Goal: Task Accomplishment & Management: Manage account settings

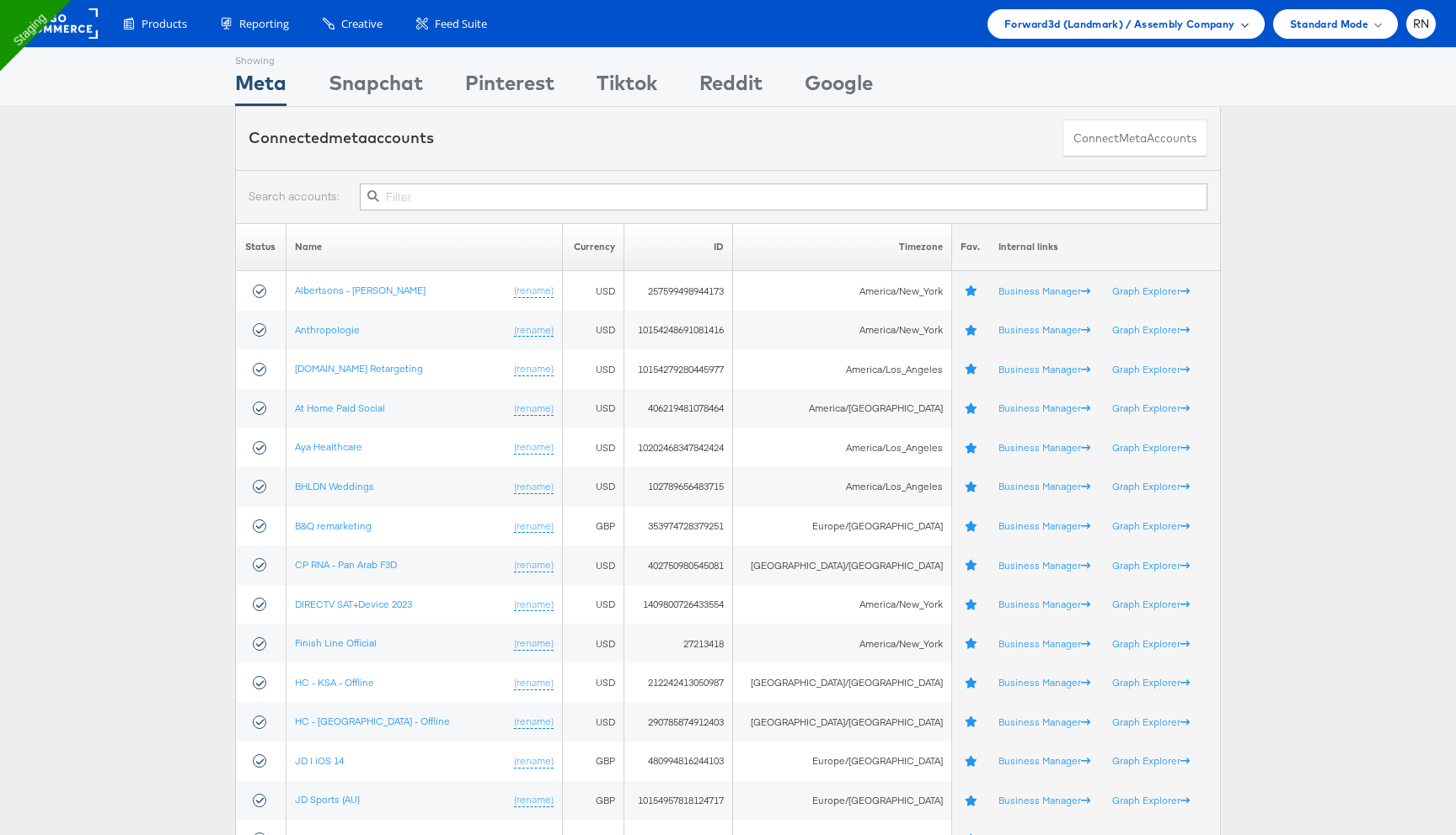
click at [1125, 25] on span "Forward3d (Landmark) / Assembly Company" at bounding box center [1119, 24] width 230 height 18
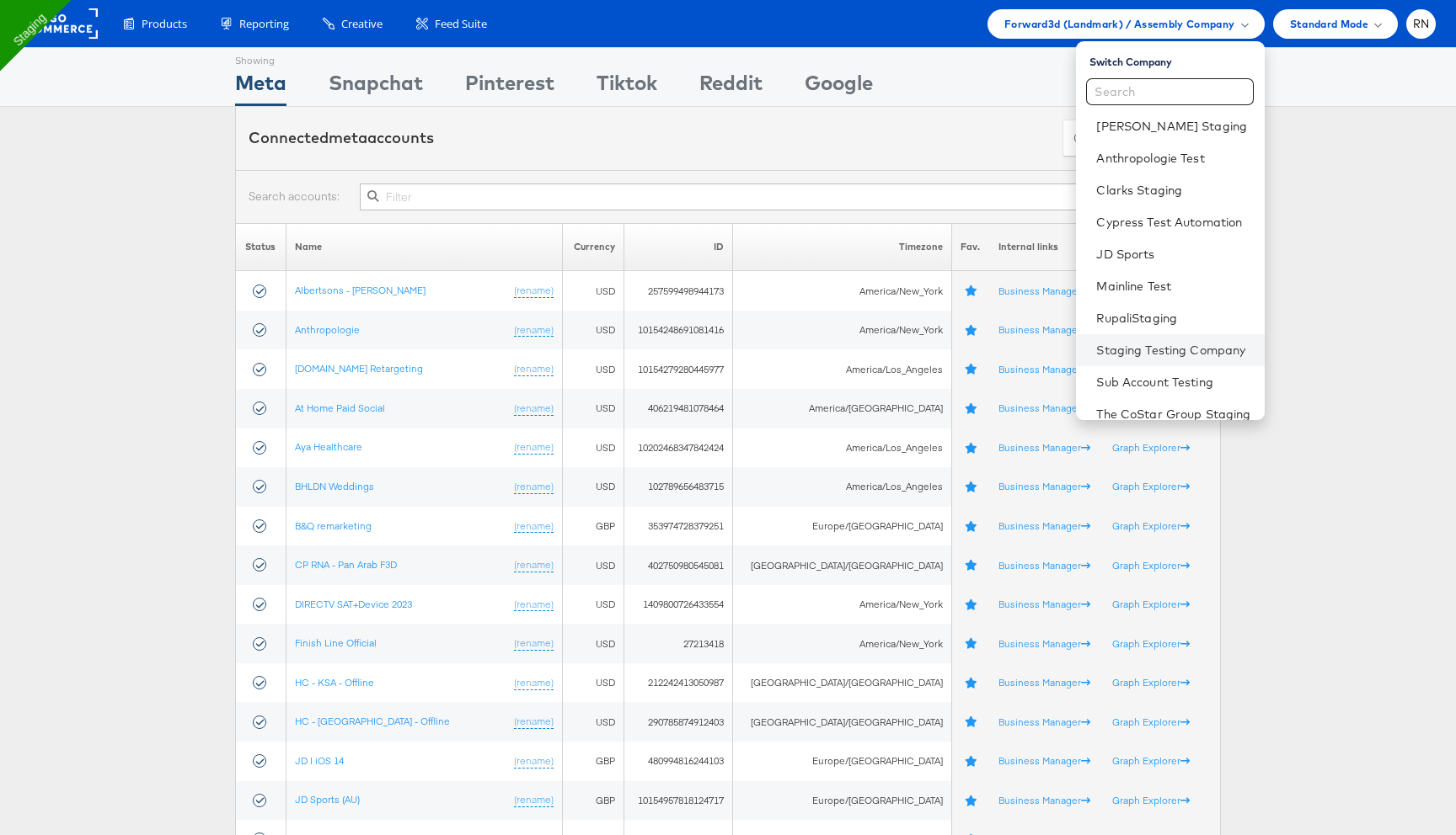
click at [1156, 362] on li "Staging Testing Company" at bounding box center [1170, 350] width 188 height 32
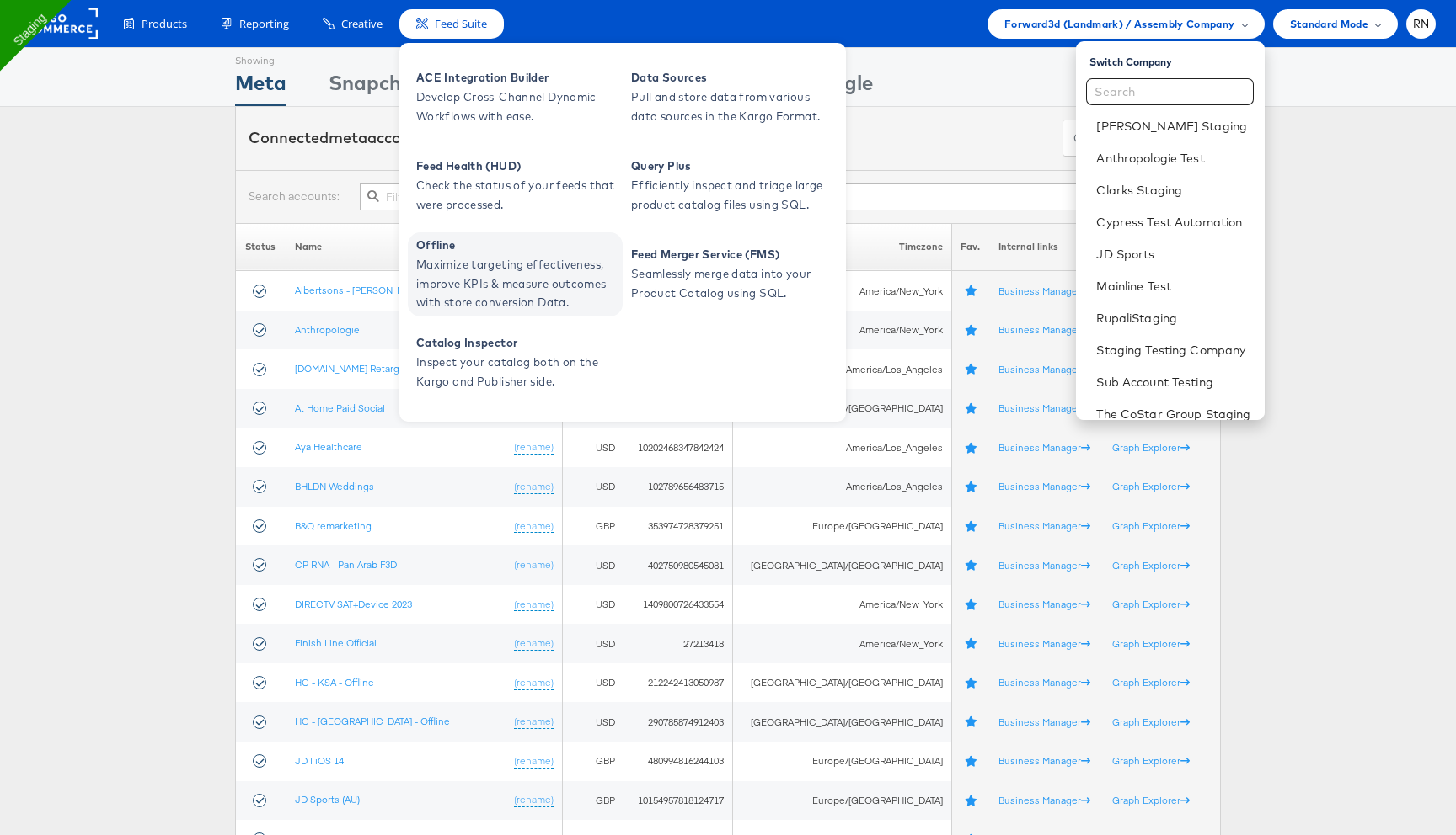
click at [548, 271] on span "Maximize targeting effectiveness, improve KPIs & measure outcomes with store co…" at bounding box center [517, 283] width 202 height 57
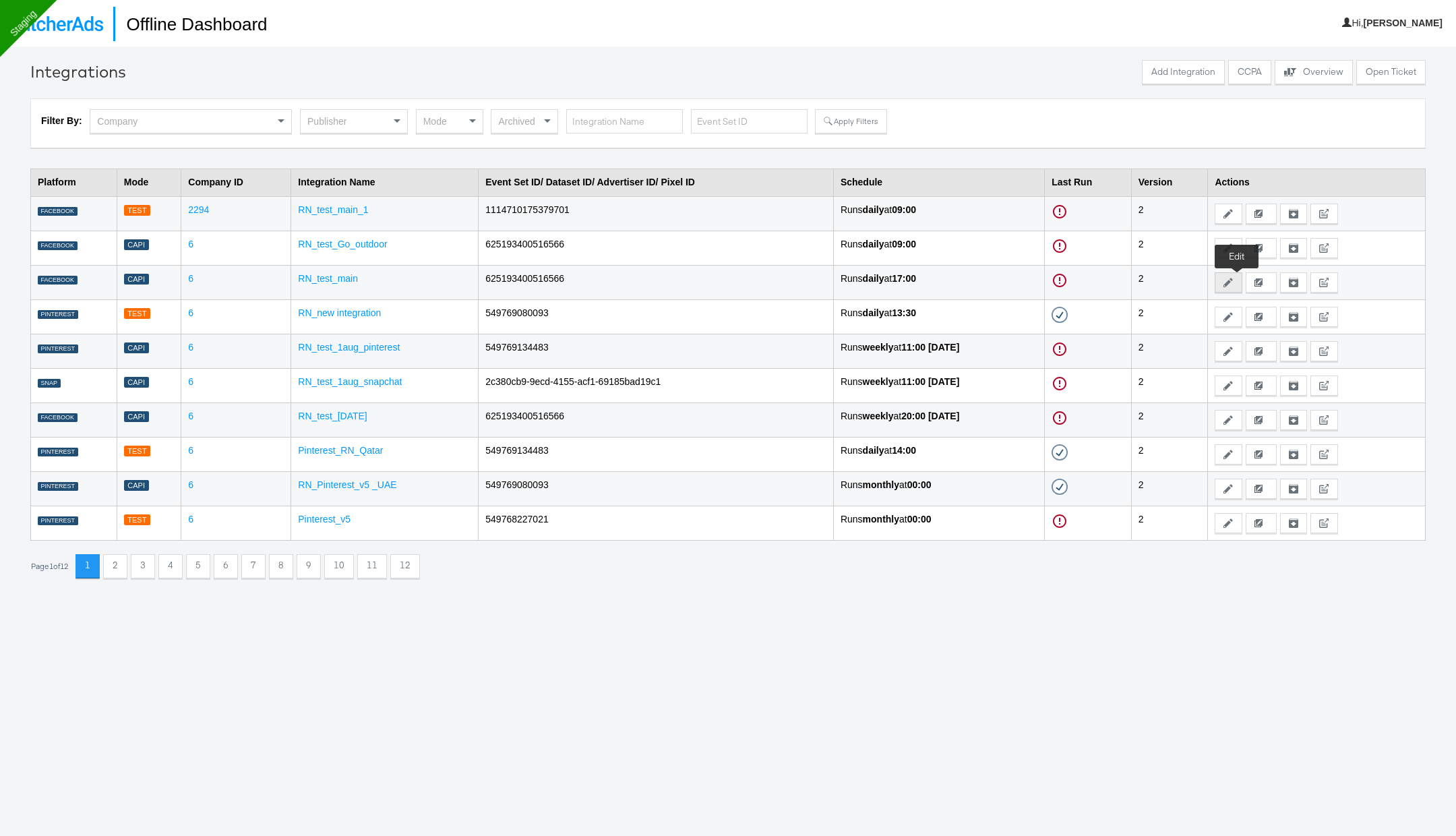
click at [1233, 280] on icon at bounding box center [1228, 282] width 9 height 9
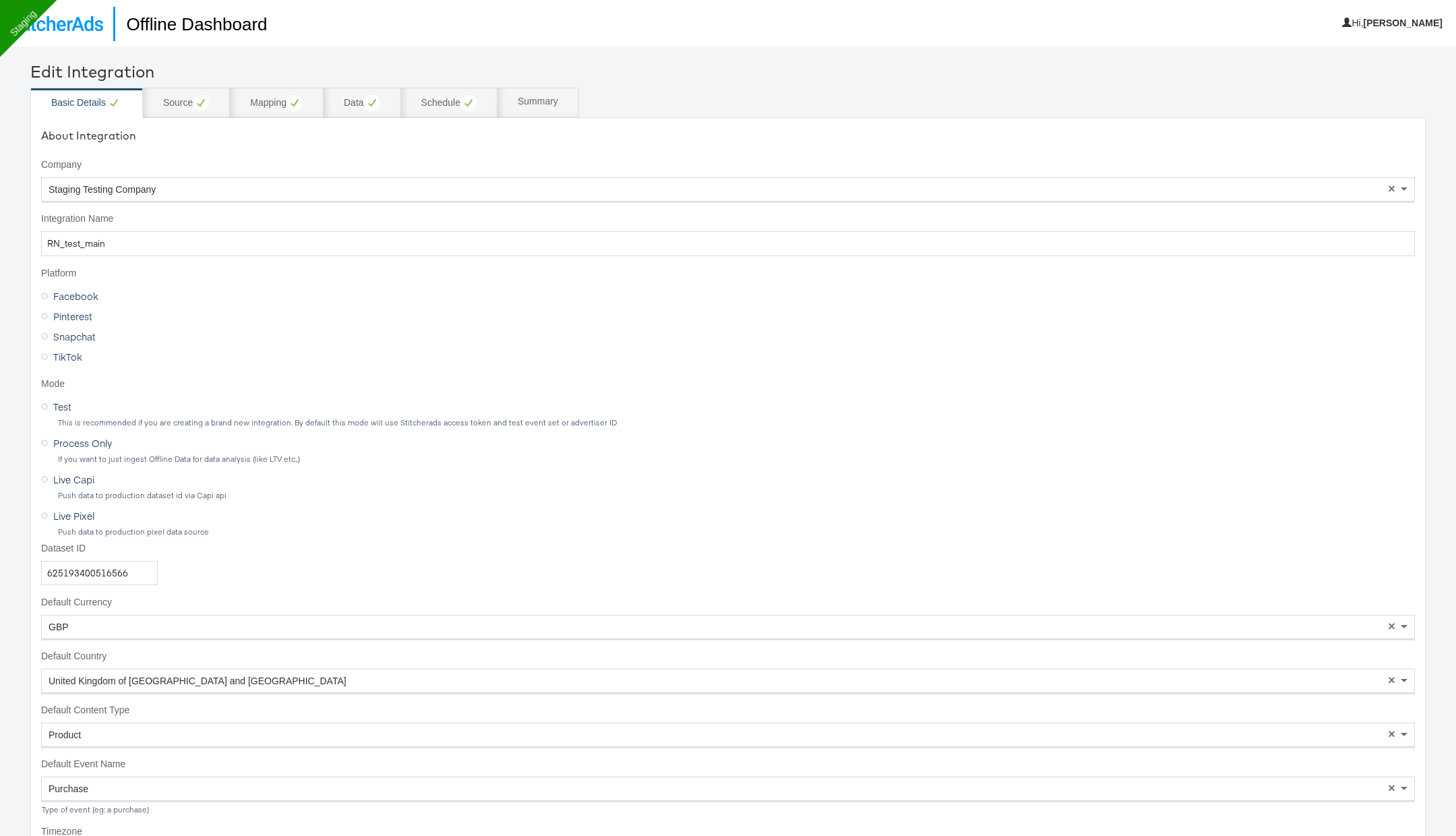
click at [223, 193] on div "Staging Testing Company" at bounding box center [727, 189] width 1372 height 23
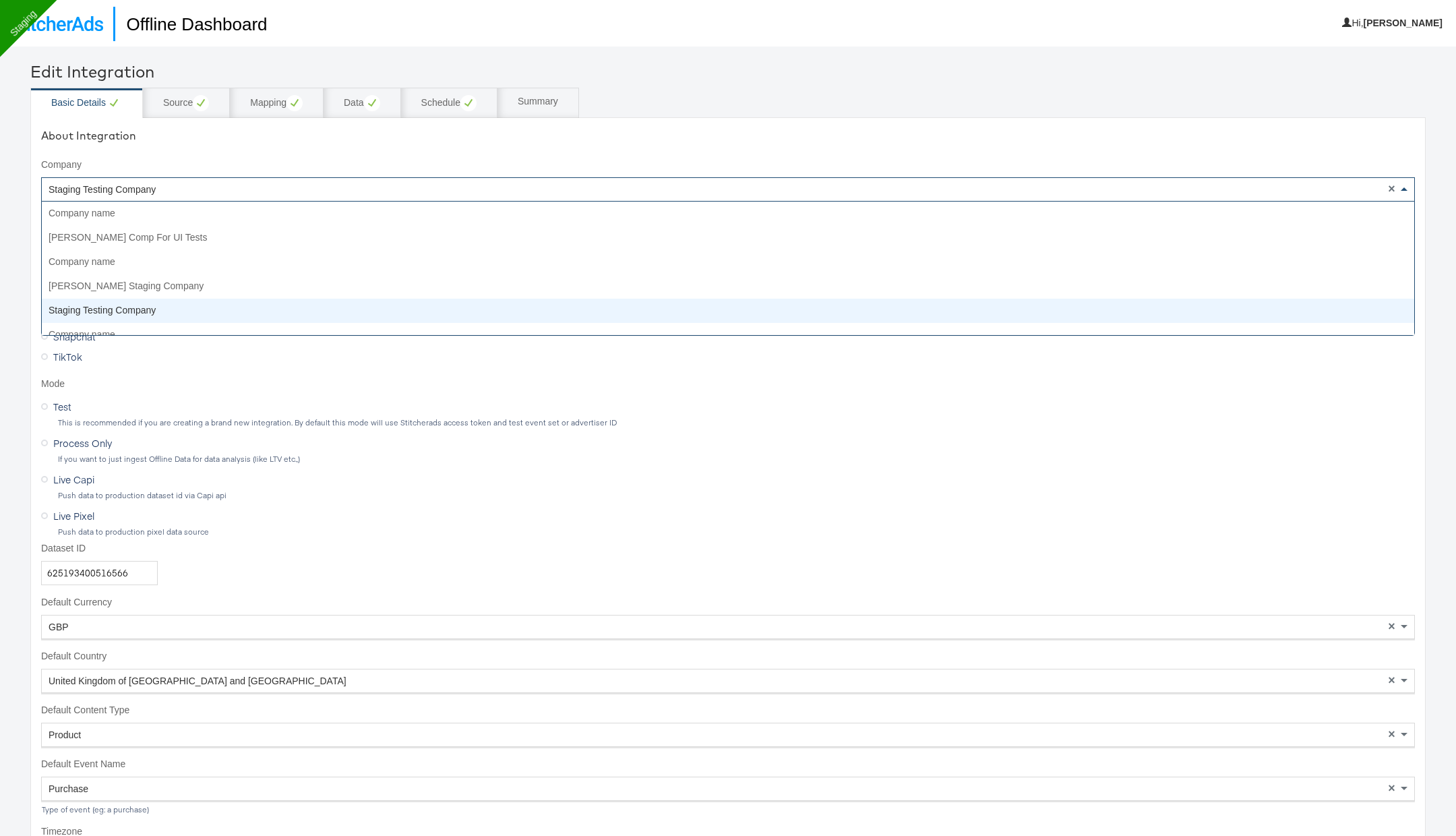
scroll to position [96, 0]
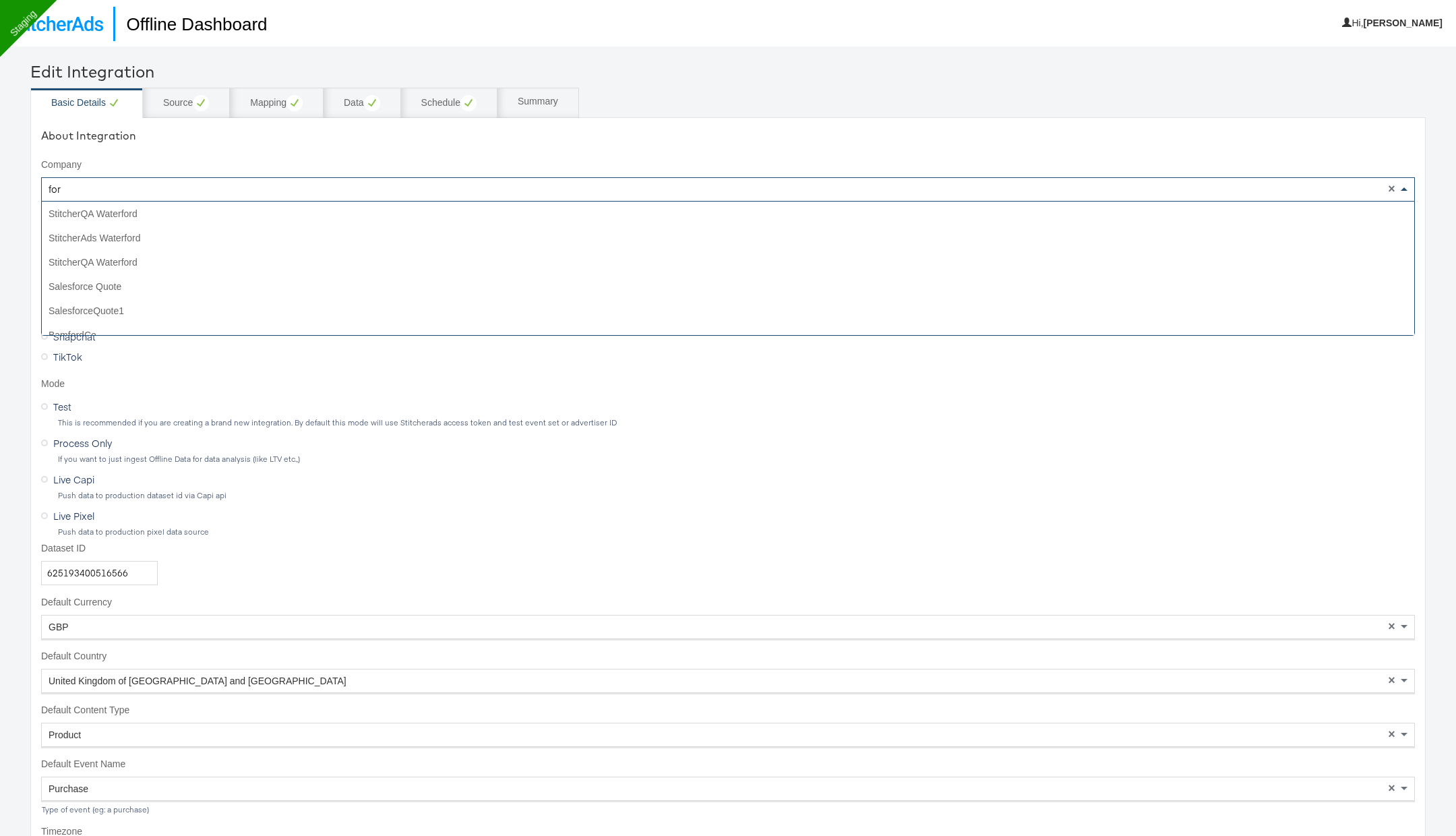
type input "forw"
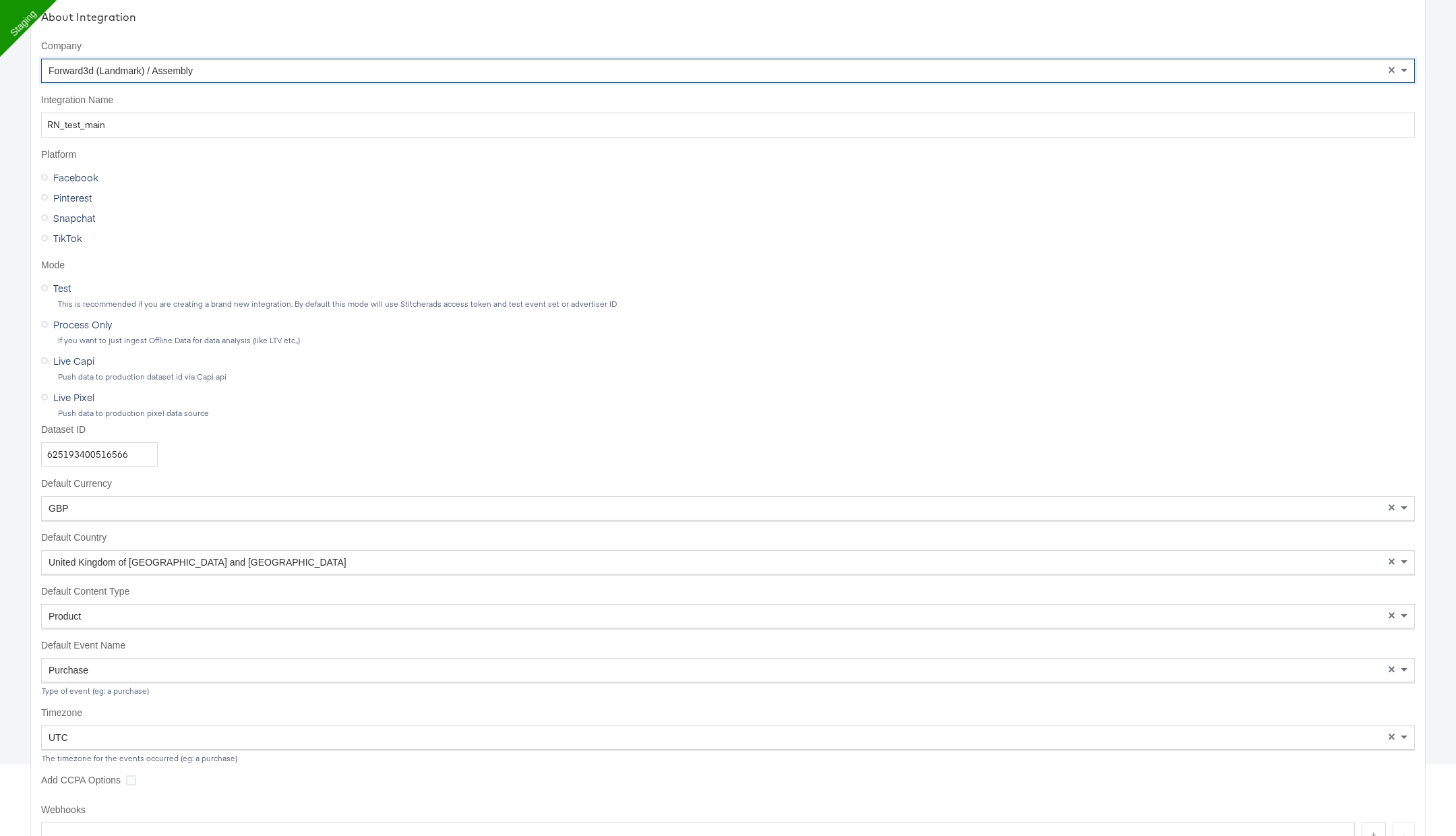
scroll to position [202, 0]
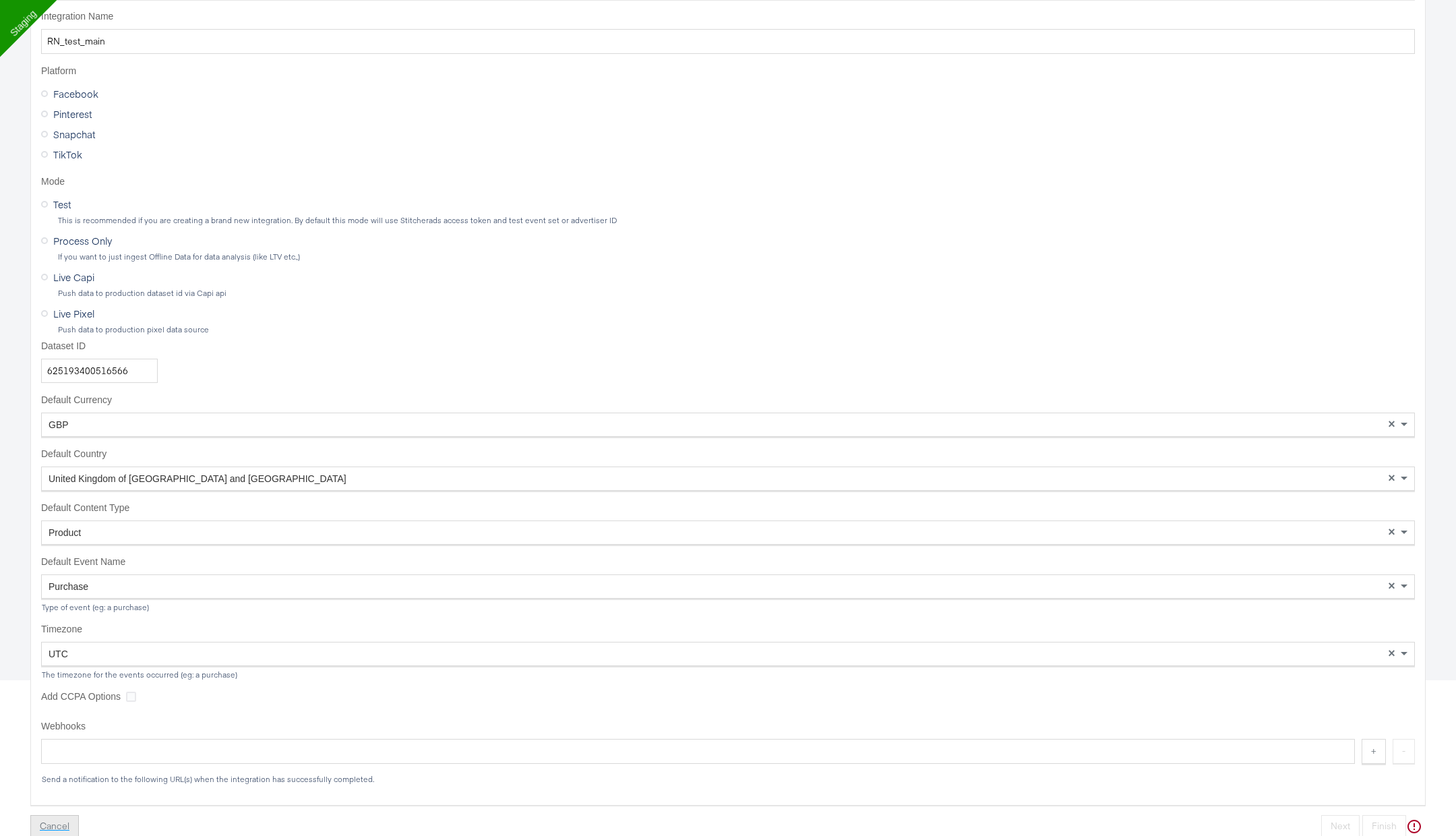
click at [51, 829] on button "Cancel" at bounding box center [55, 827] width 49 height 24
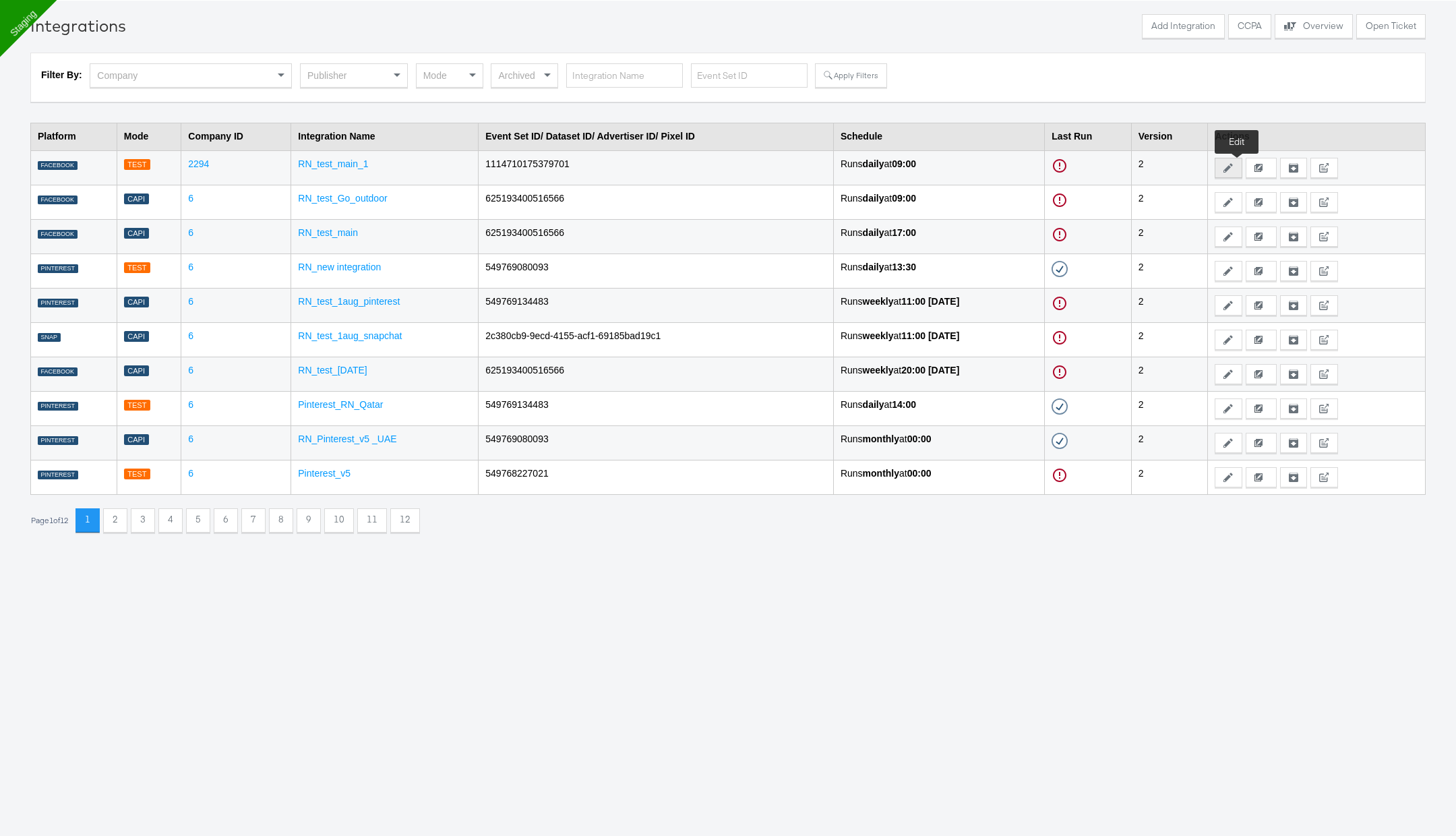
click at [1233, 164] on icon at bounding box center [1228, 168] width 9 height 9
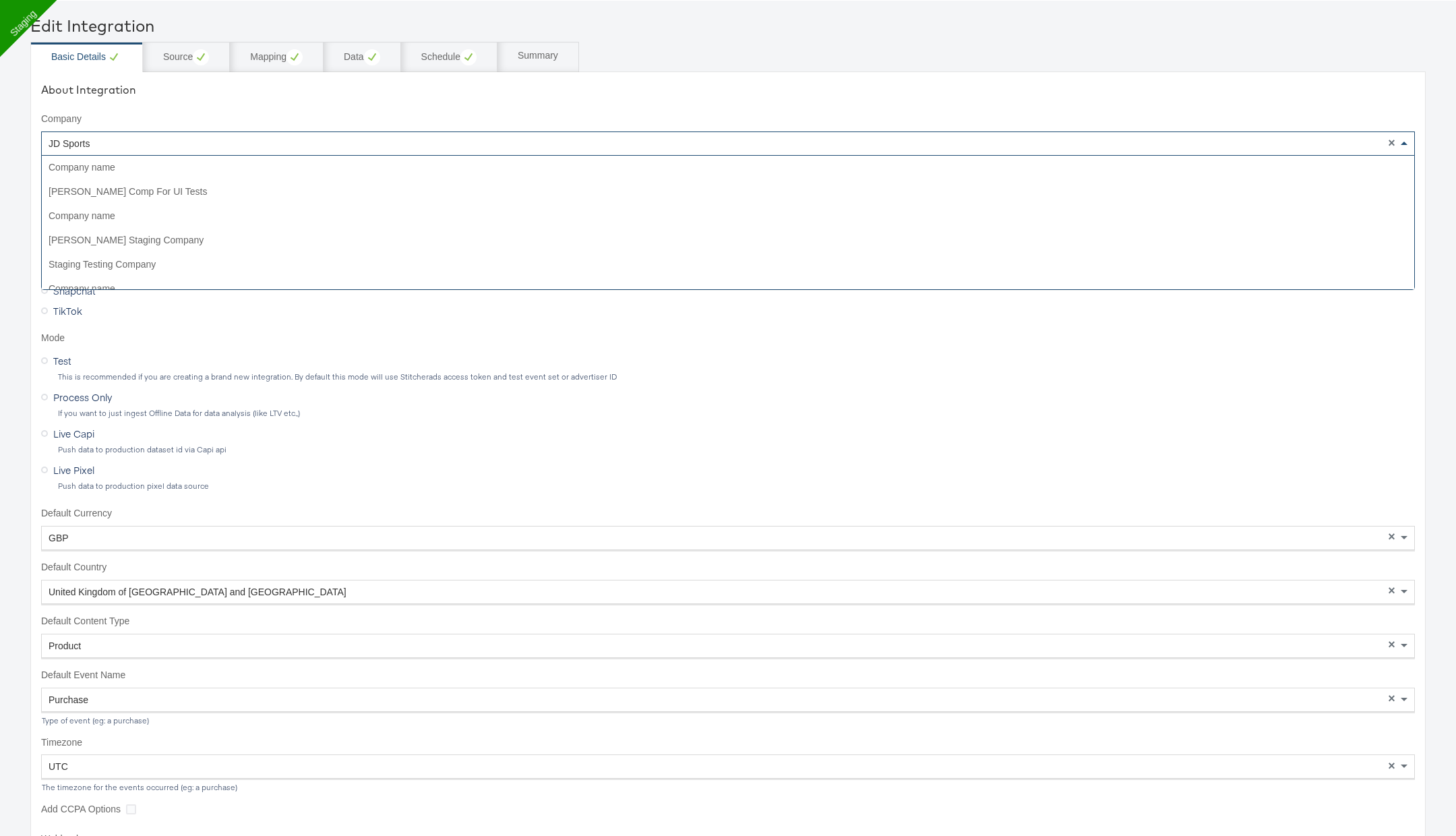
click at [250, 154] on div "JD Sports" at bounding box center [727, 143] width 1372 height 23
type input "forw"
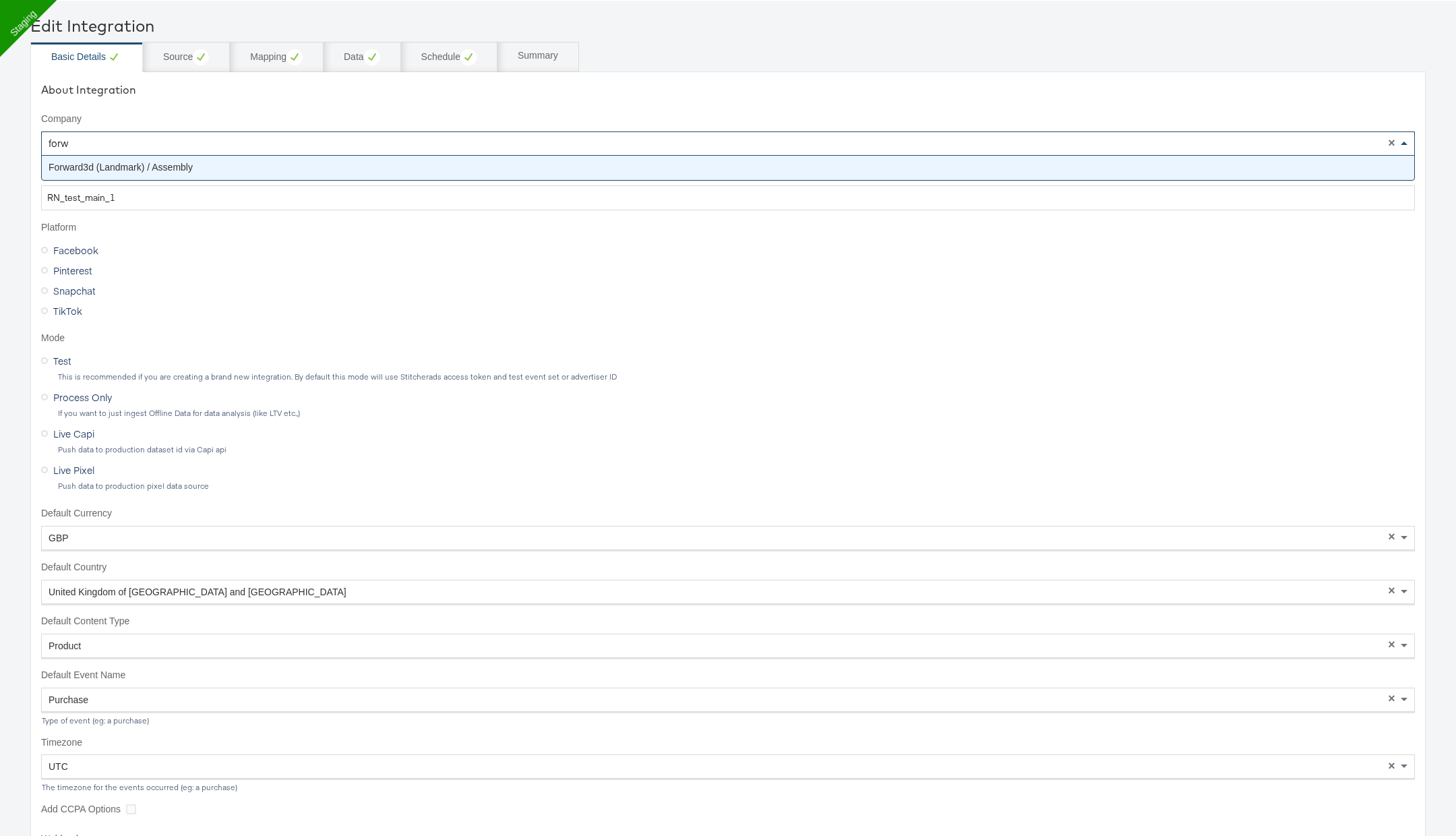
scroll to position [0, 0]
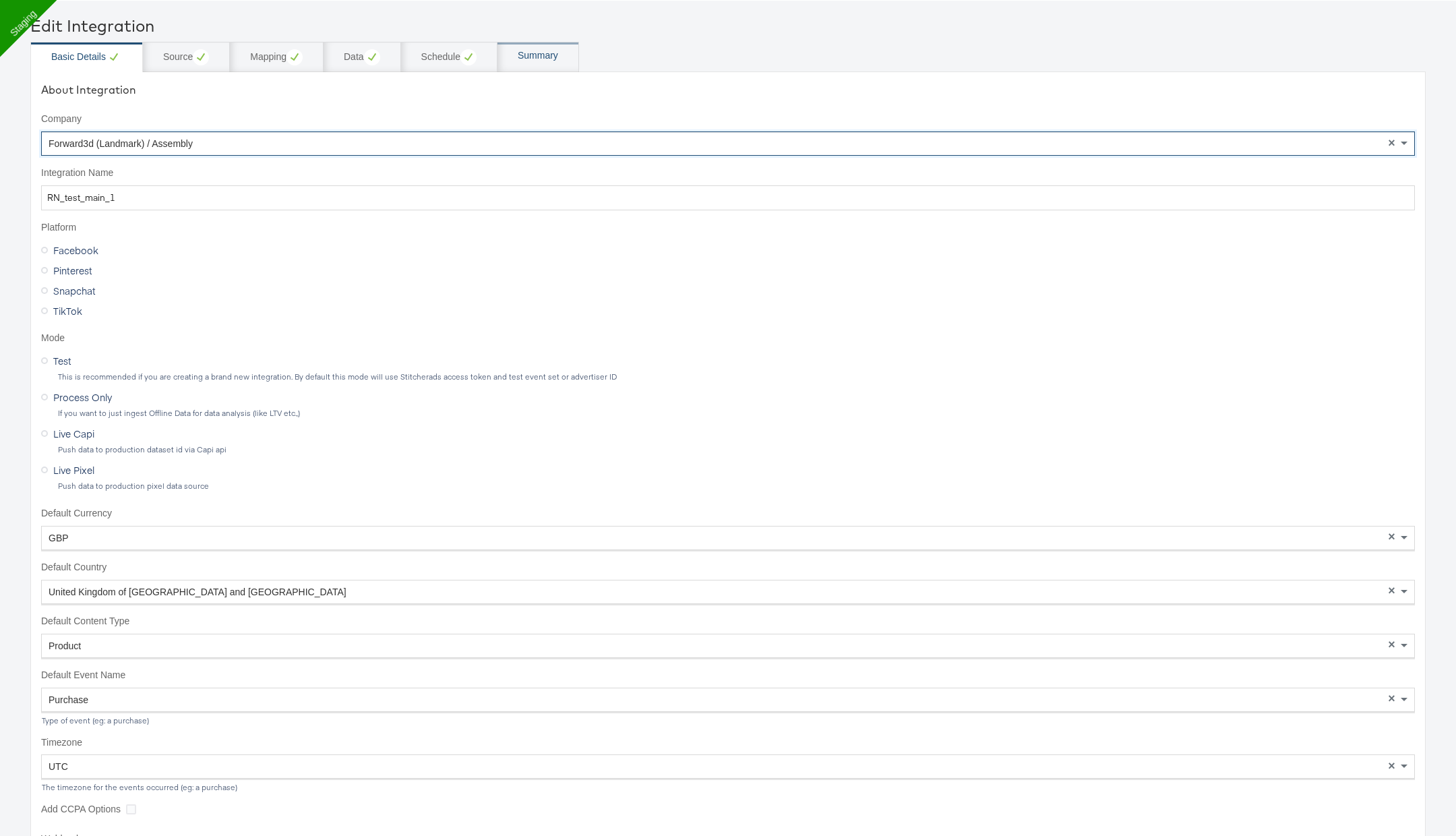
click at [544, 56] on div "Summary" at bounding box center [538, 56] width 41 height 13
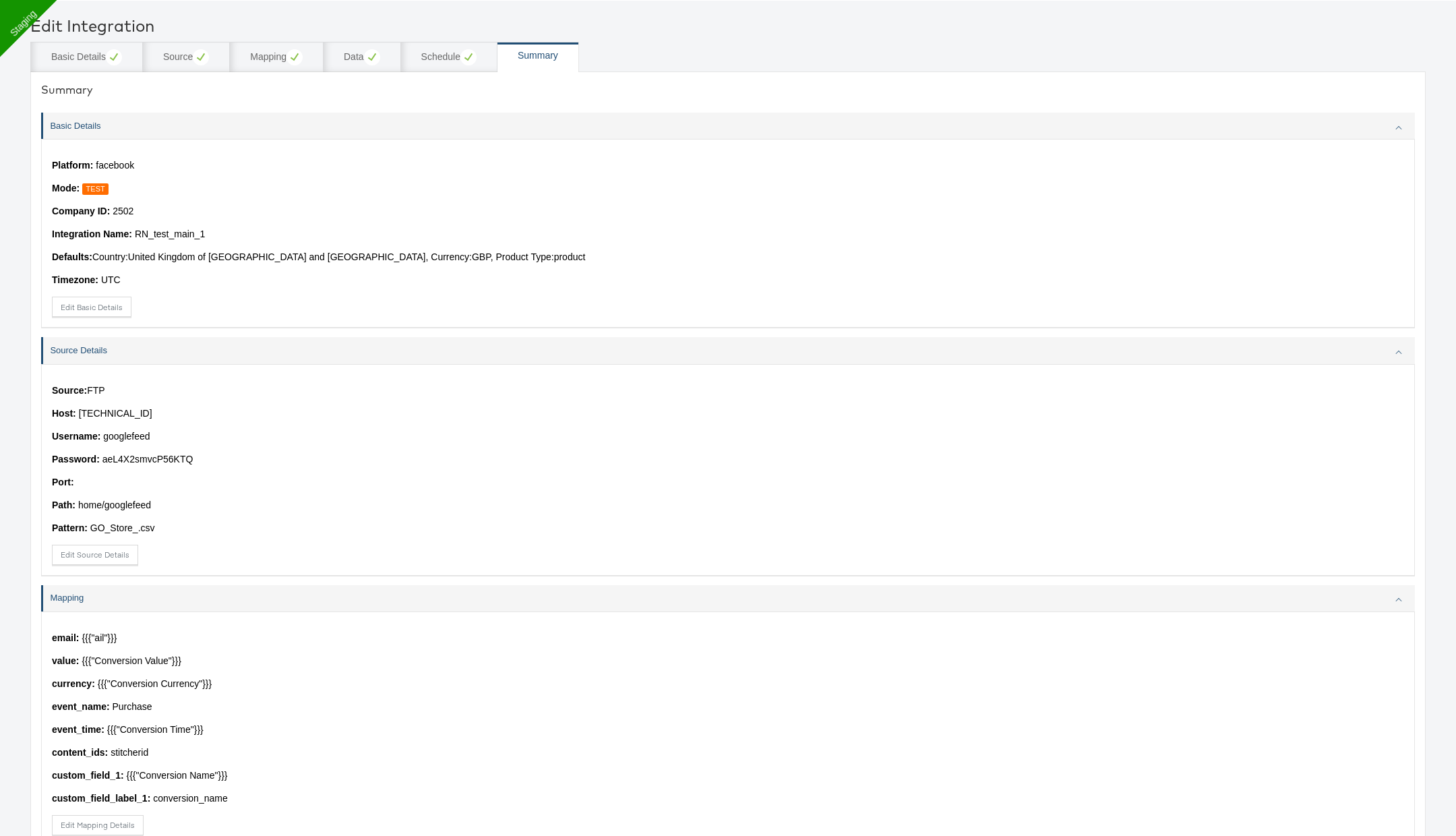
scroll to position [408, 0]
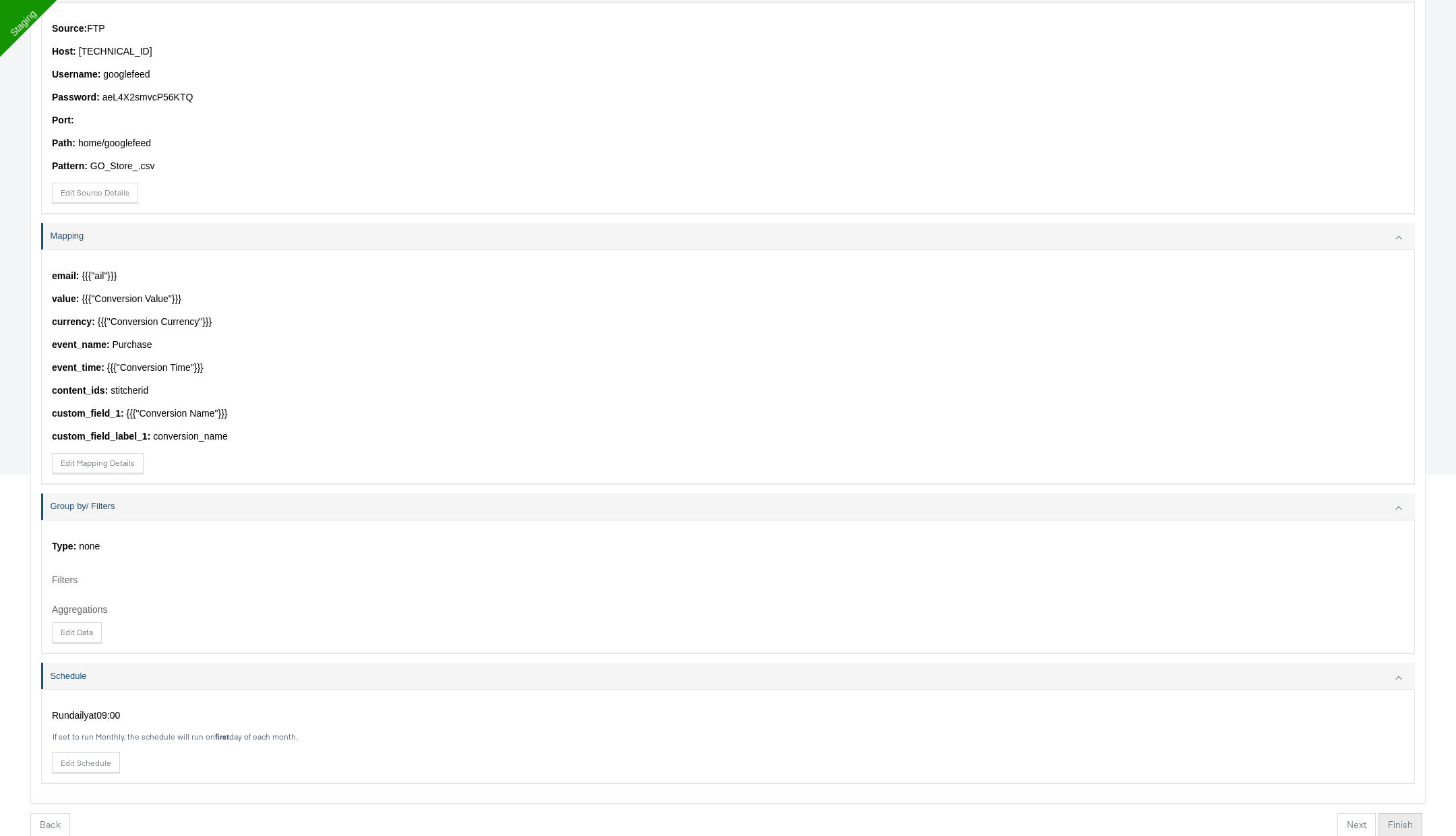
click at [1403, 824] on button "Finish" at bounding box center [1400, 824] width 44 height 24
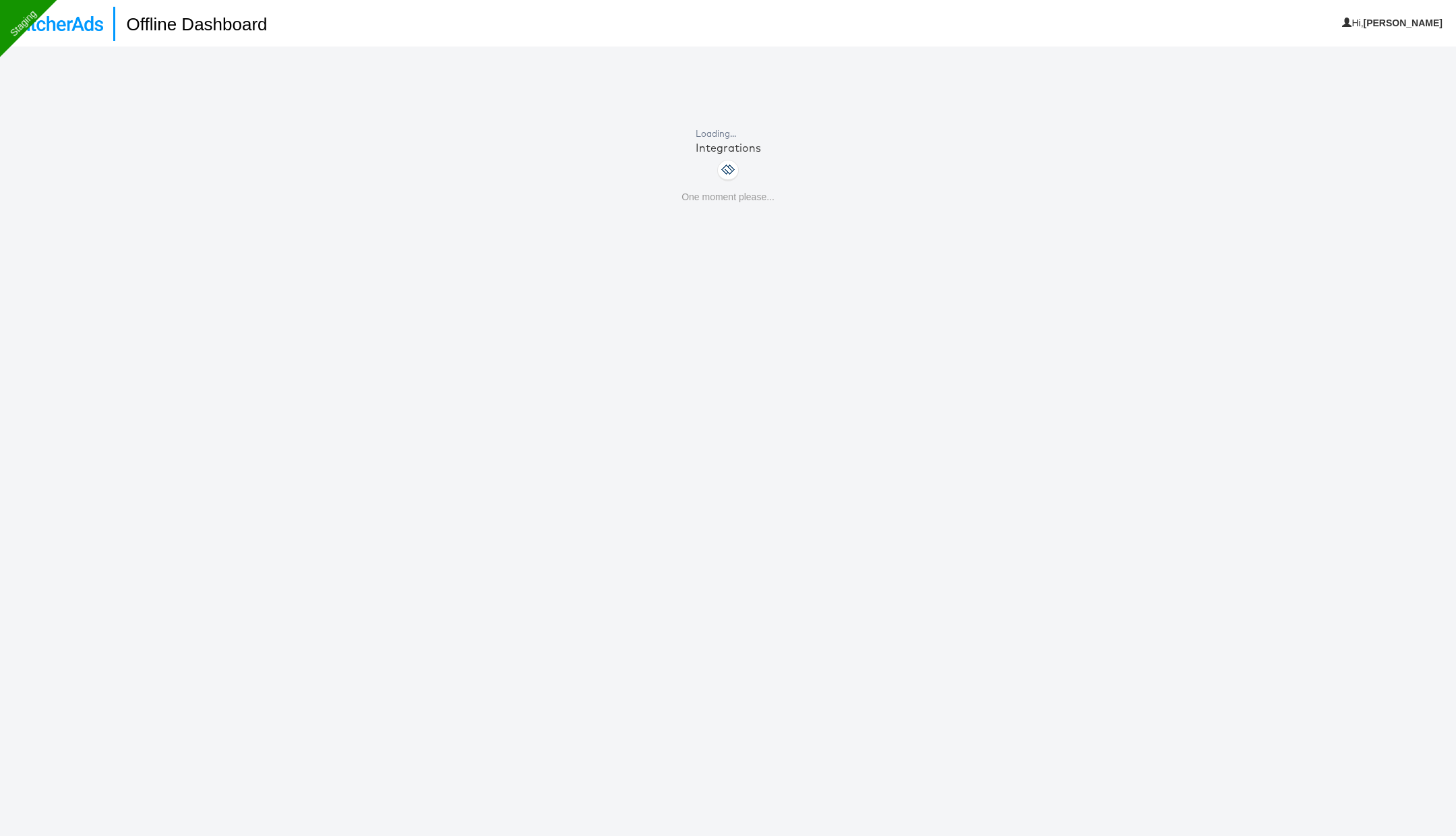
scroll to position [45, 0]
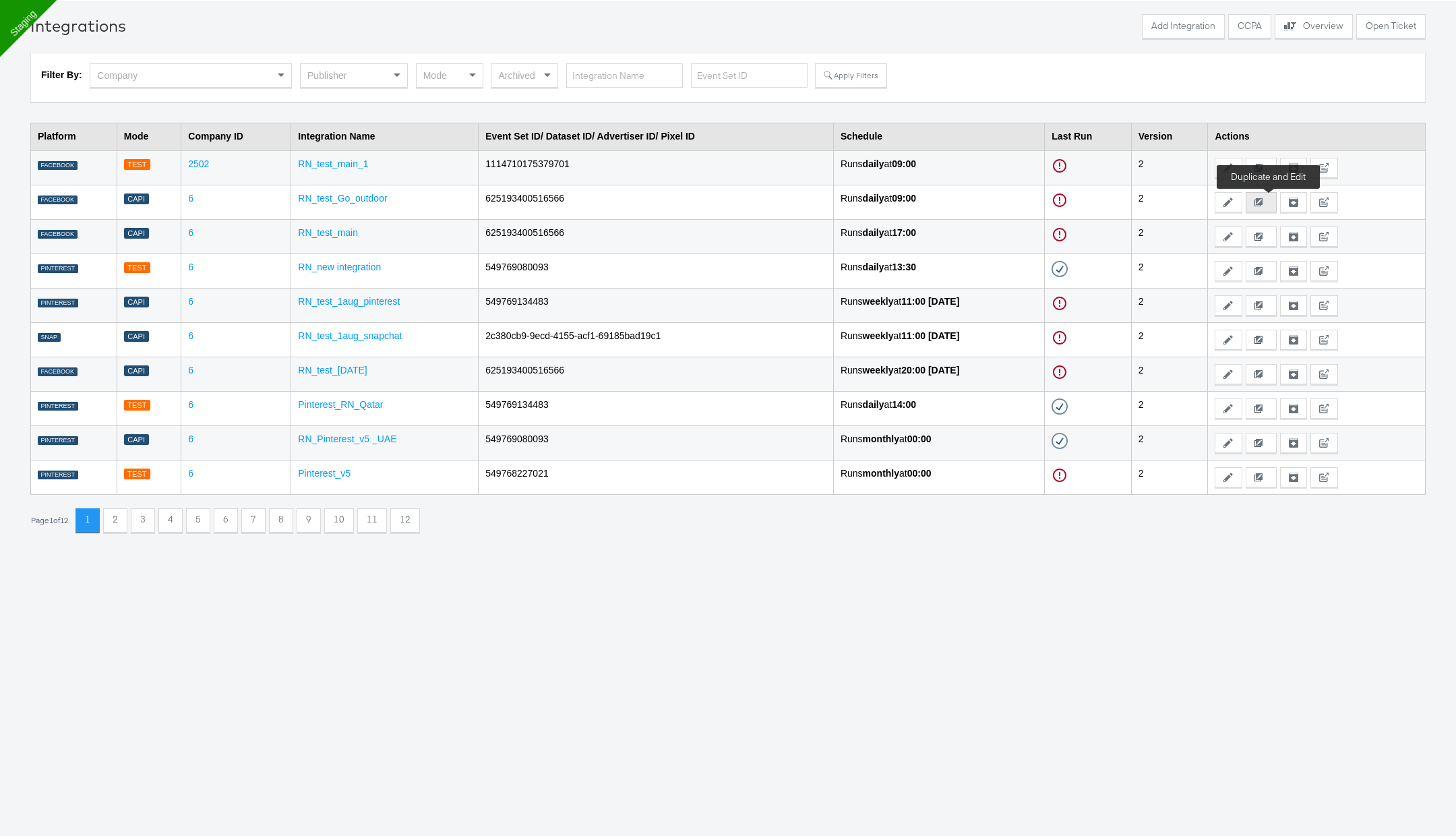
click at [1262, 202] on icon at bounding box center [1258, 202] width 8 height 8
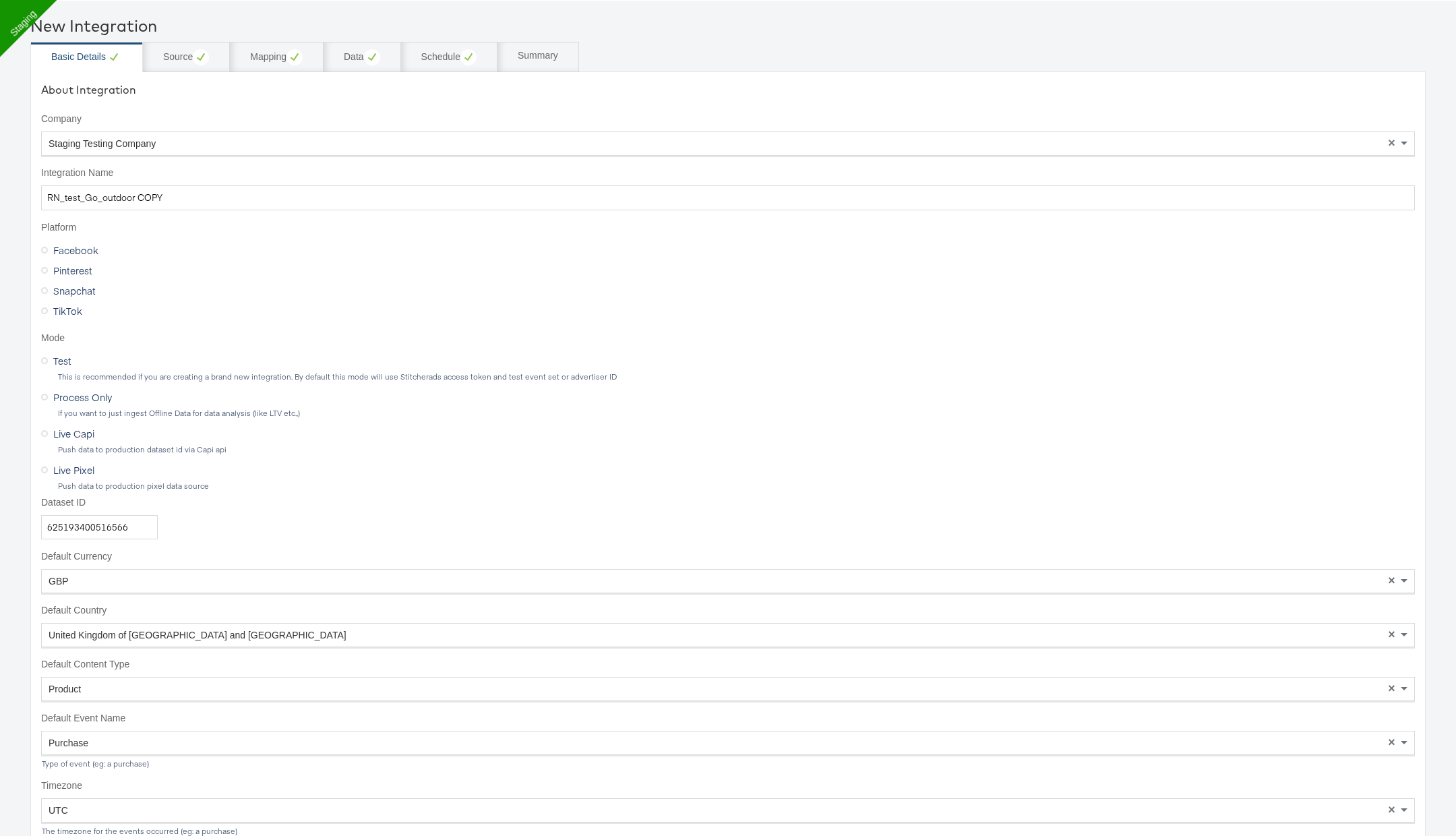
click at [399, 144] on div "Staging Testing Company" at bounding box center [727, 143] width 1372 height 23
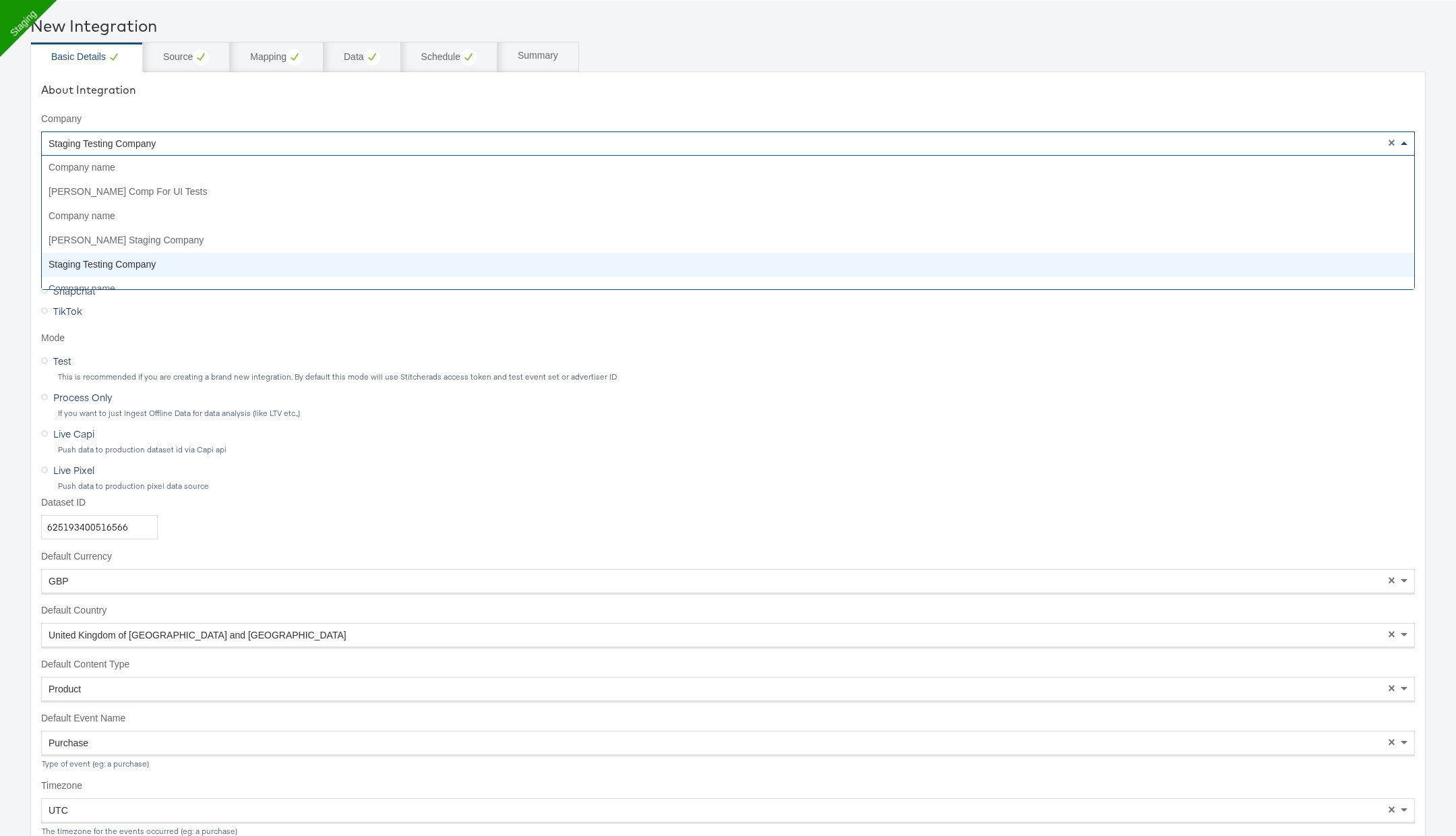
scroll to position [96, 0]
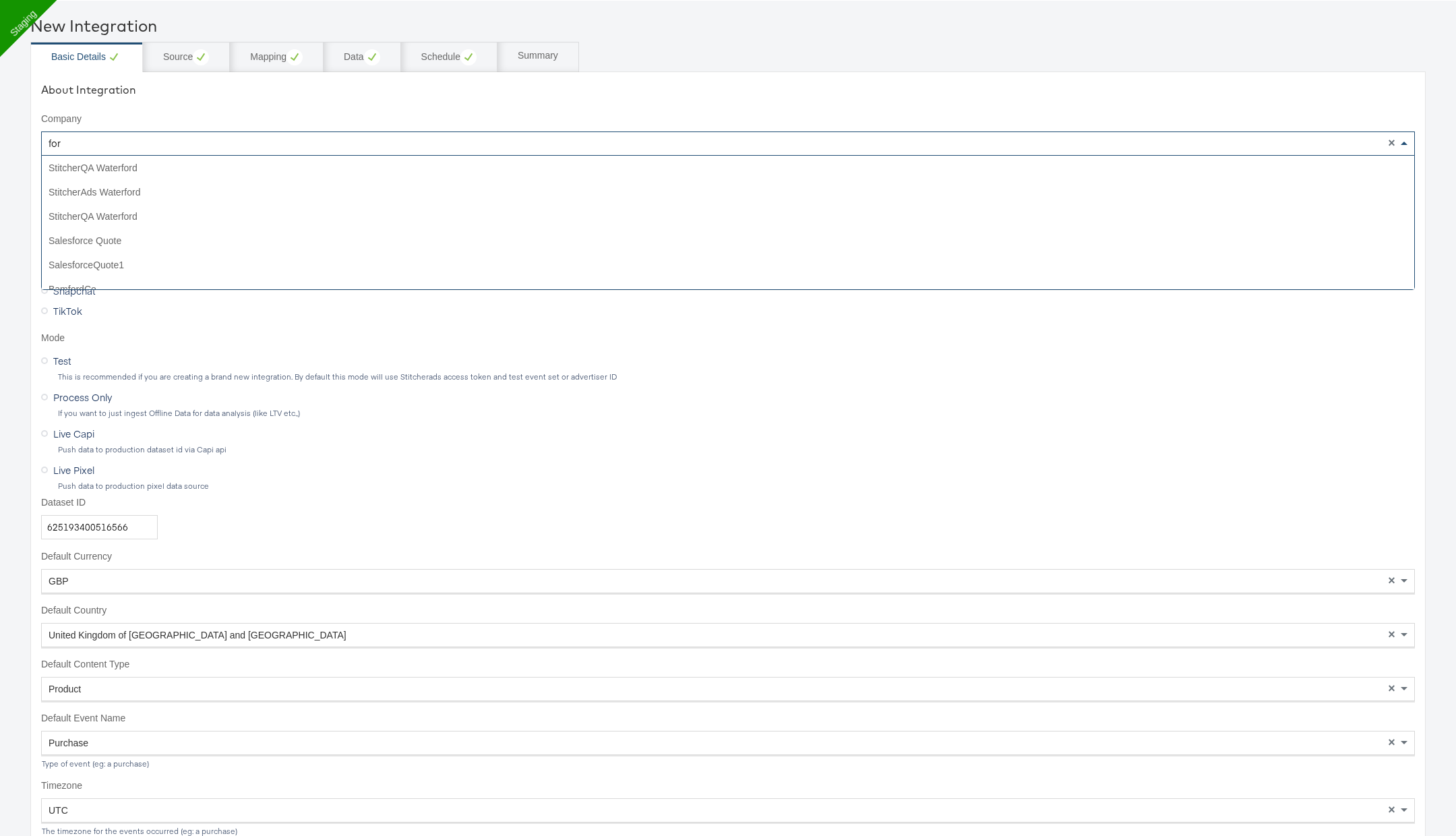
type input "forw"
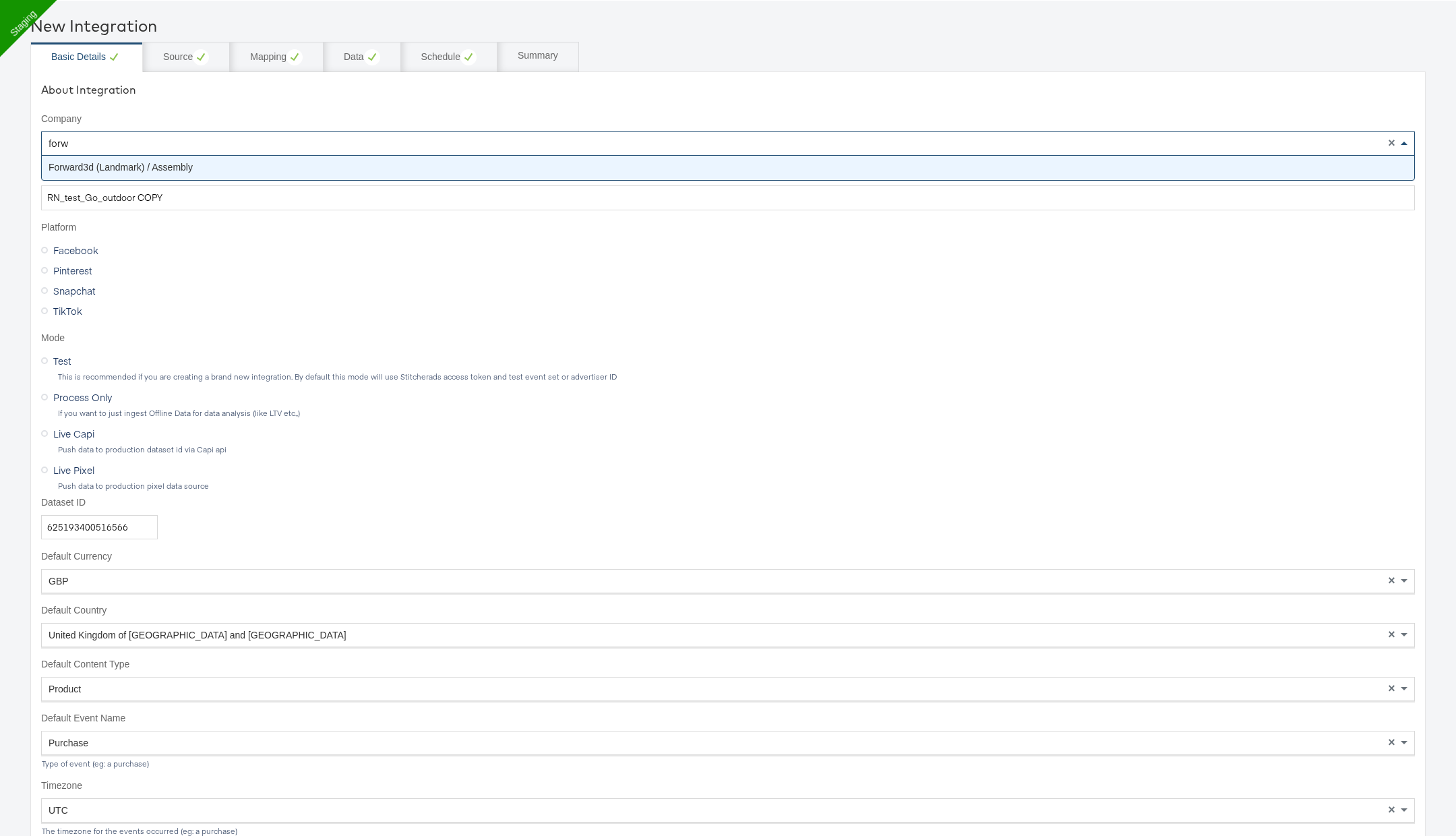
scroll to position [0, 0]
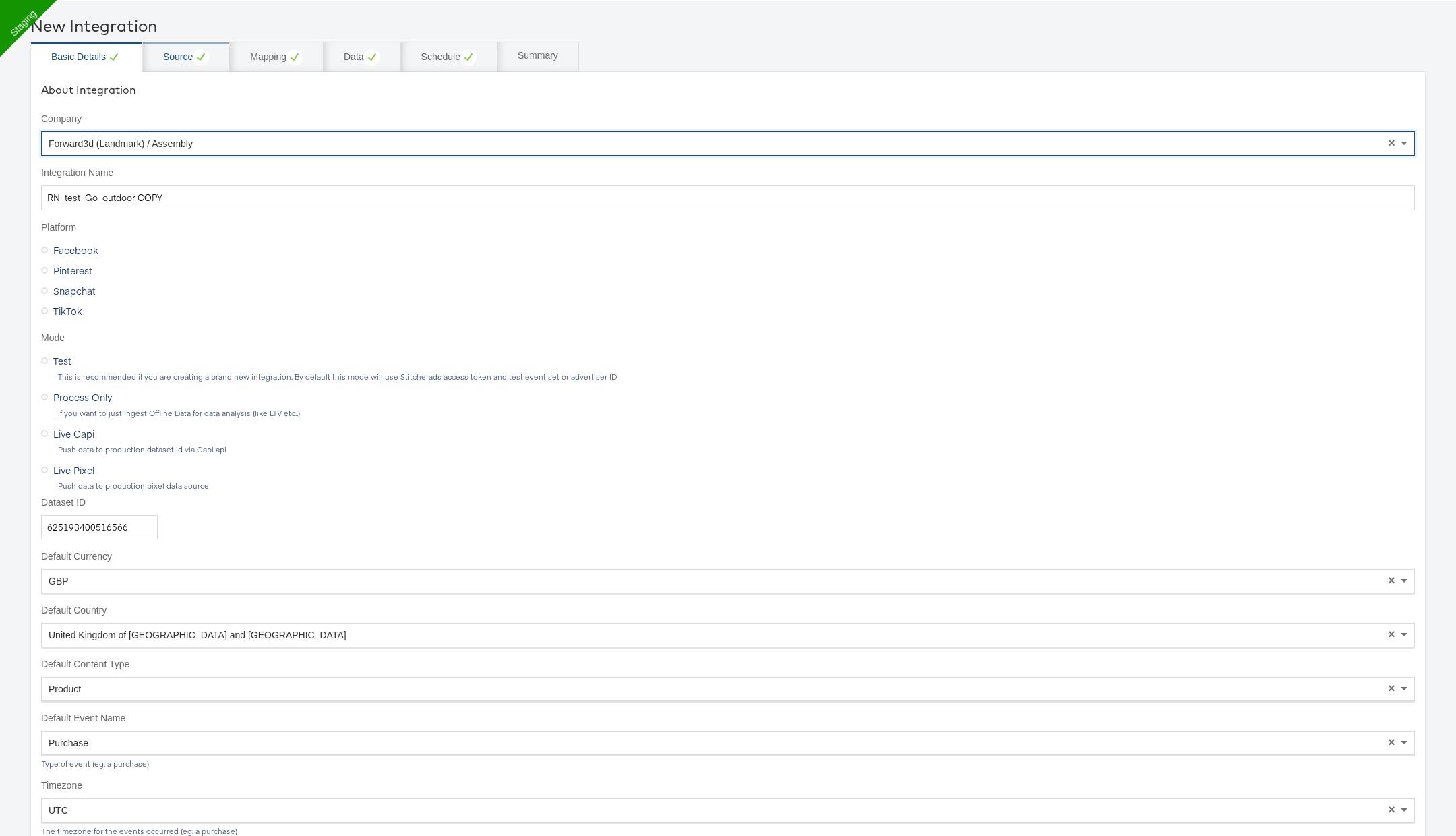
click at [173, 65] on div "Source" at bounding box center [186, 56] width 87 height 31
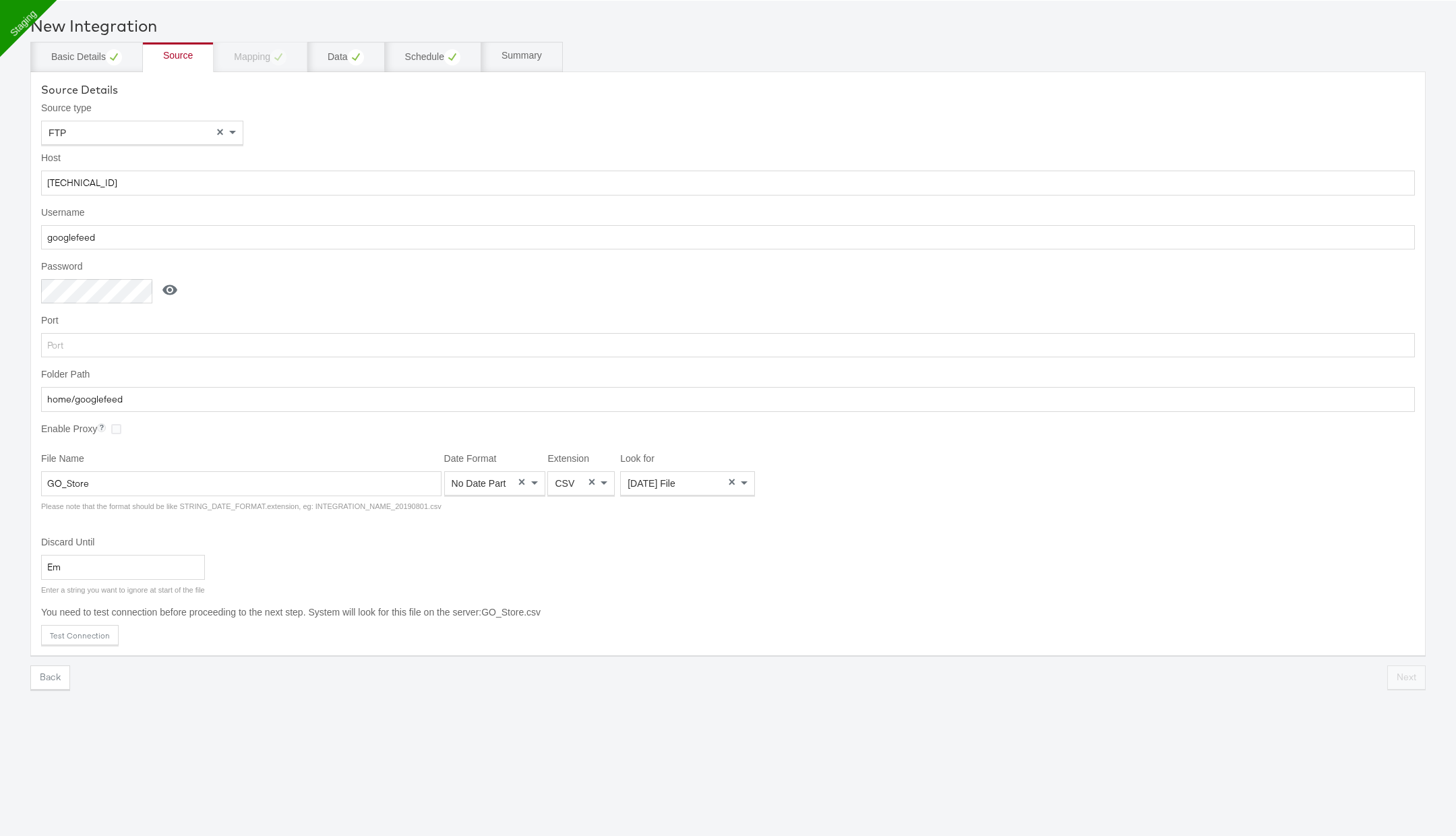
click at [245, 53] on div "Basic Details Source Mapping Data Schedule Summary" at bounding box center [728, 56] width 1396 height 31
click at [94, 630] on button "Test Connection" at bounding box center [79, 635] width 78 height 20
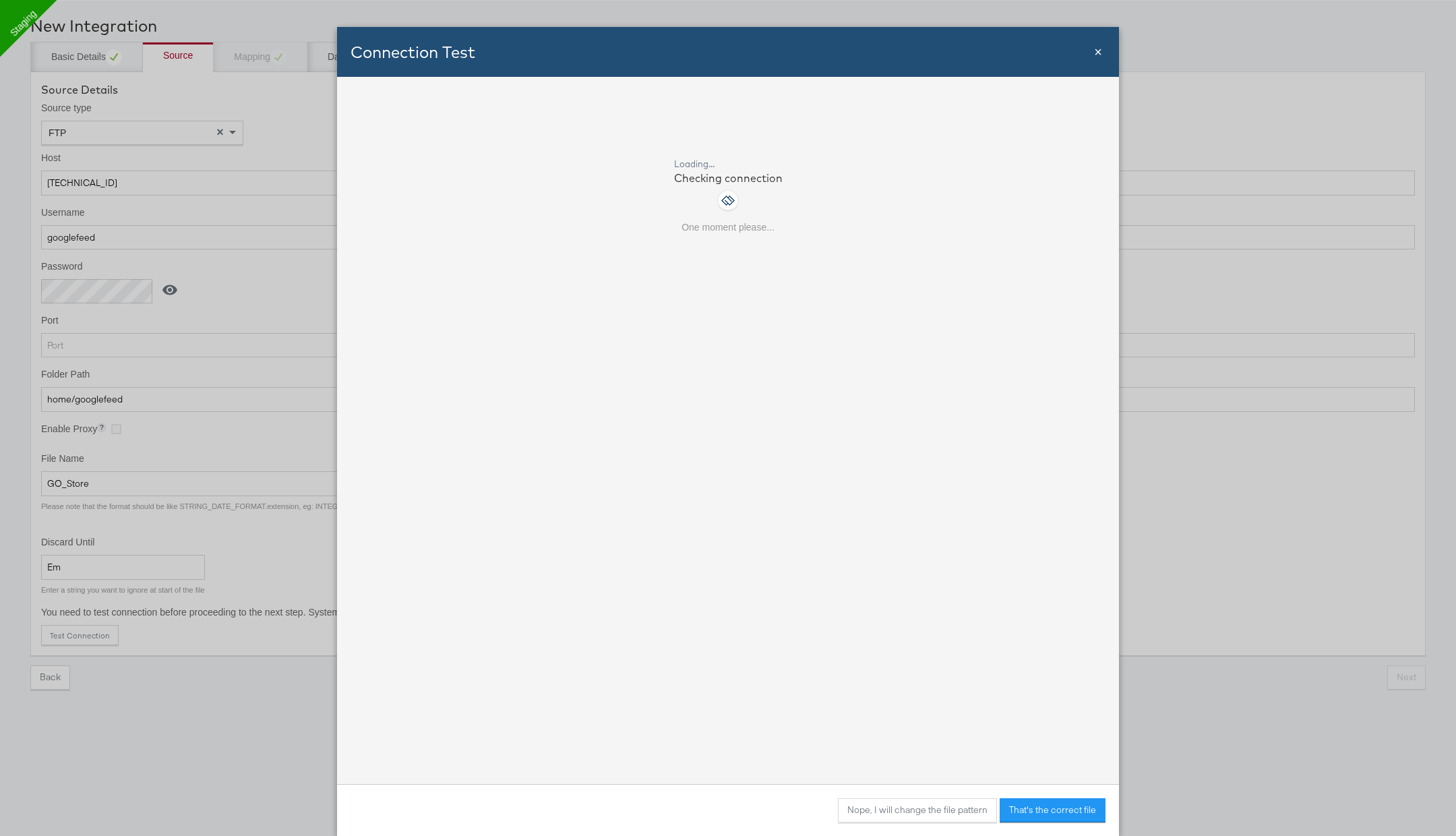
click at [1099, 50] on span "×" at bounding box center [1098, 52] width 8 height 15
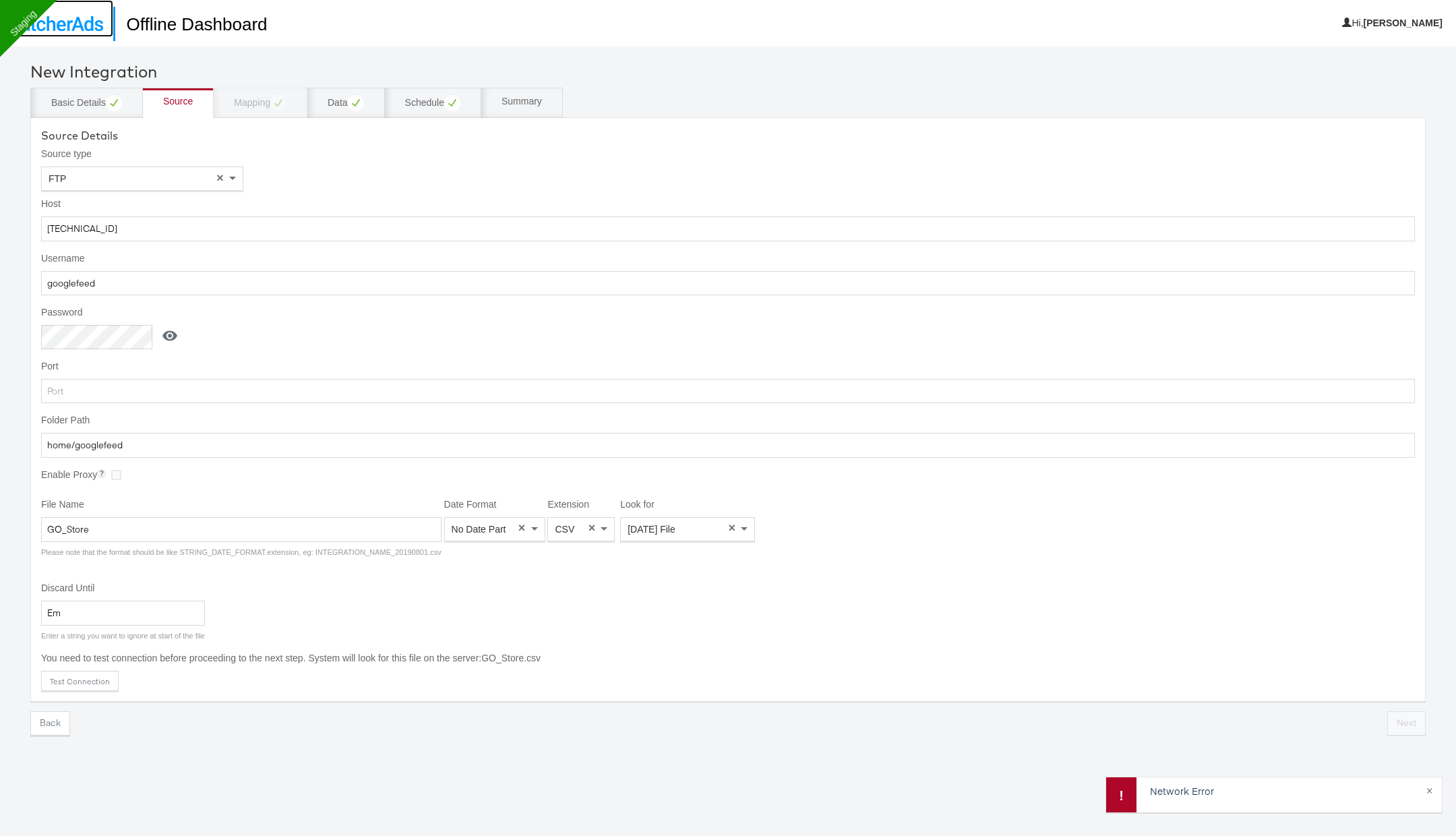
click at [87, 31] on link at bounding box center [56, 18] width 113 height 37
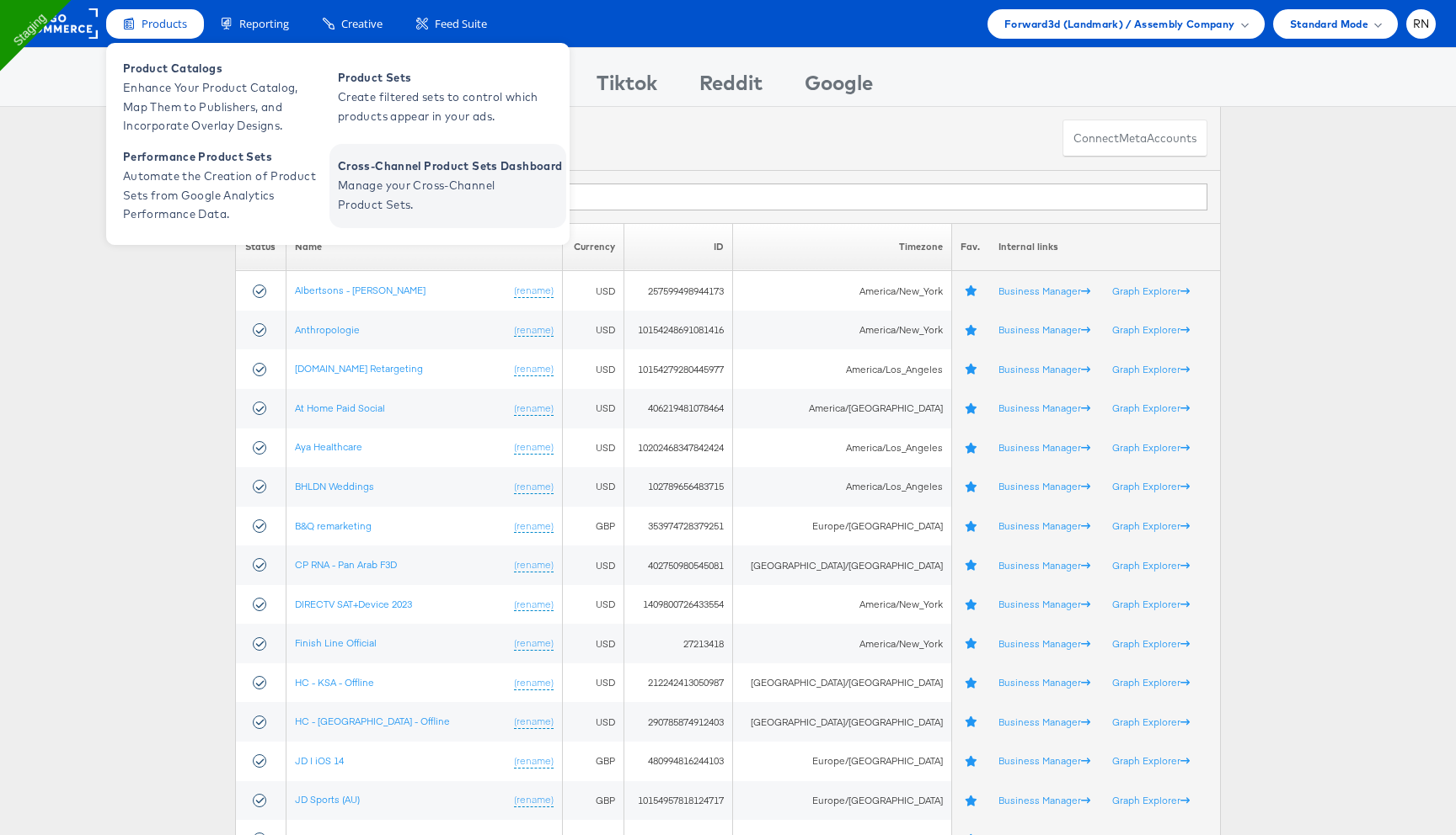
click at [416, 185] on span "Manage your Cross-Channel Product Sets." at bounding box center [439, 196] width 202 height 39
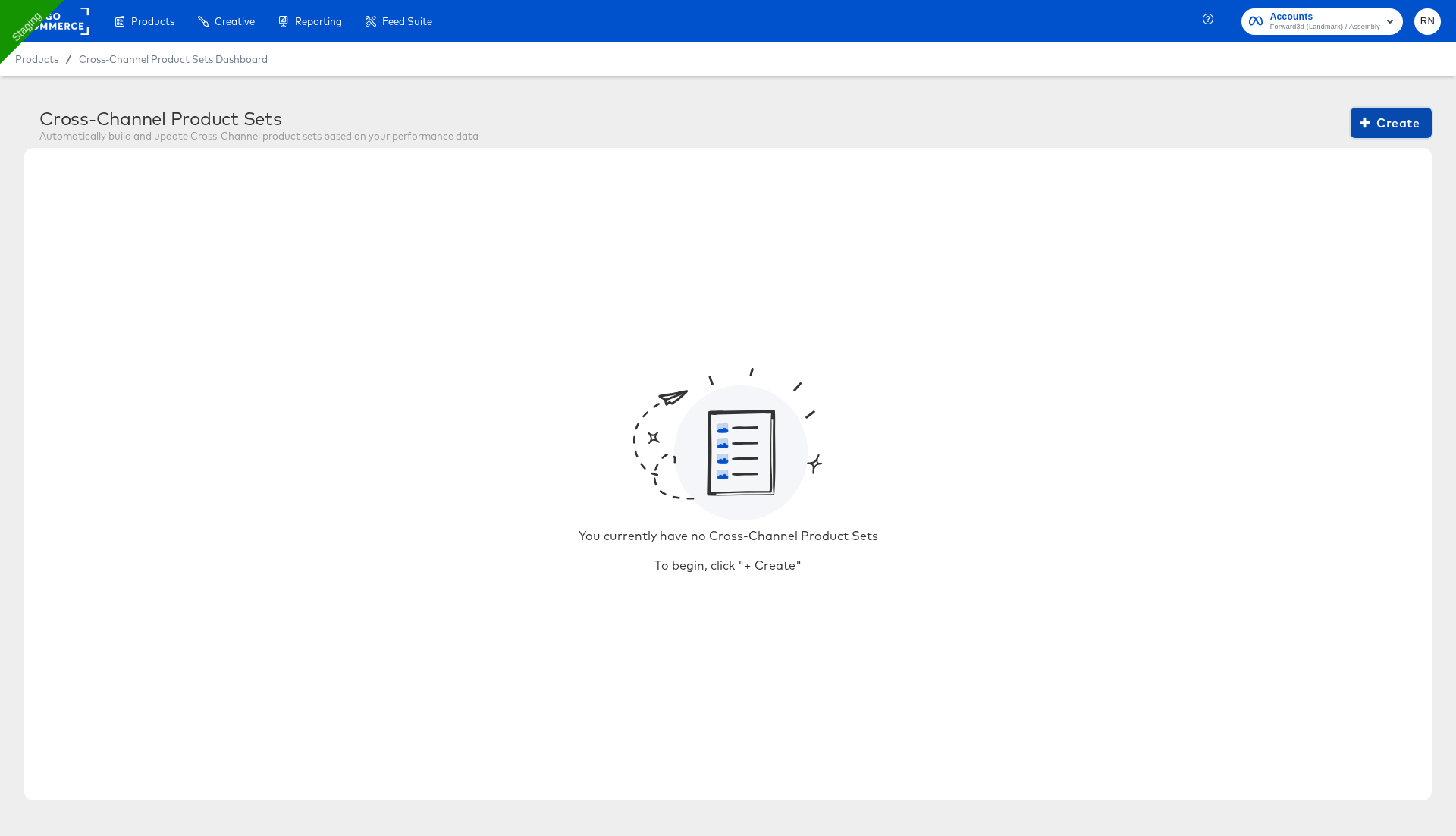
click at [1391, 121] on span "Create" at bounding box center [1391, 123] width 56 height 21
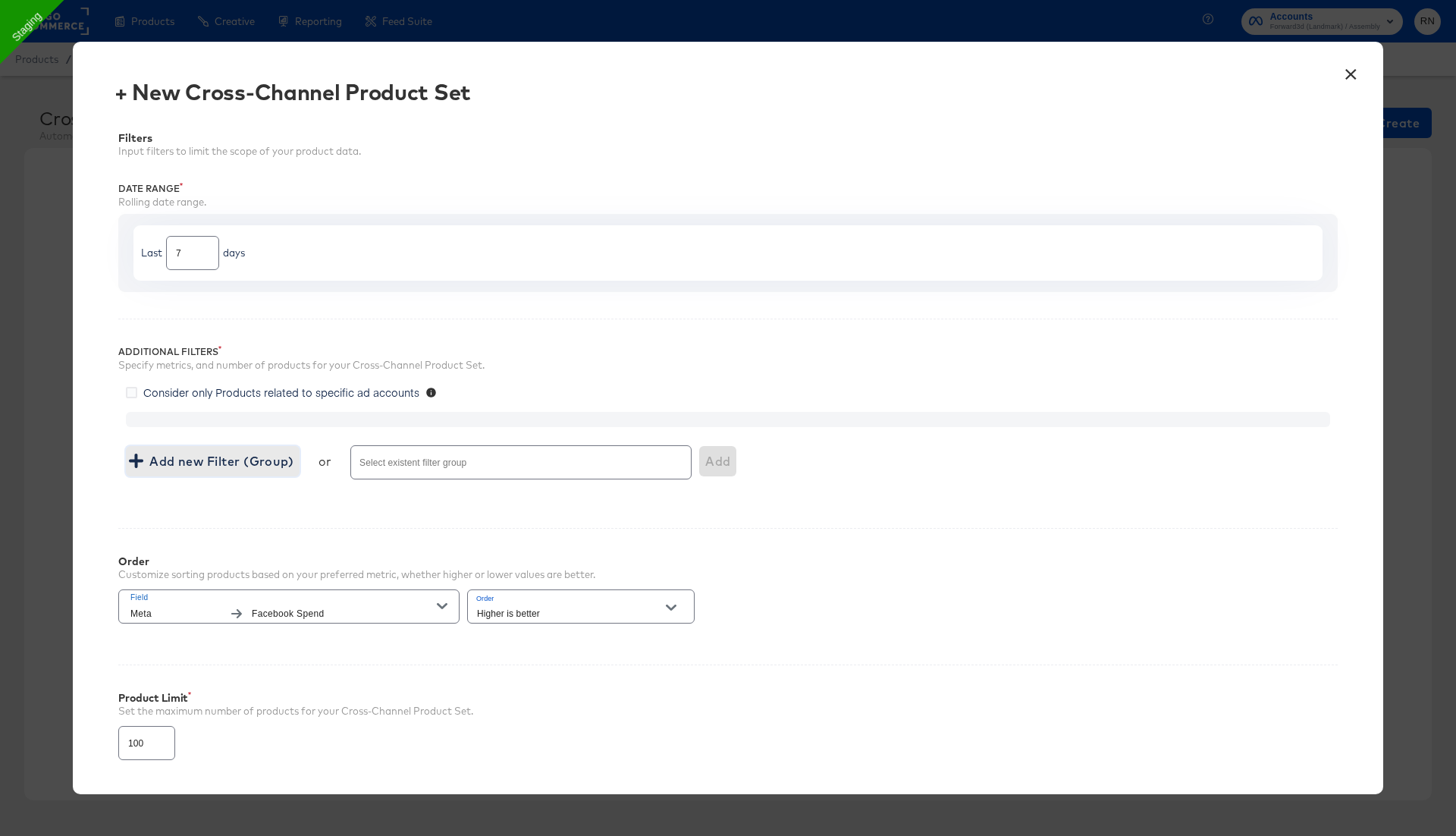
click at [197, 463] on span "Add new Filter (Group)" at bounding box center [213, 461] width 161 height 21
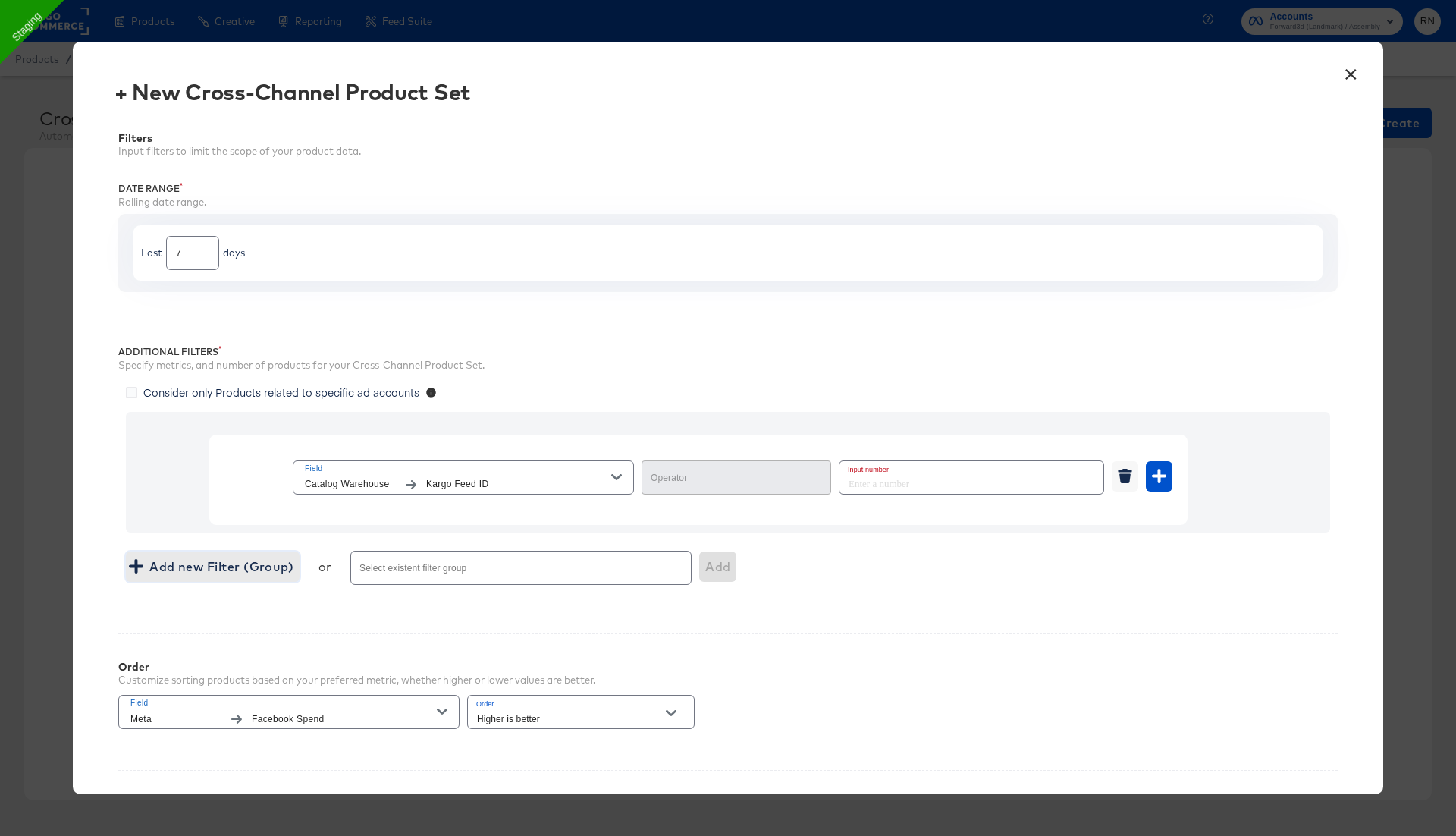
type input "Equal"
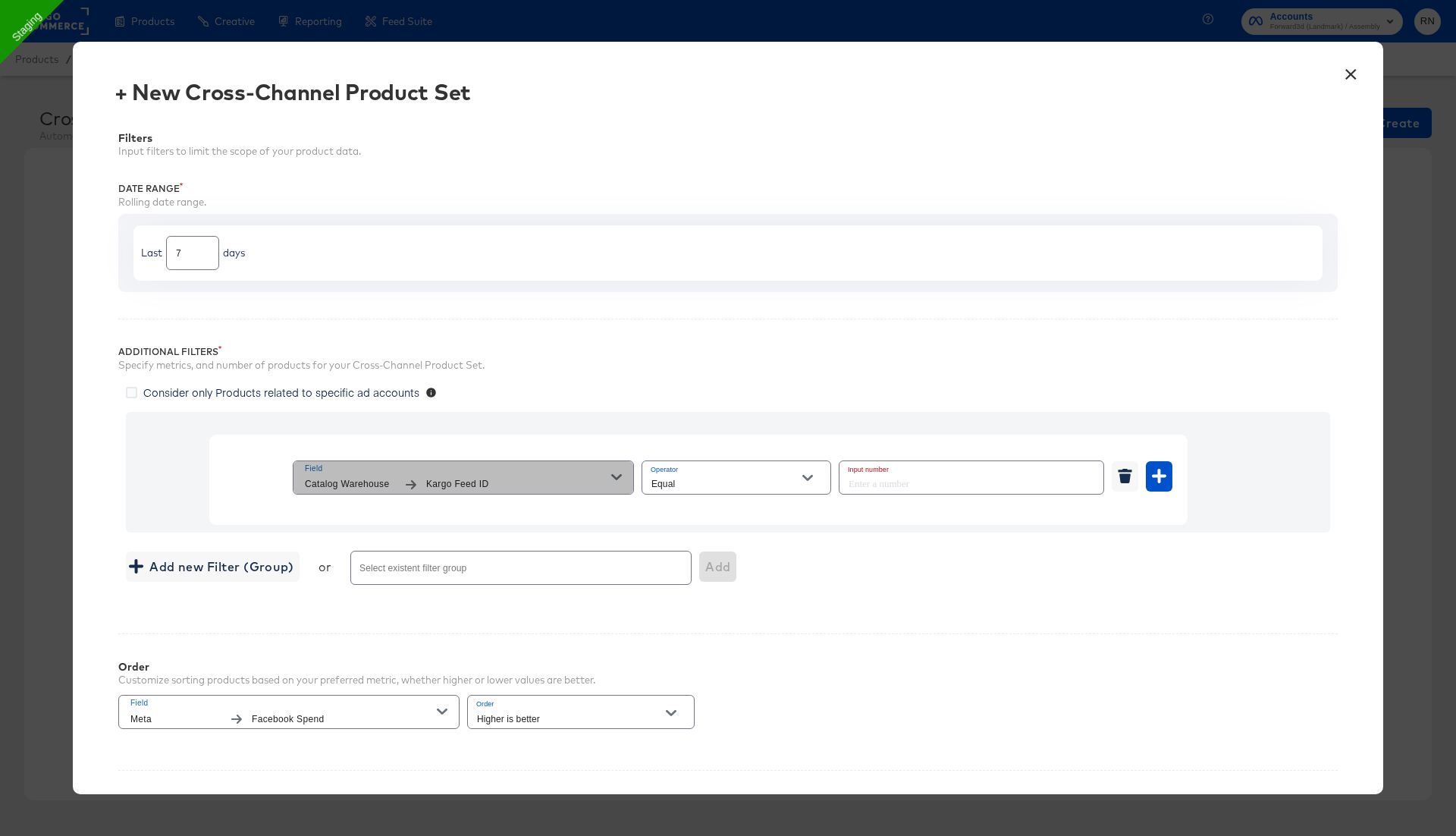
click at [423, 469] on span "Field" at bounding box center [457, 468] width 306 height 13
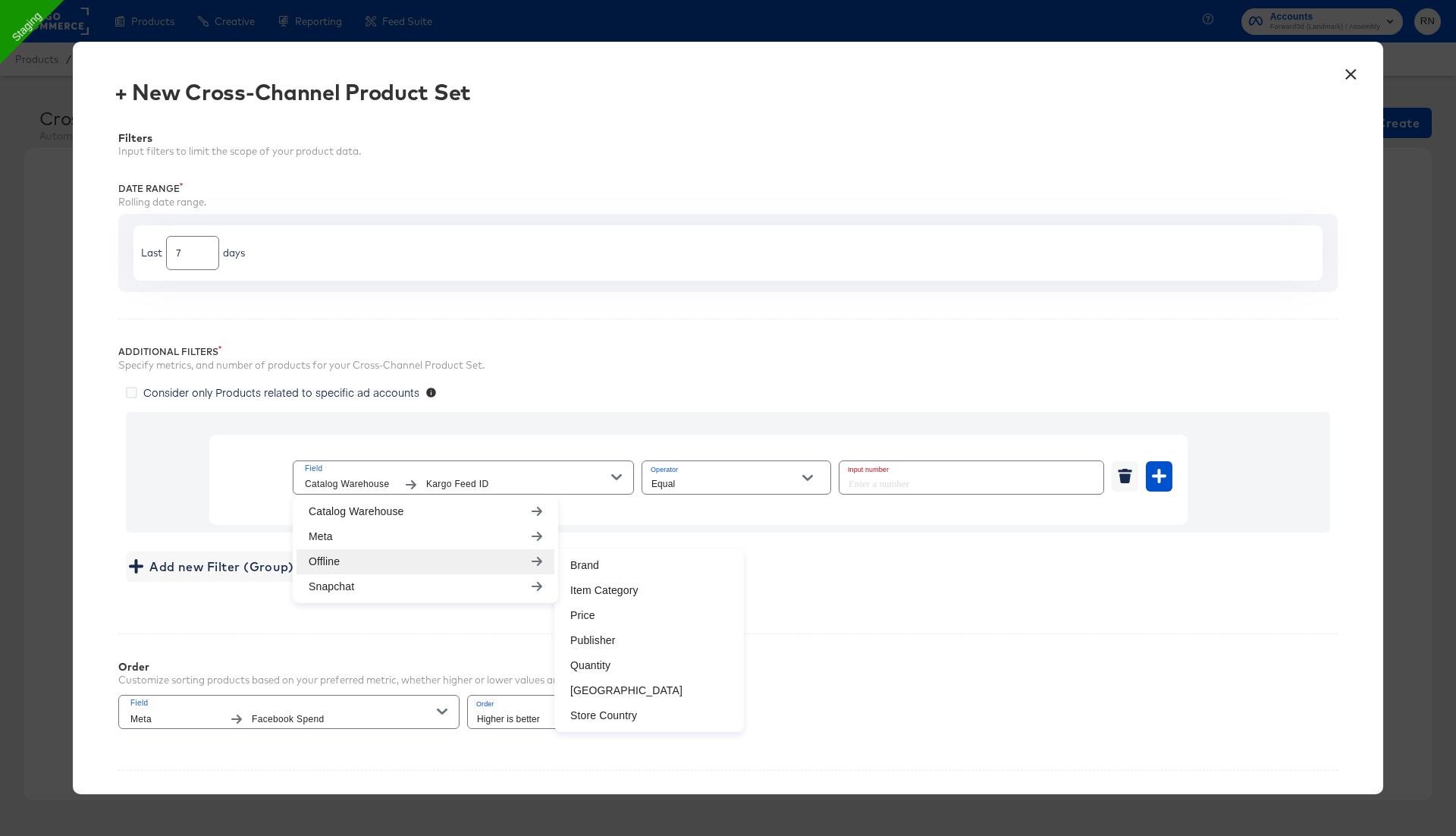
click at [744, 365] on div "Specify metrics, and number of products for your Cross-Channel Product Set." at bounding box center [728, 365] width 1220 height 14
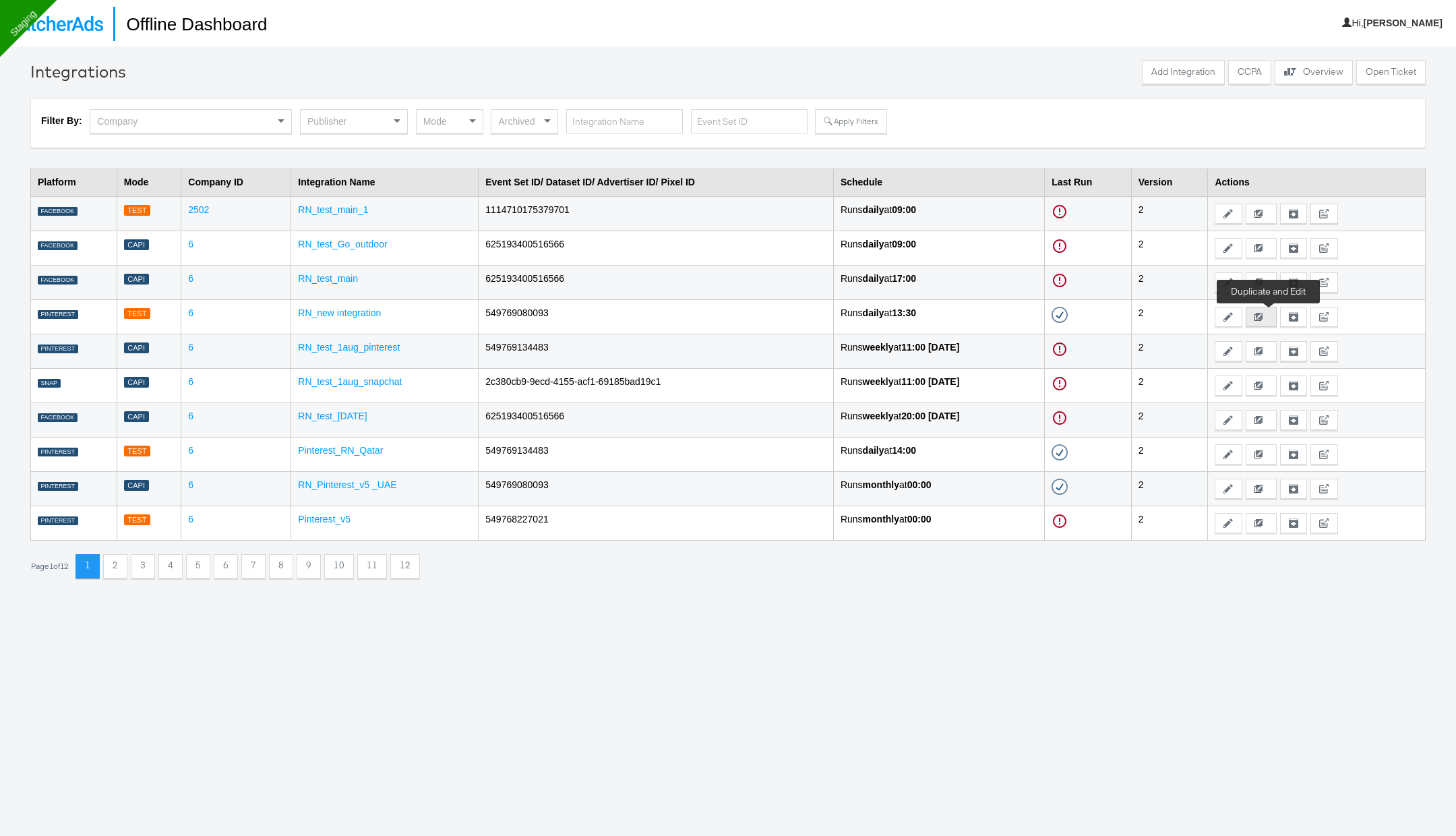
click at [1268, 314] on div "Duplicate and Edit" at bounding box center [1261, 317] width 13 height 8
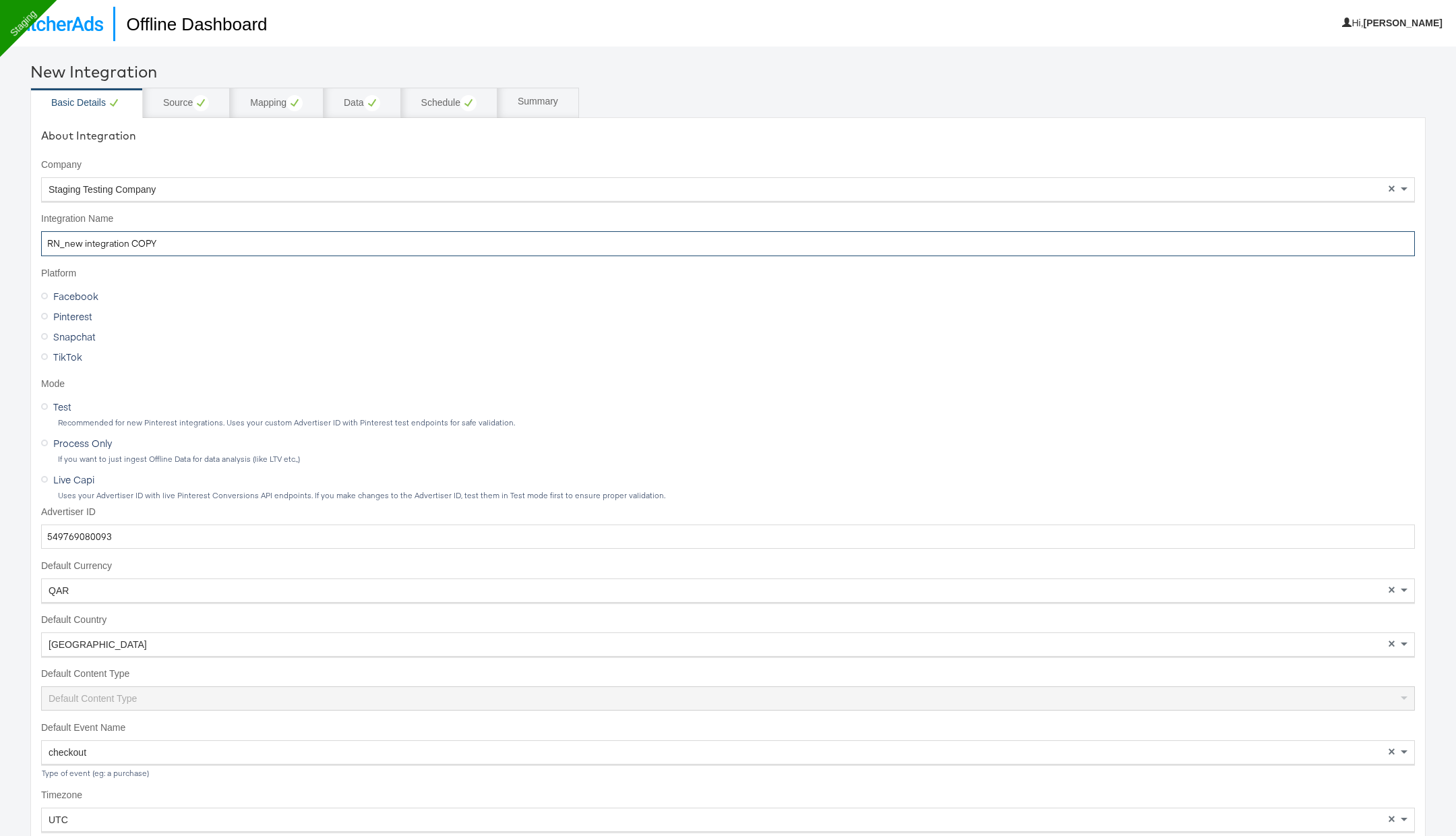
click at [187, 240] on input "RN_new integration COPY" at bounding box center [727, 244] width 1374 height 25
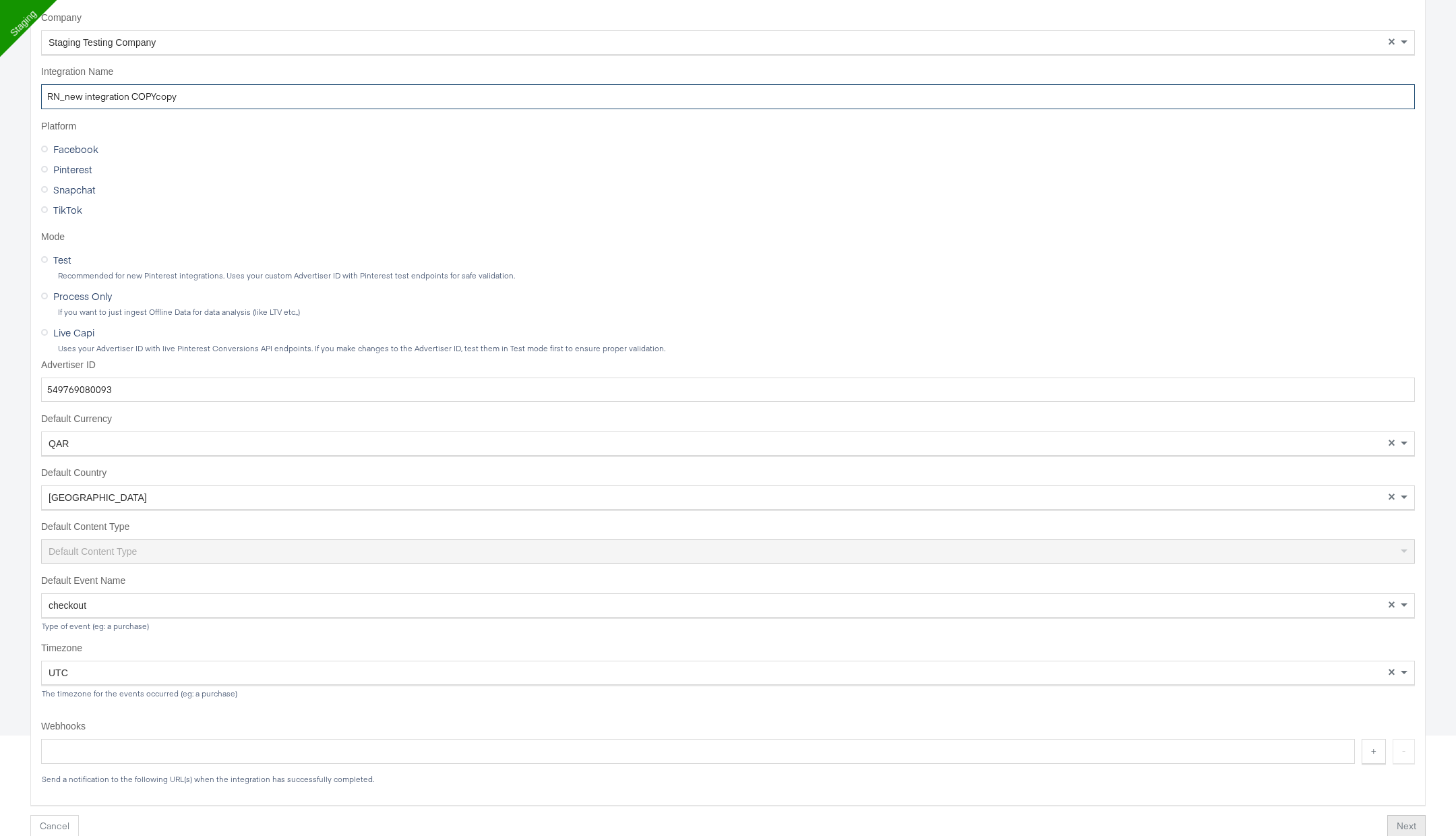
type input "RN_new integration COPYcopy"
click at [1395, 823] on button "Next" at bounding box center [1406, 827] width 38 height 24
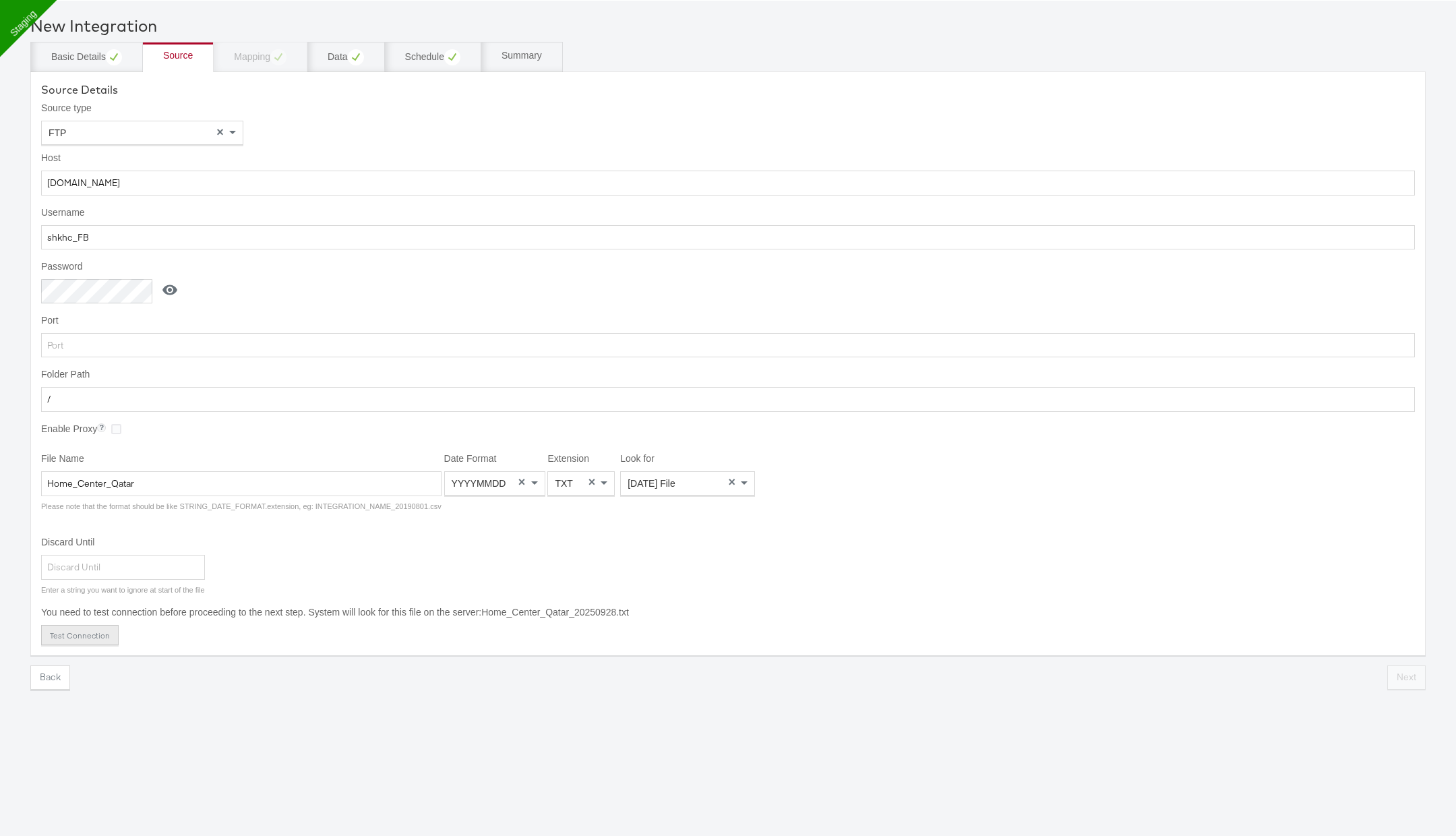
click at [76, 629] on button "Test Connection" at bounding box center [79, 635] width 78 height 20
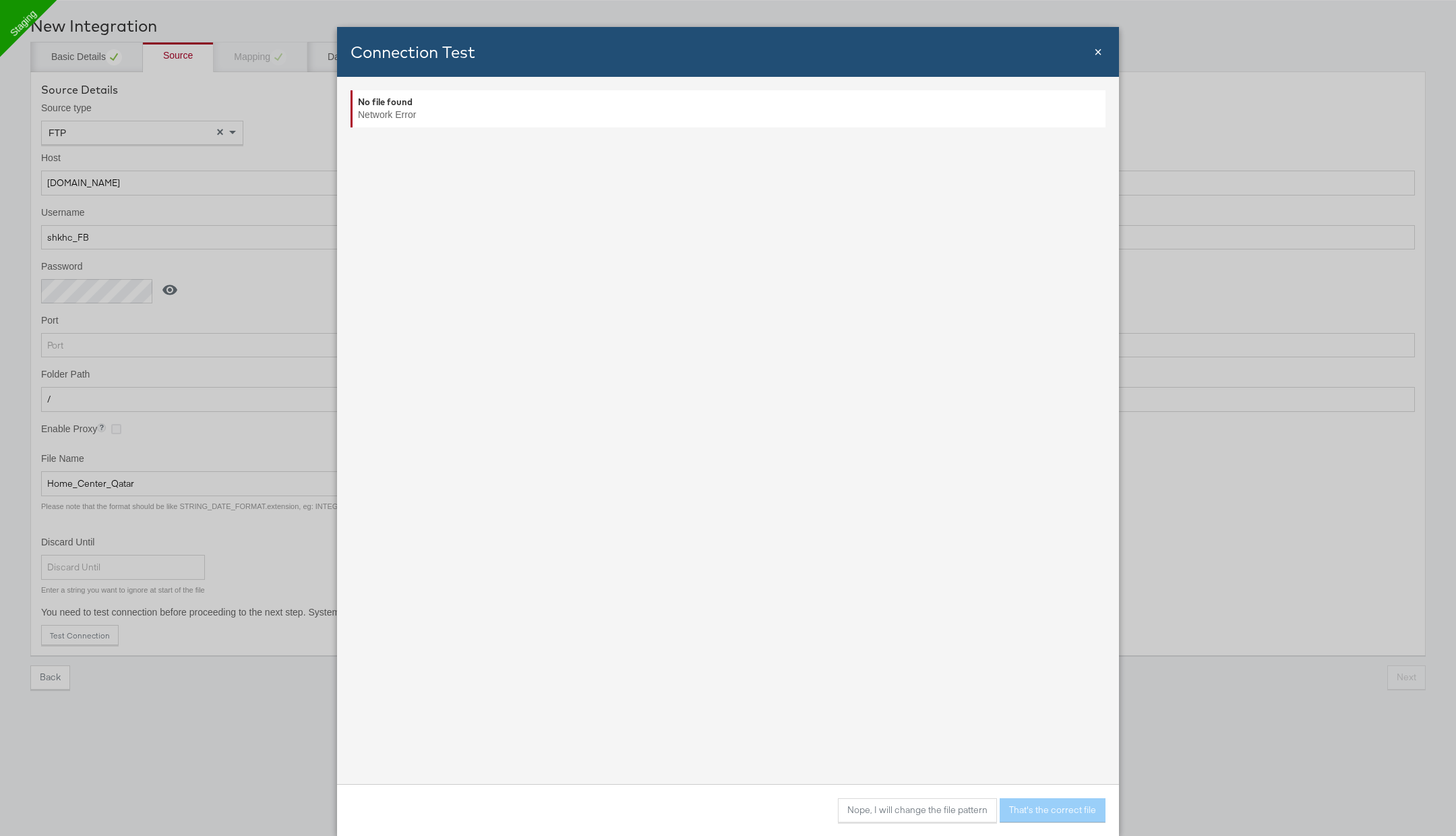
click at [1091, 50] on div "Connection Test" at bounding box center [721, 52] width 741 height 23
click at [1097, 53] on span "×" at bounding box center [1098, 52] width 8 height 15
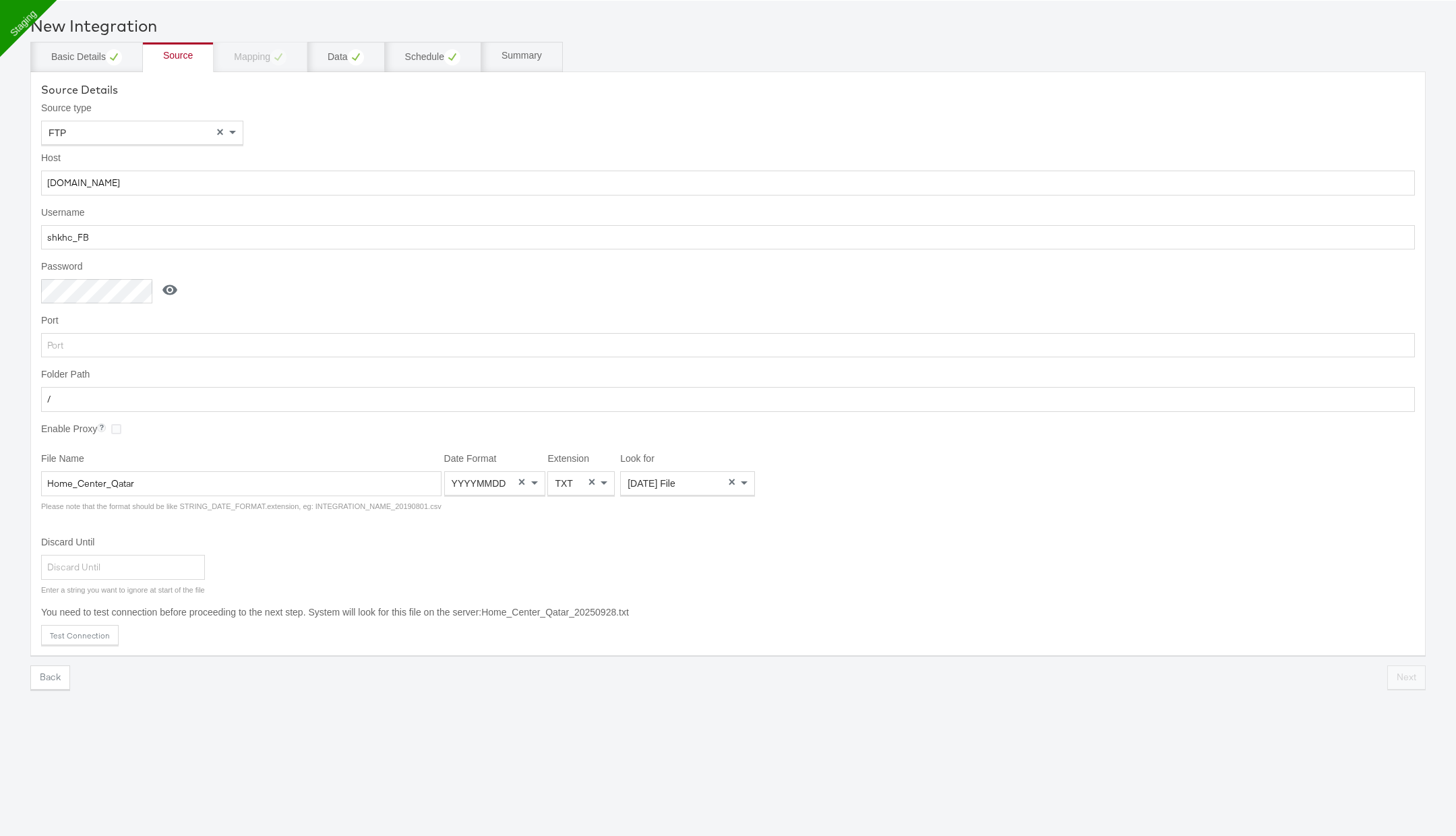
scroll to position [0, 0]
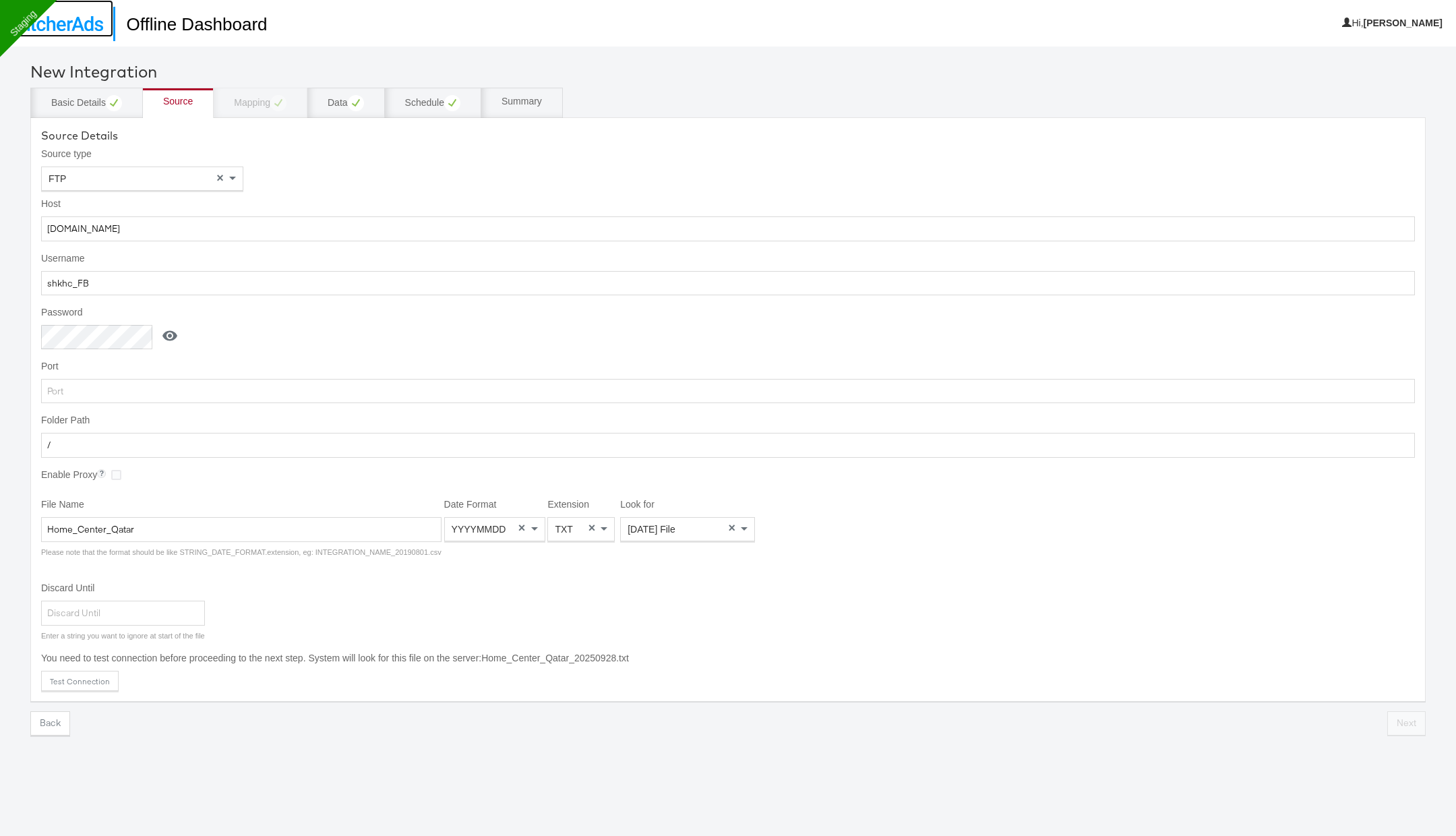
click at [69, 15] on link at bounding box center [56, 18] width 113 height 37
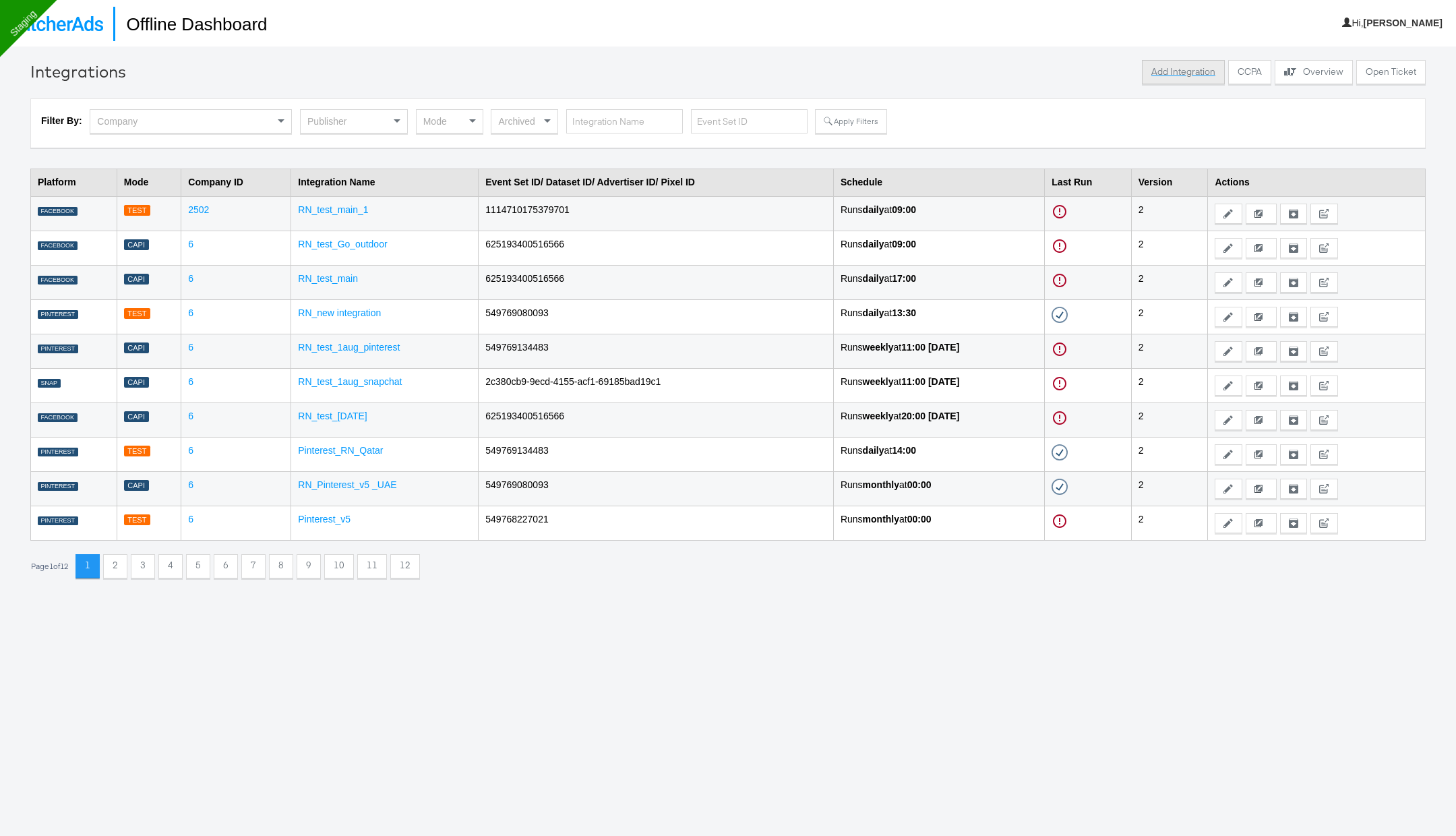
click at [1187, 75] on button "Add Integration" at bounding box center [1184, 71] width 83 height 24
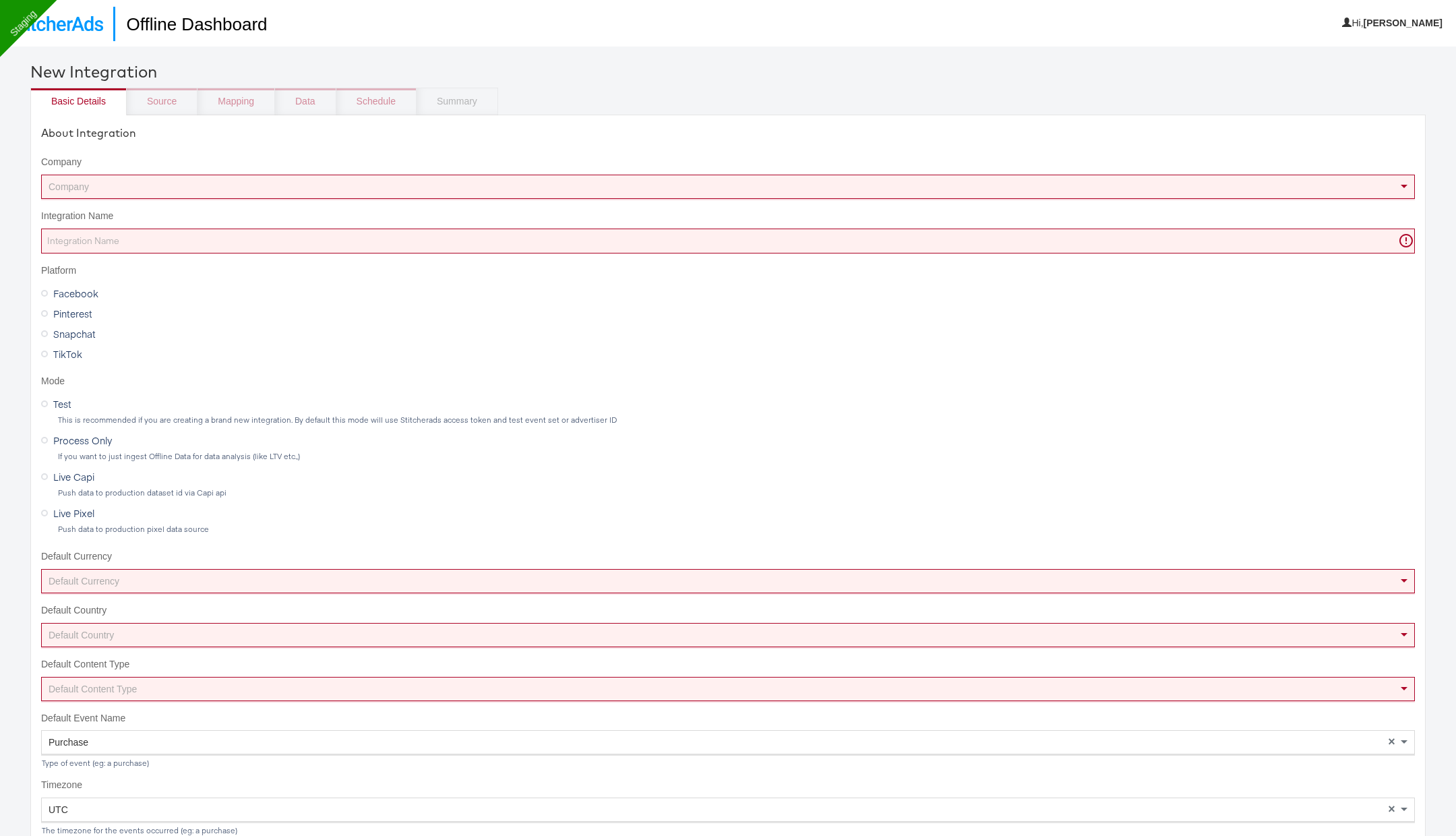
click at [421, 184] on div "Company" at bounding box center [727, 186] width 1372 height 23
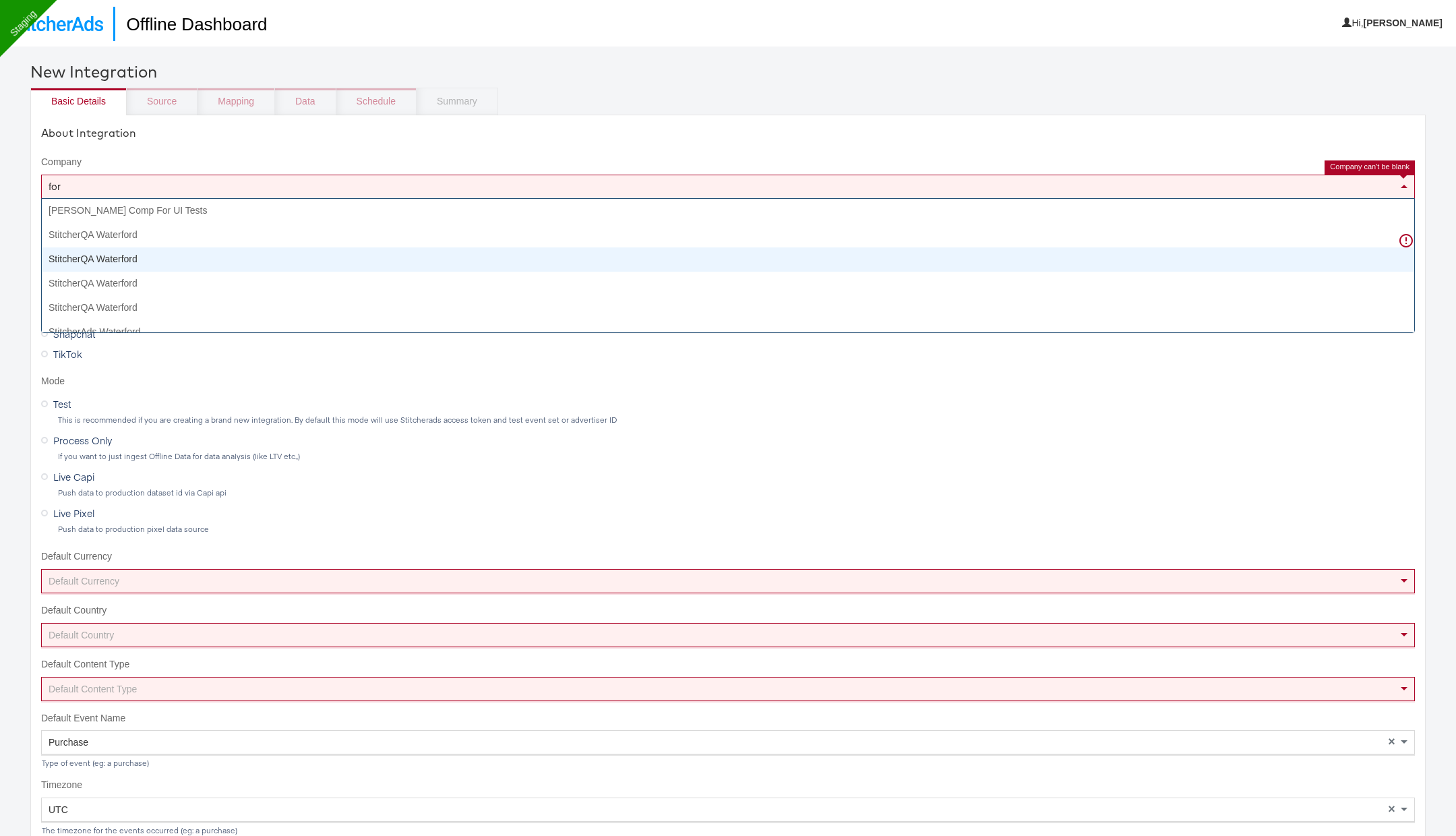
type input "forw"
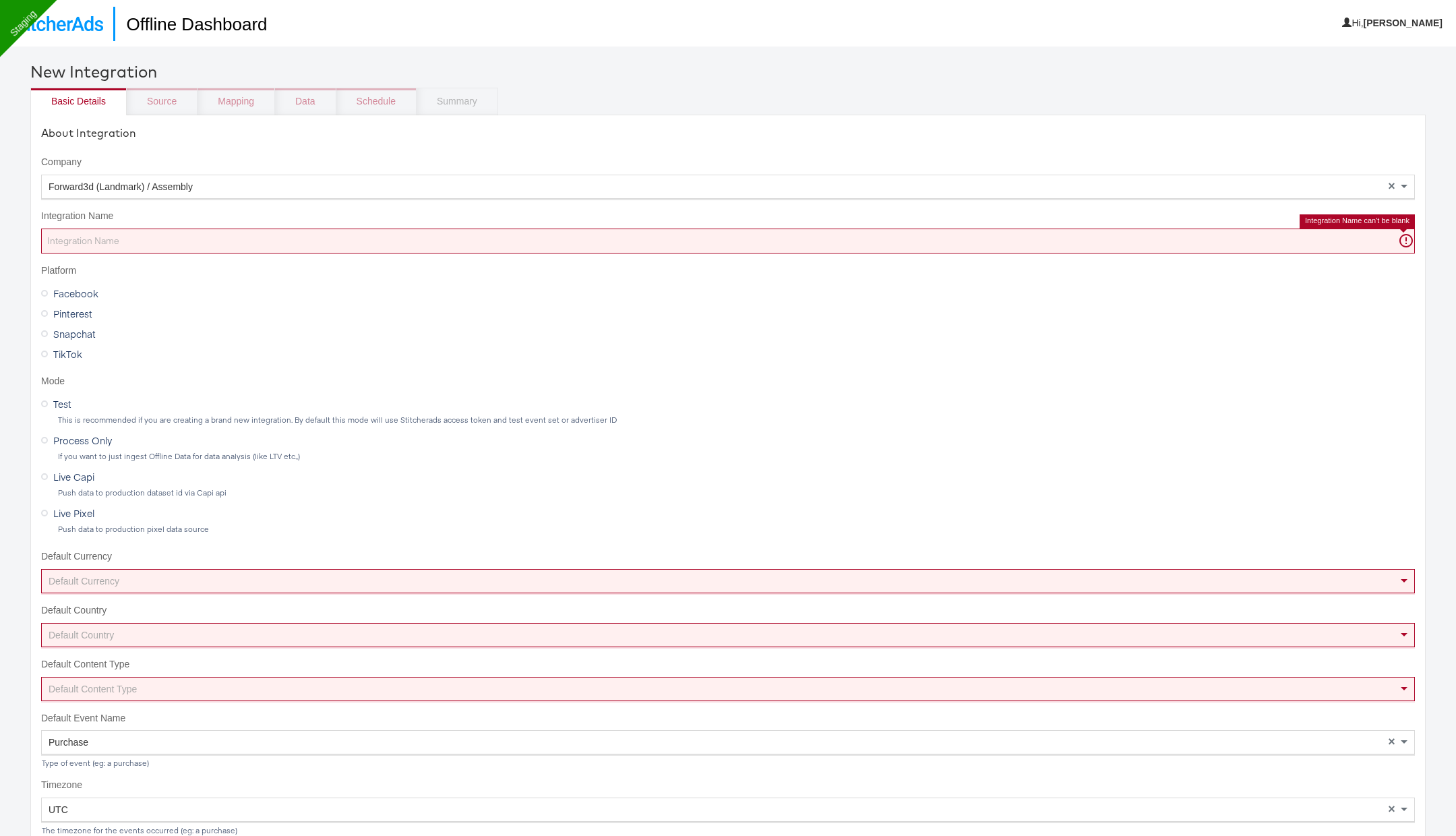
click at [326, 242] on input "Integration Name" at bounding box center [727, 241] width 1374 height 25
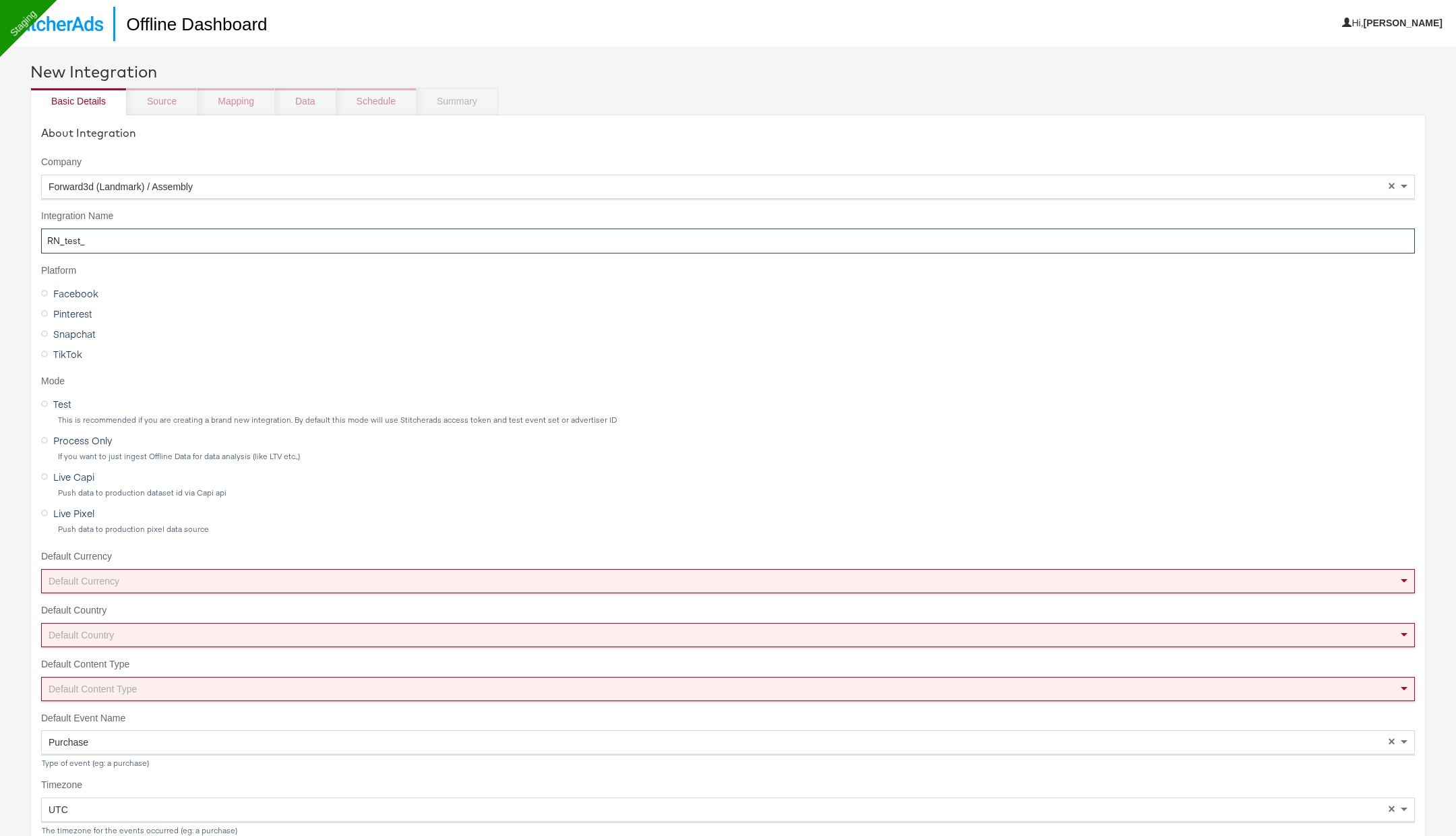
paste input "Max_Egypt"
type input "RN_test_Max_Egypt"
click at [237, 576] on div "Default Currency" at bounding box center [727, 580] width 1372 height 23
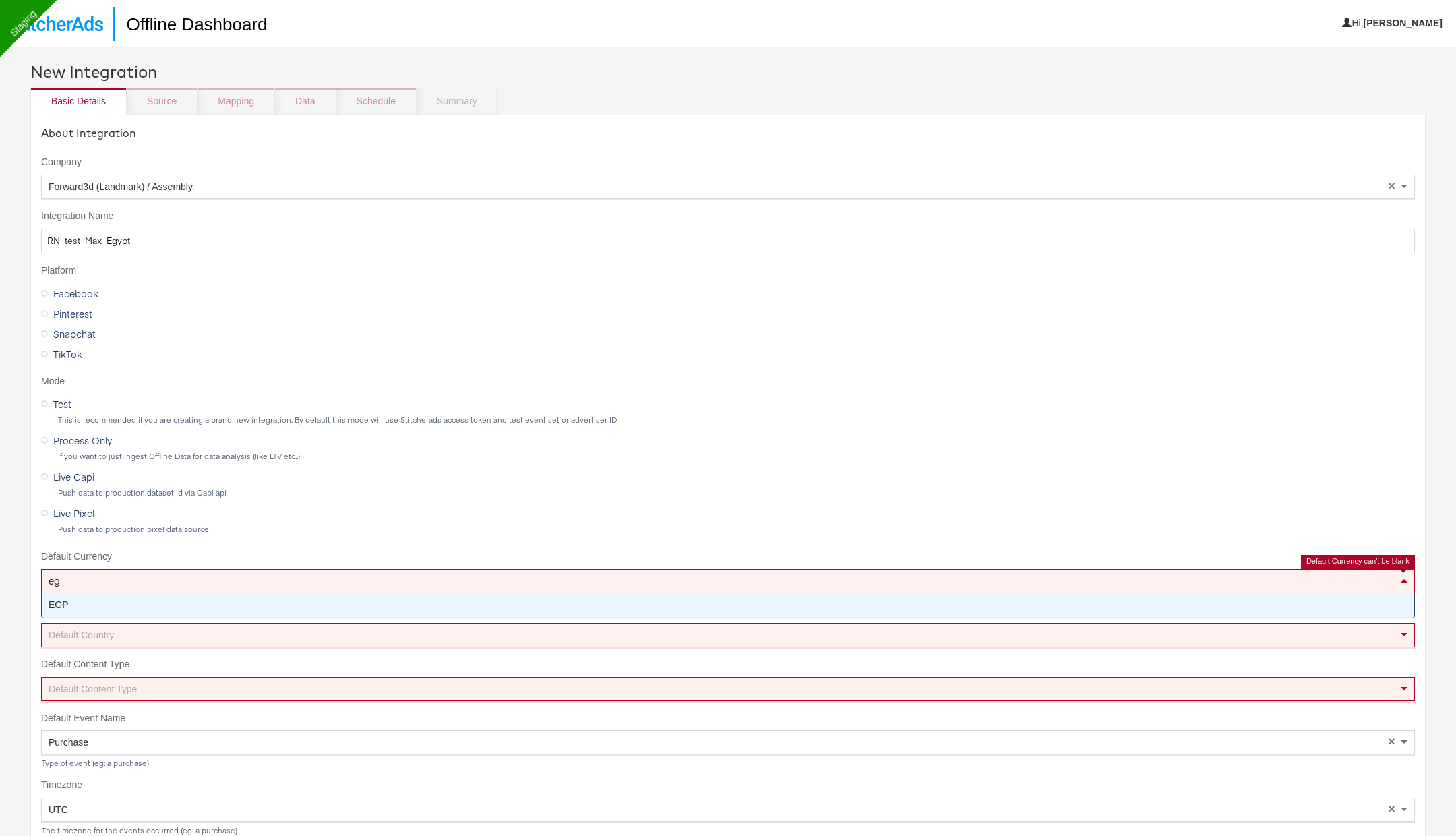
type input "egp"
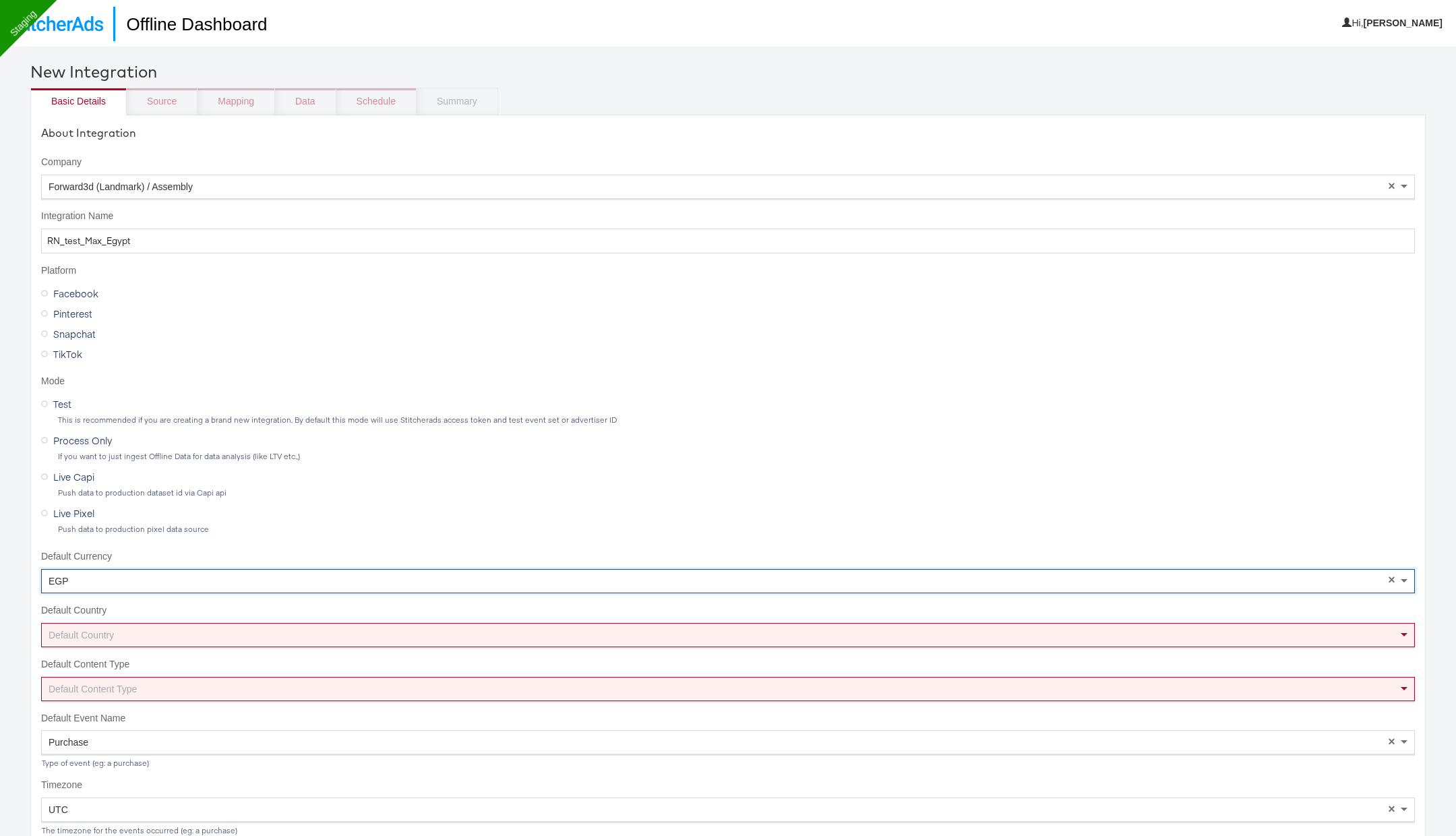
click at [242, 628] on div "Default Country" at bounding box center [727, 634] width 1372 height 23
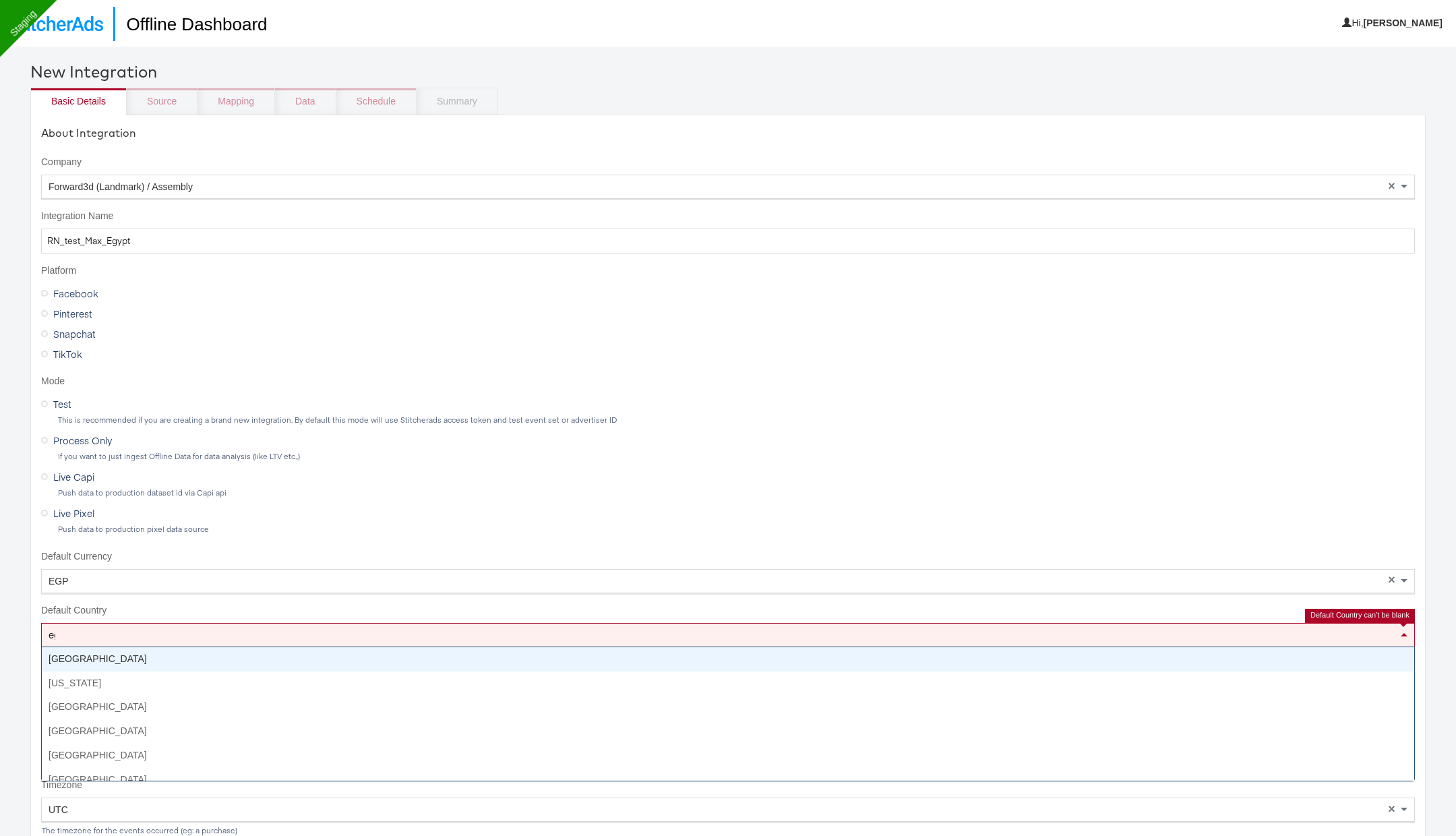
type input "egy"
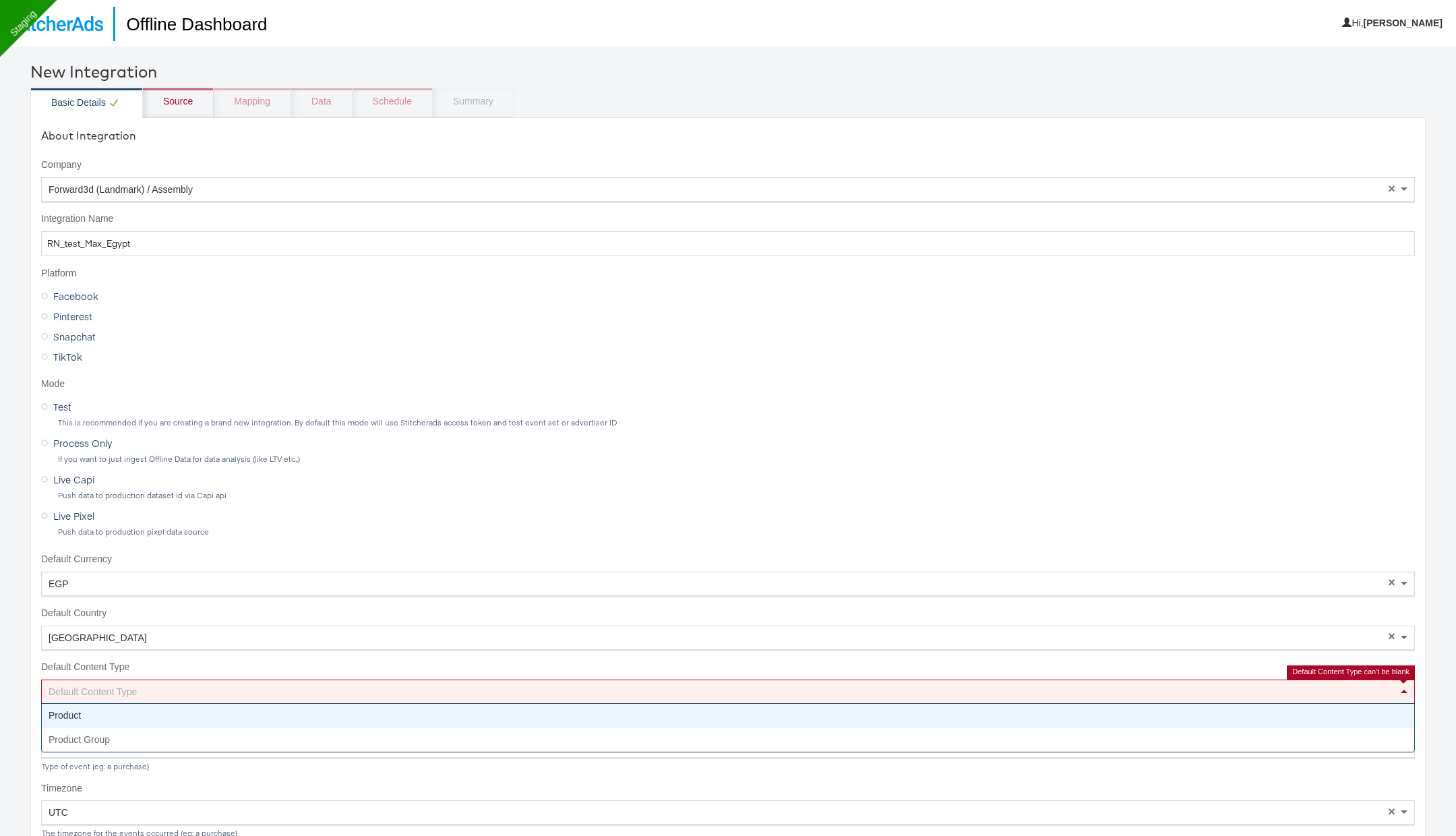
click at [206, 696] on div "Default Content Type" at bounding box center [727, 691] width 1372 height 23
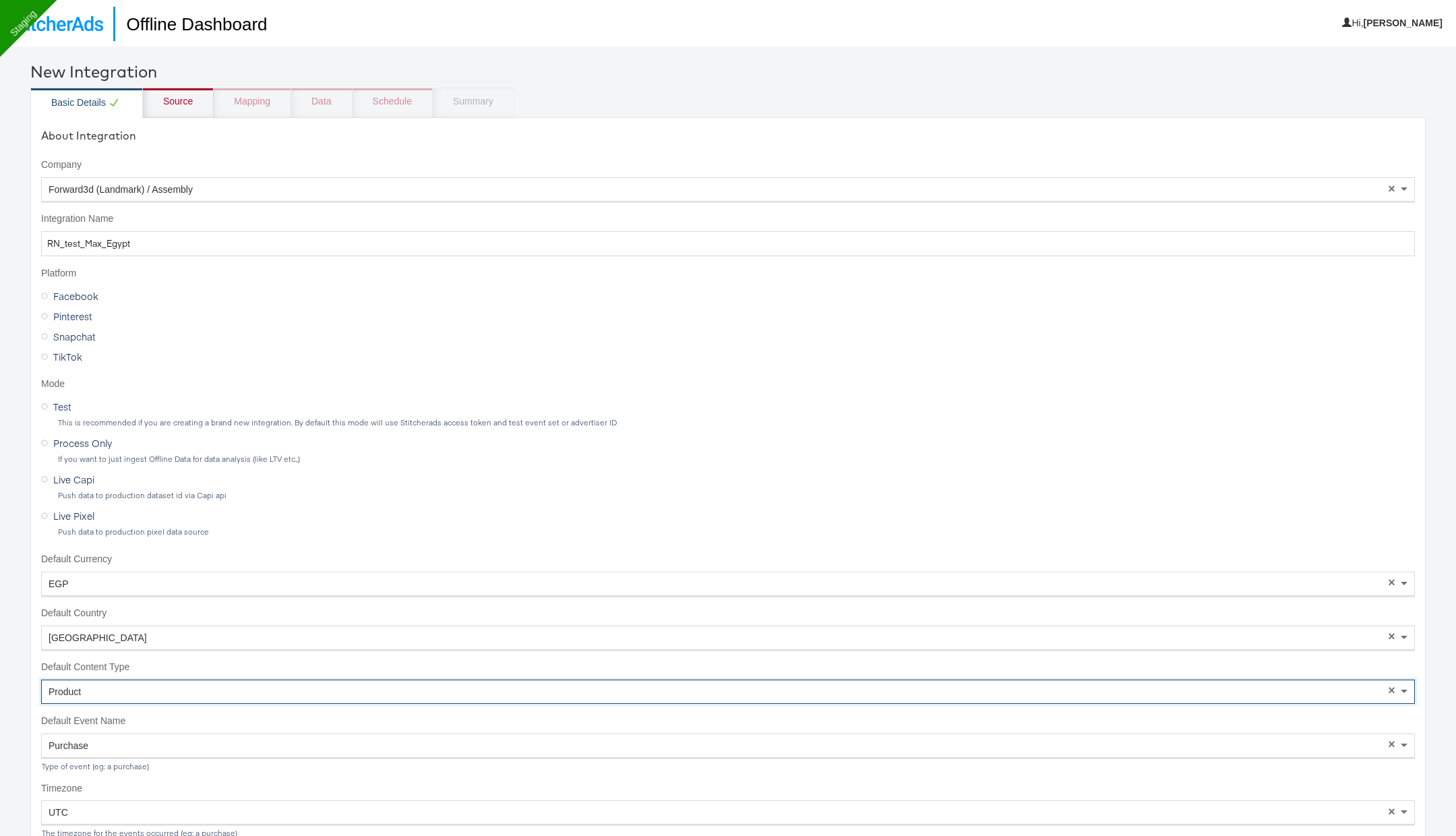
click at [184, 111] on div "Source" at bounding box center [178, 103] width 71 height 31
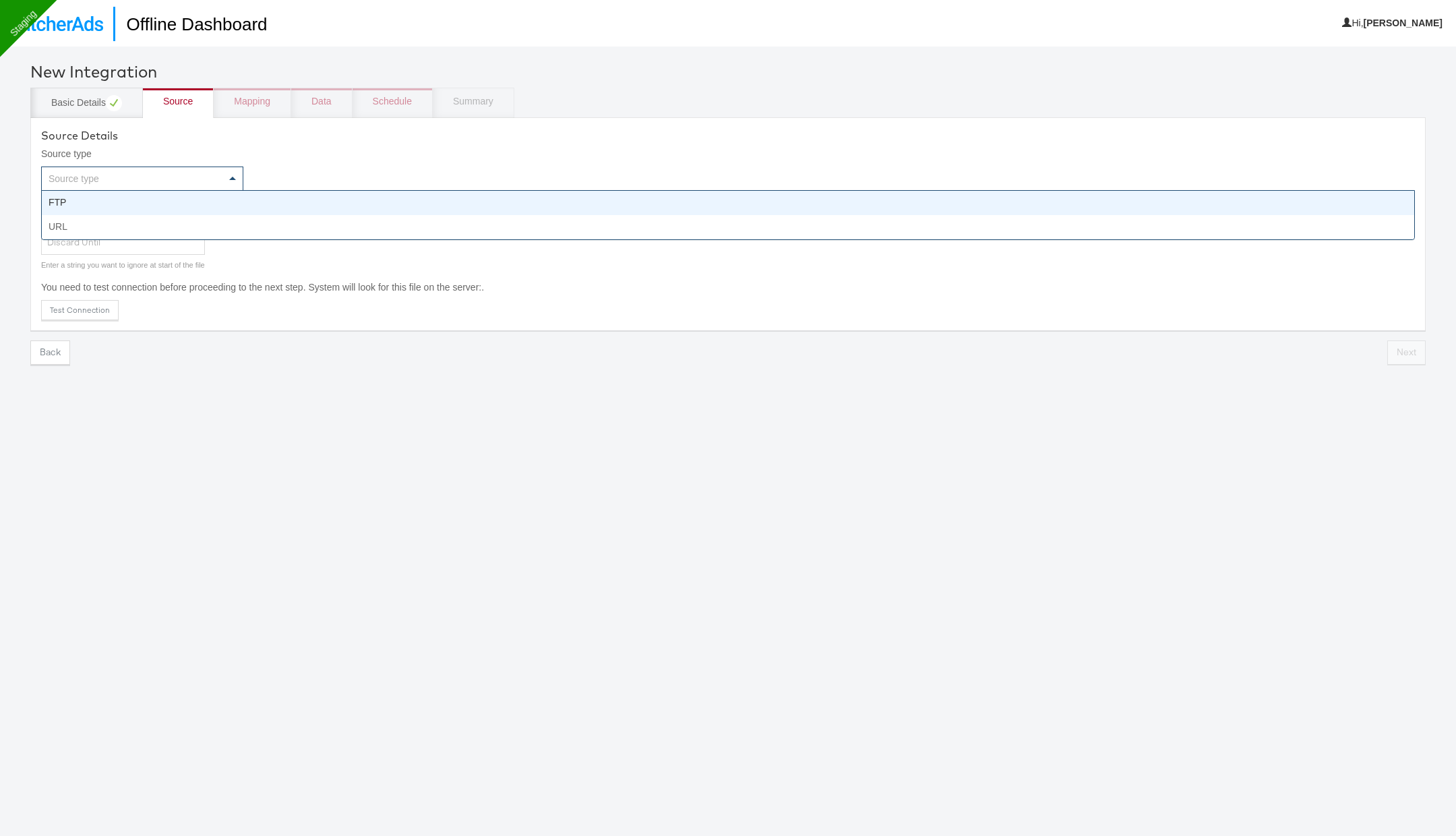
click at [151, 180] on div "Source type" at bounding box center [142, 178] width 201 height 23
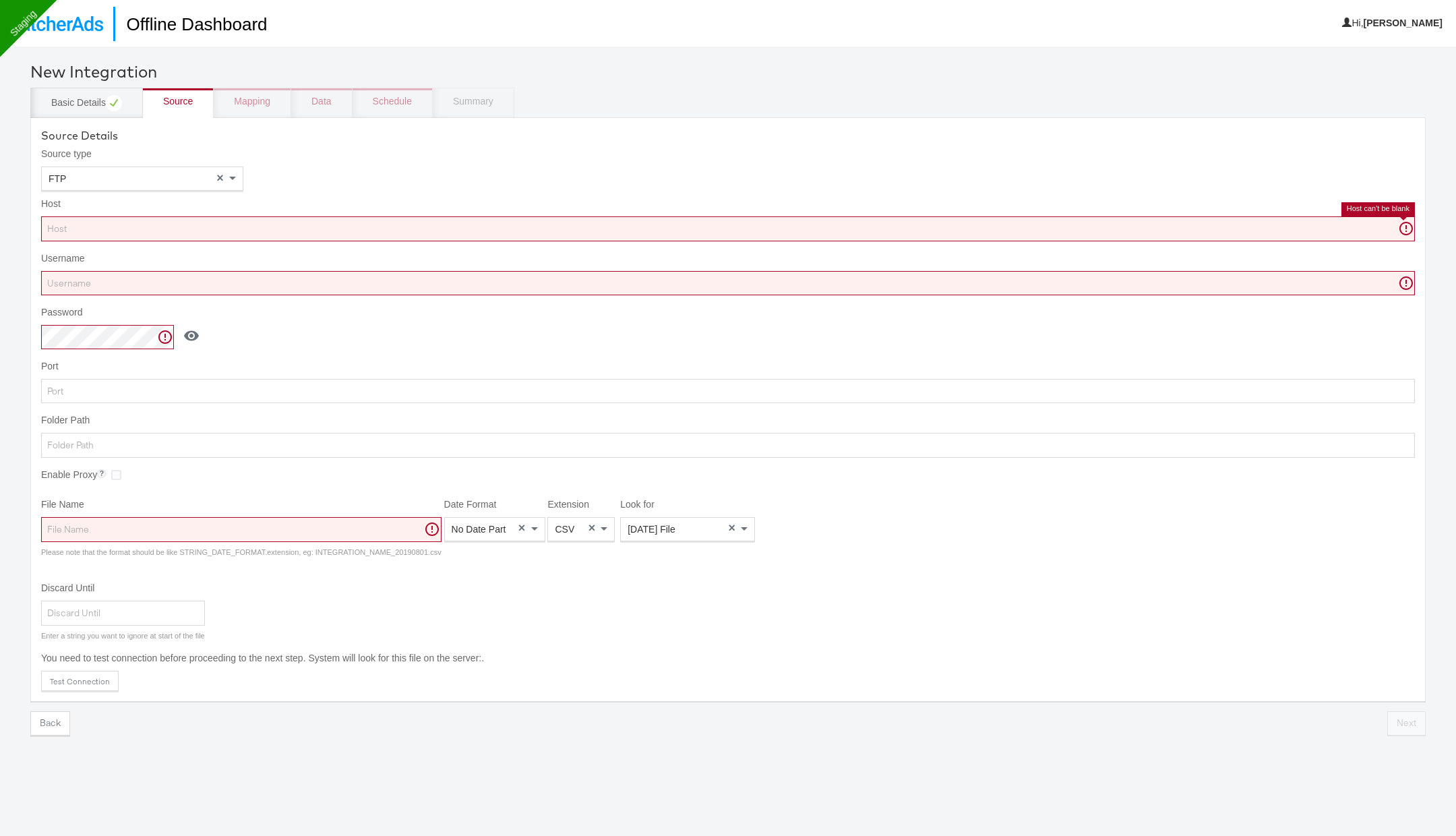
click at [278, 227] on input "Host" at bounding box center [727, 229] width 1374 height 25
paste input "ftp.wip.cplmg.com"
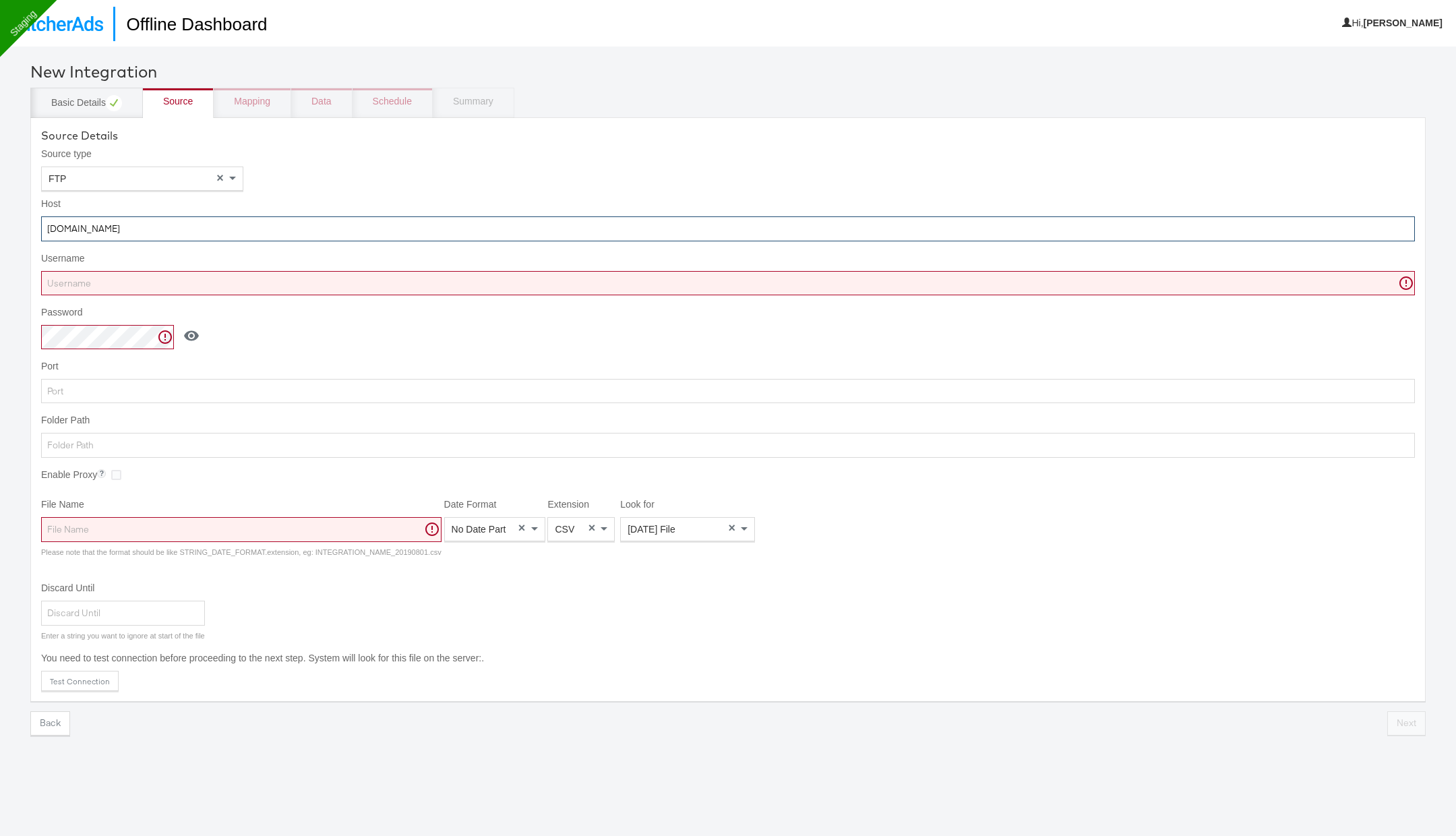
type input "ftp.wip.cplmg.com"
click at [246, 284] on input "Username" at bounding box center [727, 283] width 1374 height 25
paste input "shkmx_GG"
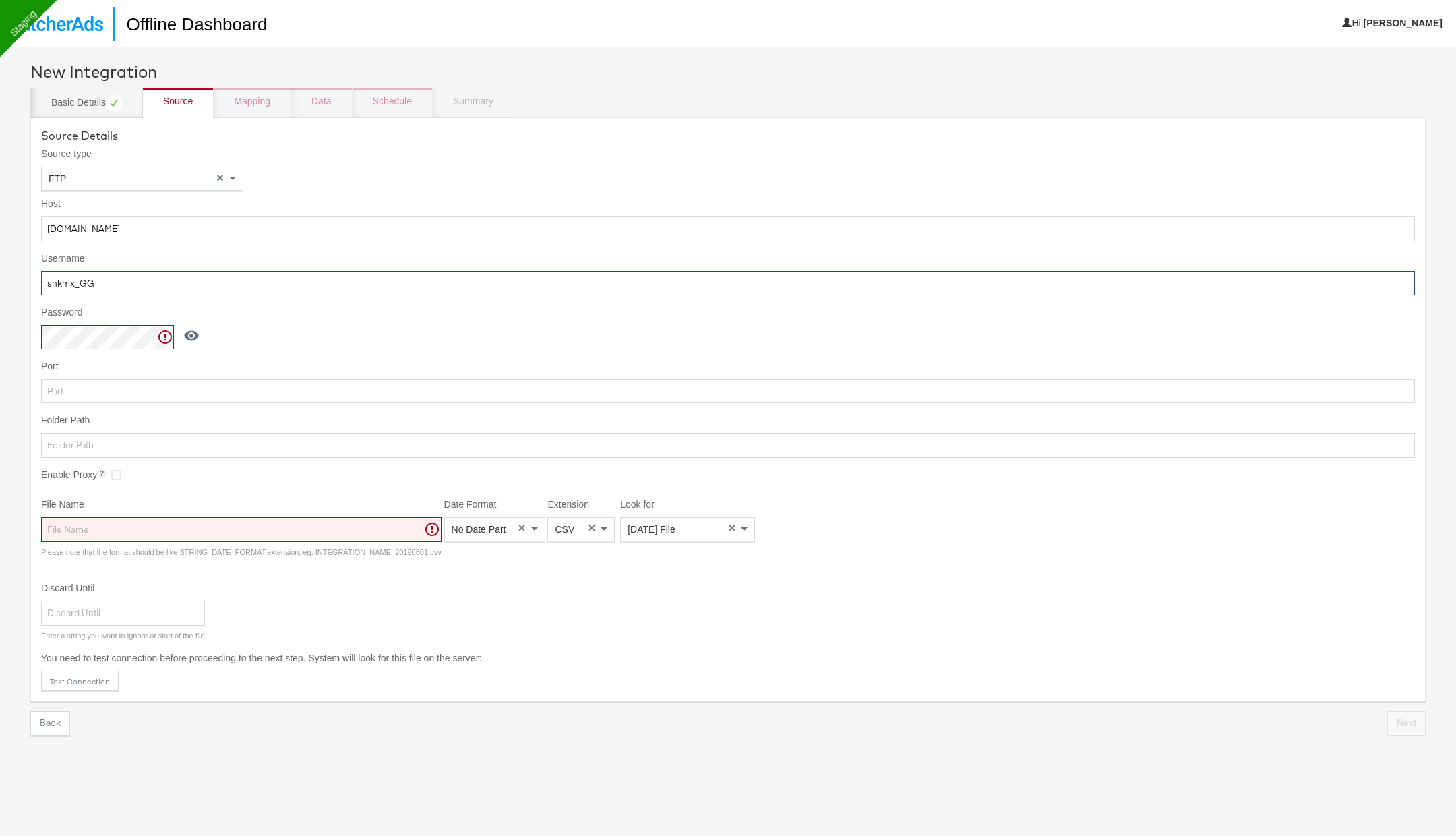
type input "shkmx_GG"
click at [167, 439] on input "Folder Path" at bounding box center [727, 445] width 1374 height 25
type input "/"
click at [305, 527] on input "File Name" at bounding box center [241, 529] width 400 height 25
paste input "Max_Egypt"
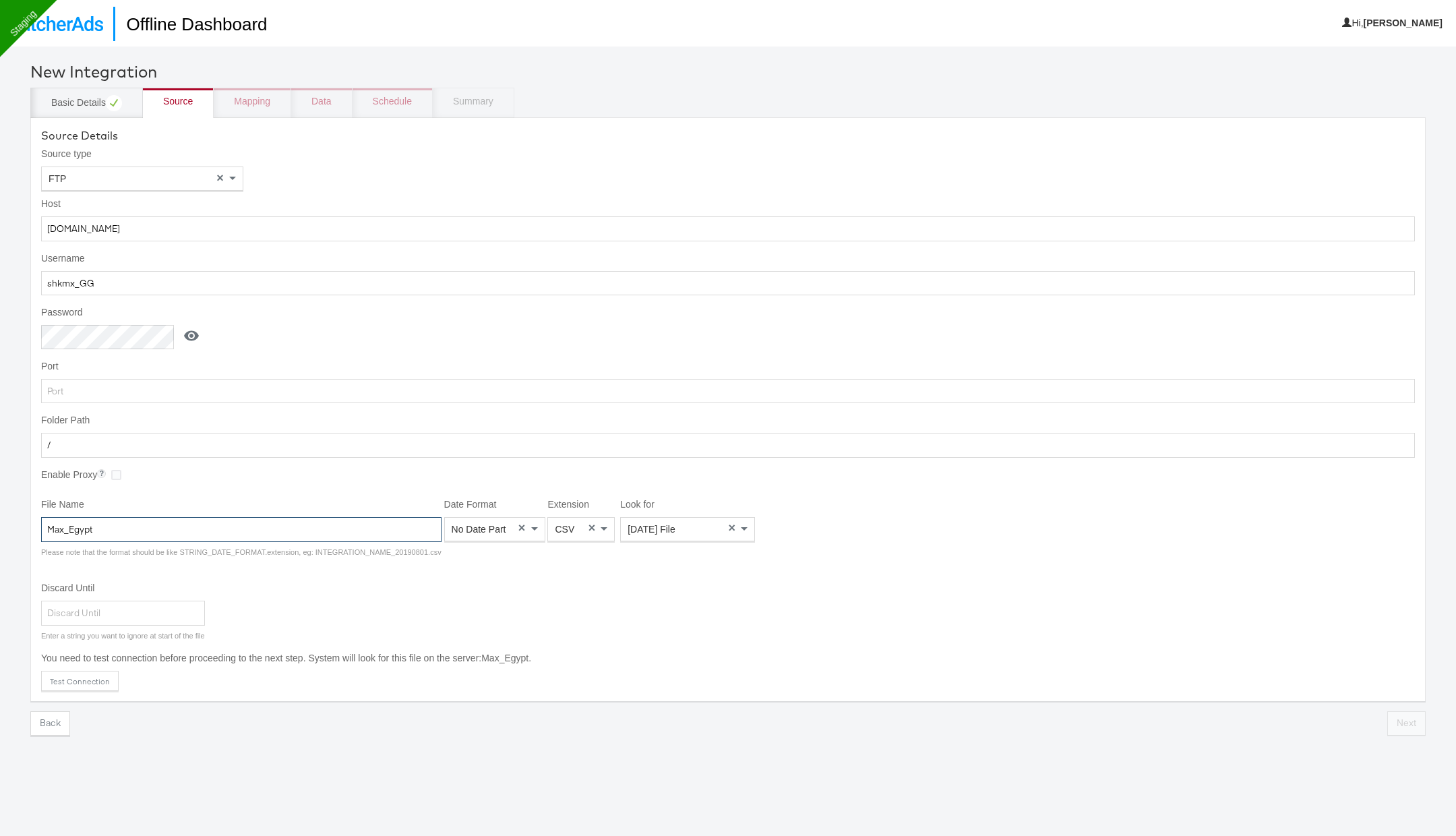
type input "Max_Egypt"
click at [496, 532] on div "No Date Part" at bounding box center [494, 529] width 100 height 23
click at [558, 528] on span "CSV" at bounding box center [564, 529] width 20 height 11
click at [673, 525] on div "[DATE] File" at bounding box center [687, 529] width 133 height 23
click at [89, 679] on button "Test Connection" at bounding box center [79, 681] width 78 height 20
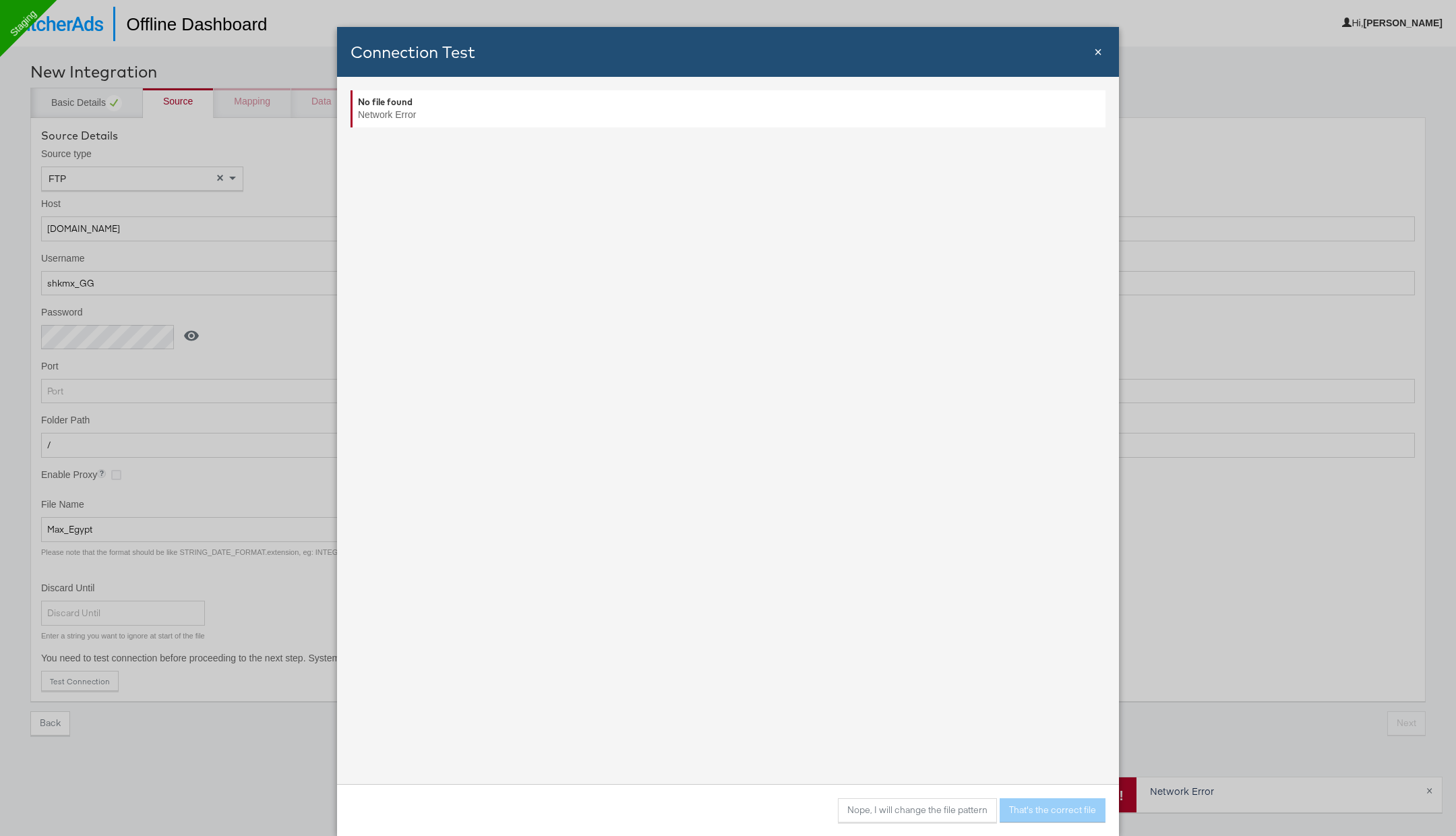
click at [1099, 56] on span "×" at bounding box center [1098, 52] width 8 height 15
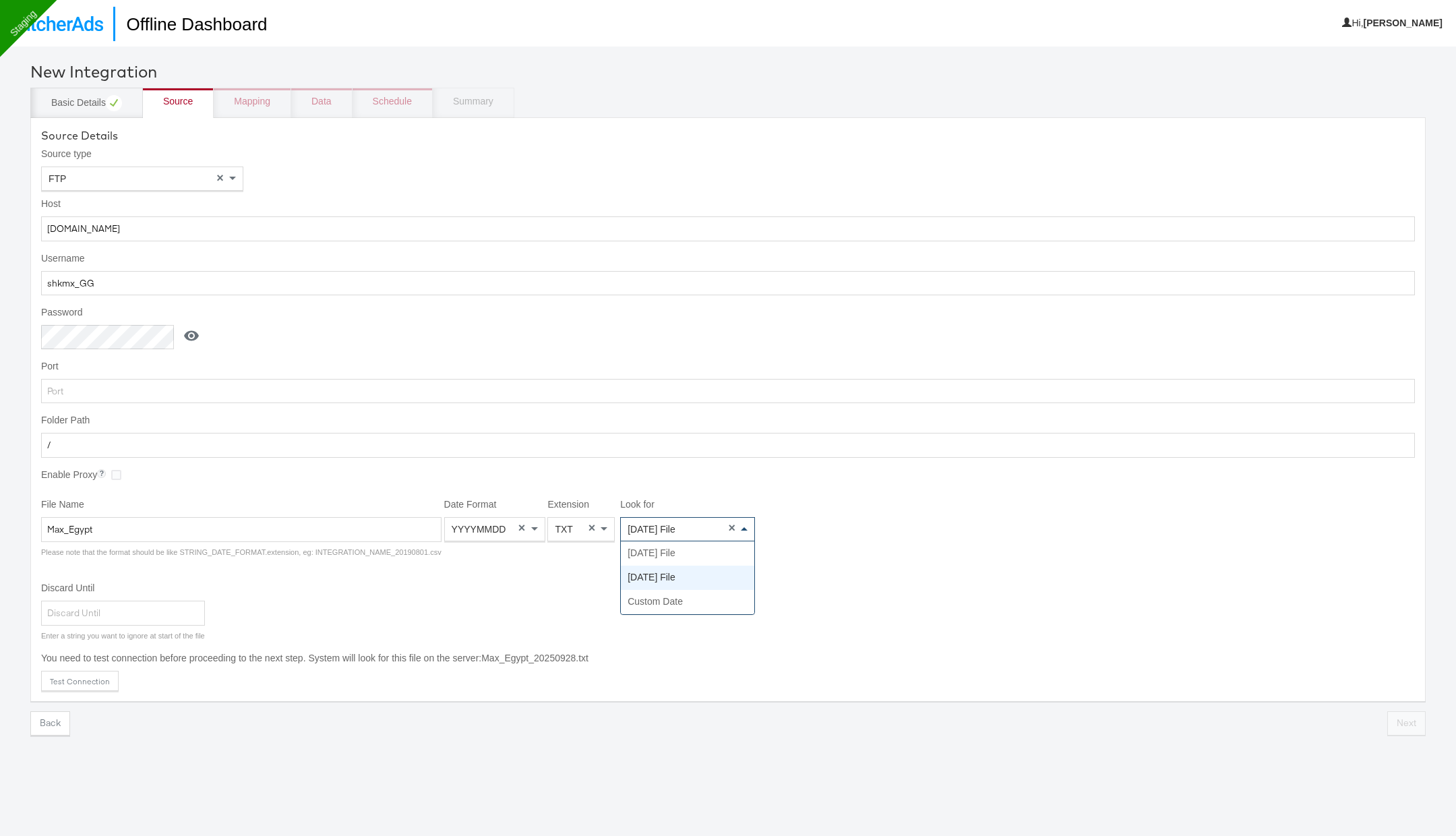
click at [669, 529] on span "Yesterday's File" at bounding box center [651, 529] width 48 height 11
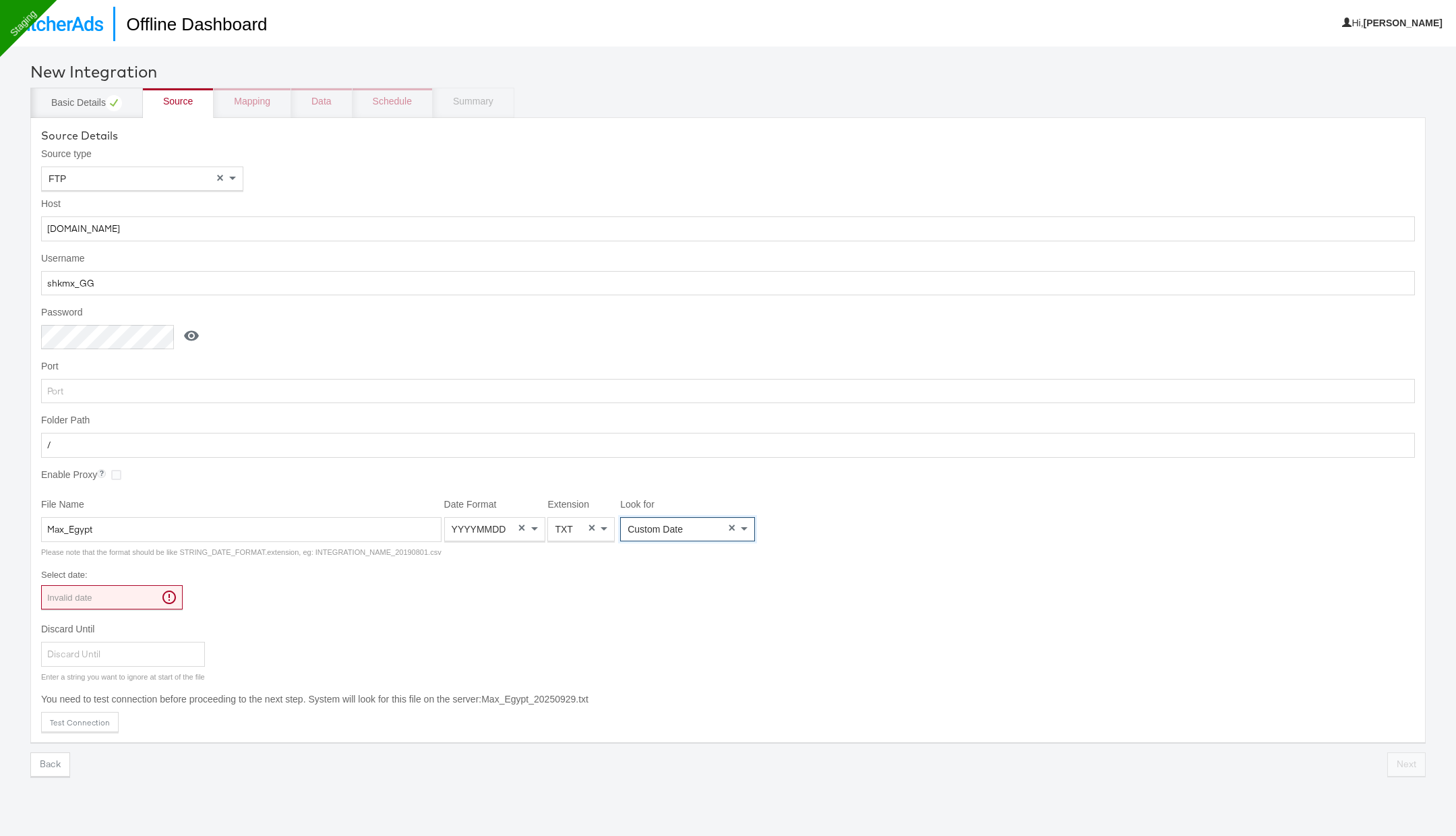
click at [99, 602] on input "Invalid date" at bounding box center [111, 597] width 141 height 24
click at [189, 714] on td "27" at bounding box center [194, 722] width 23 height 19
type input "2025-09-27 00:00"
click at [356, 603] on div "Select date : 2025-09-27 00:00 ‹ September 2025 › Su Mo Tu We Th Fr Sa 31 1 2 3…" at bounding box center [727, 588] width 1374 height 41
click at [87, 714] on button "Test Connection" at bounding box center [79, 722] width 78 height 20
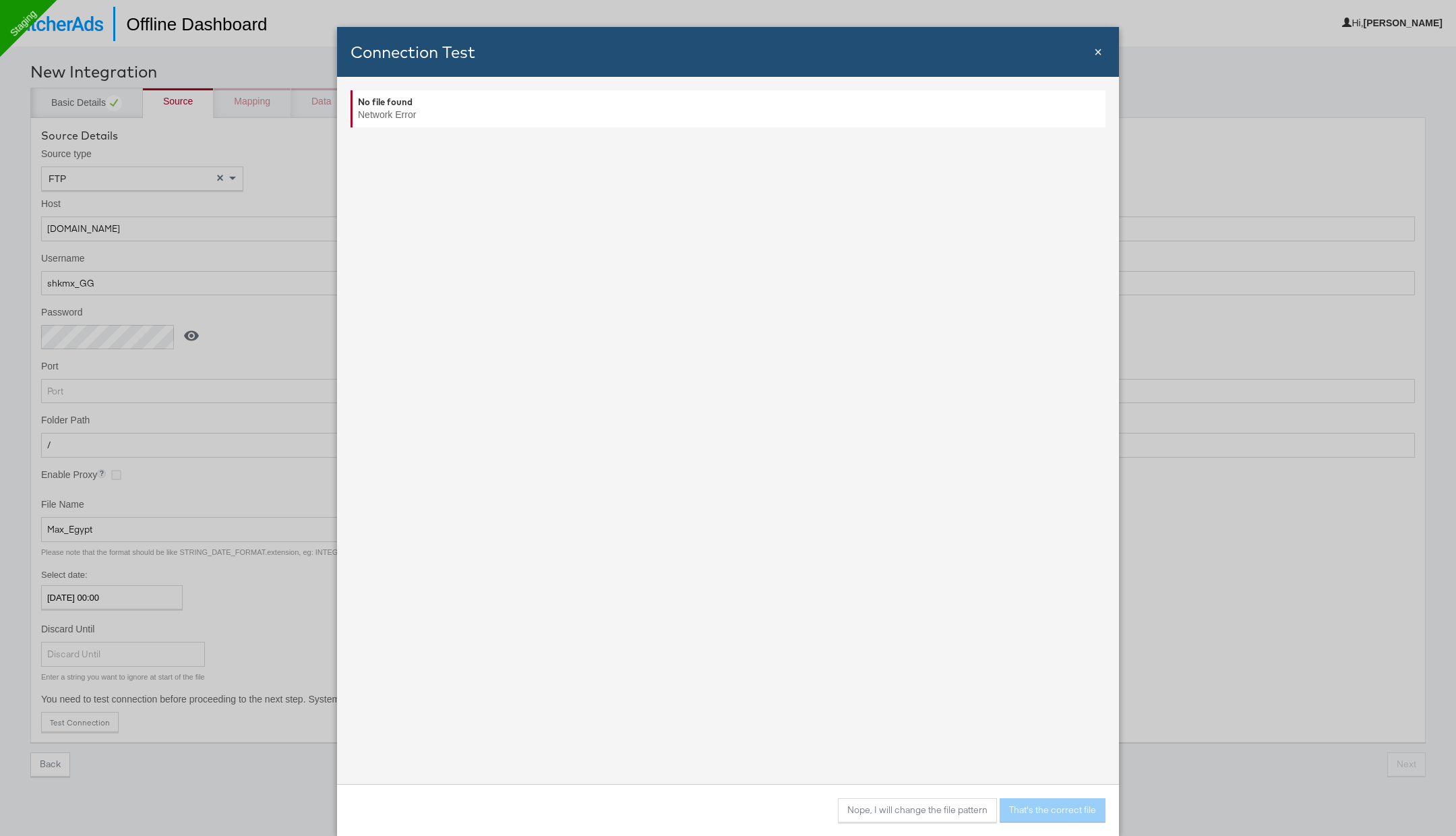
click at [1100, 58] on span "×" at bounding box center [1098, 52] width 8 height 15
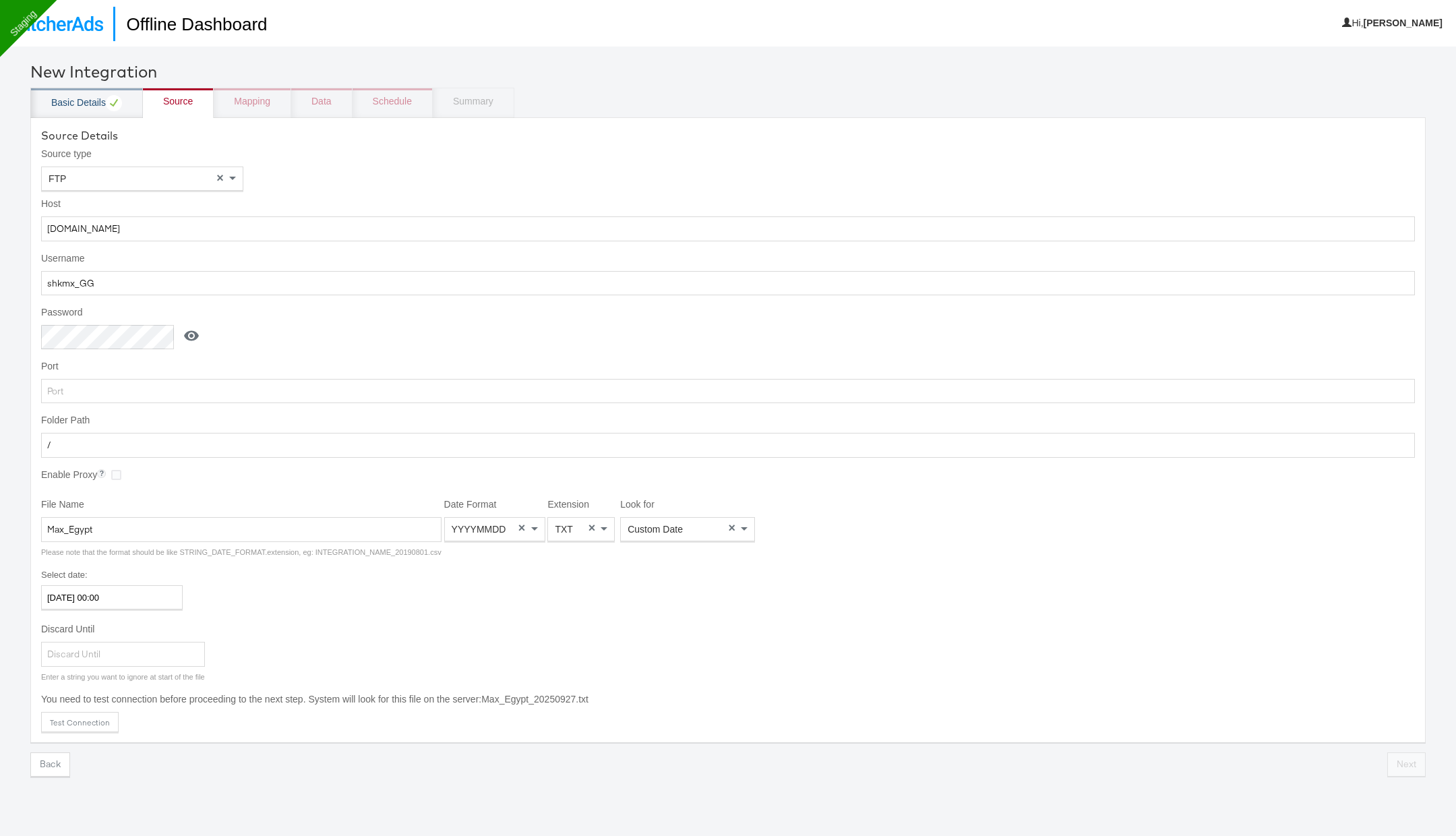
click at [100, 104] on div "Basic Details" at bounding box center [86, 103] width 71 height 16
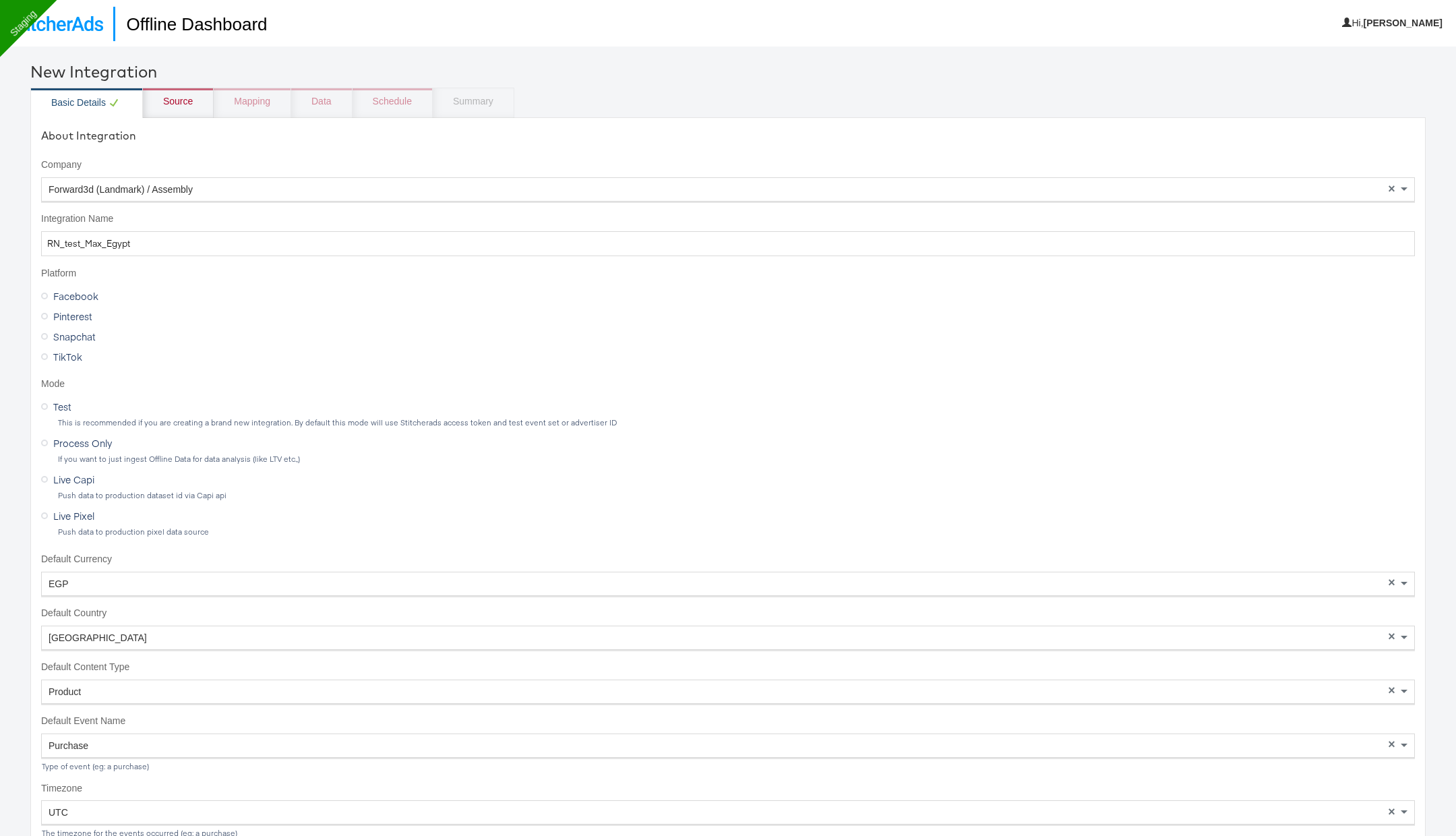
click at [71, 478] on span "Live Capi" at bounding box center [74, 478] width 41 height 13
click at [0, 0] on input "Live Capi" at bounding box center [0, 0] width 0 height 0
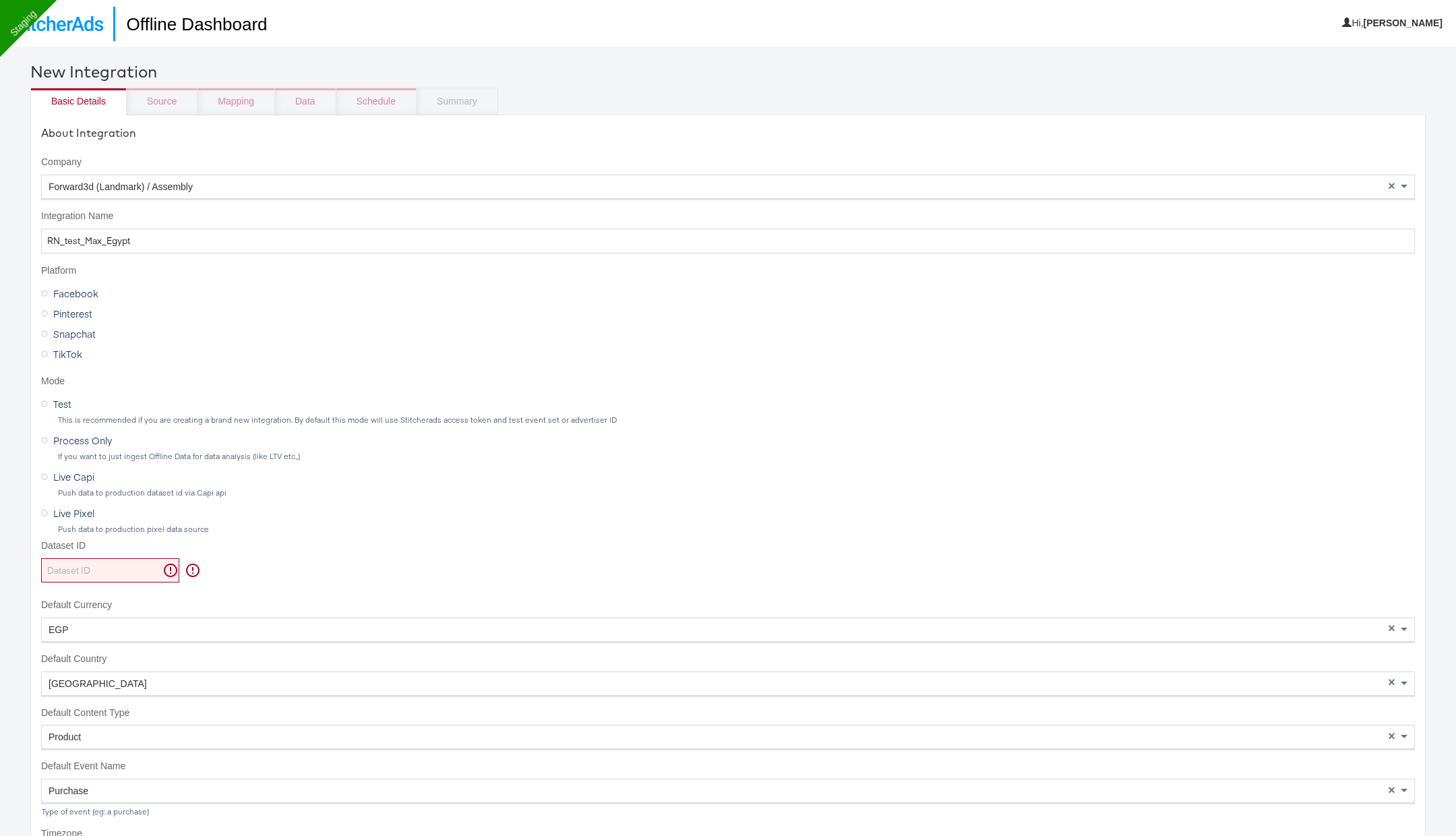
click at [72, 563] on input "Dataset ID" at bounding box center [110, 570] width 138 height 25
paste input "625193400516566"
type input "625193400516566"
click at [177, 116] on div "Source" at bounding box center [178, 103] width 71 height 31
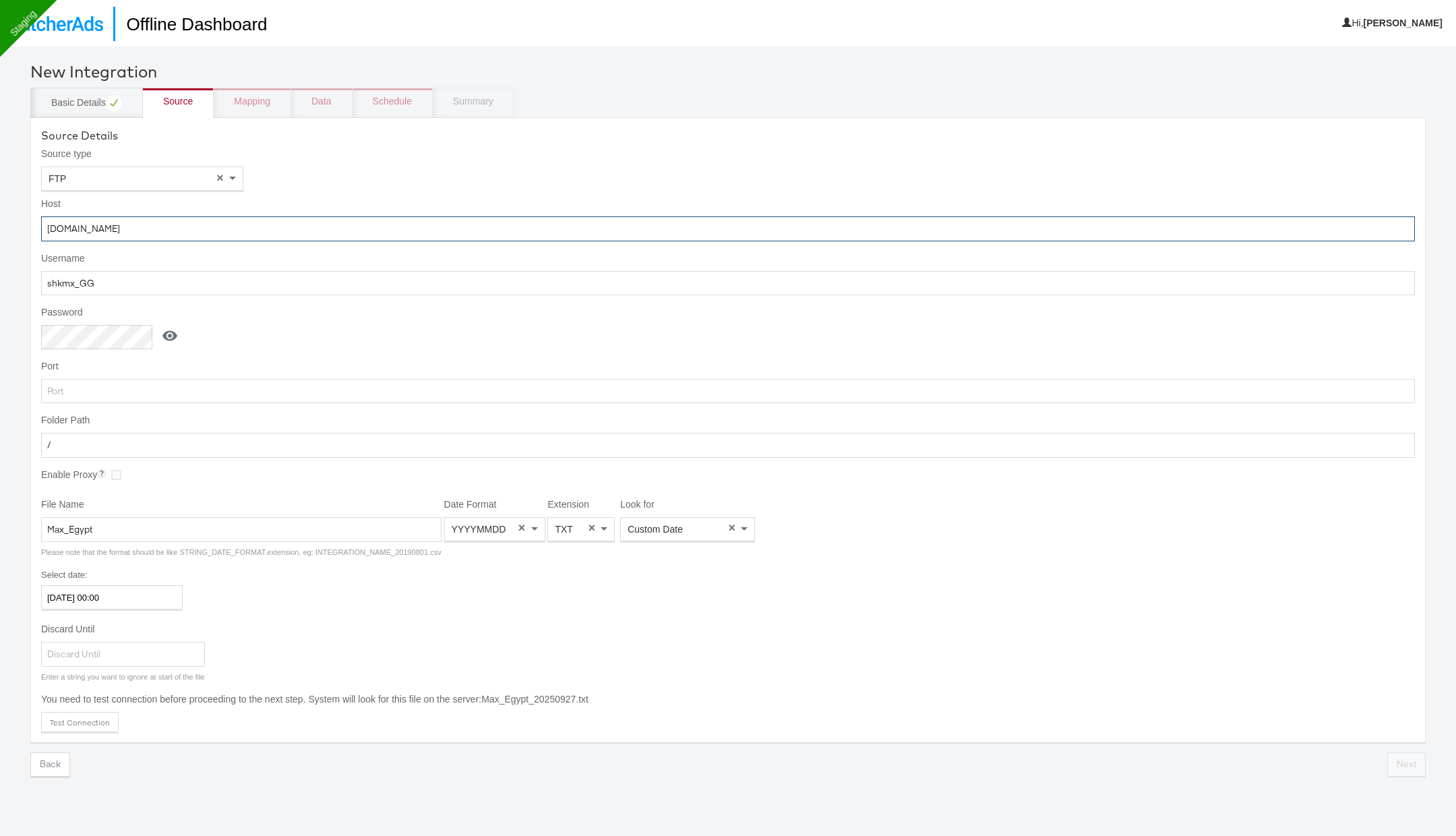
click at [180, 229] on input "ftp.wip.cplmg.com" at bounding box center [727, 229] width 1374 height 25
click at [118, 282] on input "shkmx_GG" at bounding box center [727, 283] width 1374 height 25
paste input "cp_fb"
type input "shkcp_fb"
click at [169, 333] on icon at bounding box center [169, 336] width 16 height 16
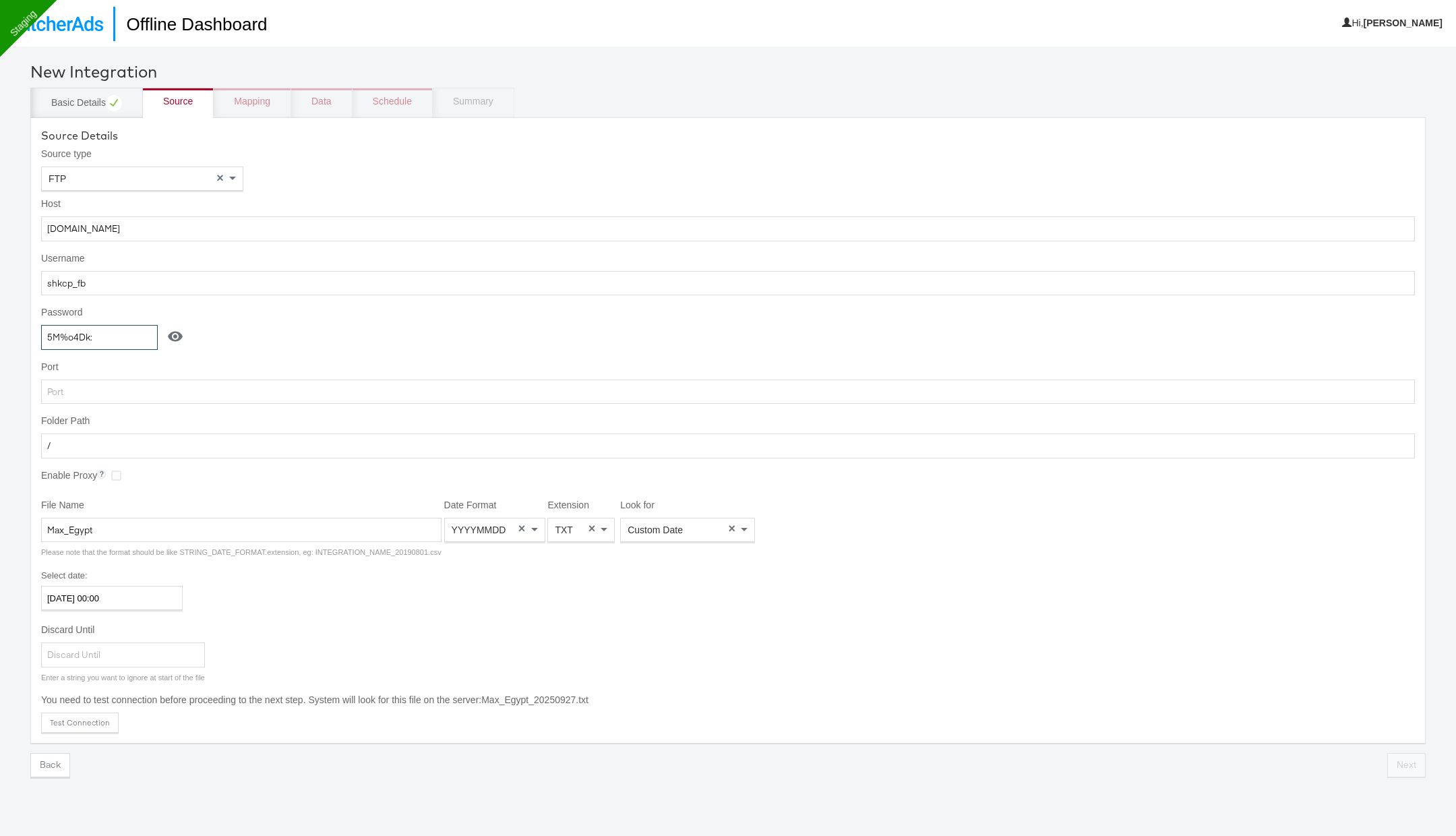
click at [113, 339] on input "5M%o4Dk:" at bounding box center [99, 337] width 117 height 25
click at [111, 330] on input "5M%o4Dk:" at bounding box center [99, 337] width 117 height 25
paste input "1R*u7Eh{"
type input "1R*u7Eh{"
click at [207, 534] on input "Max_Egypt" at bounding box center [241, 530] width 400 height 25
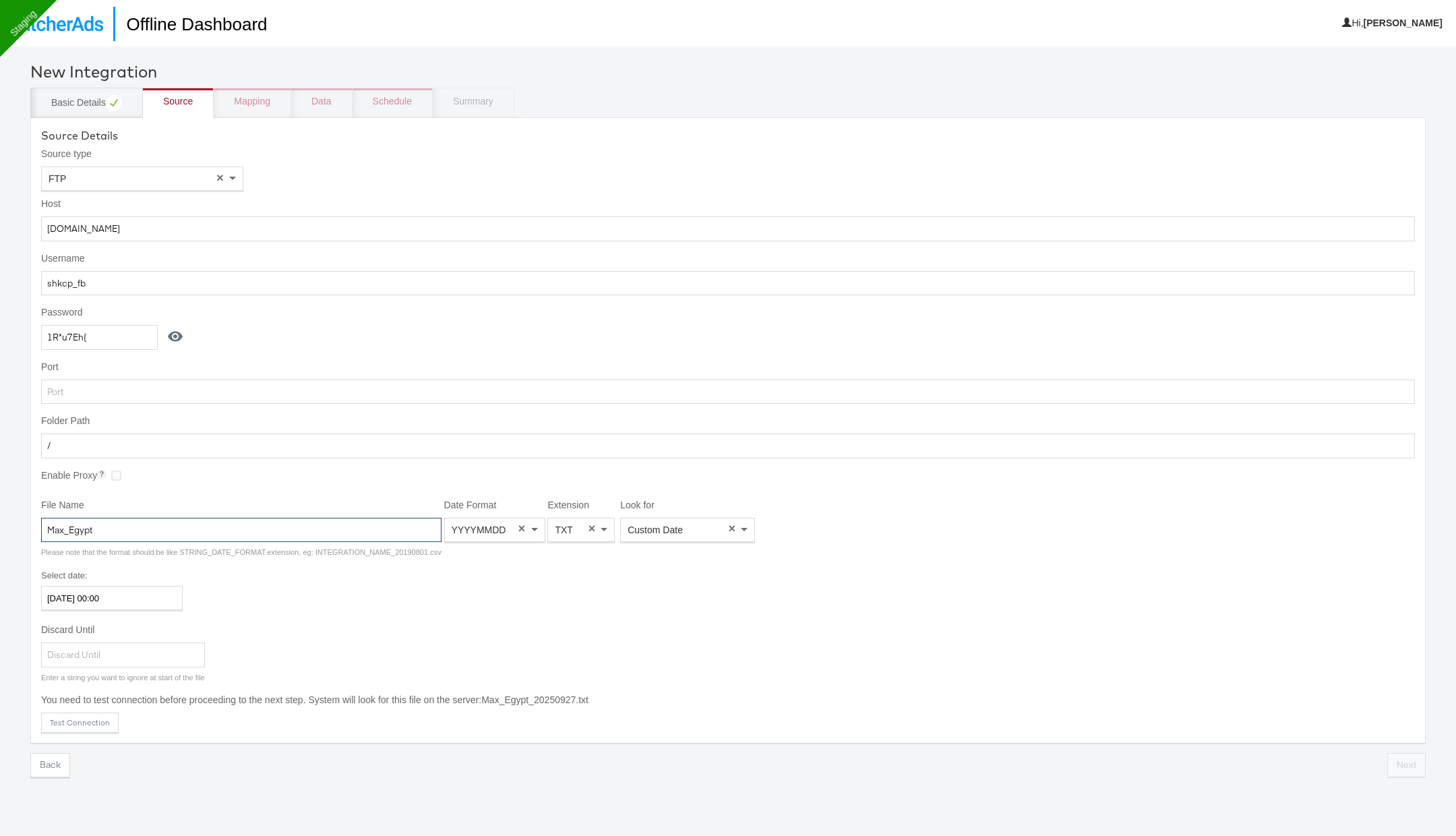
paste input "Center_Point_Oman"
type input "Center_Point_Oman"
click at [648, 529] on span "Custom Date" at bounding box center [655, 530] width 55 height 11
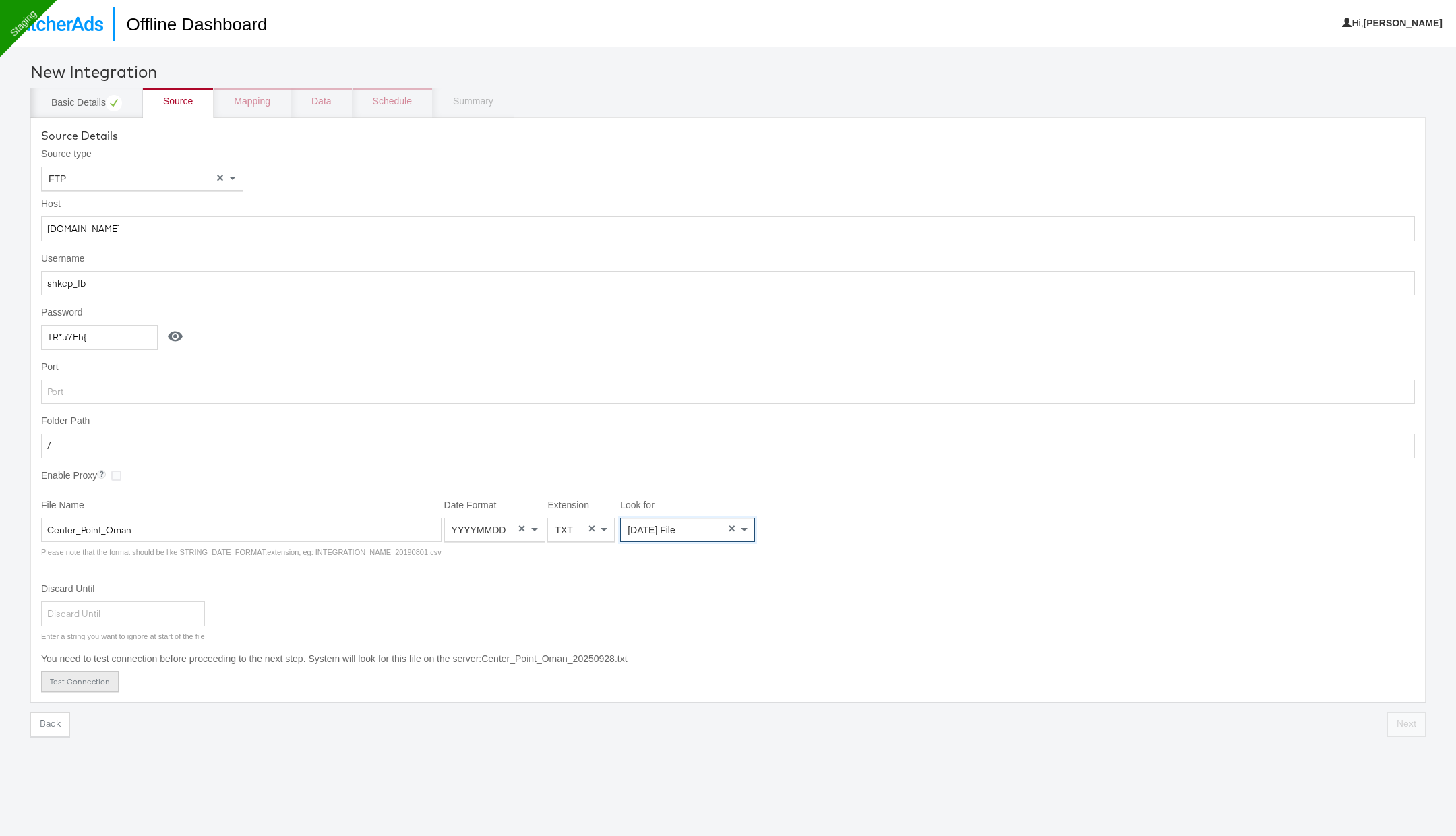
click at [104, 676] on button "Test Connection" at bounding box center [79, 682] width 78 height 20
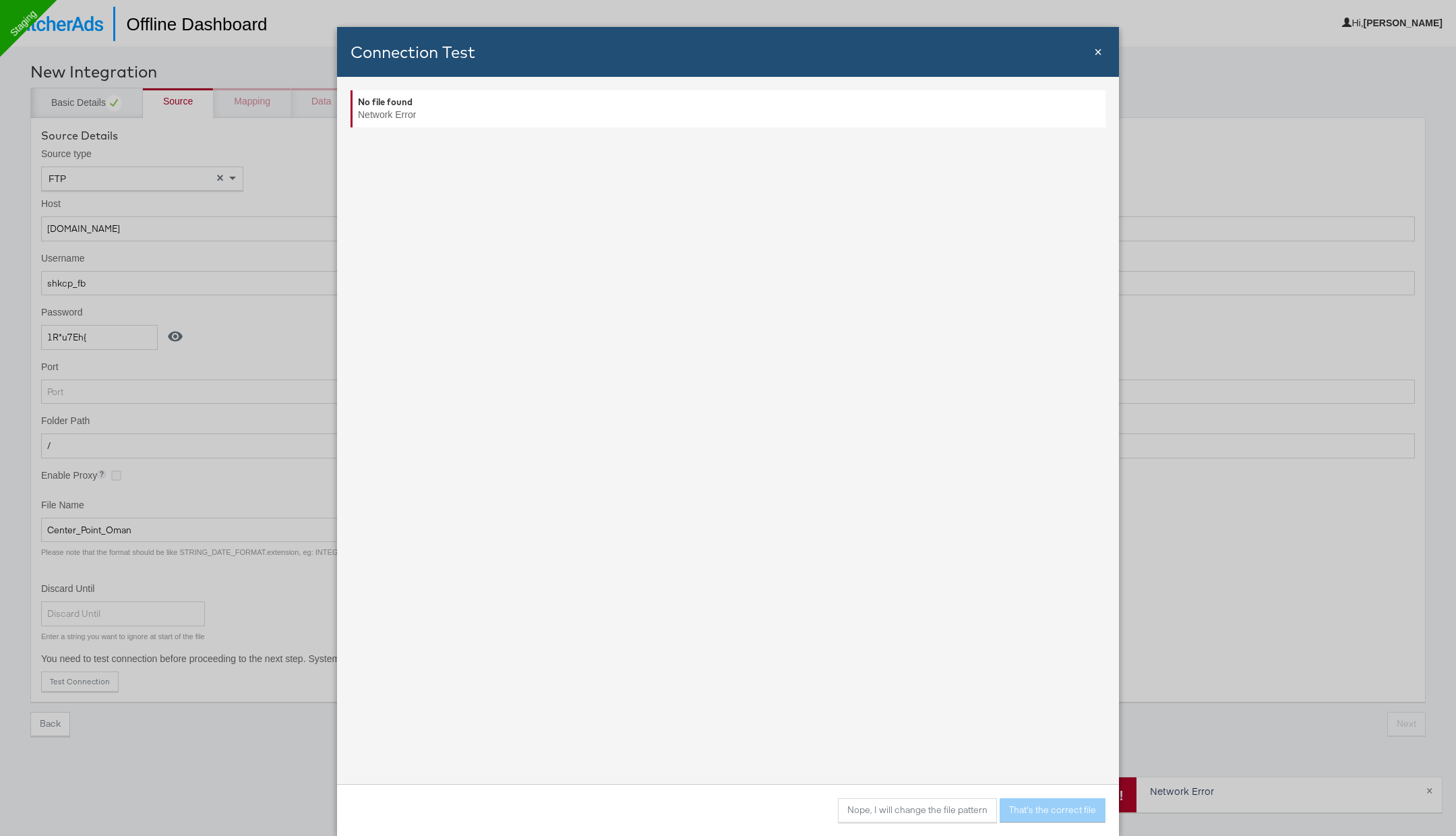
click at [1094, 52] on span "×" at bounding box center [1098, 52] width 8 height 15
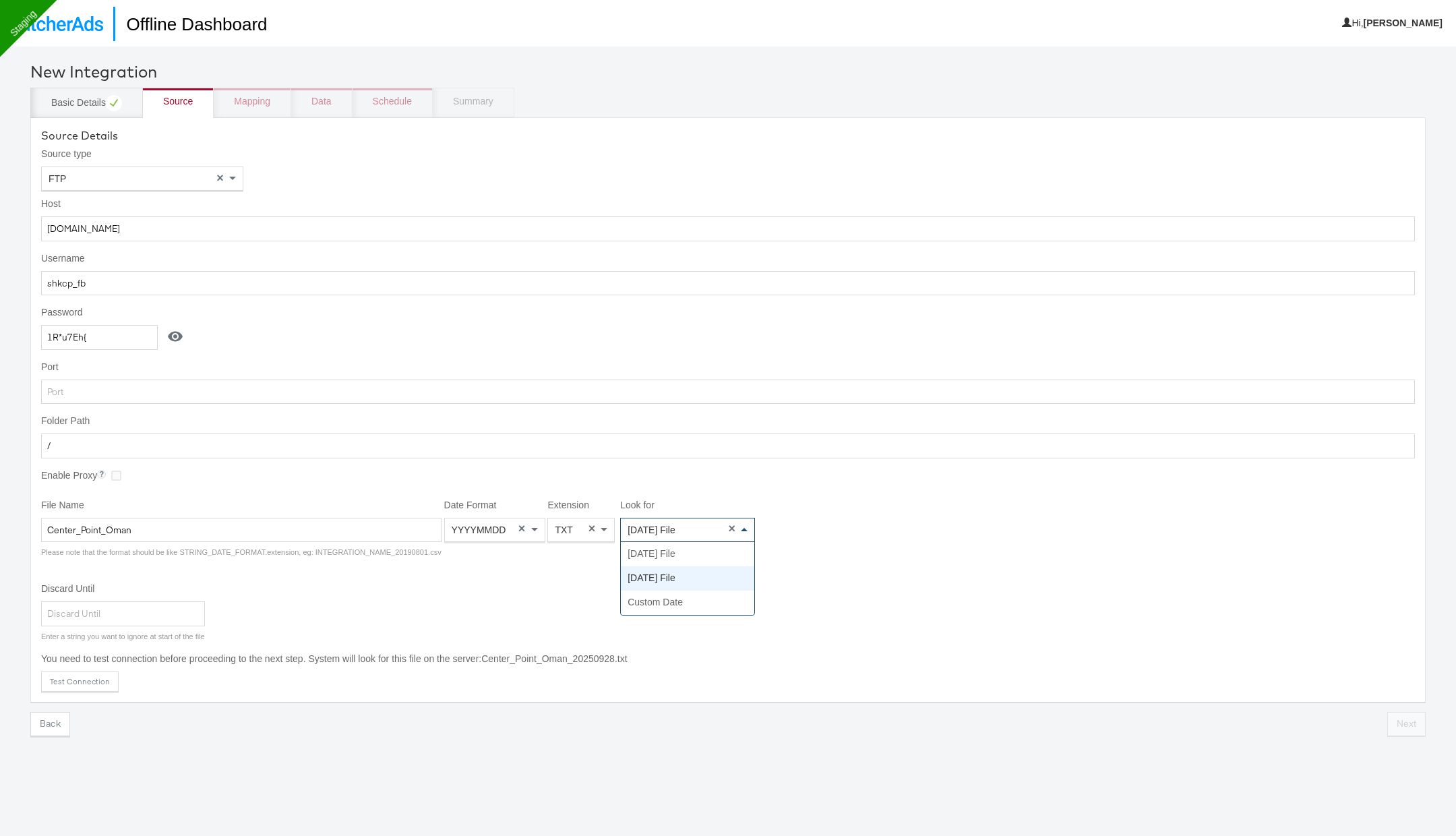
click at [643, 532] on div "Yesterday's File" at bounding box center [687, 529] width 133 height 23
click at [629, 527] on span "Yesterday's File" at bounding box center [651, 530] width 48 height 11
click at [96, 678] on button "Test Connection" at bounding box center [79, 682] width 78 height 20
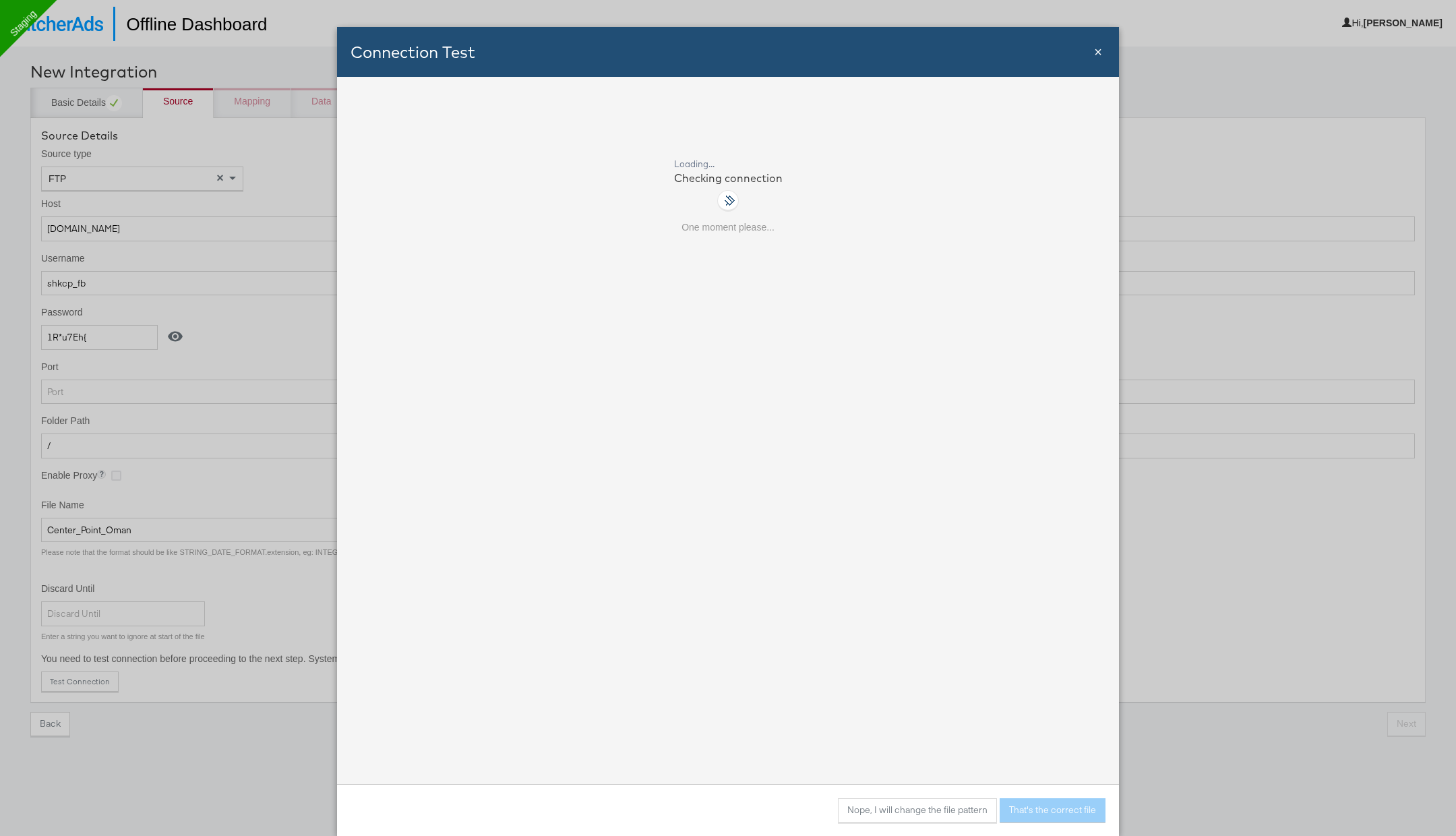
click at [1105, 51] on div "Connection Test Close ×" at bounding box center [728, 52] width 782 height 50
click at [1098, 51] on span "×" at bounding box center [1098, 52] width 8 height 15
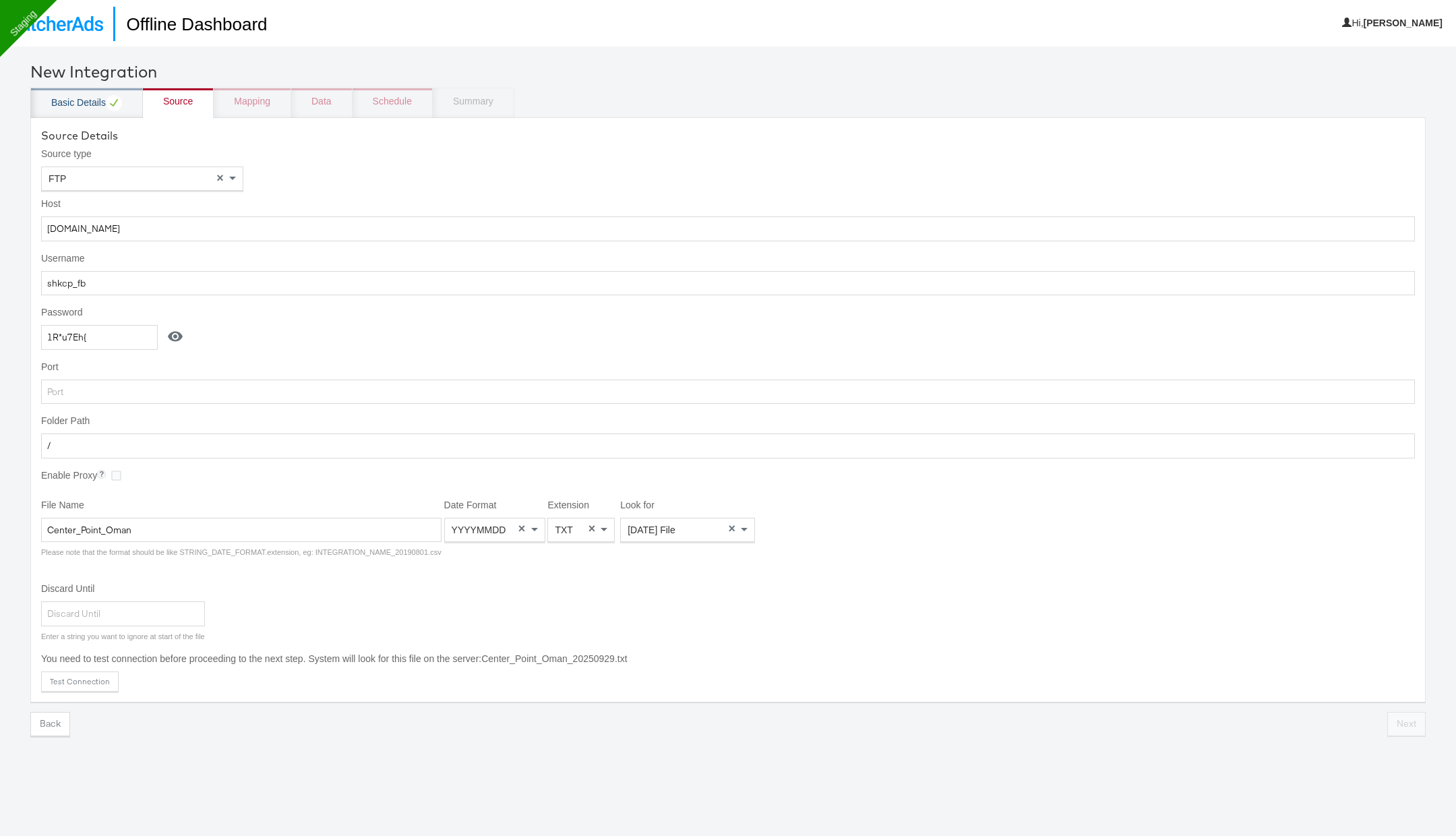
click at [86, 98] on div "Basic Details" at bounding box center [86, 103] width 71 height 16
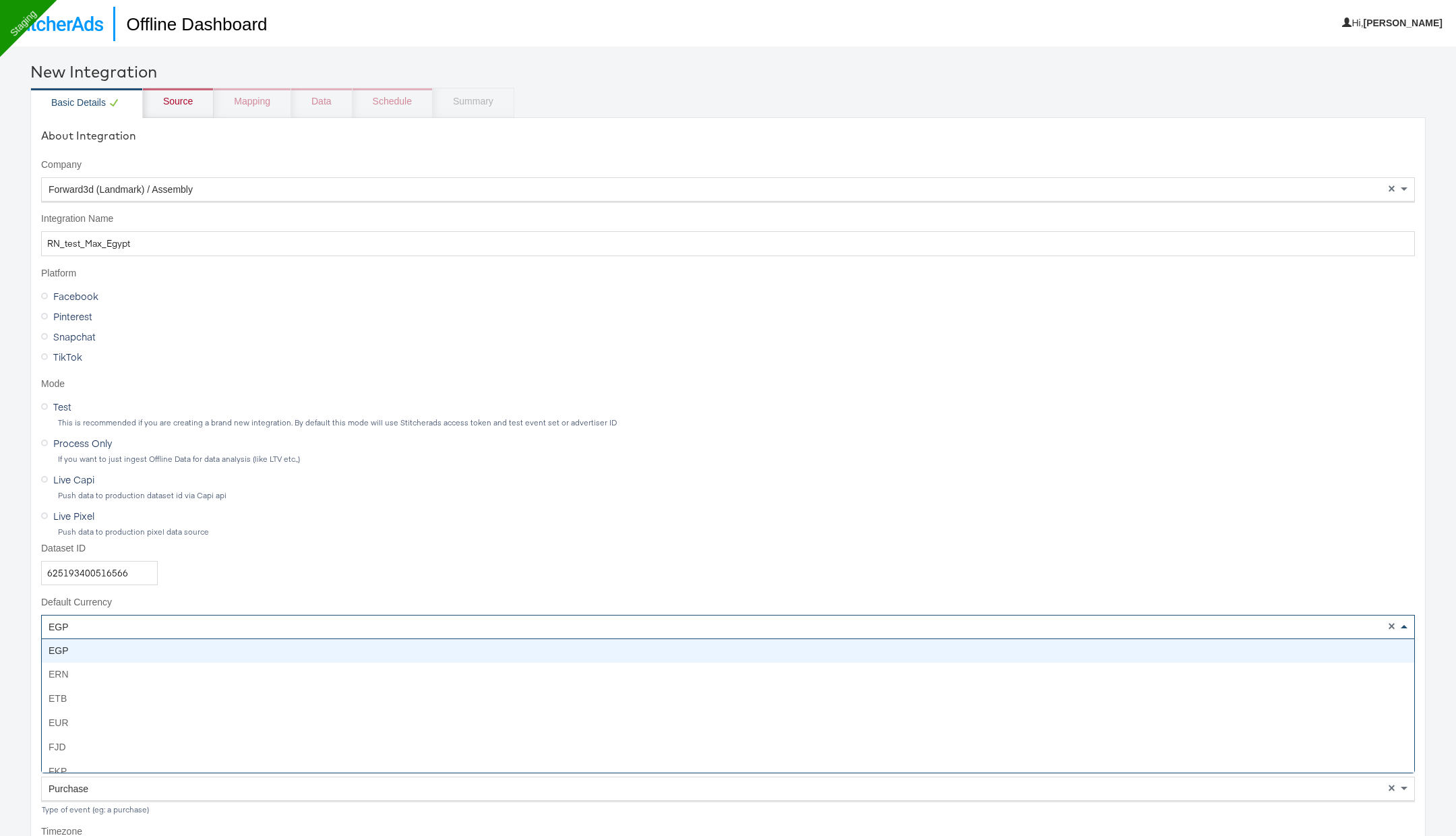
click at [97, 616] on div "EGP" at bounding box center [727, 627] width 1372 height 23
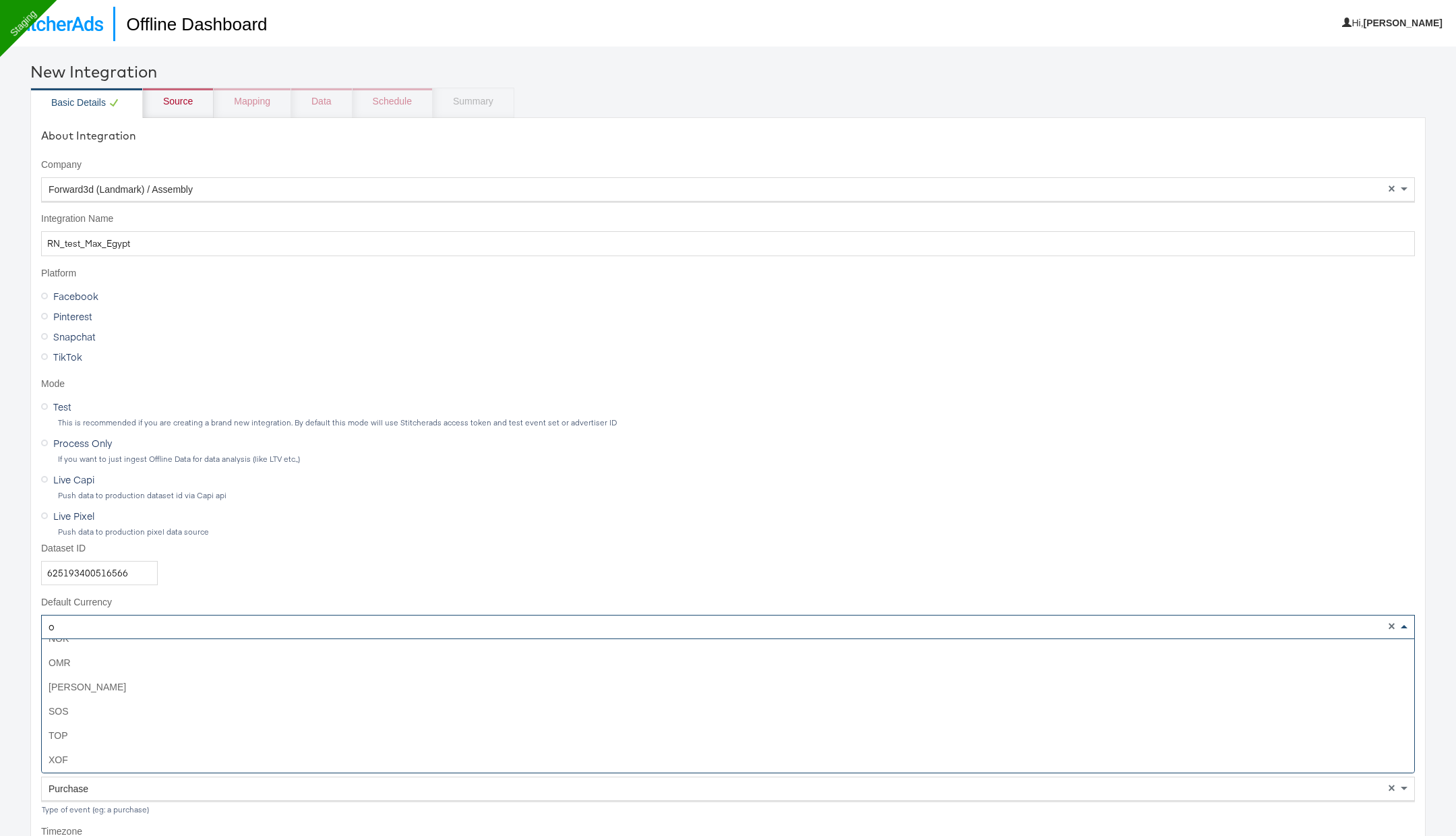
scroll to position [205, 0]
type input "om"
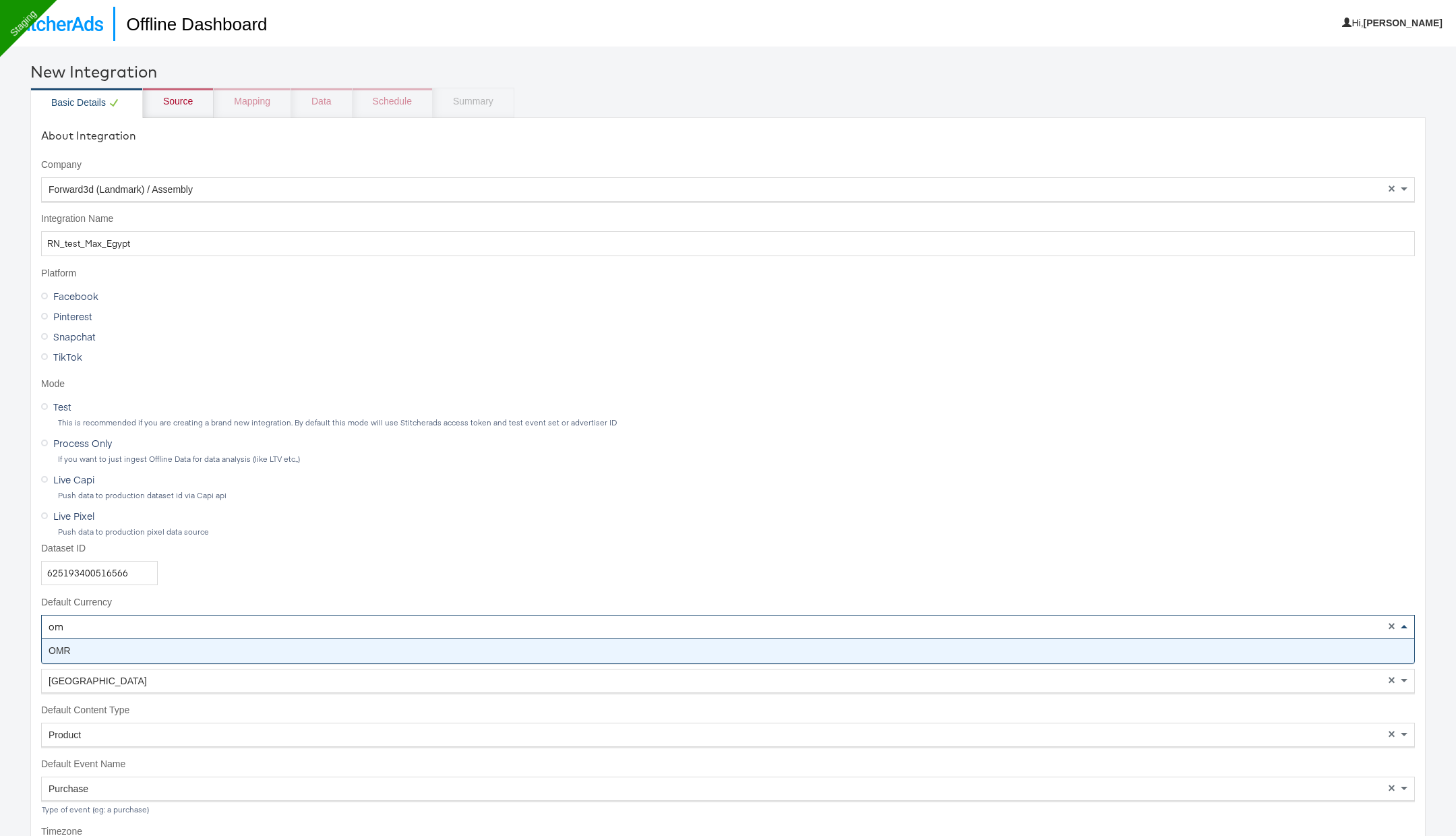
scroll to position [0, 0]
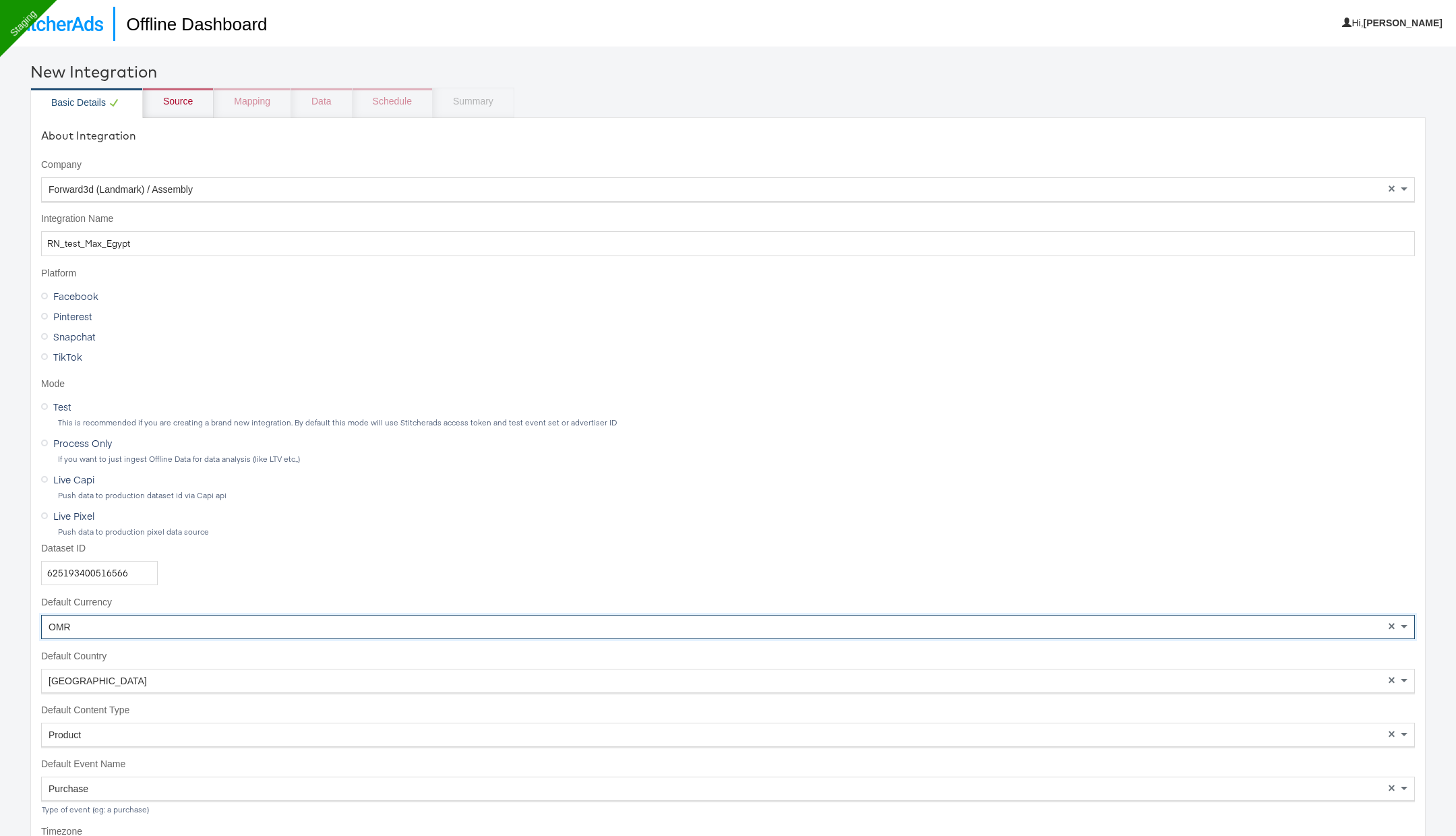
click at [95, 682] on div "Egypt" at bounding box center [727, 680] width 1372 height 23
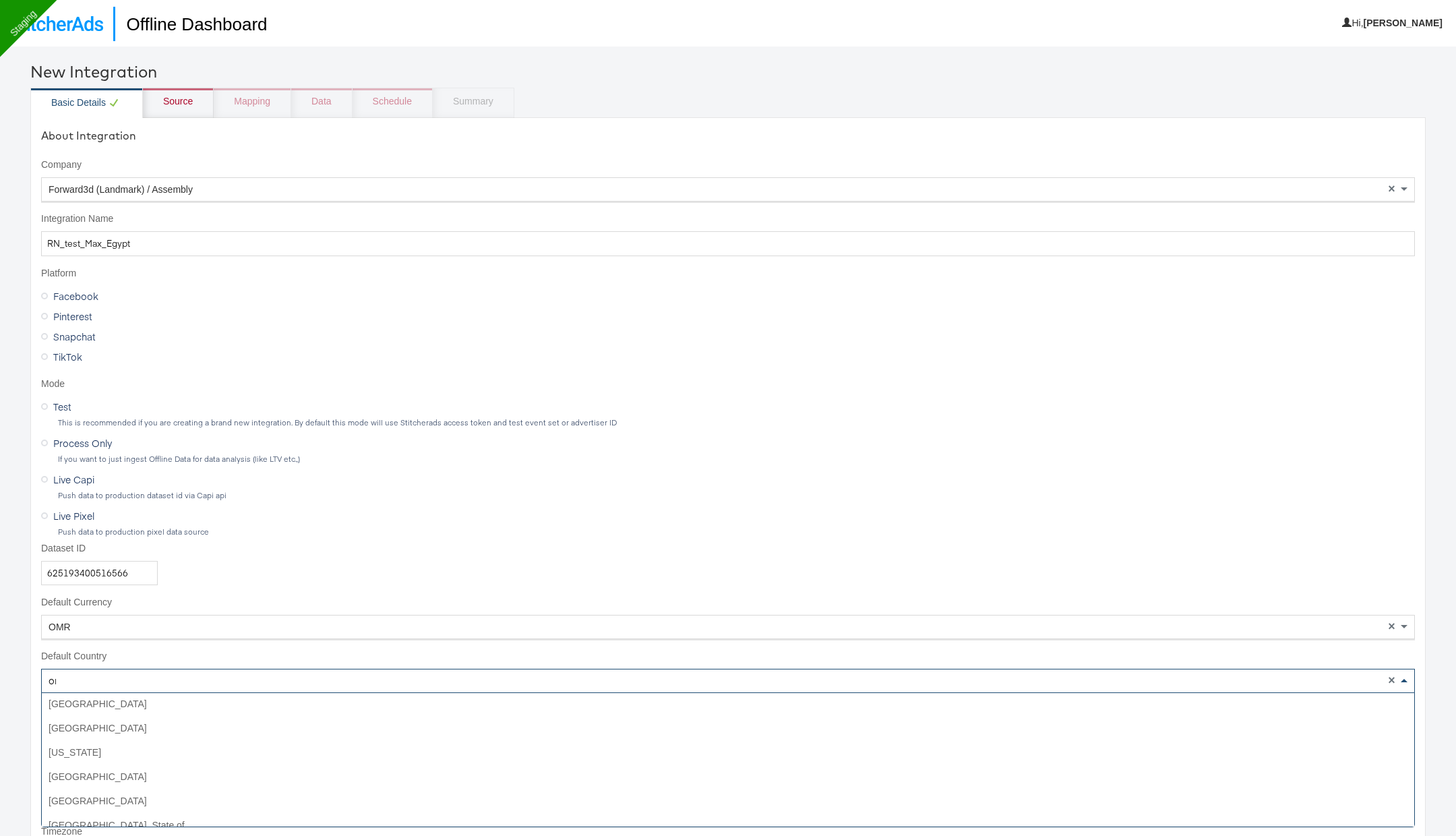
scroll to position [108, 0]
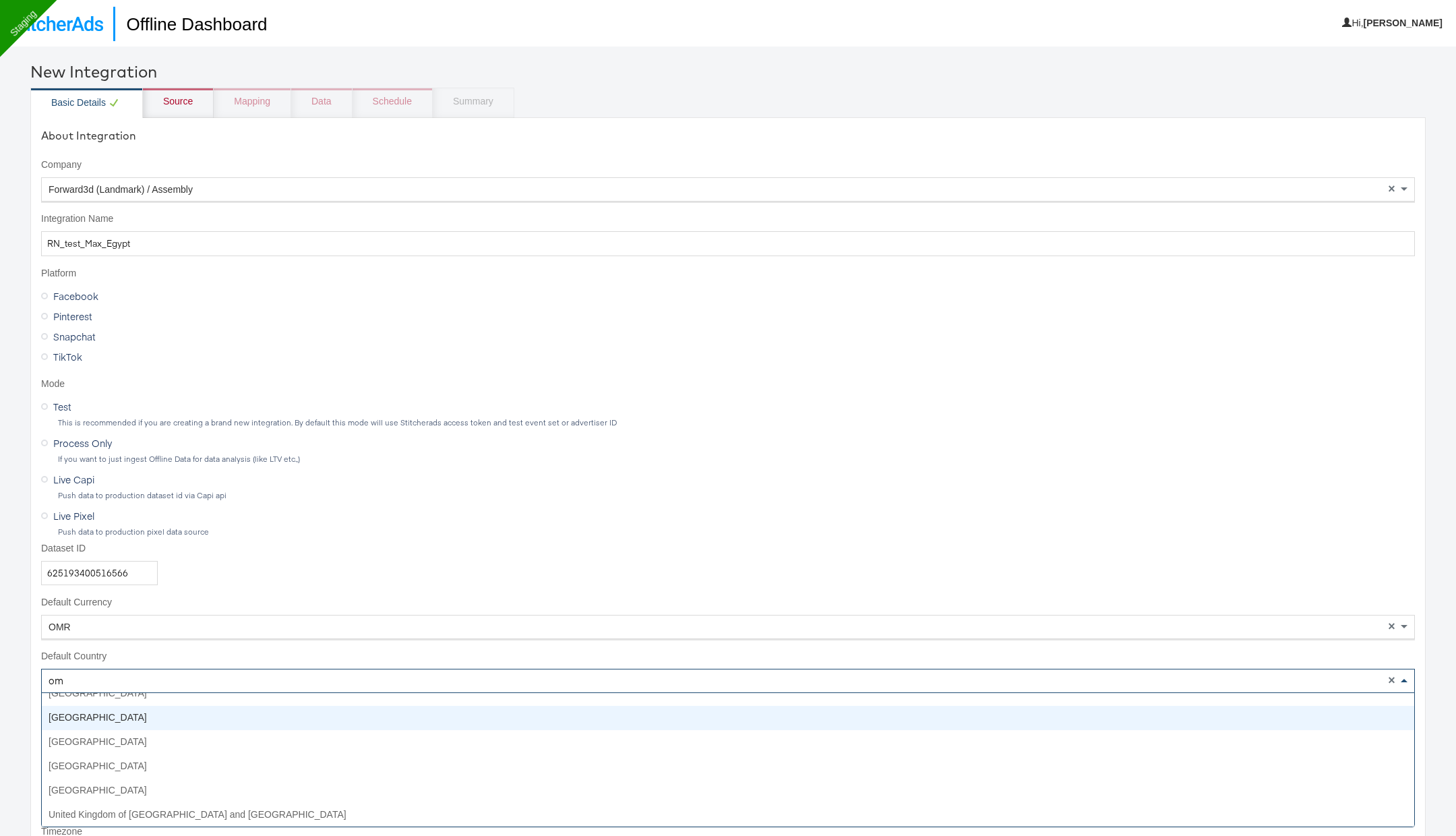
type input "oma"
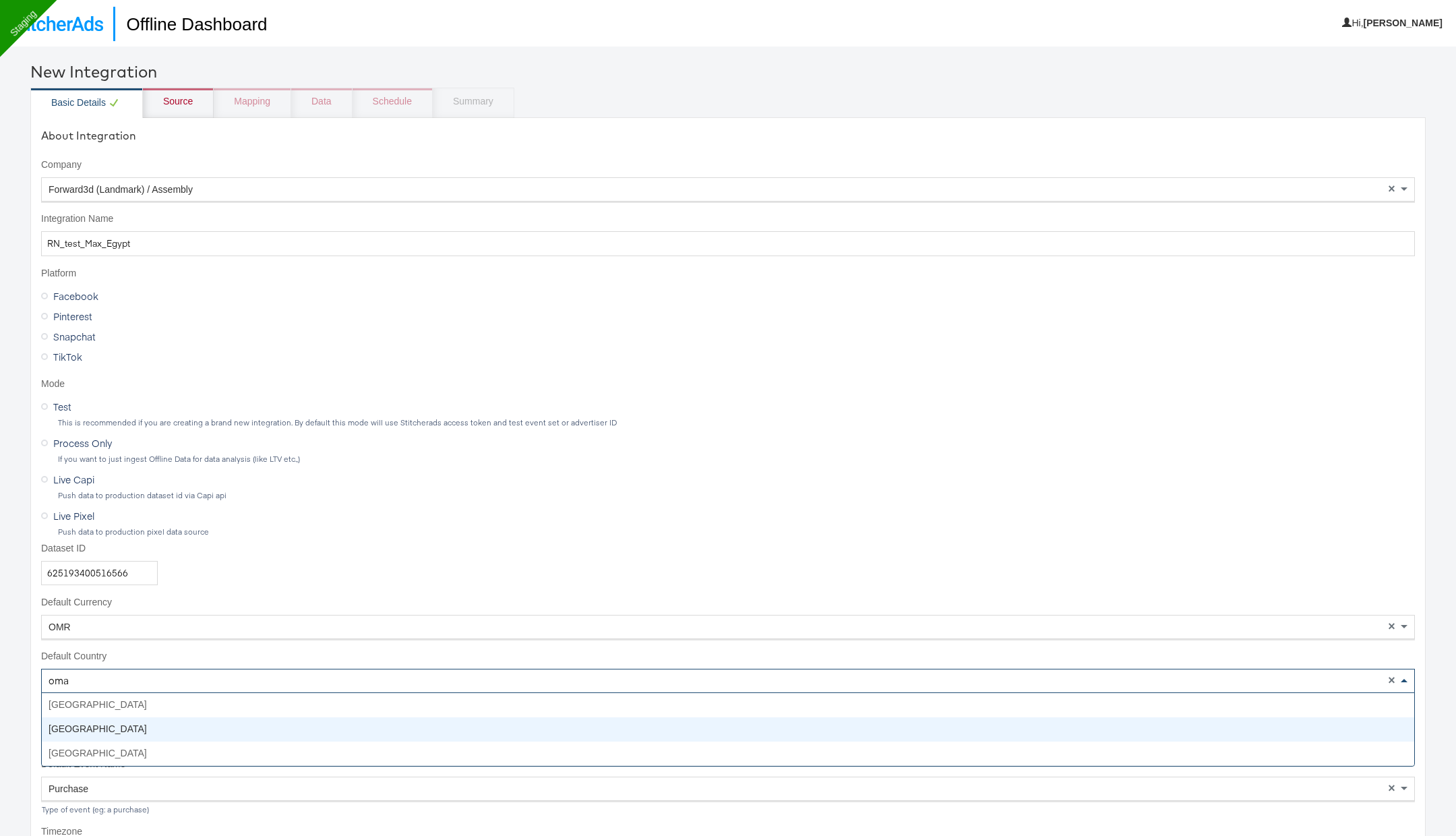
scroll to position [0, 0]
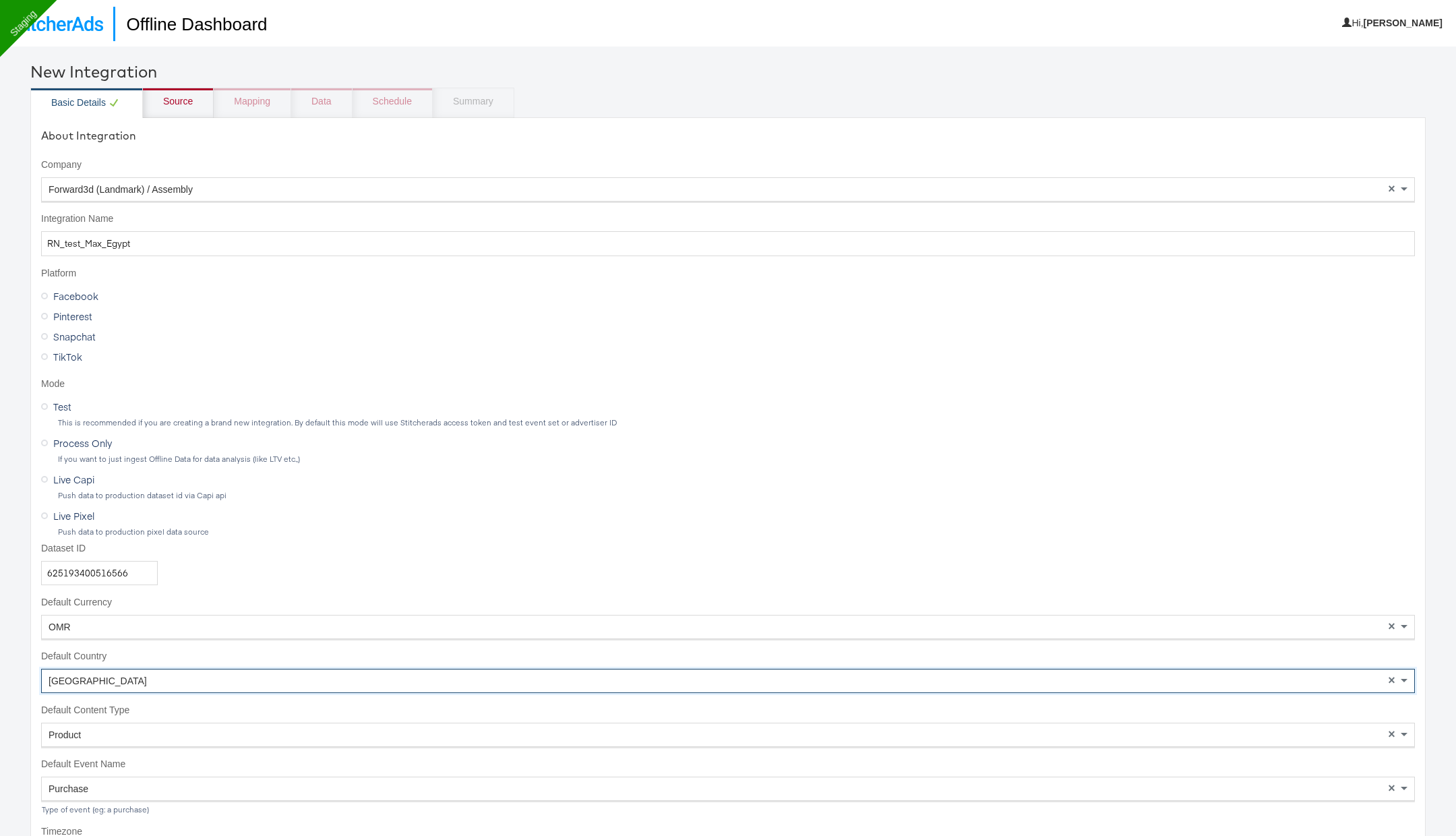
click at [185, 107] on div "Source" at bounding box center [178, 101] width 30 height 13
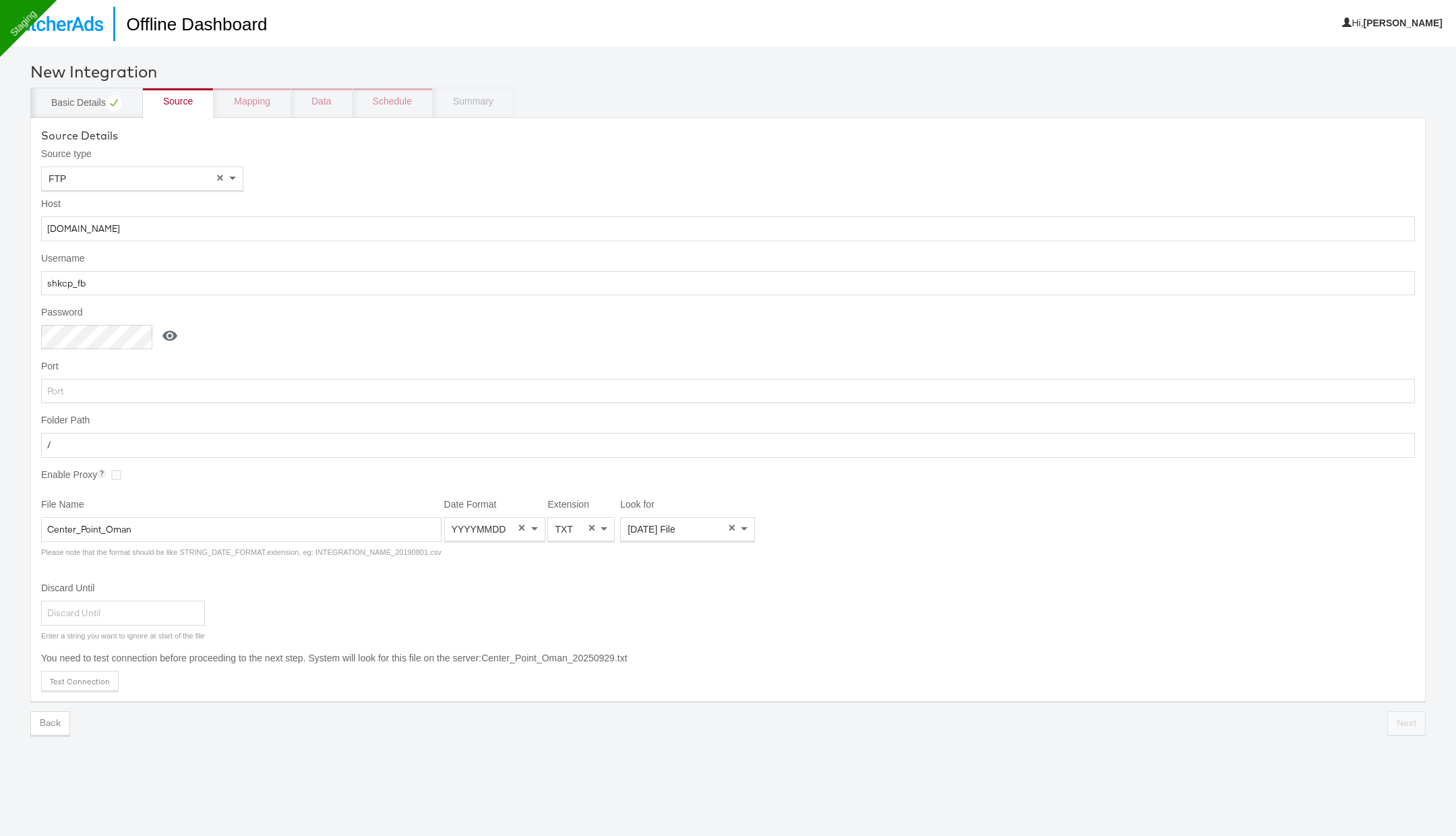
click at [165, 333] on icon at bounding box center [169, 336] width 16 height 16
click at [123, 332] on input "1R*u7Eh{" at bounding box center [99, 337] width 117 height 25
click at [657, 527] on span "Today's File" at bounding box center [651, 530] width 48 height 11
click at [84, 682] on button "Test Connection" at bounding box center [79, 682] width 78 height 20
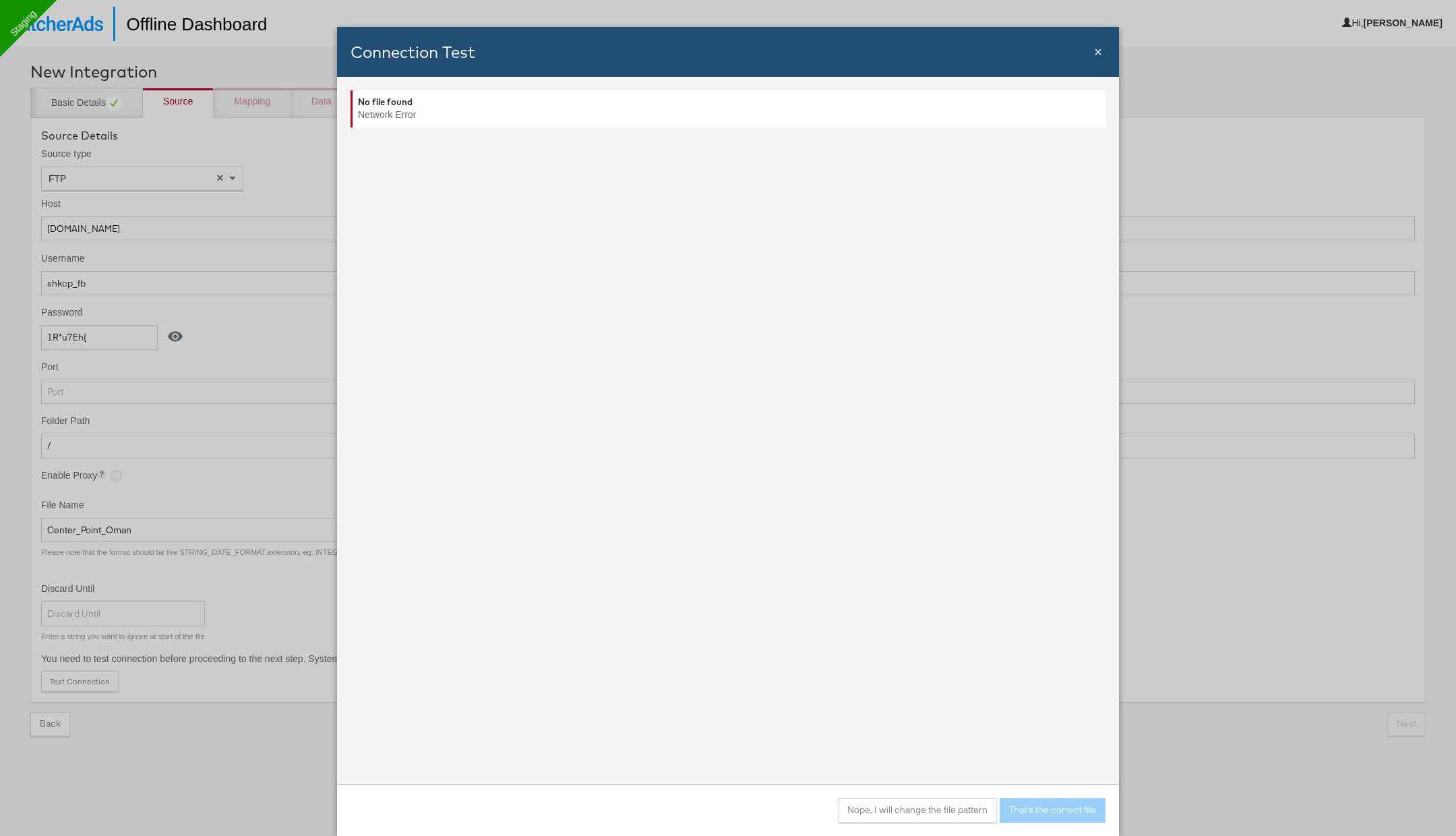
click at [1104, 51] on div "Connection Test Close ×" at bounding box center [728, 52] width 782 height 50
click at [1097, 53] on span "×" at bounding box center [1098, 52] width 8 height 15
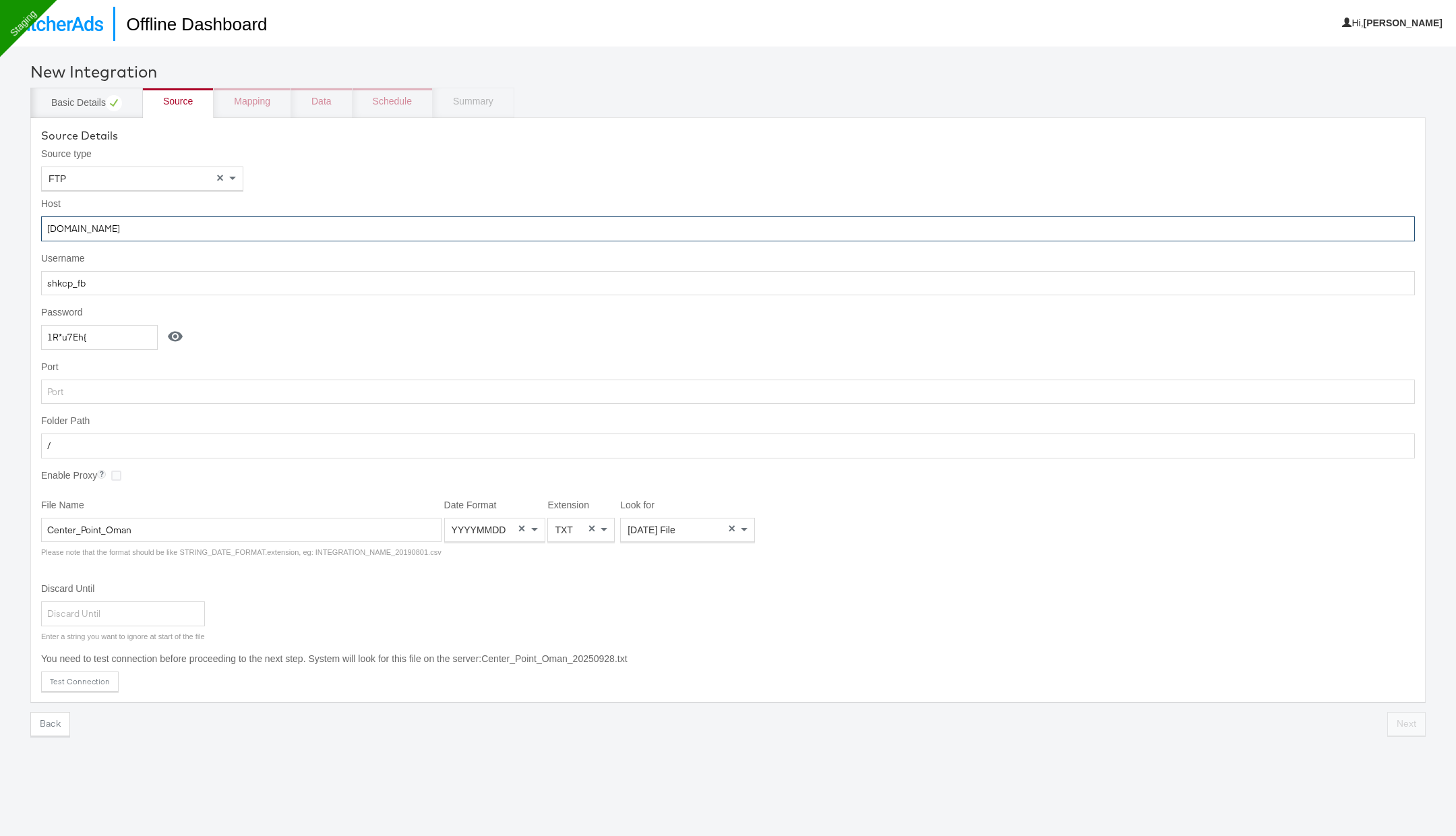
click at [178, 227] on input "ftp.wip.cplmg.com" at bounding box center [727, 229] width 1374 height 25
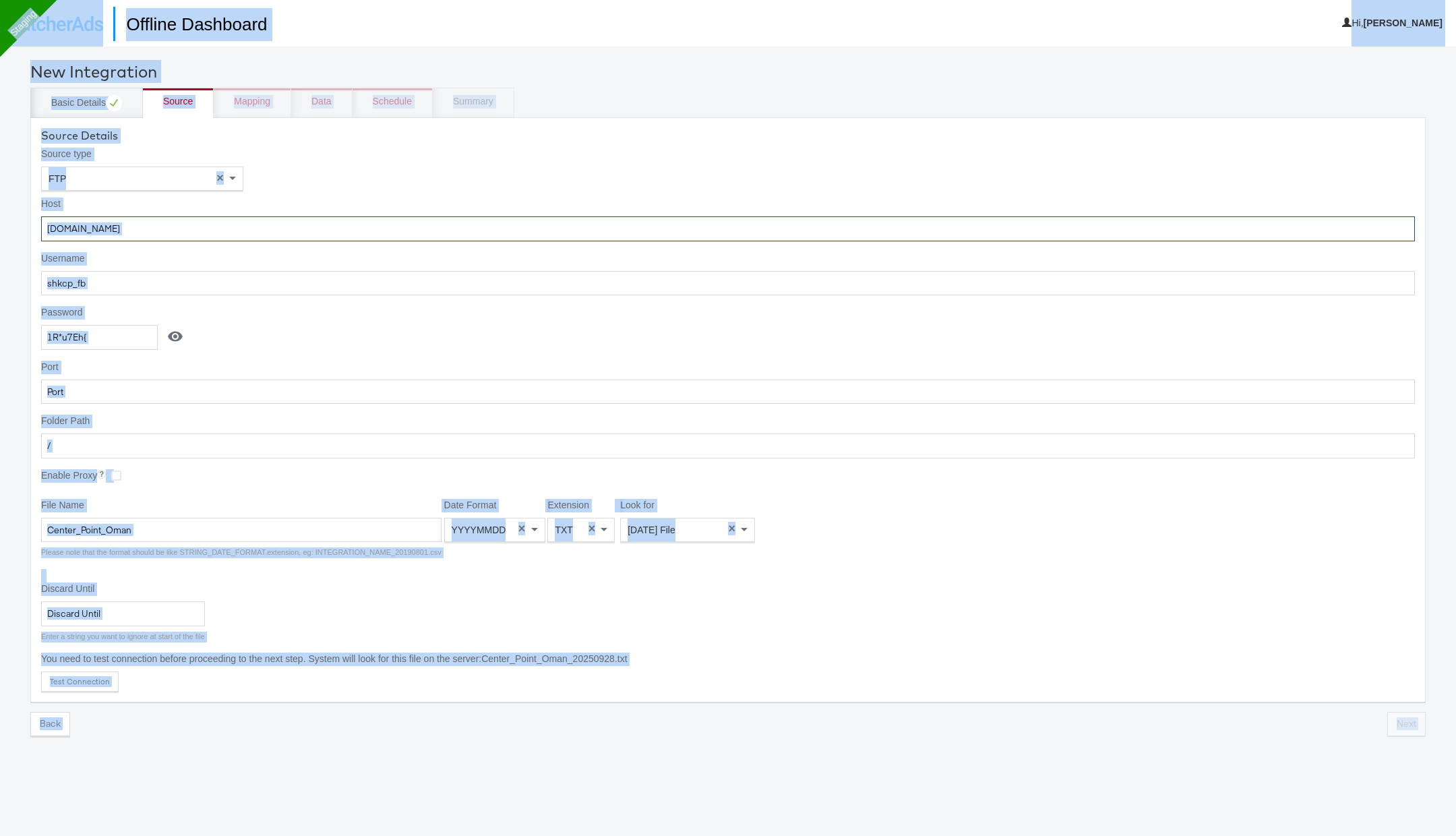
click at [209, 223] on input "ftp.wip.cplmg.com" at bounding box center [727, 229] width 1374 height 25
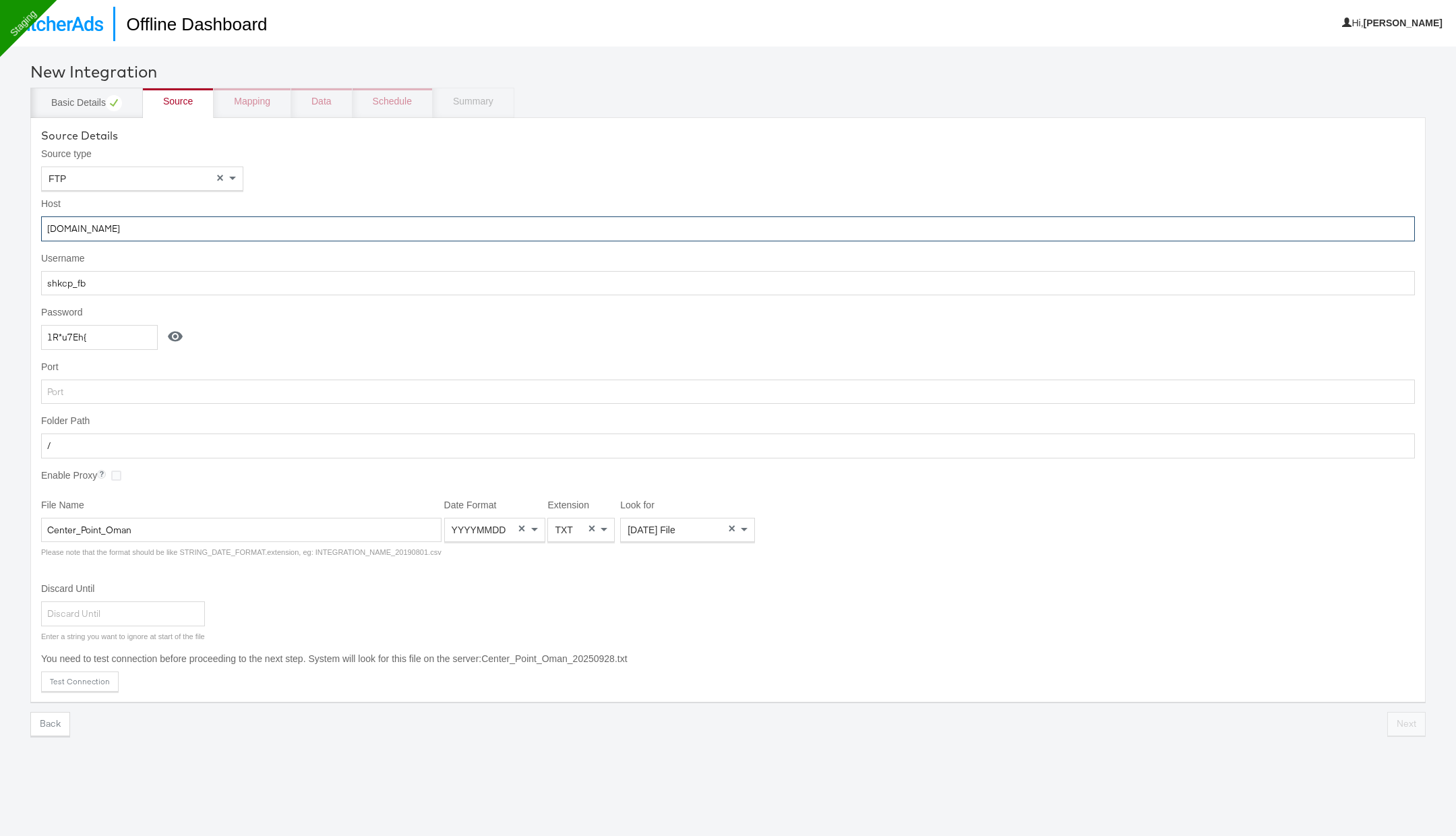
paste input "52.178.128.46"
type input "52.178.128.46"
click at [187, 277] on input "shkcp_fb" at bounding box center [727, 283] width 1374 height 25
paste input "googlefeed"
paste input "aeL4X2smvcP56KTQ"
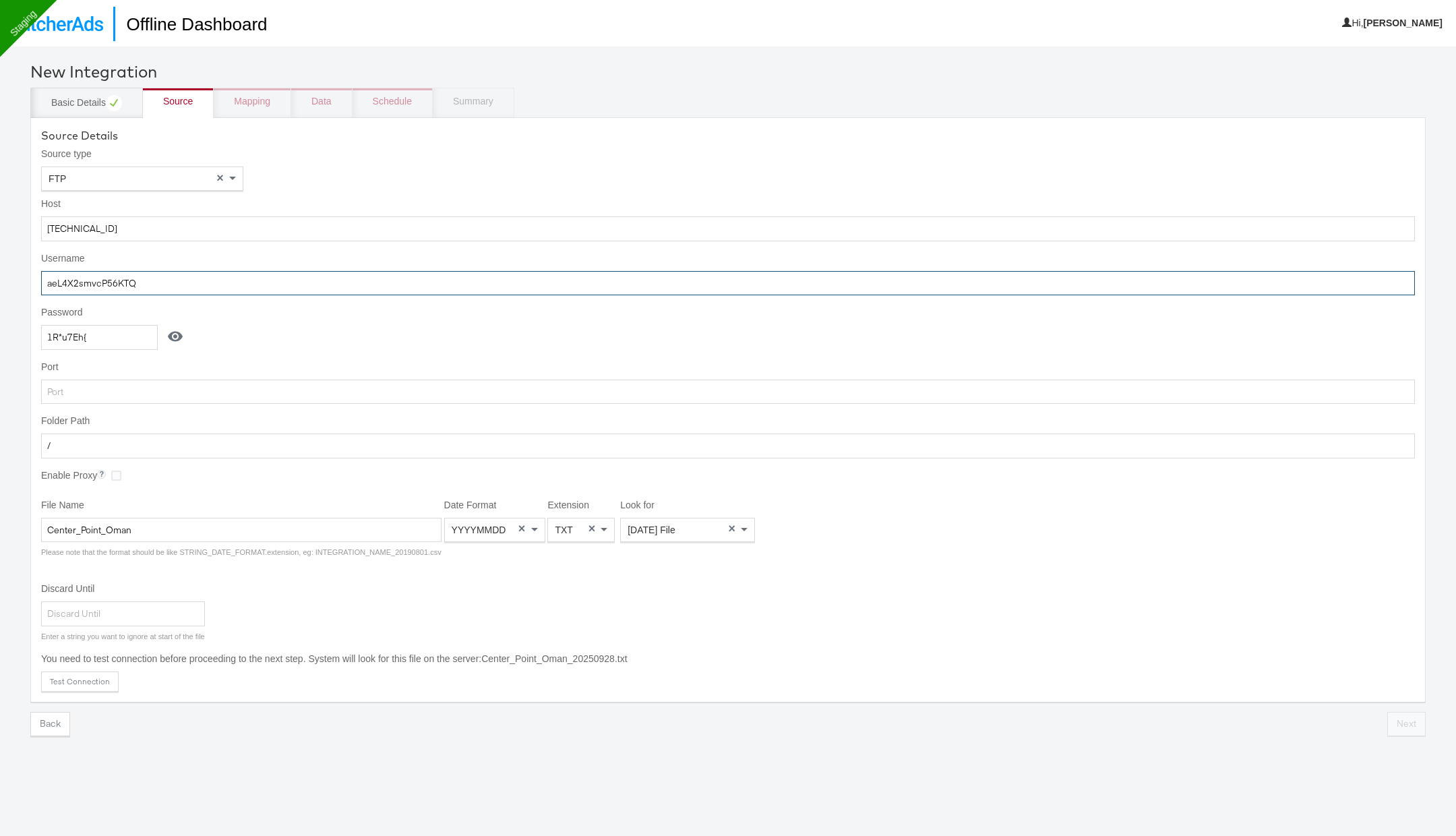
type input "aeL4X2smvcP56KTQ"
click at [261, 442] on input "/" at bounding box center [727, 446] width 1374 height 25
paste input "home/googlefeed"
type input "home/googlefeed"
click at [155, 529] on input "Center_Point_Oman" at bounding box center [241, 530] width 400 height 25
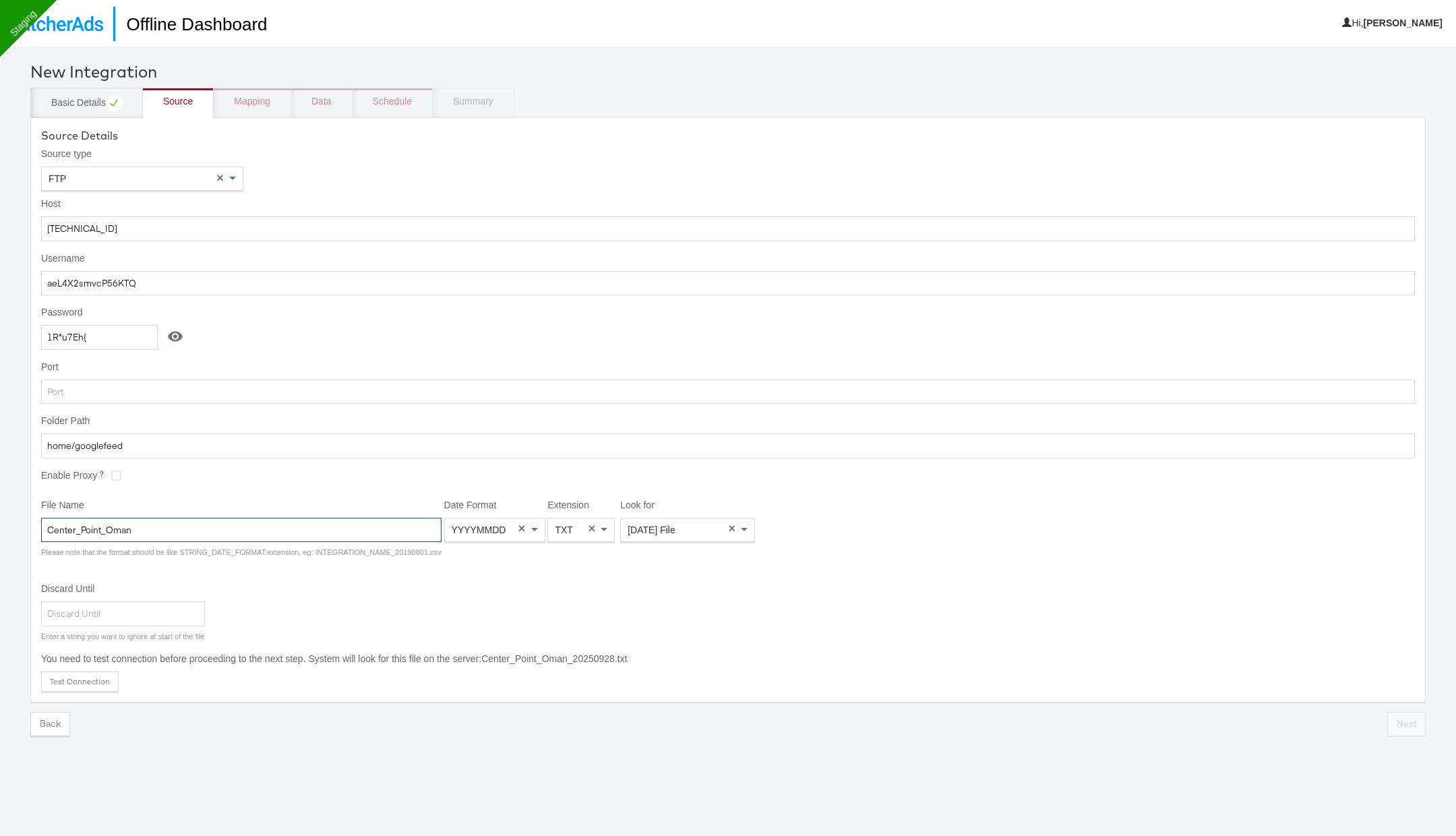
paste input "GO_Store"
type input "GO_Store"
click at [515, 527] on div "Date Format" at bounding box center [494, 529] width 100 height 23
click at [584, 525] on div "Ext" at bounding box center [581, 529] width 66 height 23
click at [686, 533] on div "Yesterday's File" at bounding box center [687, 529] width 133 height 23
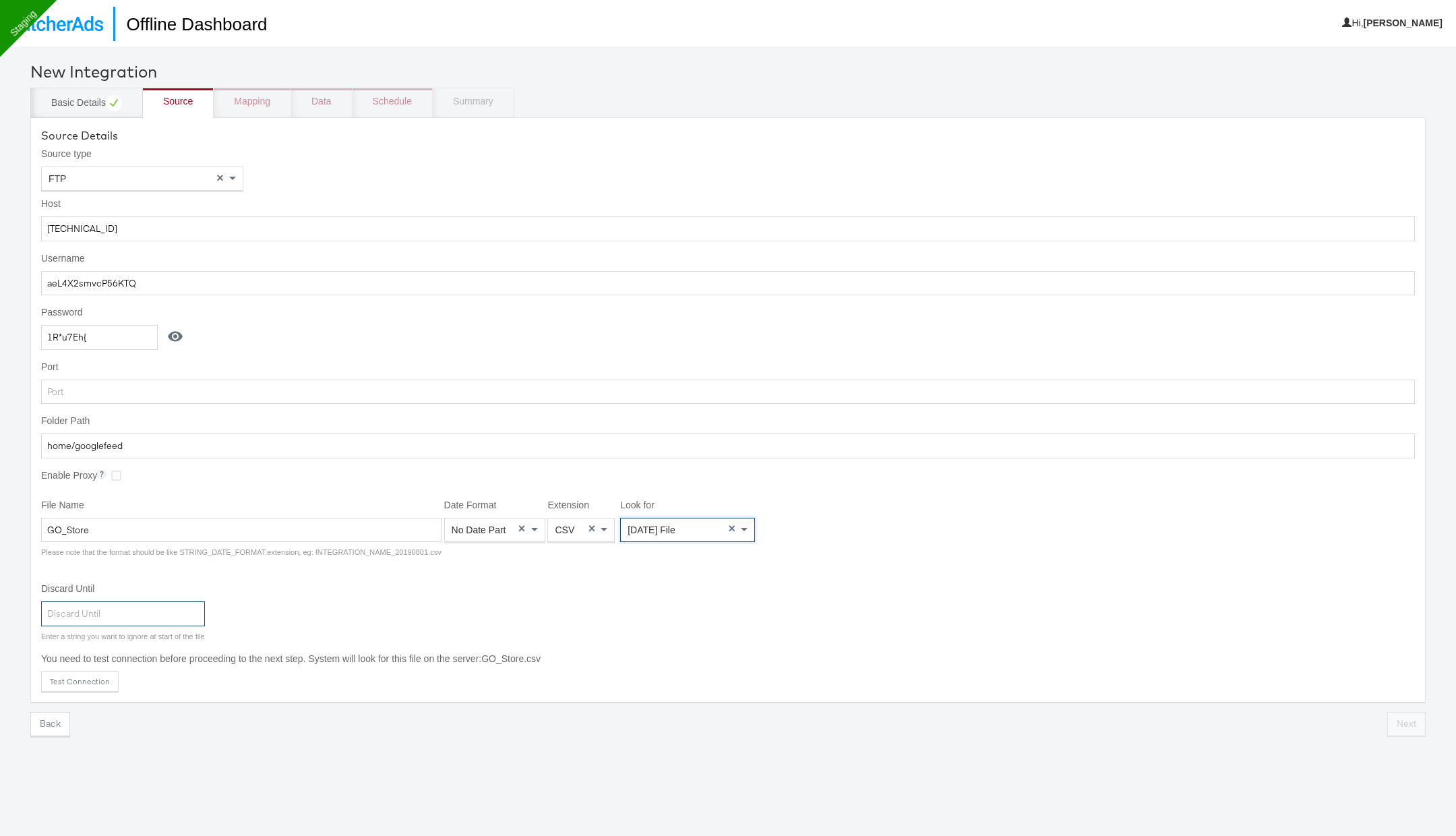
click at [173, 616] on input "Discard Until" at bounding box center [122, 613] width 164 height 25
type input "Em"
click at [100, 673] on button "Test Connection" at bounding box center [79, 682] width 78 height 20
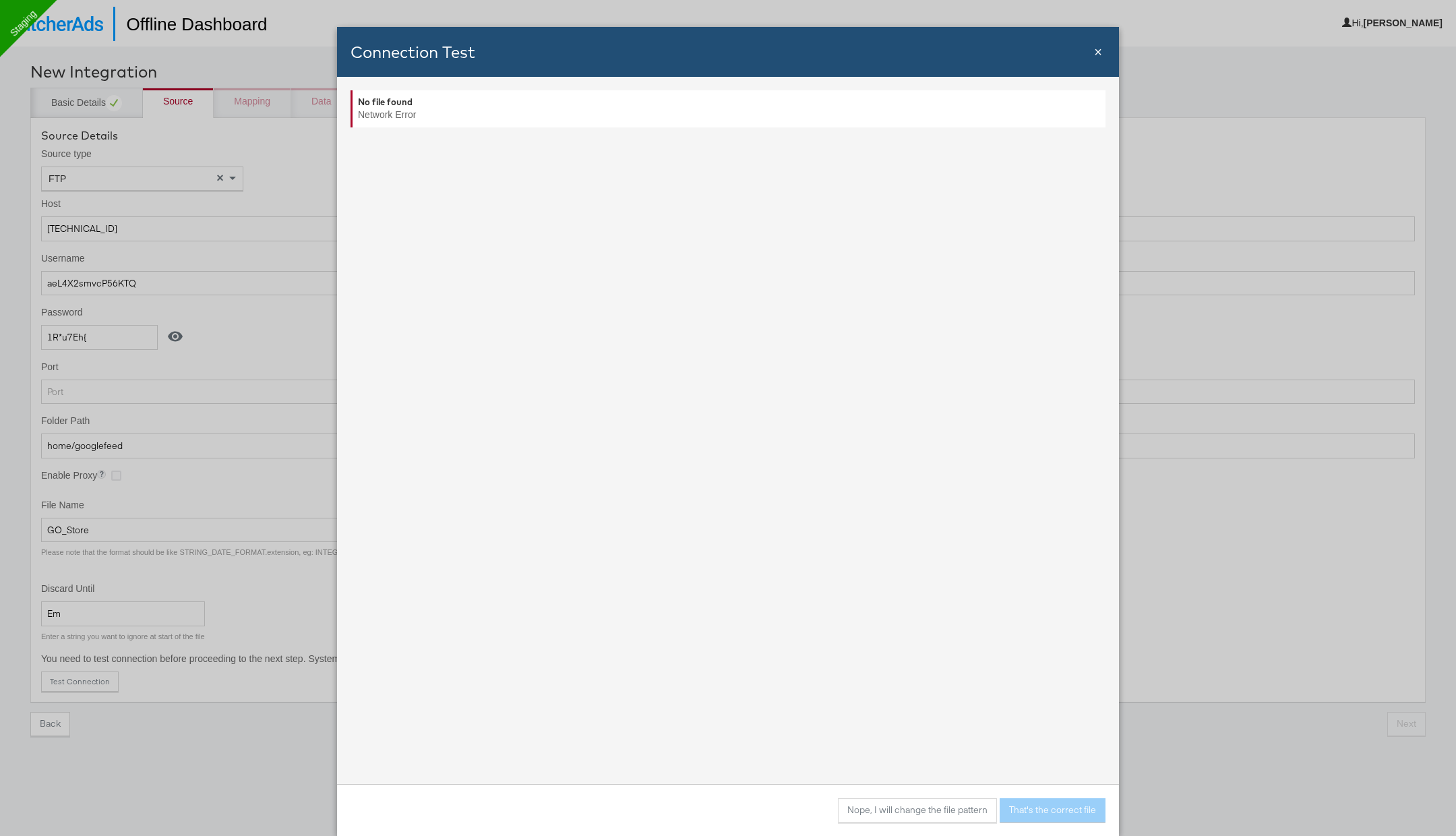
click at [1097, 50] on span "×" at bounding box center [1098, 52] width 8 height 15
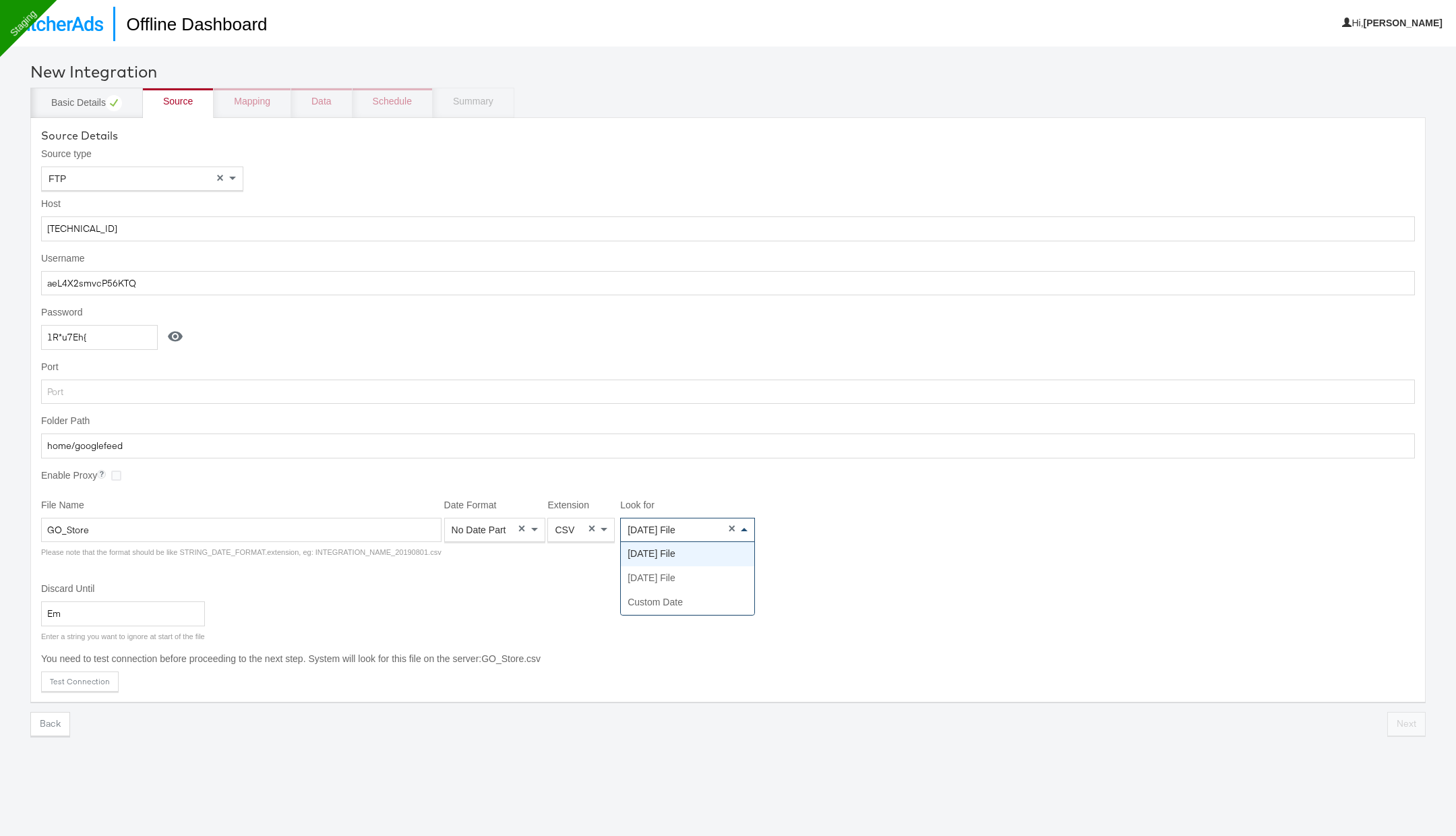
click at [656, 529] on span "Today's File" at bounding box center [651, 530] width 48 height 11
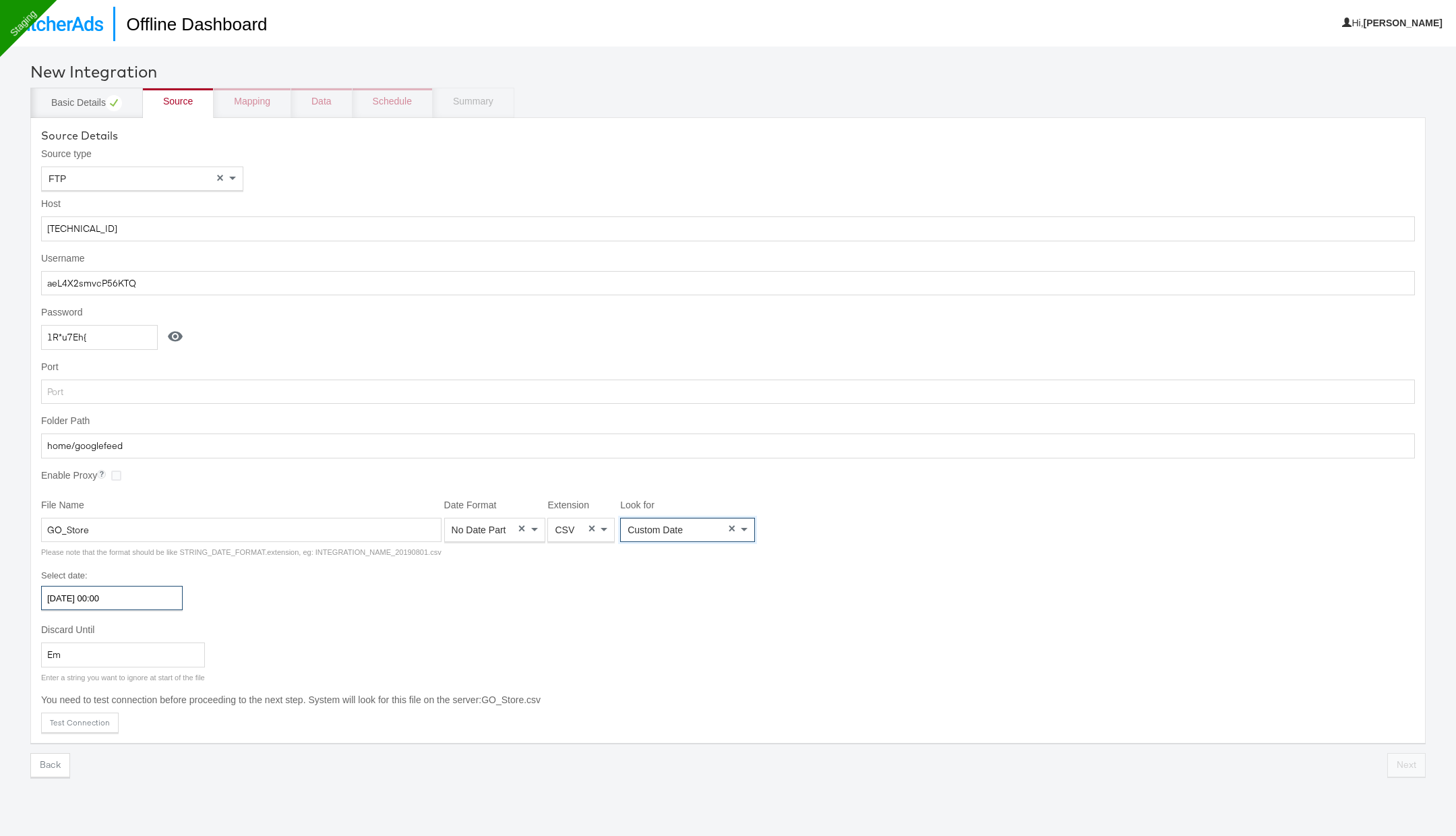
click at [132, 591] on input "2025-09-27 00:00" at bounding box center [111, 598] width 141 height 24
click at [146, 720] on td "25" at bounding box center [147, 722] width 23 height 19
type input "2025-09-25 00:00"
click at [291, 669] on div "Discard Until Em Enter a string you want to ignore at start of the file" at bounding box center [727, 653] width 1374 height 60
click at [86, 724] on button "Test Connection" at bounding box center [79, 722] width 78 height 20
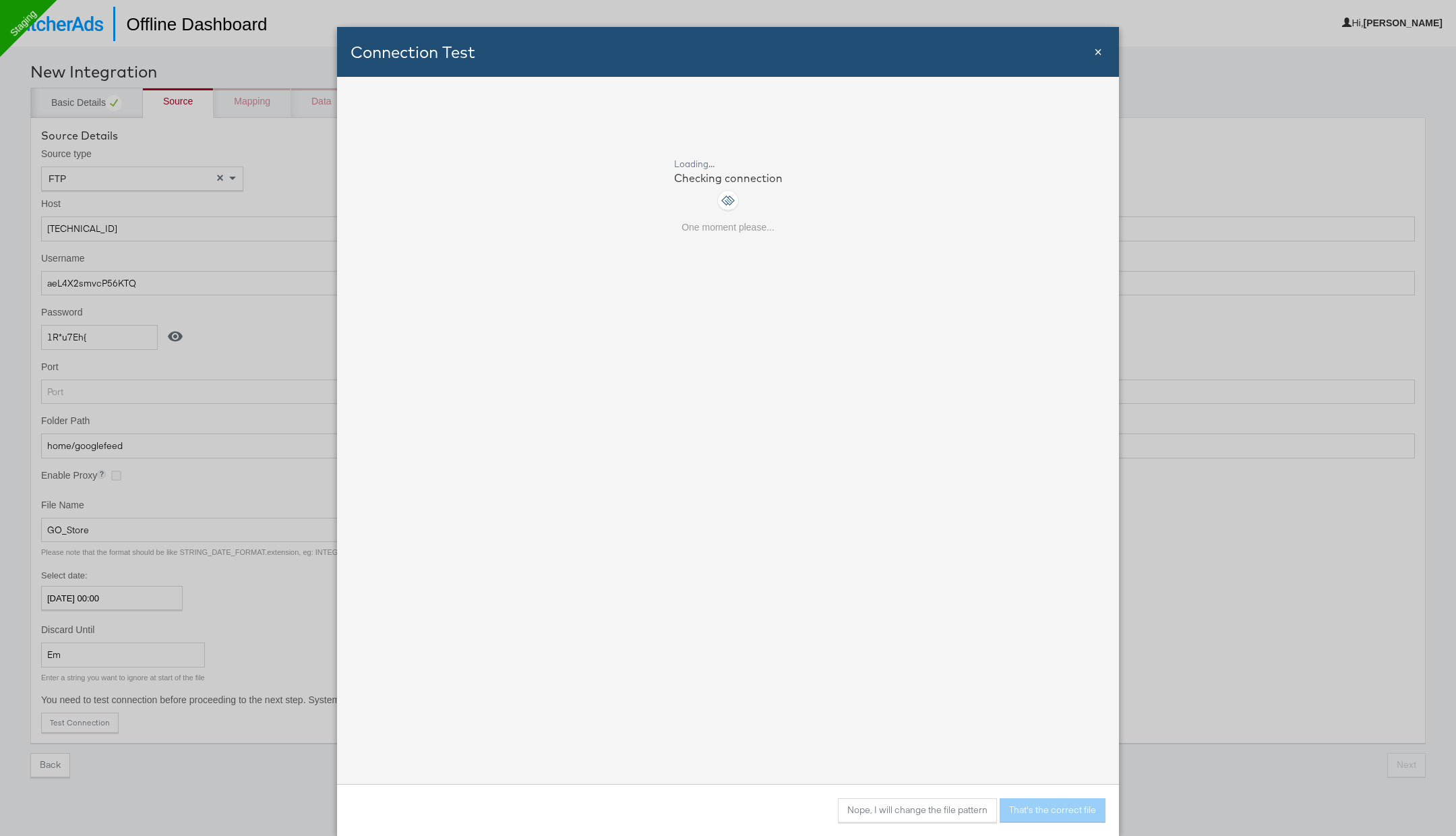
click at [1098, 55] on span "×" at bounding box center [1098, 52] width 8 height 15
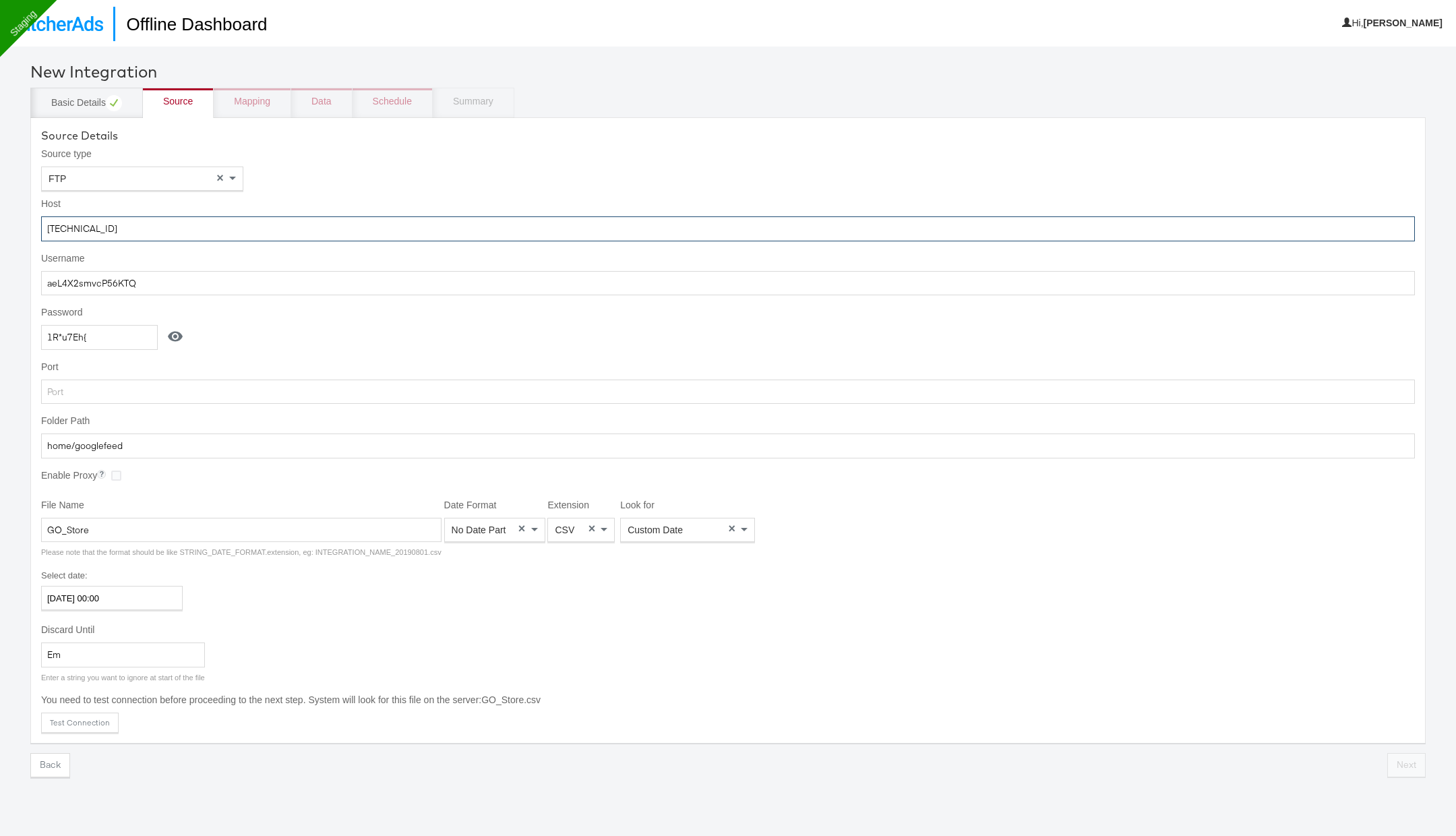
click at [137, 227] on input "52.178.128.46" at bounding box center [727, 229] width 1374 height 25
paste input "stitcherads.files.com"
type input "stitcherads.files.com"
click at [161, 277] on input "aeL4X2smvcP56KTQ" at bounding box center [727, 283] width 1374 height 25
paste input "nusha.narayanan"
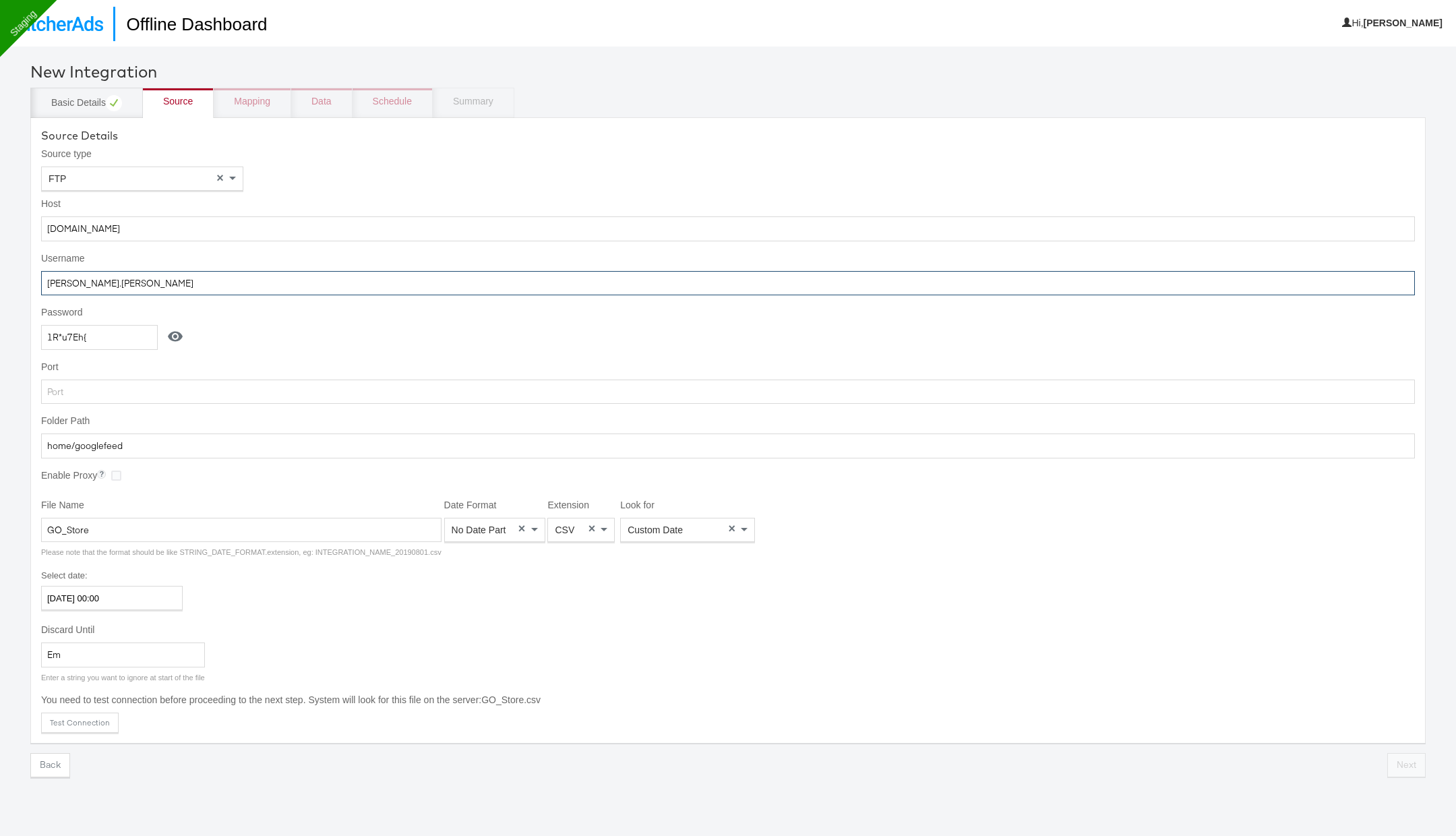
type input "anusha.narayanan"
click at [123, 333] on input "1R*u7Eh{" at bounding box center [99, 337] width 117 height 25
paste input "test@1234"
type input "test@1234"
click at [153, 436] on input "home/googlefeed" at bounding box center [727, 446] width 1374 height 25
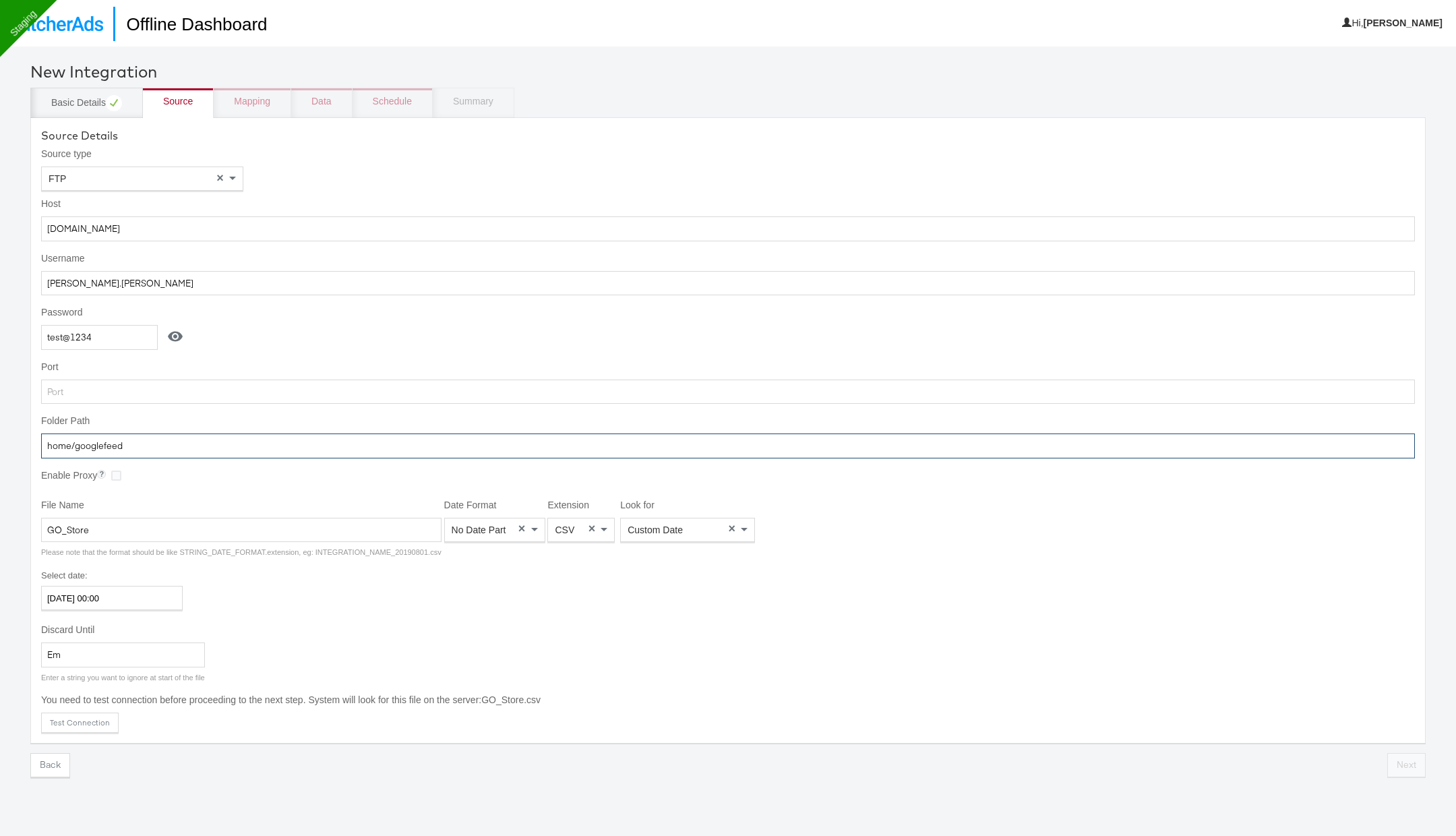
paste input "/test_offline_events/Finish_Line"
type input "/test_offline_events/Finish_Line"
drag, startPoint x: 98, startPoint y: 526, endPoint x: 26, endPoint y: 528, distance: 72.0
click at [26, 527] on div "New Integration Basic Details Source Mapping Data Schedule Summary Source Detai…" at bounding box center [728, 464] width 1456 height 836
type input "store-sales"
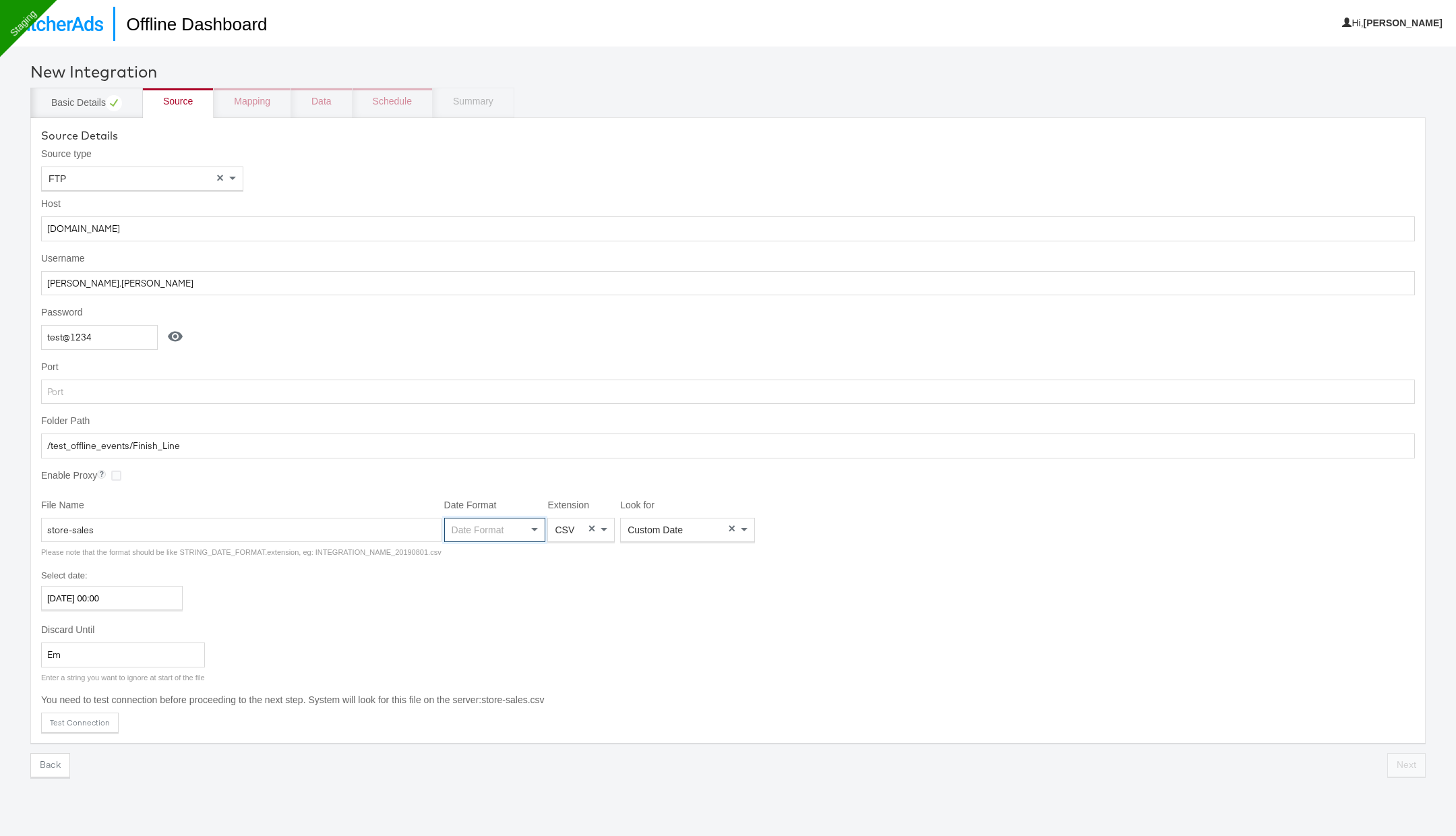
click at [511, 525] on div "Date Format" at bounding box center [494, 529] width 100 height 23
click at [597, 531] on span at bounding box center [605, 529] width 16 height 23
click at [597, 530] on span at bounding box center [605, 529] width 16 height 23
click at [690, 525] on div "Custom Date" at bounding box center [687, 529] width 133 height 23
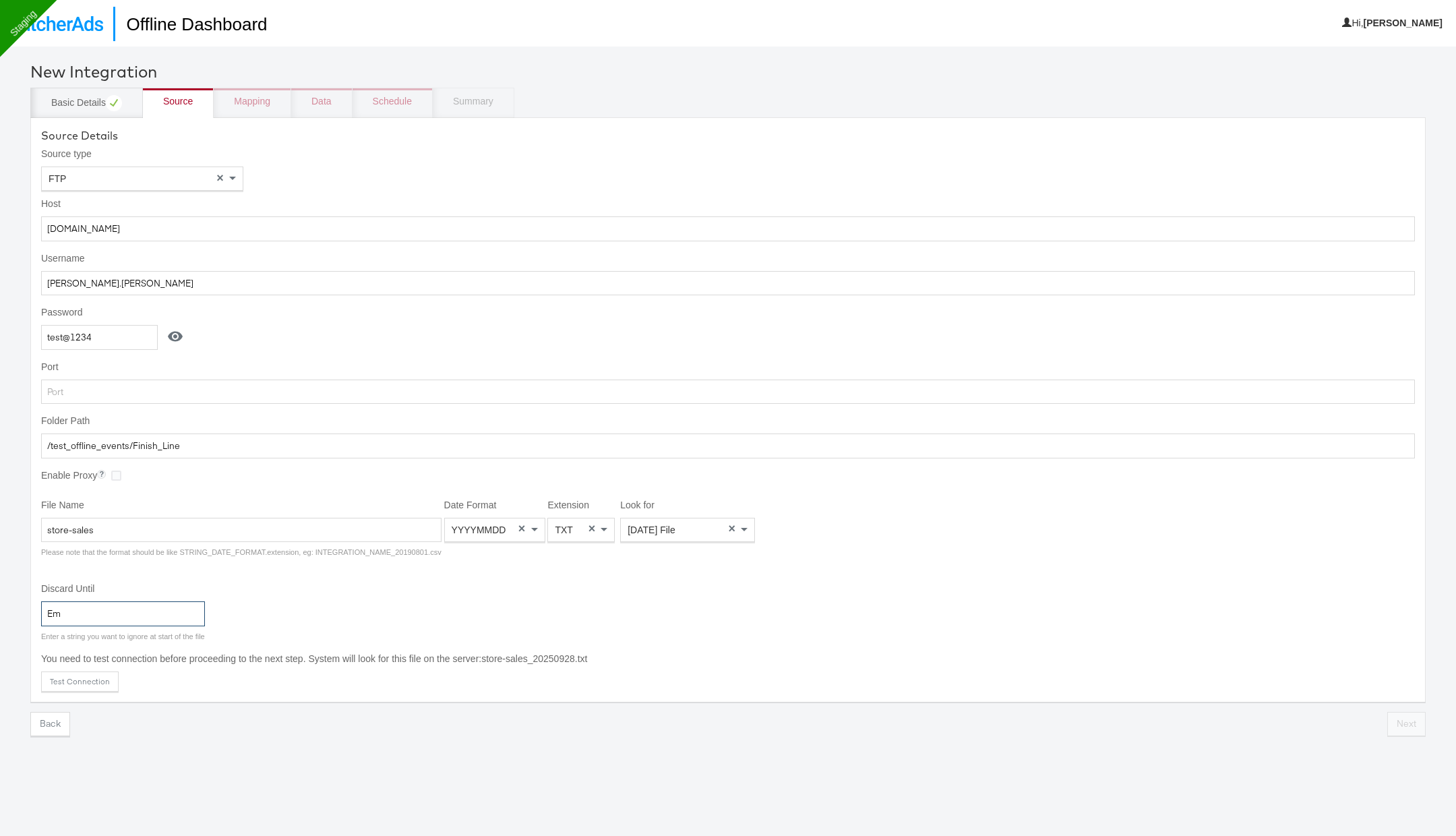
drag, startPoint x: 74, startPoint y: 616, endPoint x: 0, endPoint y: 616, distance: 74.0
click at [0, 616] on div "New Integration Basic Details Source Mapping Data Schedule Summary Source Detai…" at bounding box center [728, 464] width 1456 height 836
type input "E"
drag, startPoint x: 98, startPoint y: 522, endPoint x: 0, endPoint y: 522, distance: 98.0
click at [0, 522] on div "New Integration Basic Details Source Mapping Data Schedule Summary Source Detai…" at bounding box center [728, 464] width 1456 height 836
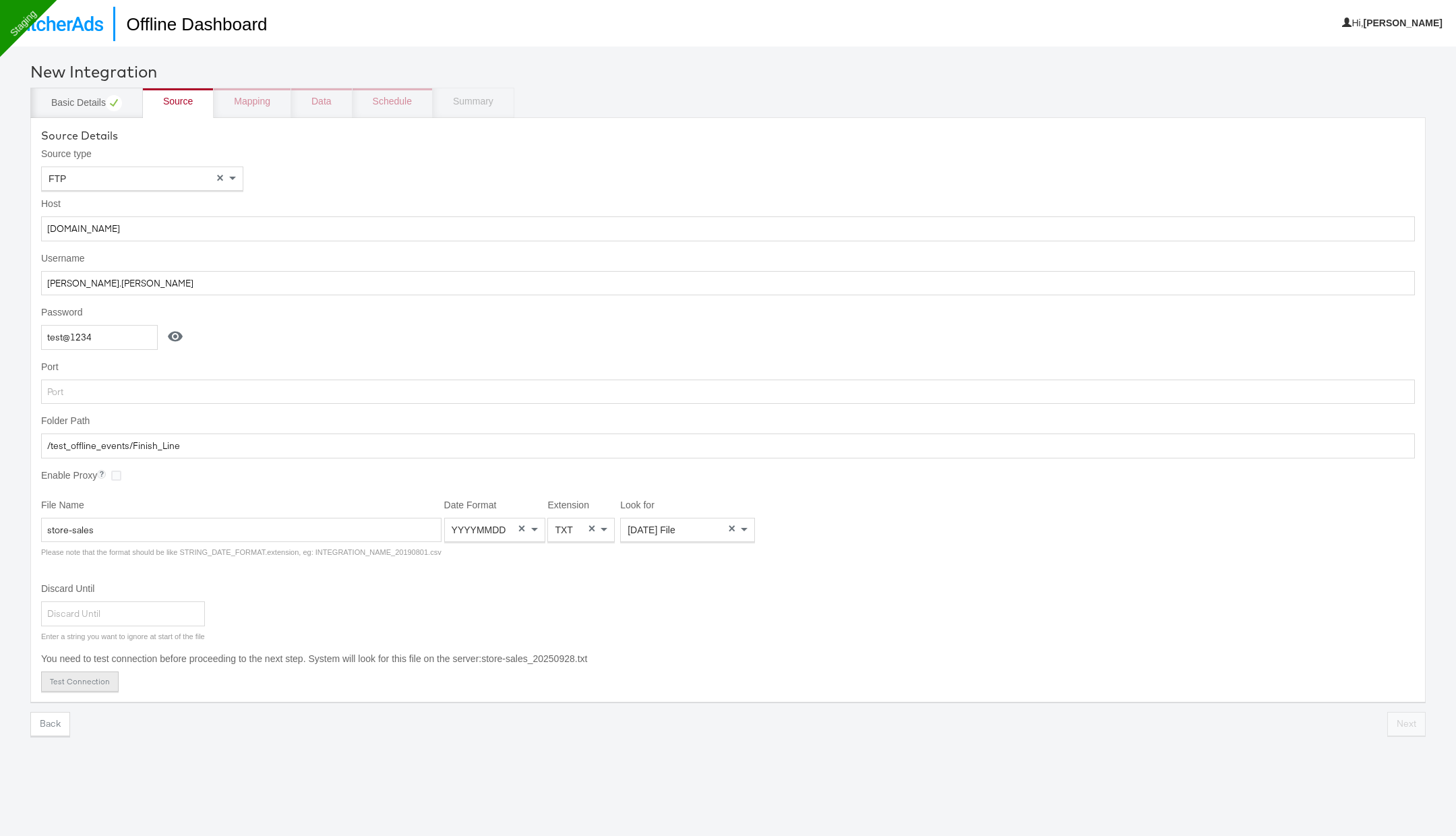
click at [81, 674] on button "Test Connection" at bounding box center [79, 682] width 78 height 20
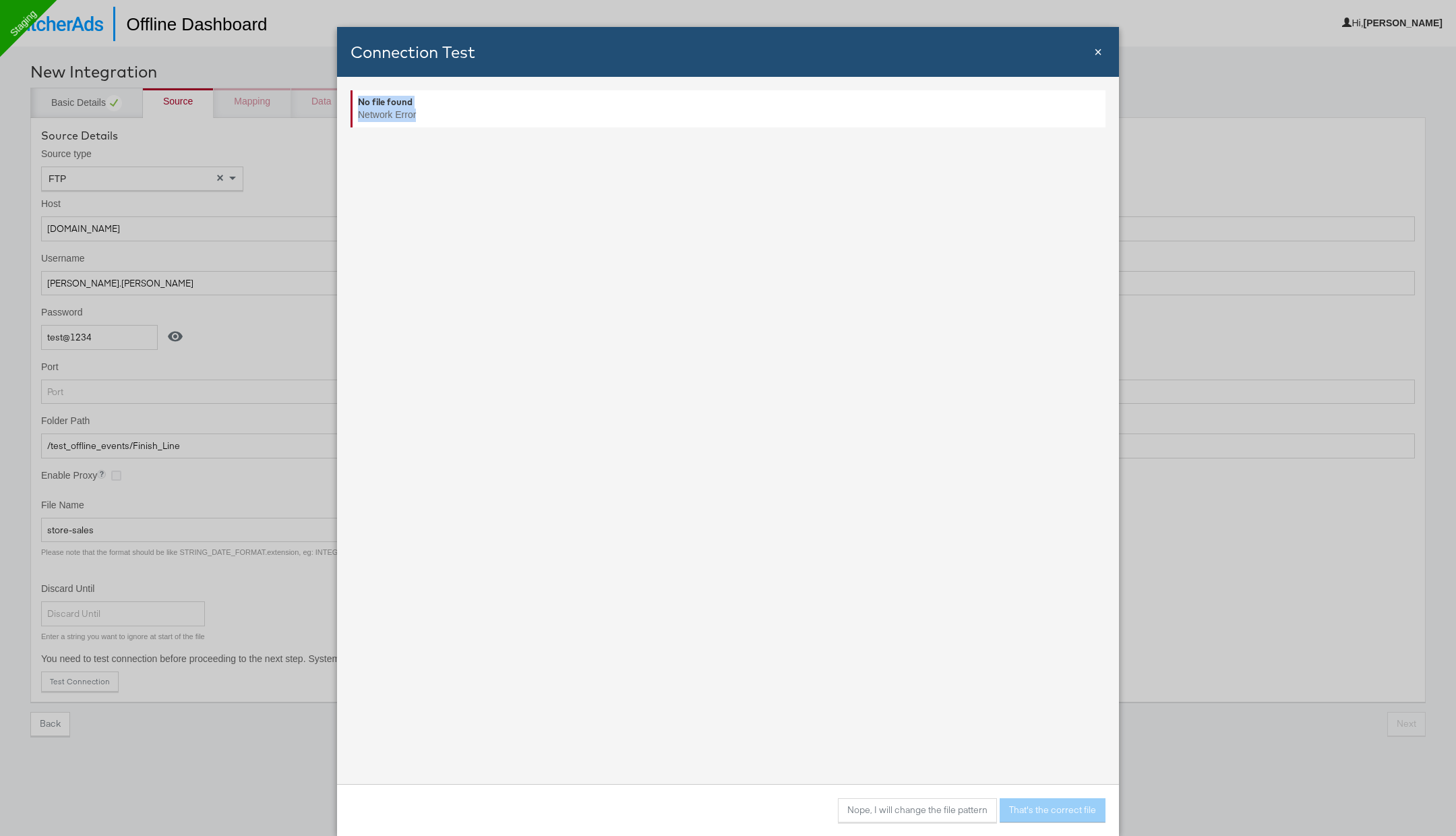
drag, startPoint x: 420, startPoint y: 111, endPoint x: 351, endPoint y: 103, distance: 69.5
click at [351, 103] on div "No file found Network Error" at bounding box center [728, 108] width 755 height 37
copy div "No file found Network Error"
click at [1098, 54] on span "×" at bounding box center [1098, 52] width 8 height 15
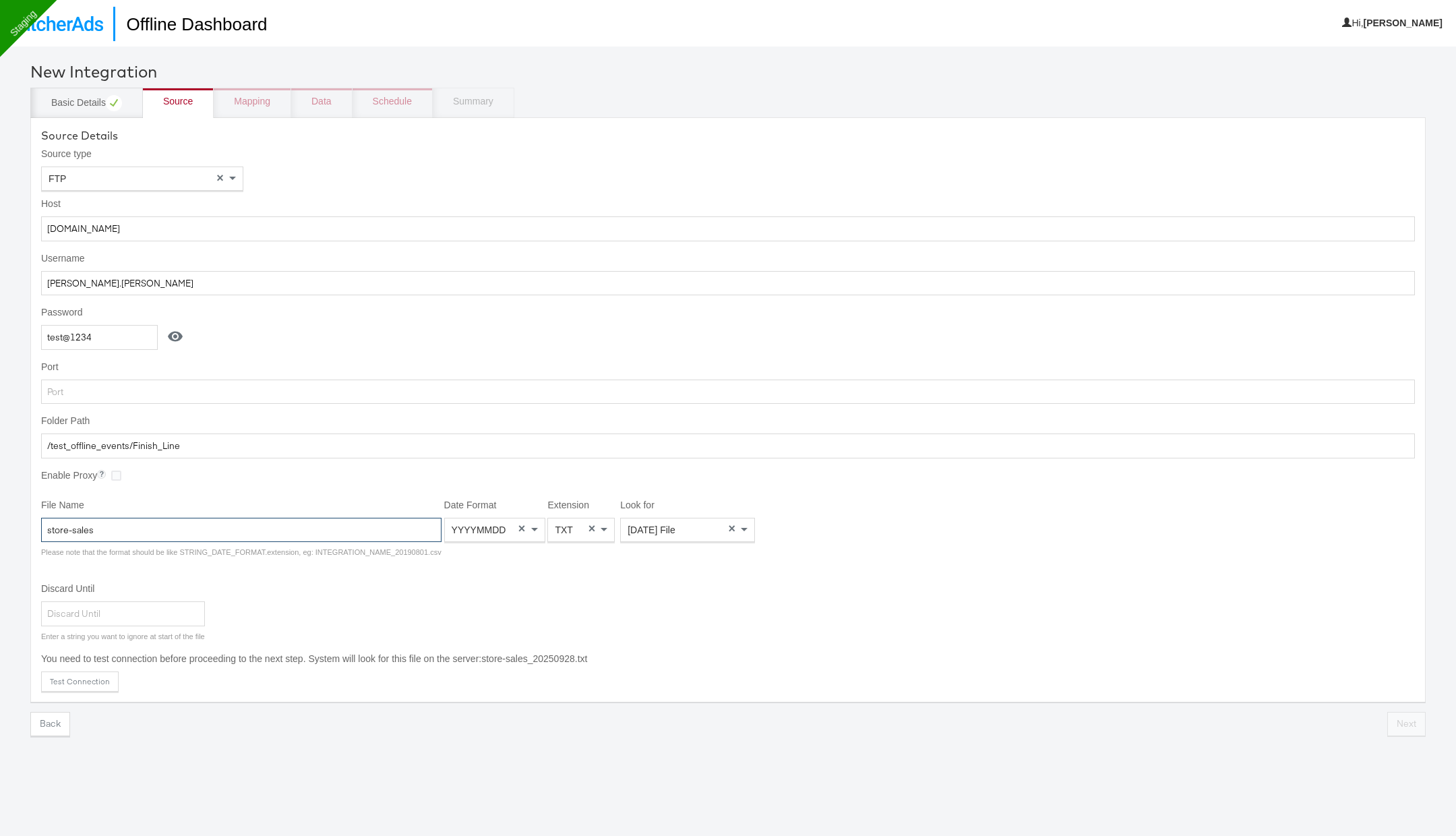
click at [317, 519] on input "store-sales" at bounding box center [241, 530] width 400 height 25
click at [275, 533] on input "store-sales" at bounding box center [241, 530] width 400 height 25
type input "store-sales"
click at [586, 530] on div "Ext" at bounding box center [581, 529] width 66 height 23
click at [92, 675] on button "Test Connection" at bounding box center [79, 682] width 78 height 20
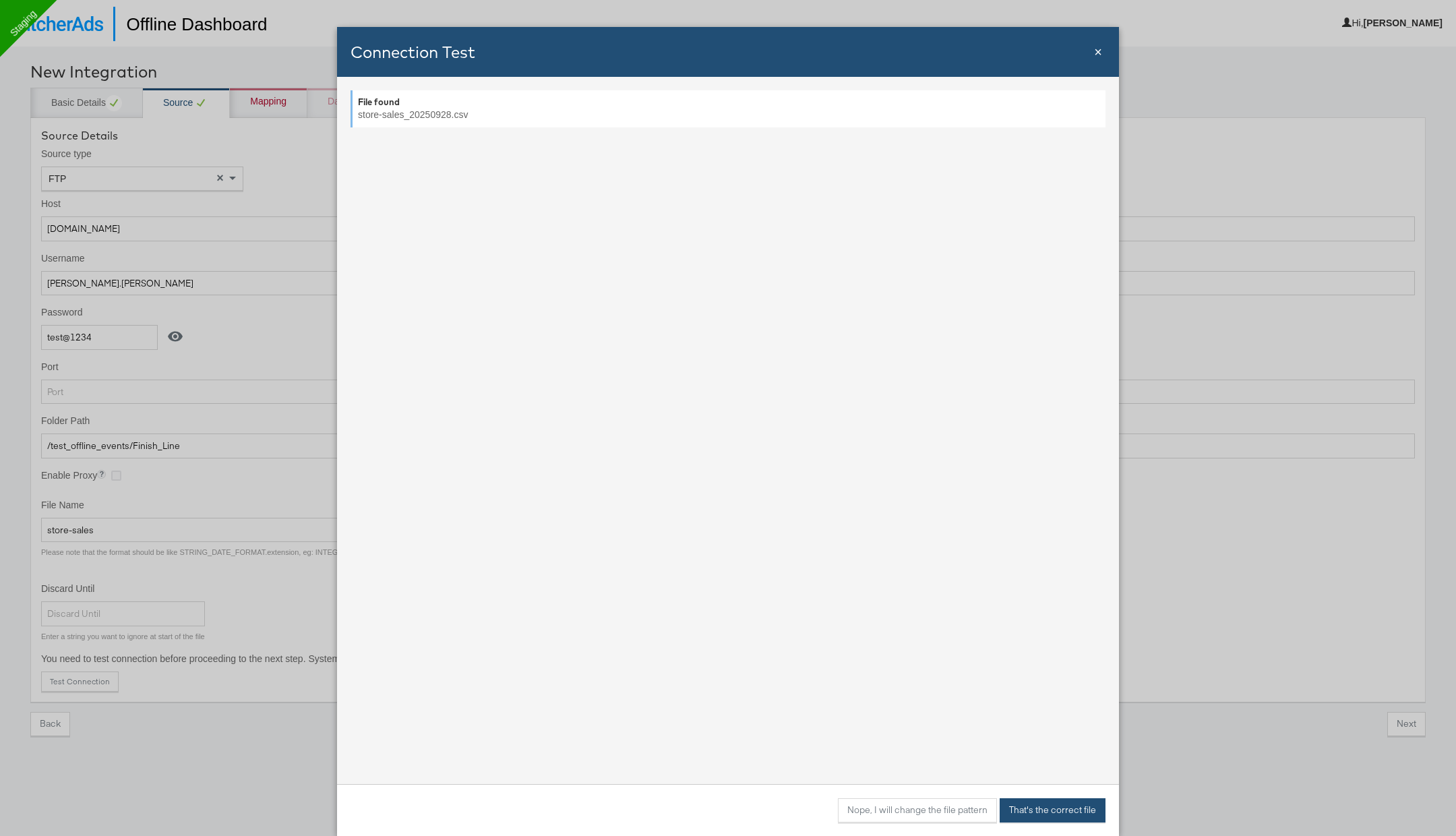
click at [1056, 808] on button "That's the correct file" at bounding box center [1052, 809] width 106 height 24
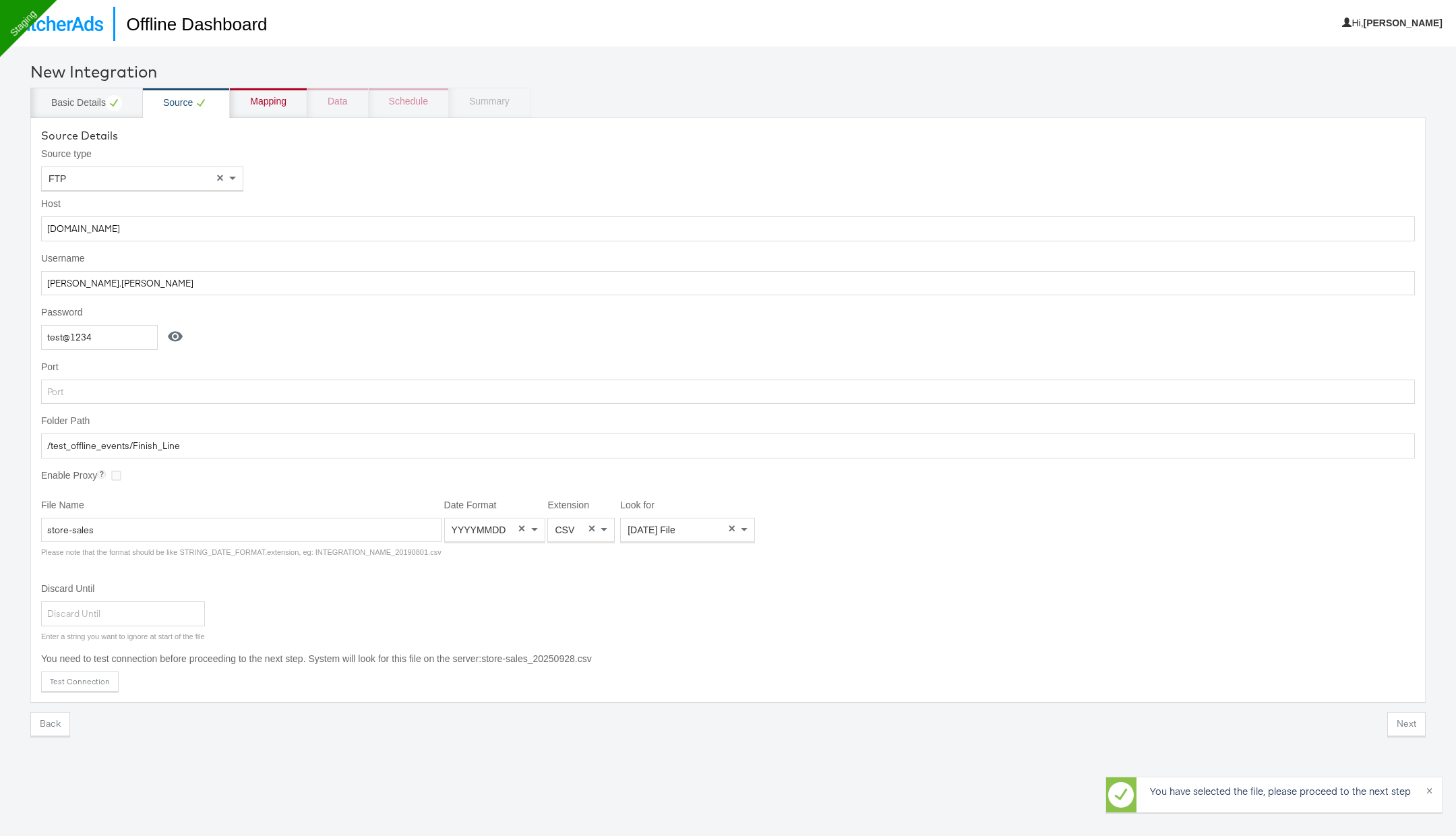
click at [269, 90] on div "Mapping" at bounding box center [268, 103] width 78 height 31
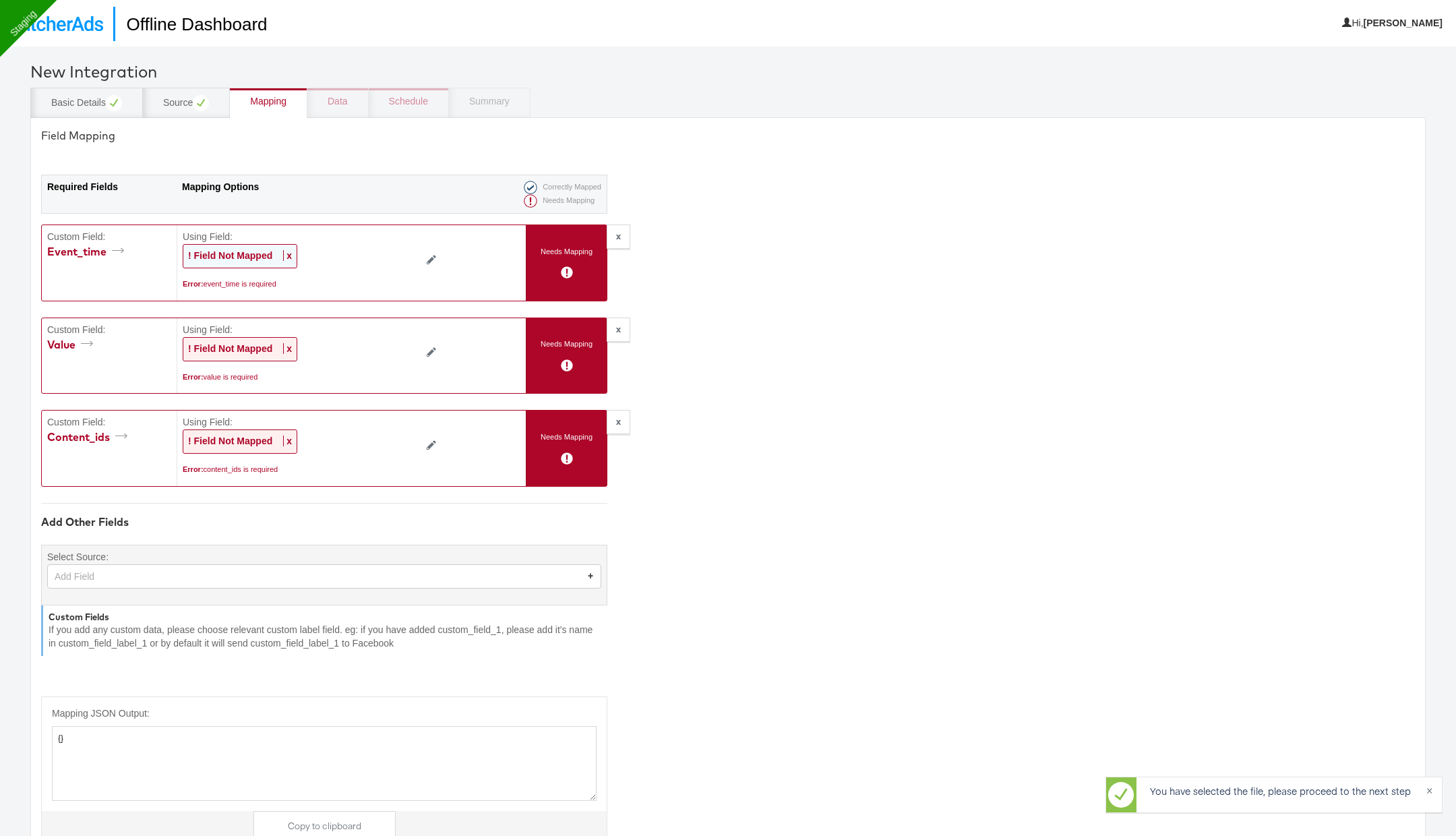
click at [289, 253] on span "x" at bounding box center [287, 256] width 9 height 11
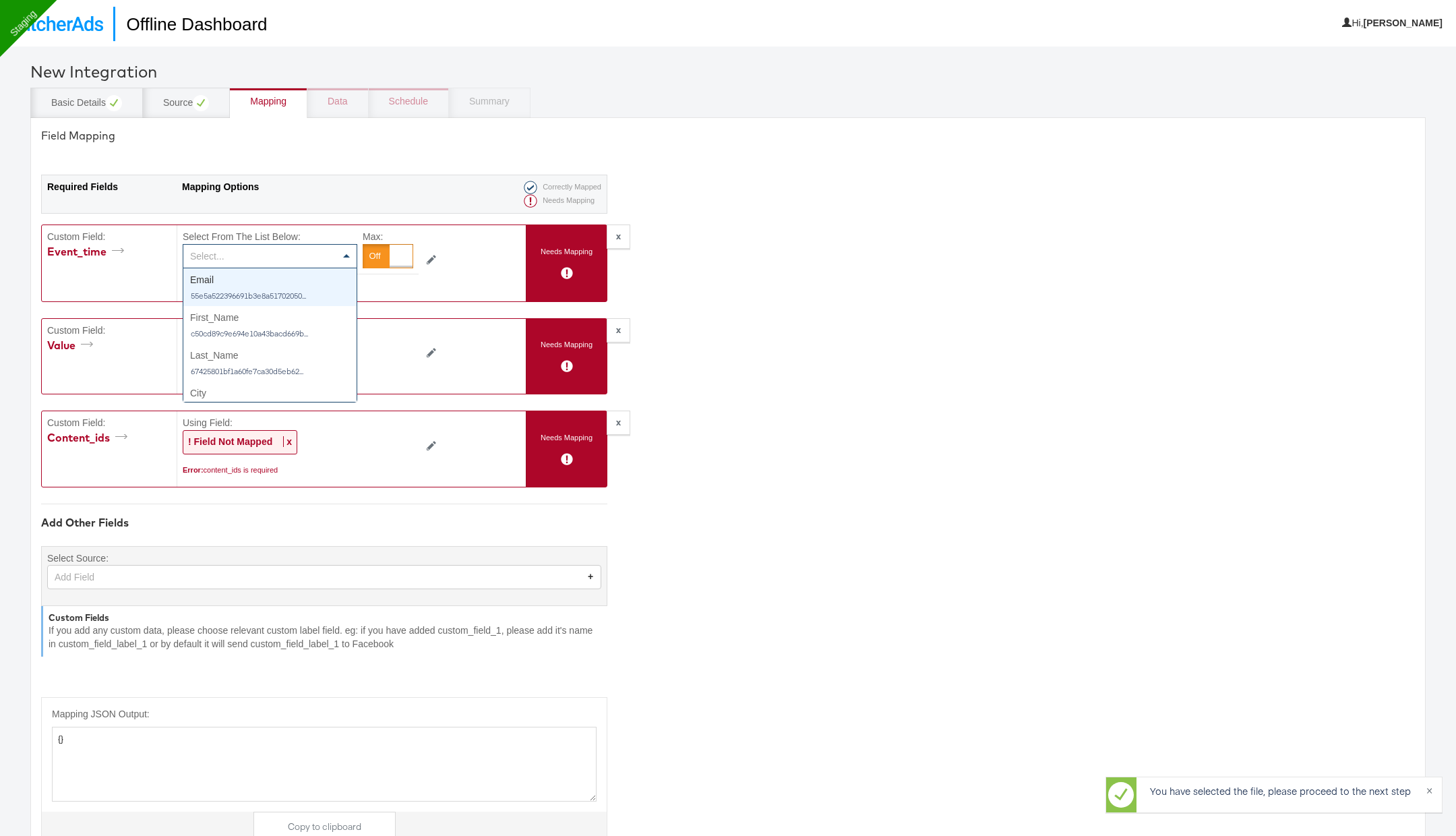
click at [286, 254] on div "Select..." at bounding box center [270, 256] width 173 height 23
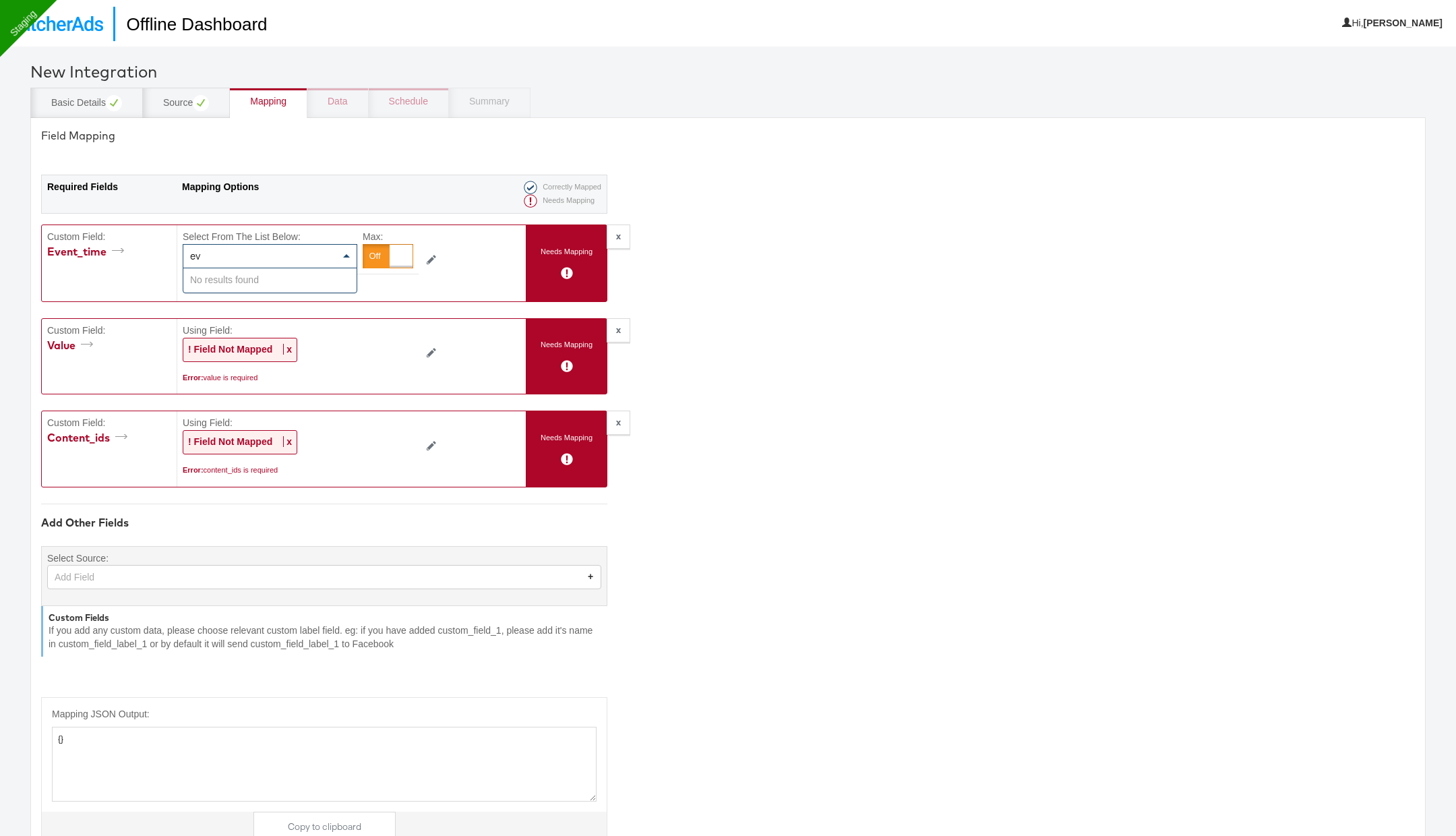
type input "e"
click at [386, 255] on div at bounding box center [388, 256] width 50 height 24
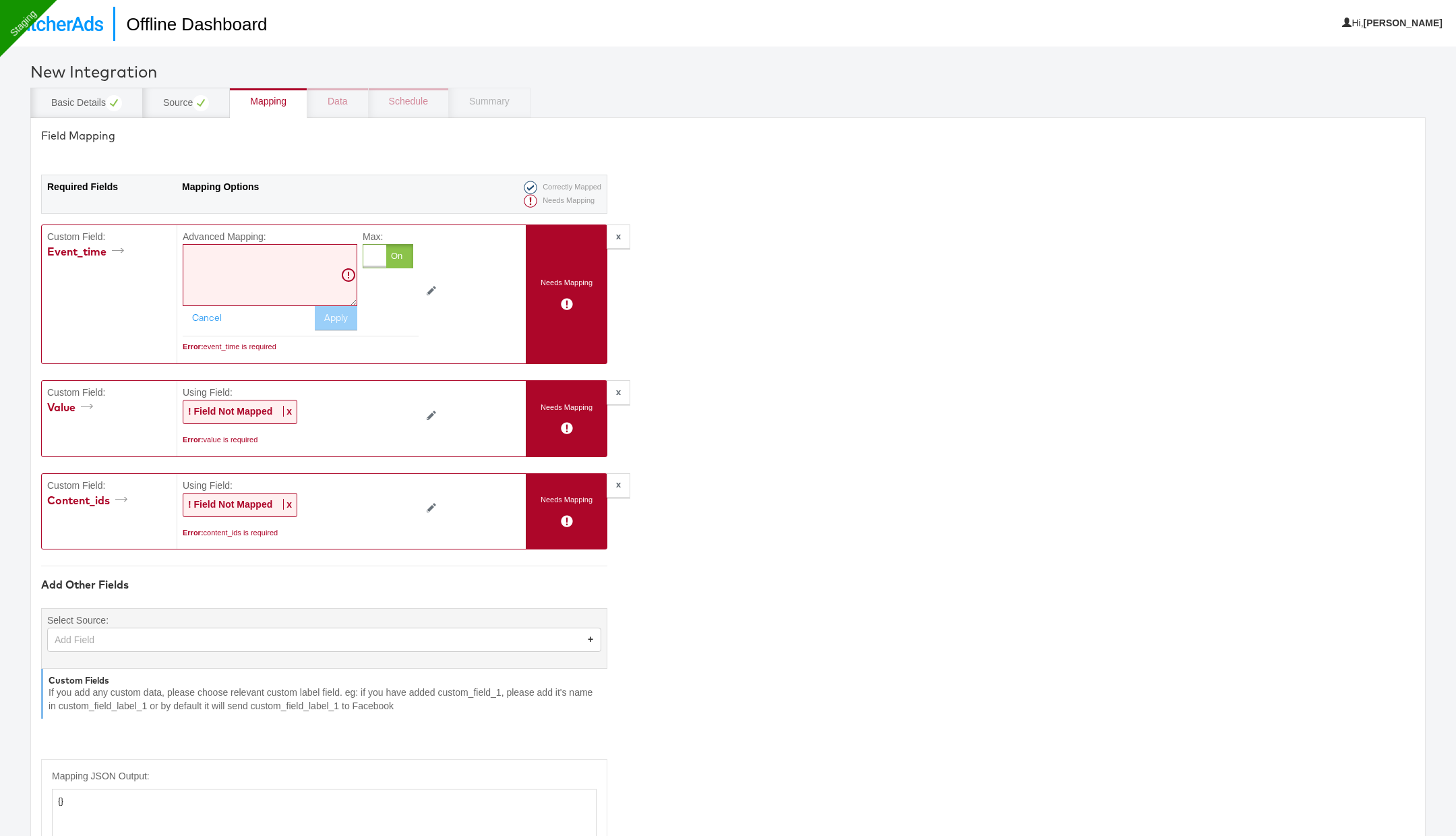
click at [294, 273] on textarea at bounding box center [270, 274] width 175 height 62
paste textarea "{{{"Conversion Time"}}}"
type textarea "{{{"Conversion Time"}}}"
click at [340, 310] on button "Apply" at bounding box center [336, 318] width 42 height 24
type textarea "{"event_time":"{{{\"Conversion Time\"}}}"}"
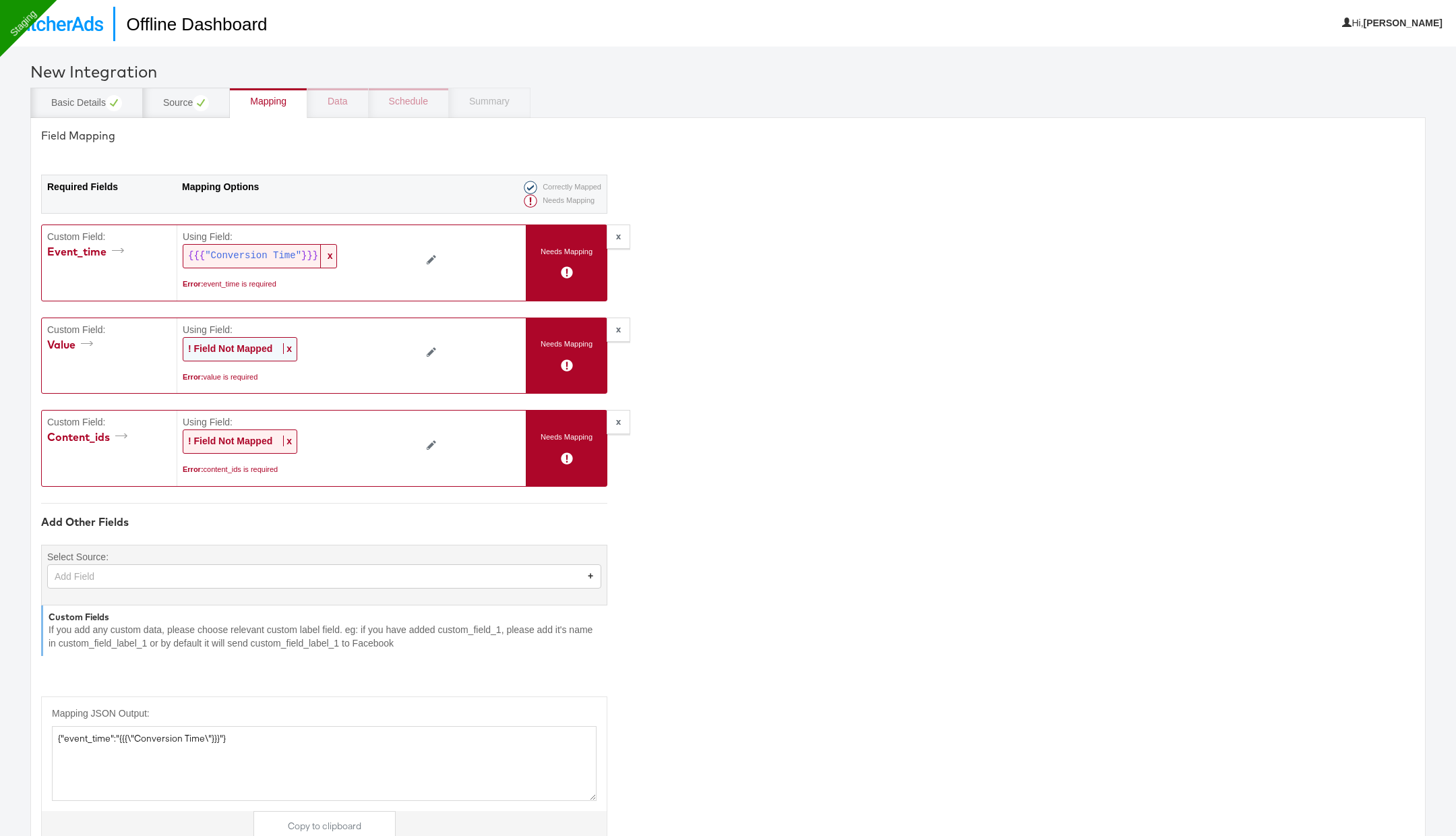
click at [289, 347] on span "x" at bounding box center [287, 348] width 9 height 11
click at [390, 343] on div at bounding box center [401, 348] width 23 height 23
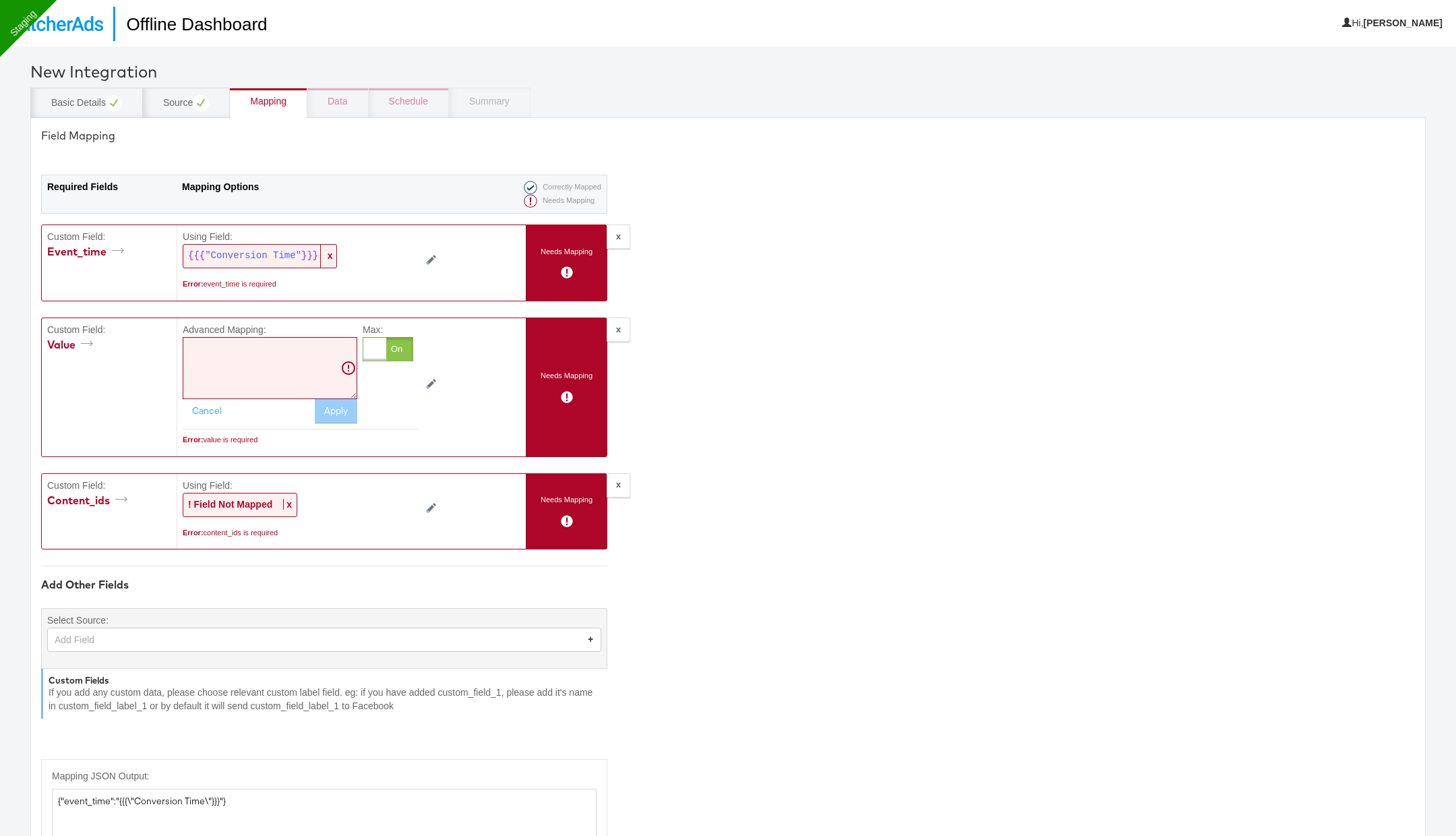
click at [268, 381] on textarea at bounding box center [270, 368] width 175 height 62
paste textarea "{{{"Conversion Value"}}}"
type textarea "{{{"Conversion Value"}}}"
click at [334, 413] on button "Apply" at bounding box center [336, 411] width 42 height 24
type textarea "{"event_time":"{{{\"Conversion Time\"}}}","value":"{{{\"Conversion Value\"}}}"}"
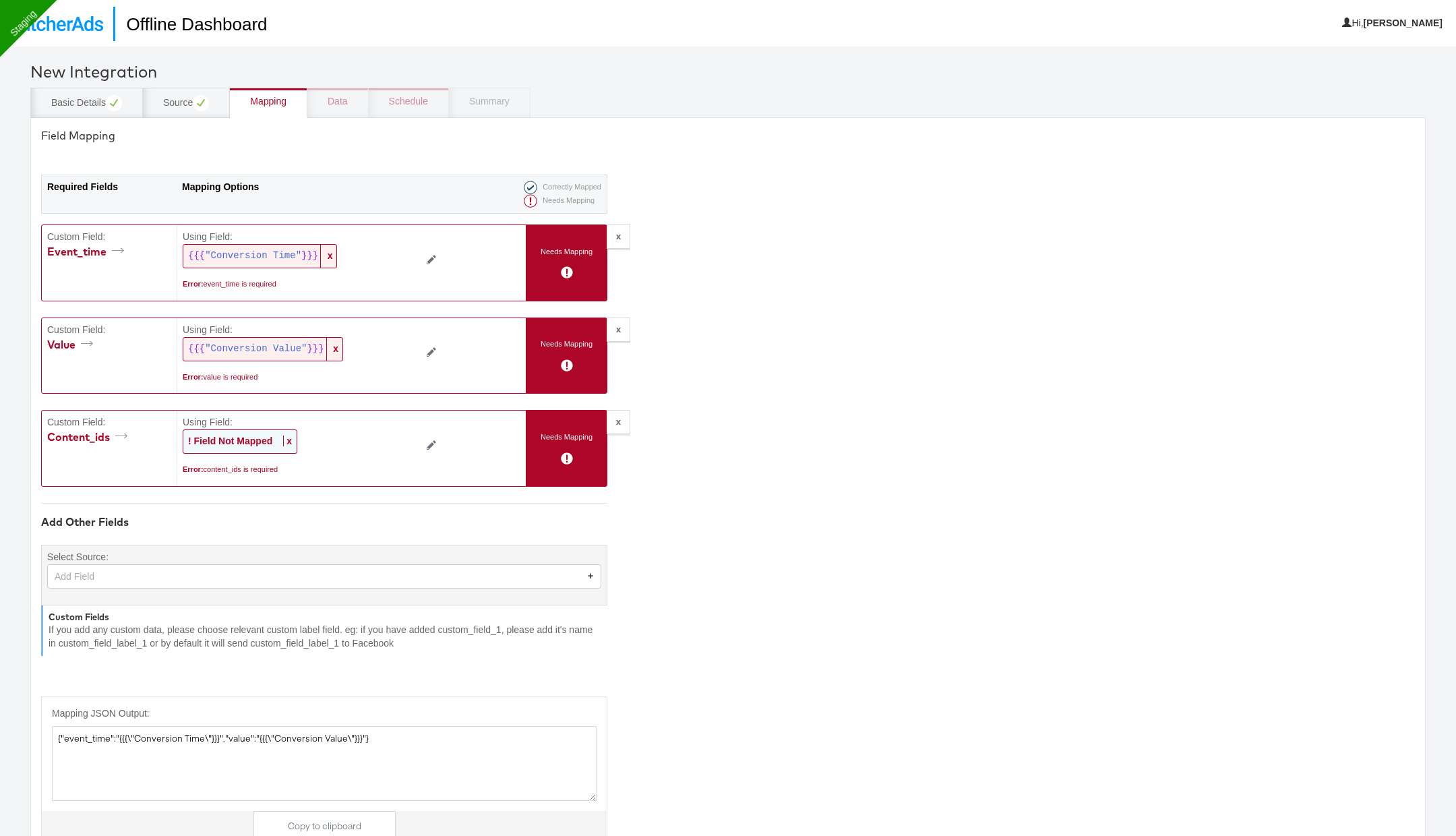
click at [289, 438] on span "x" at bounding box center [287, 441] width 9 height 11
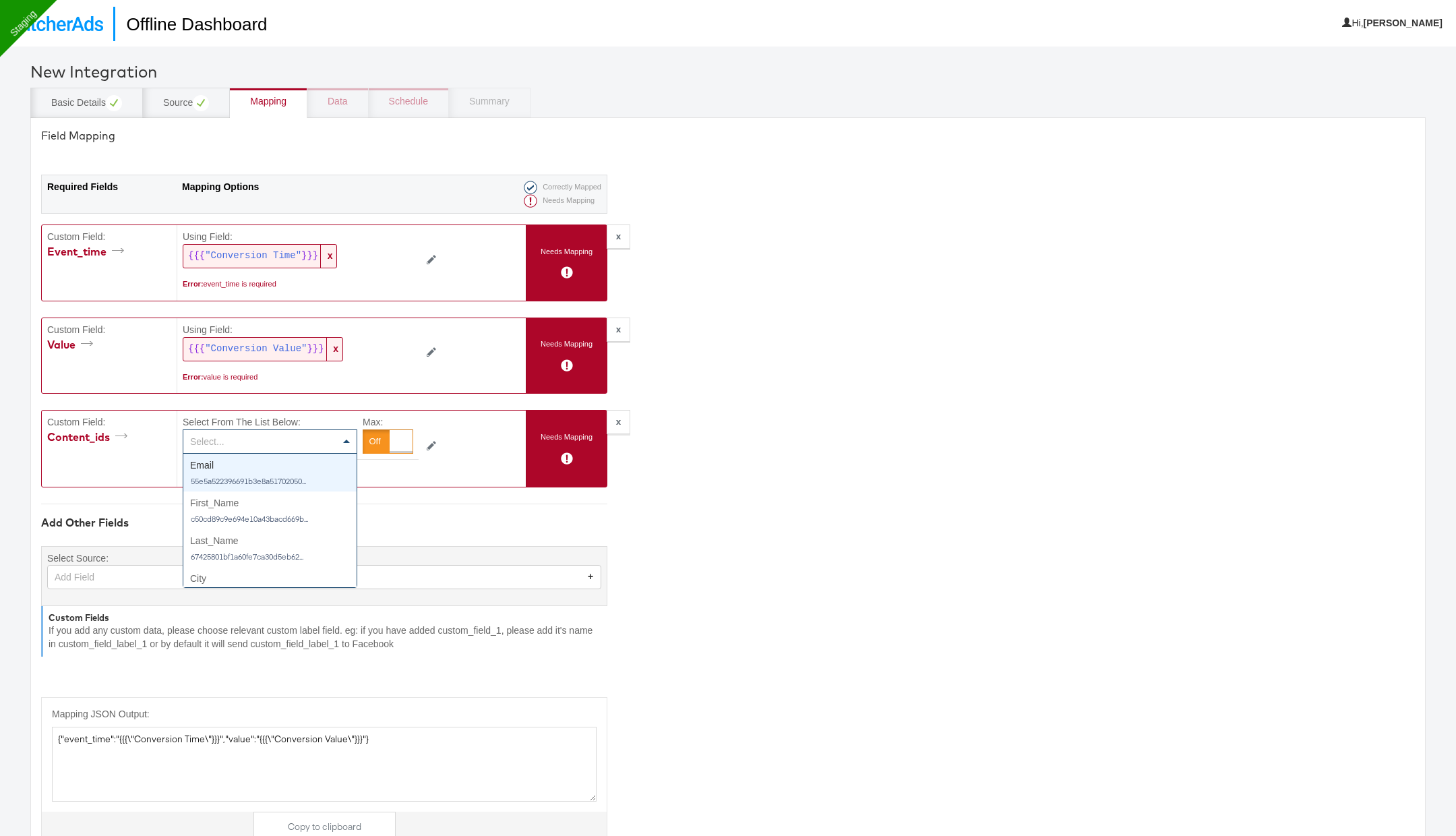
click at [289, 438] on div "Select..." at bounding box center [270, 441] width 173 height 23
type input "cont"
click at [390, 438] on div at bounding box center [401, 441] width 23 height 23
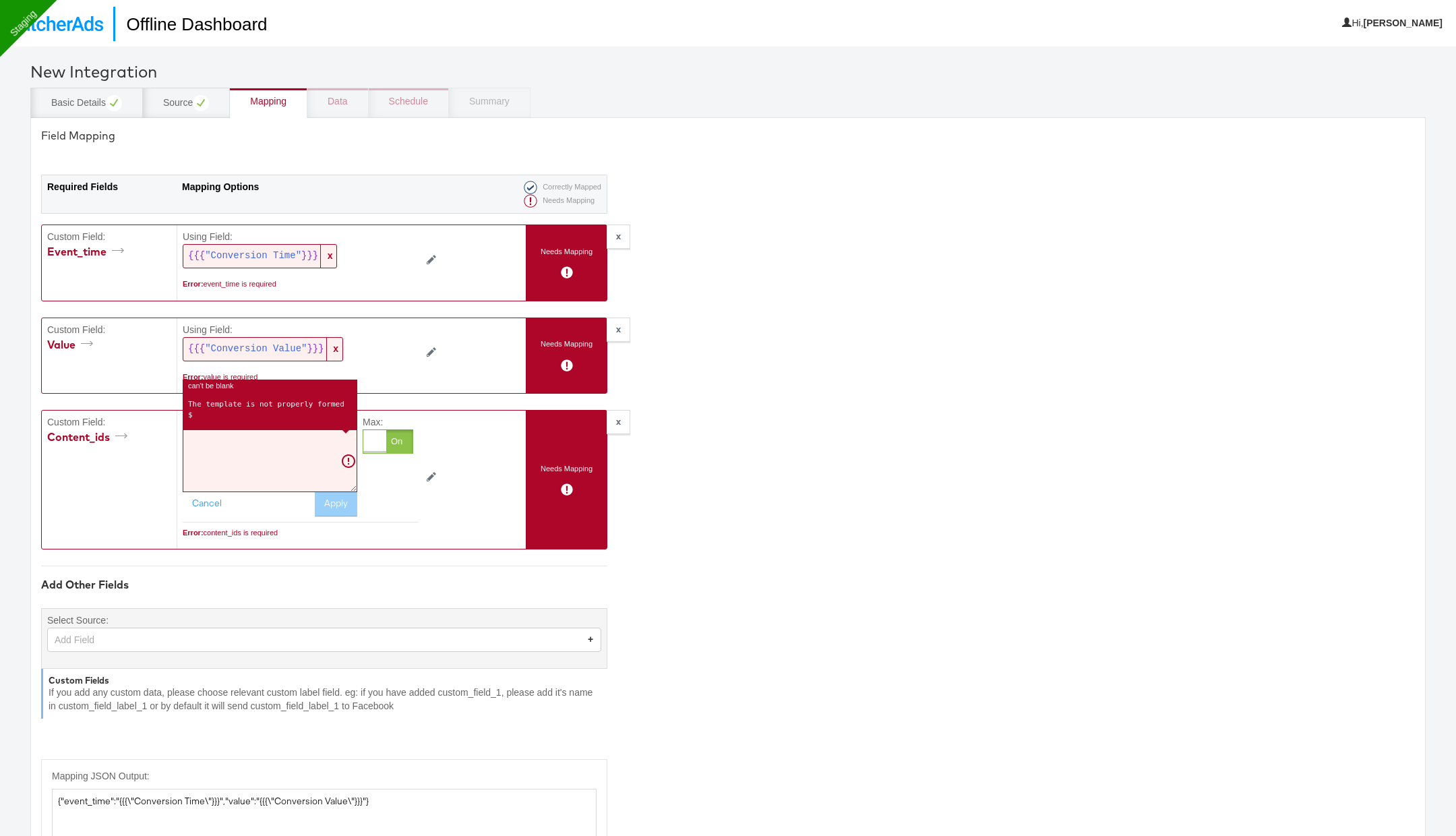
click at [288, 459] on textarea at bounding box center [270, 460] width 175 height 62
paste textarea "stitcherid"
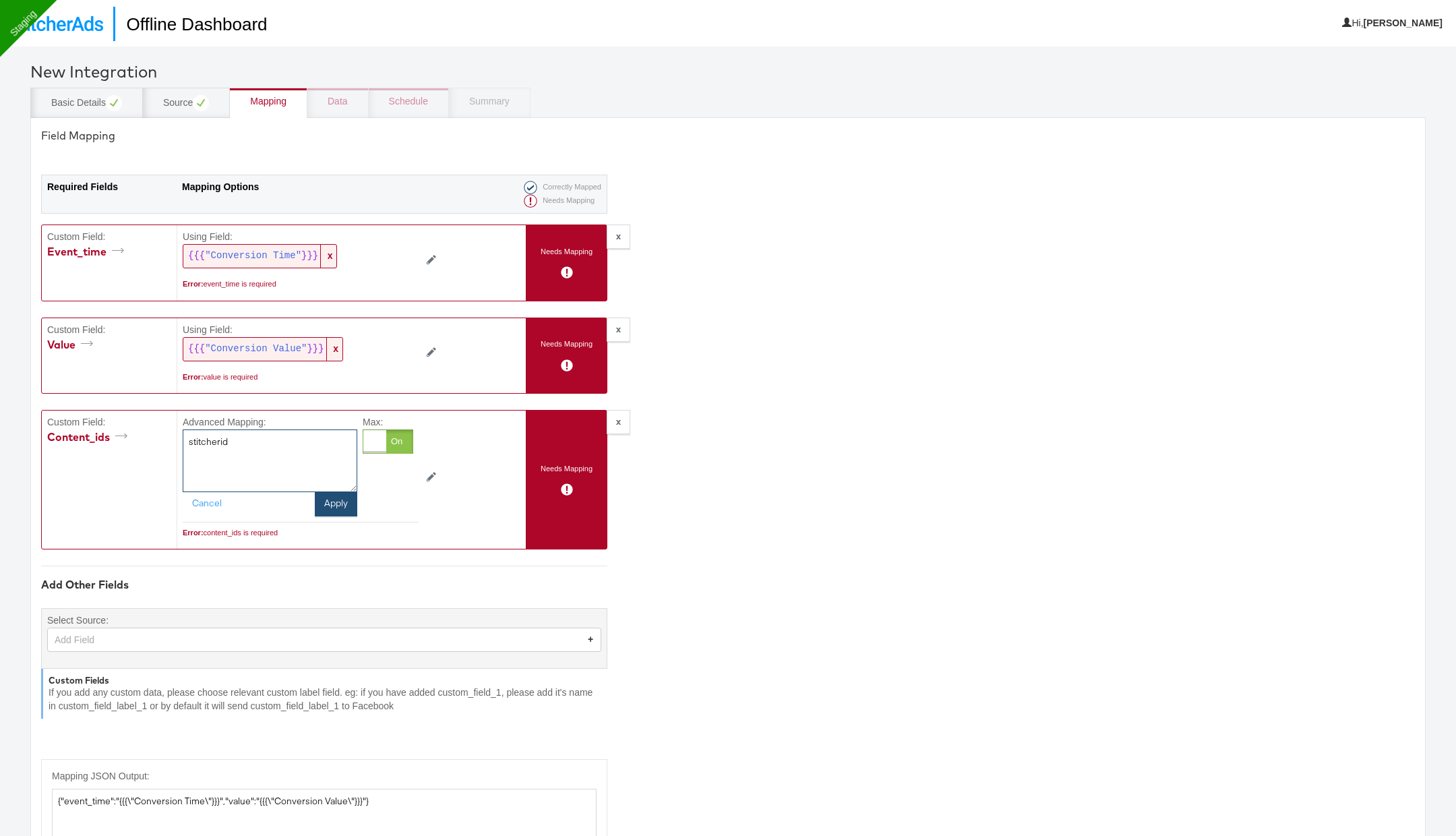
type textarea "stitcherid"
click at [339, 510] on button "Apply" at bounding box center [336, 503] width 42 height 24
type textarea "{"event_time":"{{{\"Conversion Time\"}}}","value":"{{{\"Conversion Value\"}}}",…"
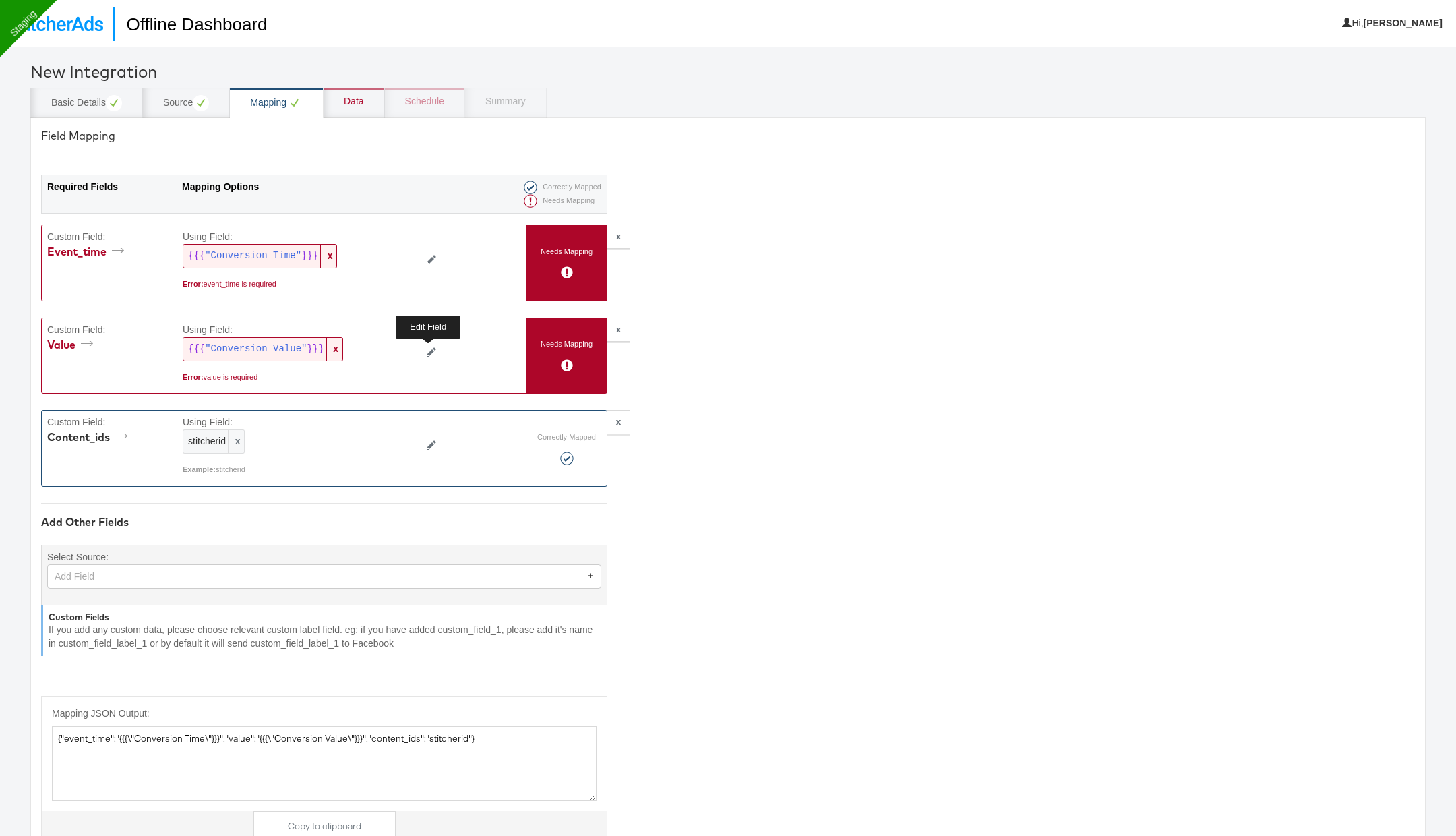
click at [428, 348] on icon at bounding box center [431, 352] width 9 height 9
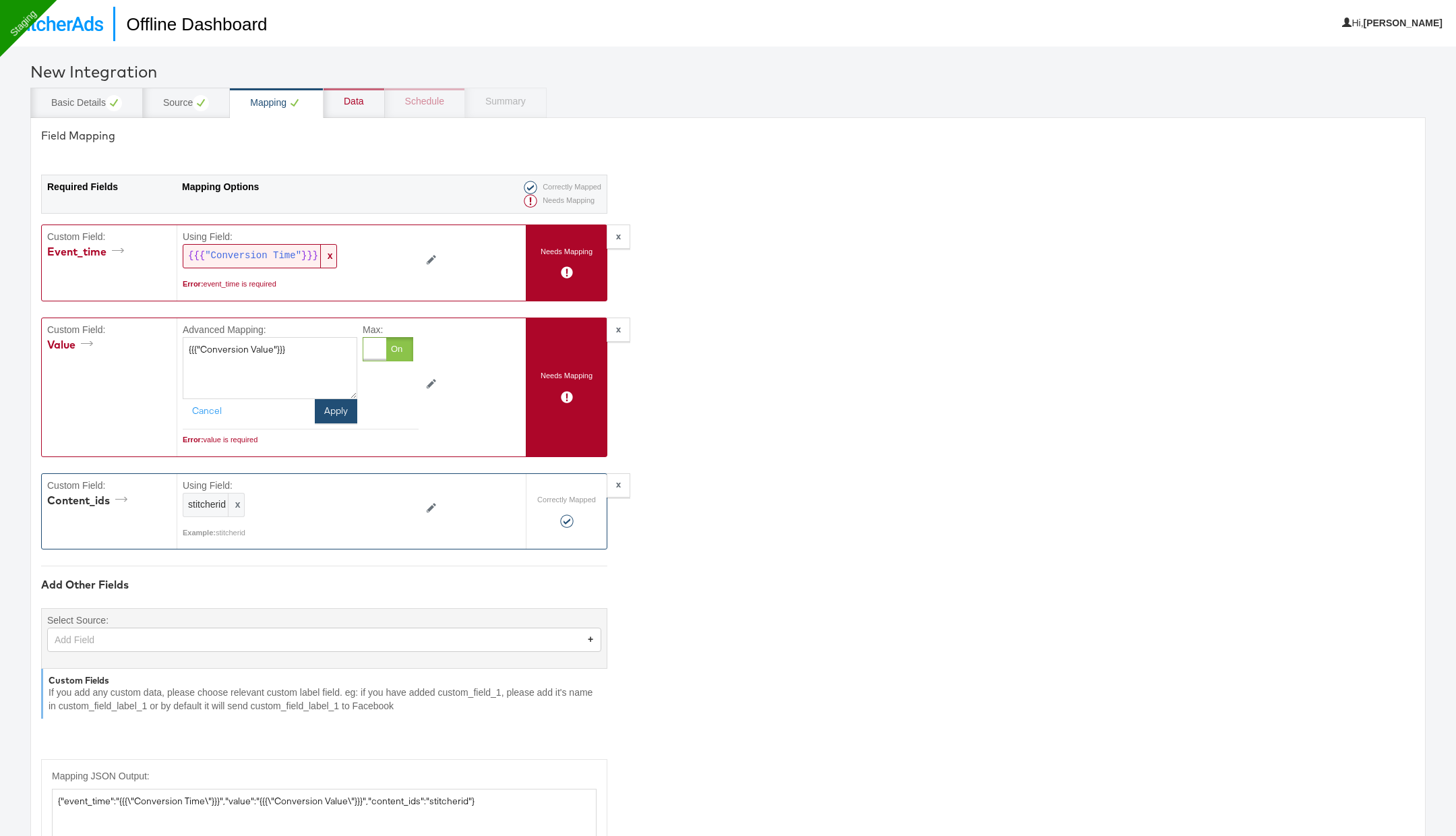
click at [337, 409] on button "Apply" at bounding box center [336, 411] width 42 height 24
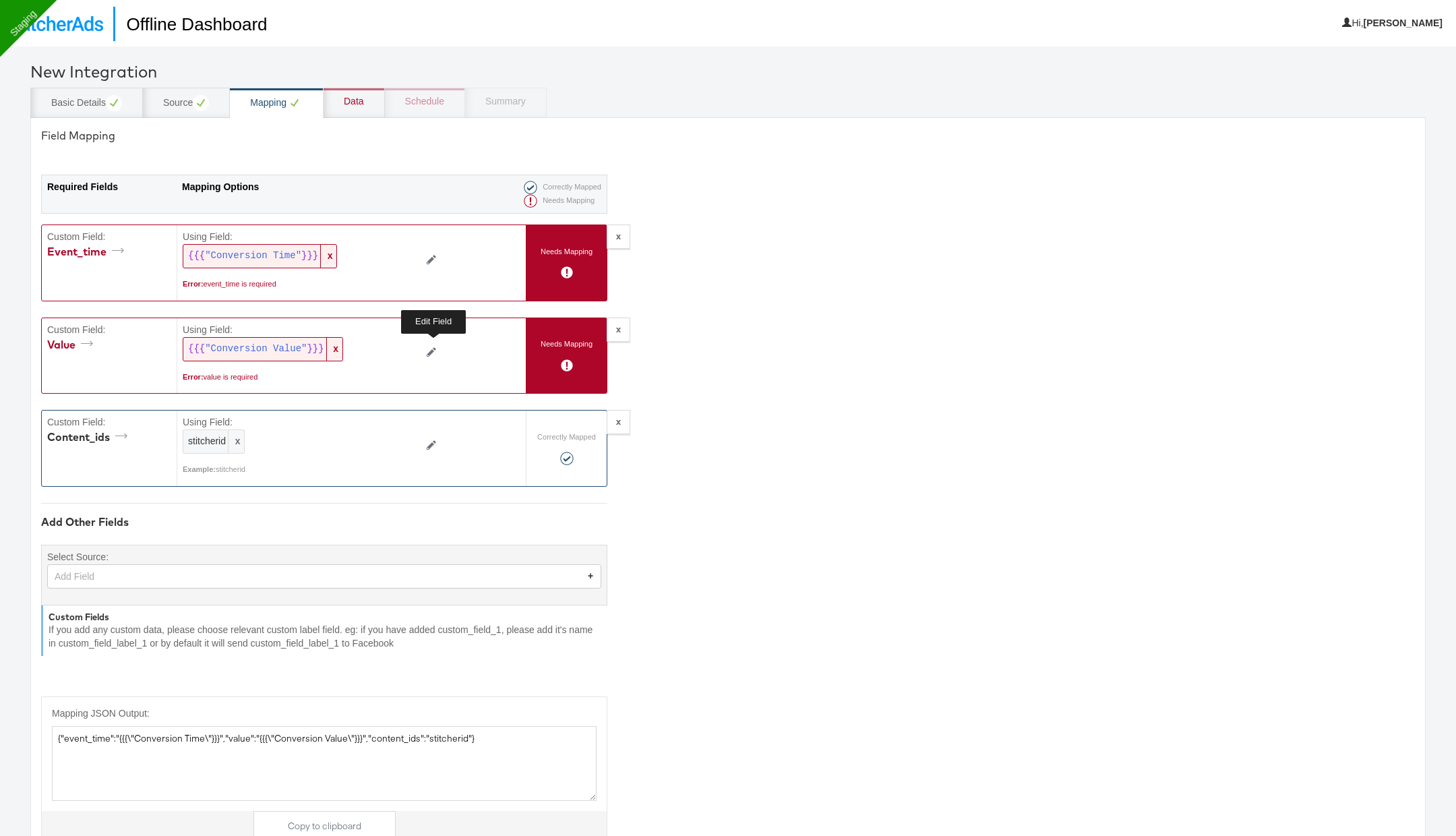
click at [434, 343] on button at bounding box center [431, 353] width 26 height 21
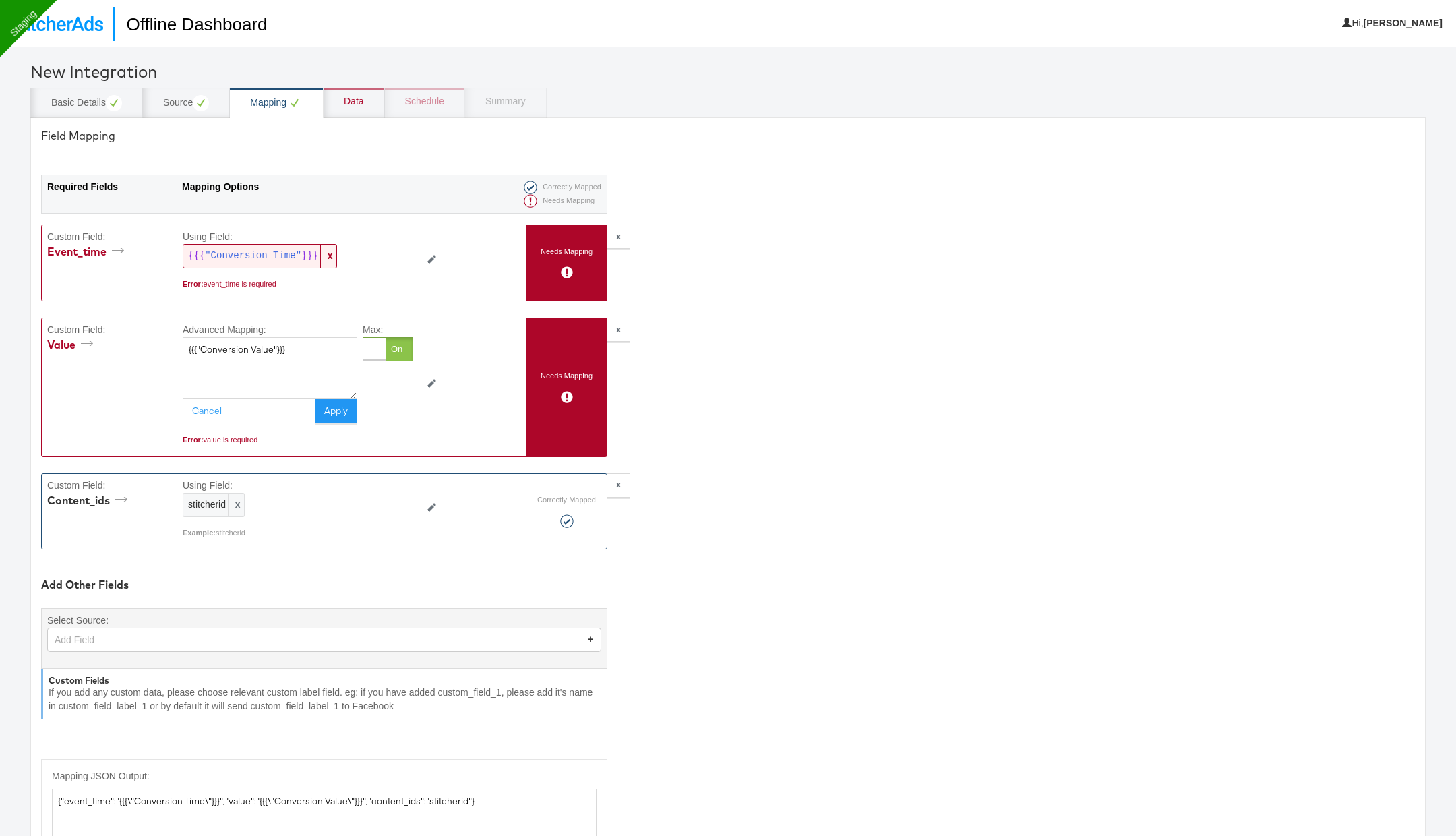
click at [386, 354] on div at bounding box center [374, 348] width 23 height 23
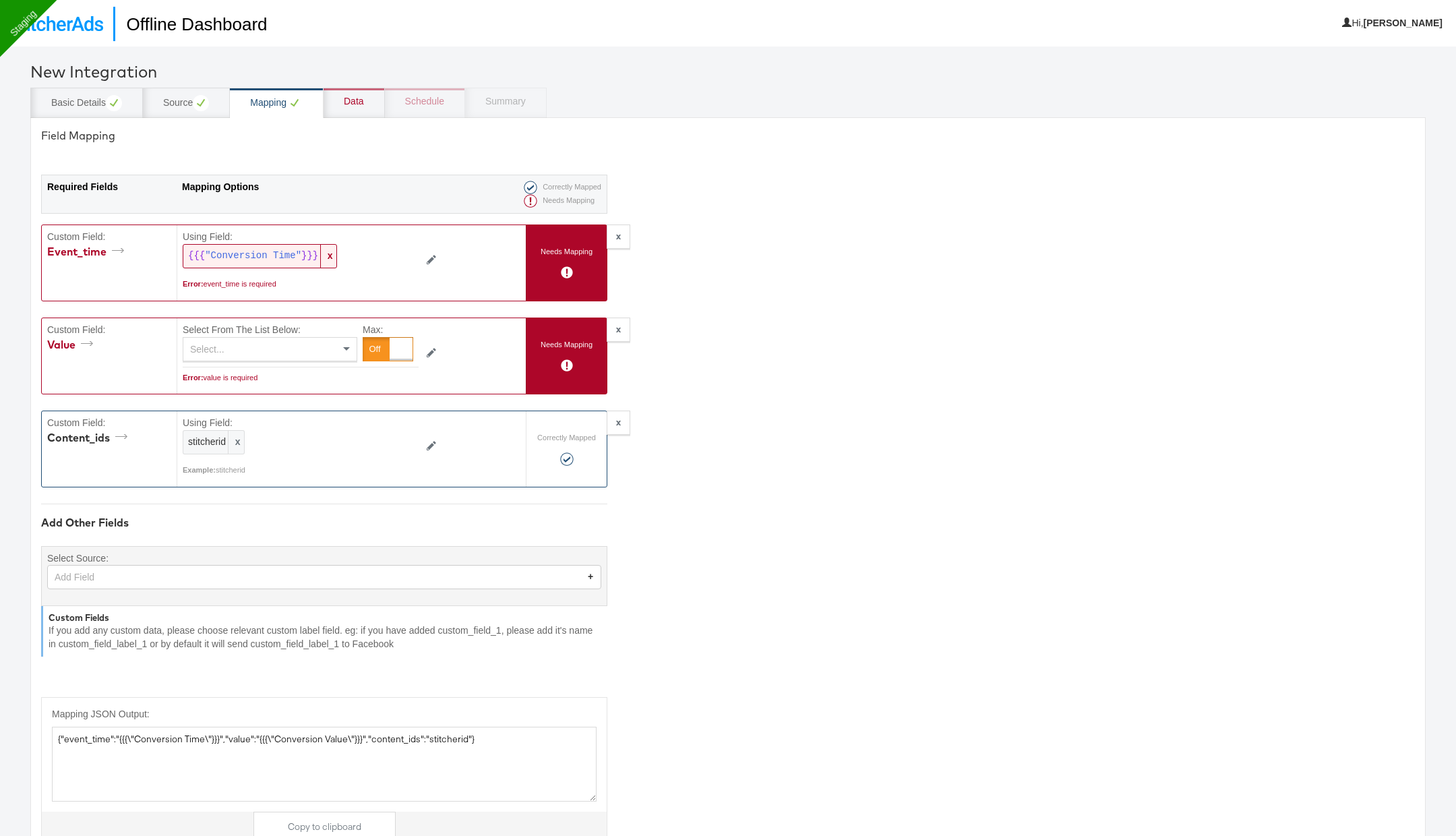
click at [333, 343] on div "Select..." at bounding box center [270, 348] width 173 height 23
type input "va"
type textarea "{"event_time":"{{{\"Conversion Time\"}}}","value":"{{{\"Conversion_Value\"}}}",…"
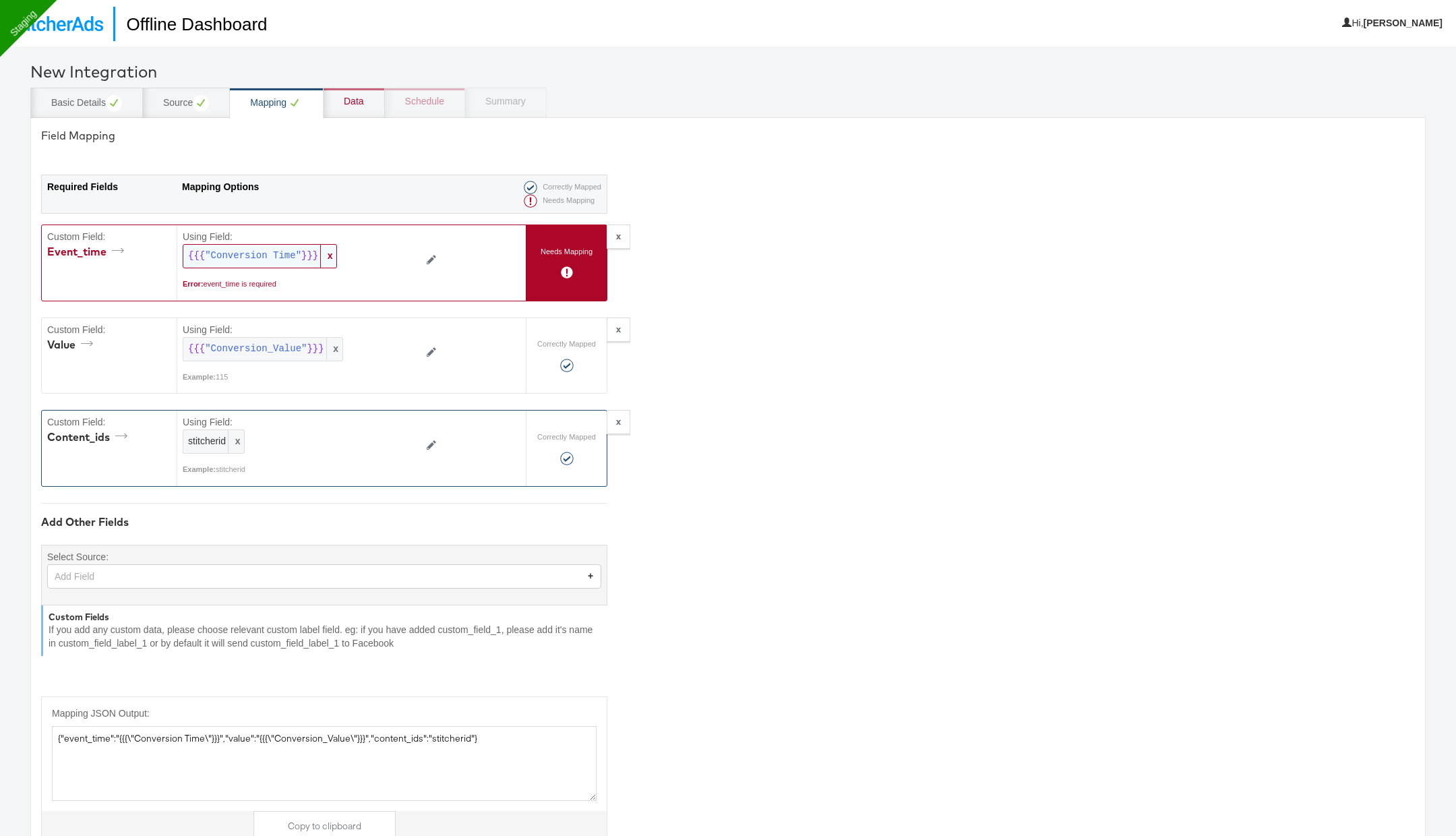
click at [330, 256] on span "x" at bounding box center [328, 256] width 16 height 23
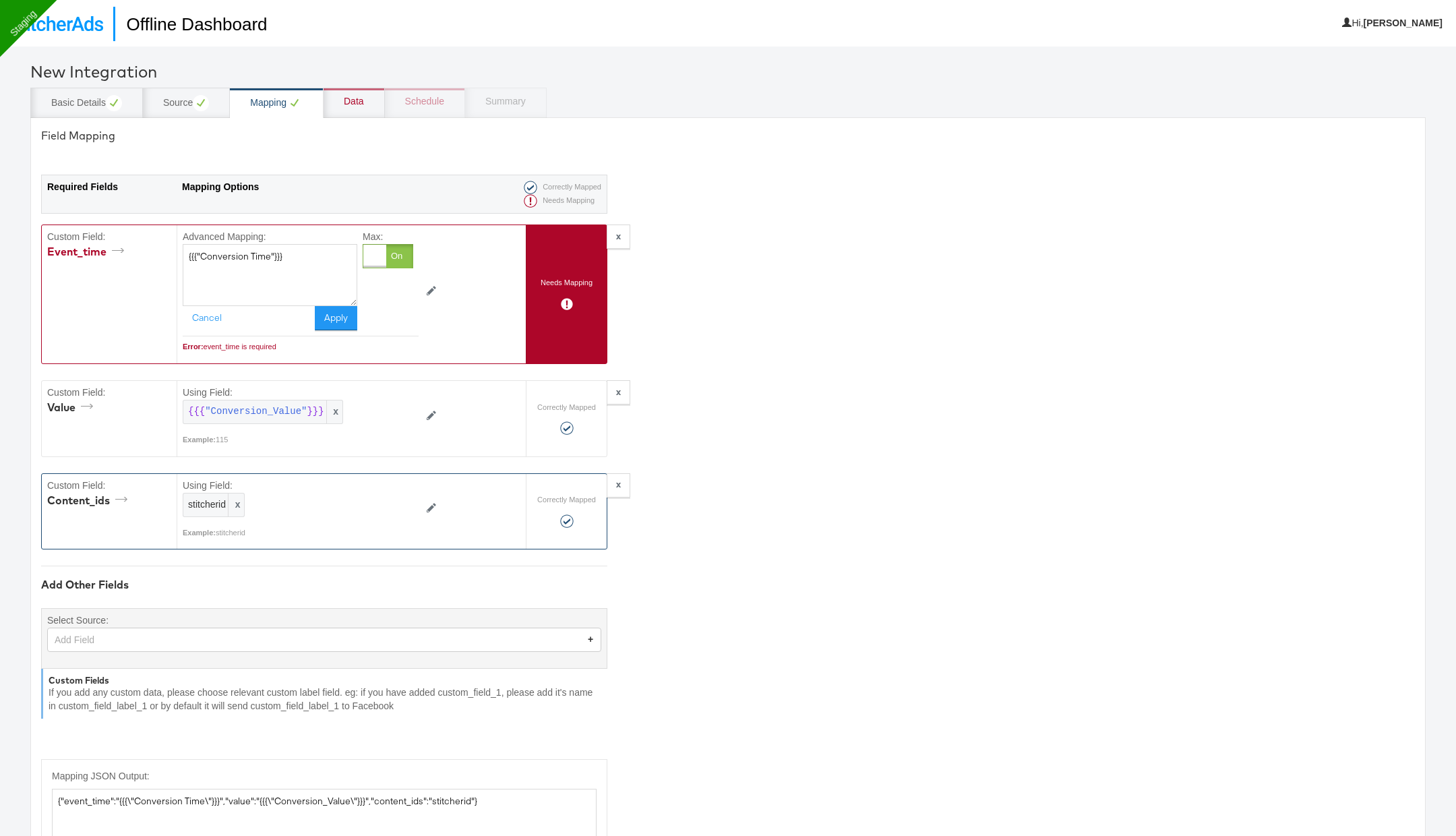
click at [405, 252] on div at bounding box center [388, 256] width 50 height 24
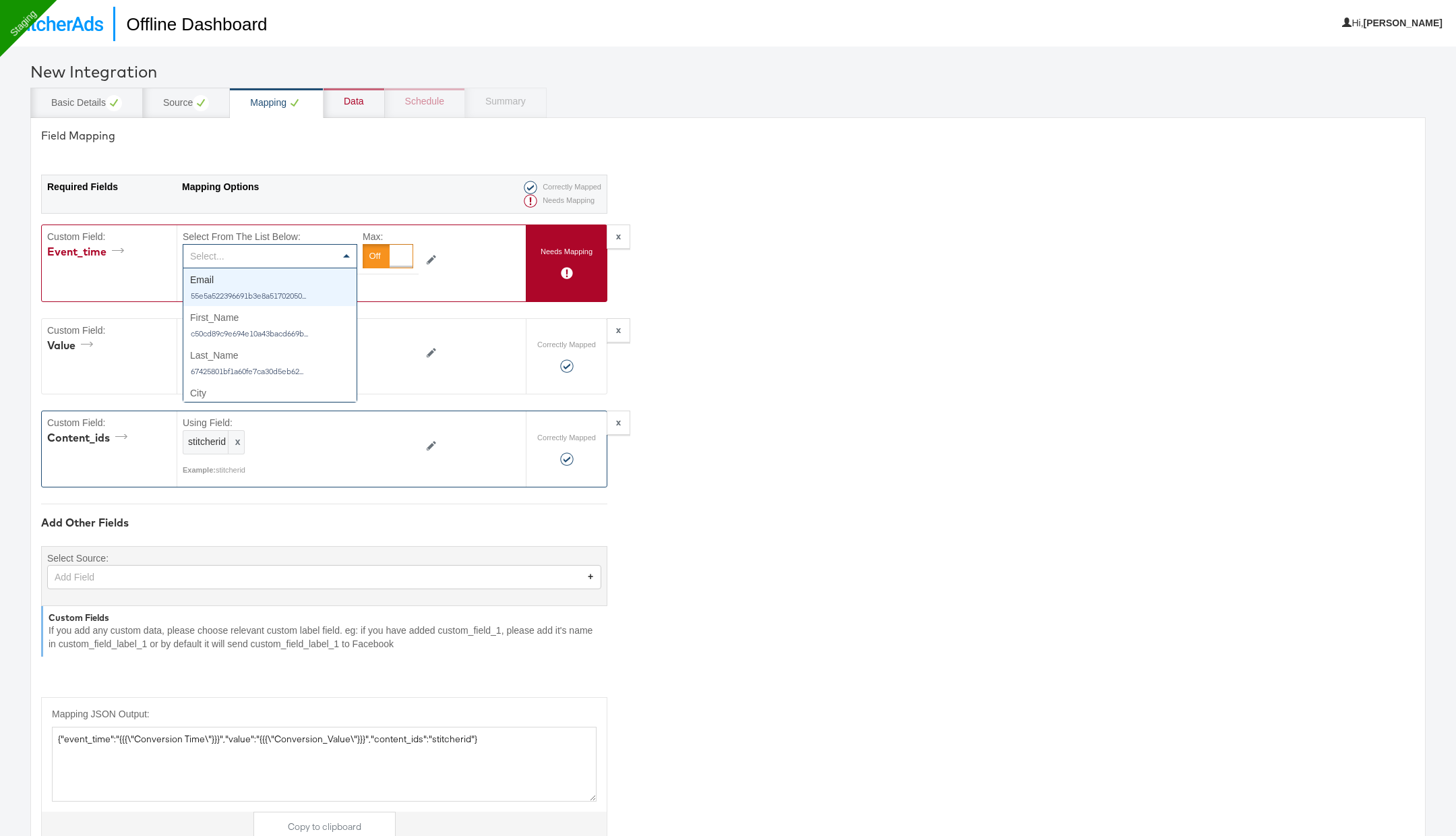
click at [332, 260] on div "Select..." at bounding box center [270, 256] width 173 height 23
type input "ti"
type textarea "{"event_time":"{{{\"Conversion_Time\"}}}","value":"{{{\"Conversion_Value\"}}}",…"
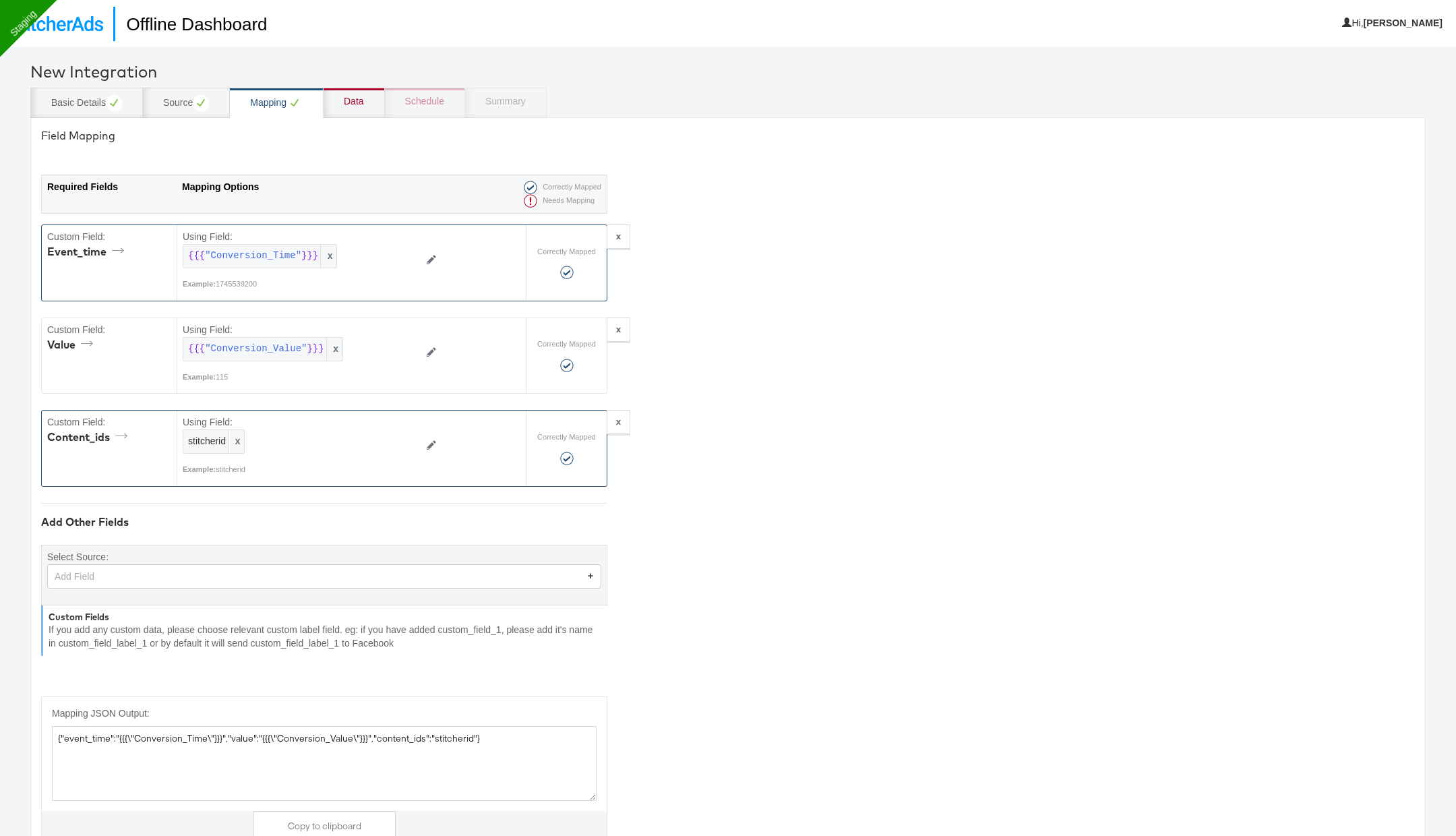
click at [351, 98] on div "Data" at bounding box center [354, 101] width 20 height 13
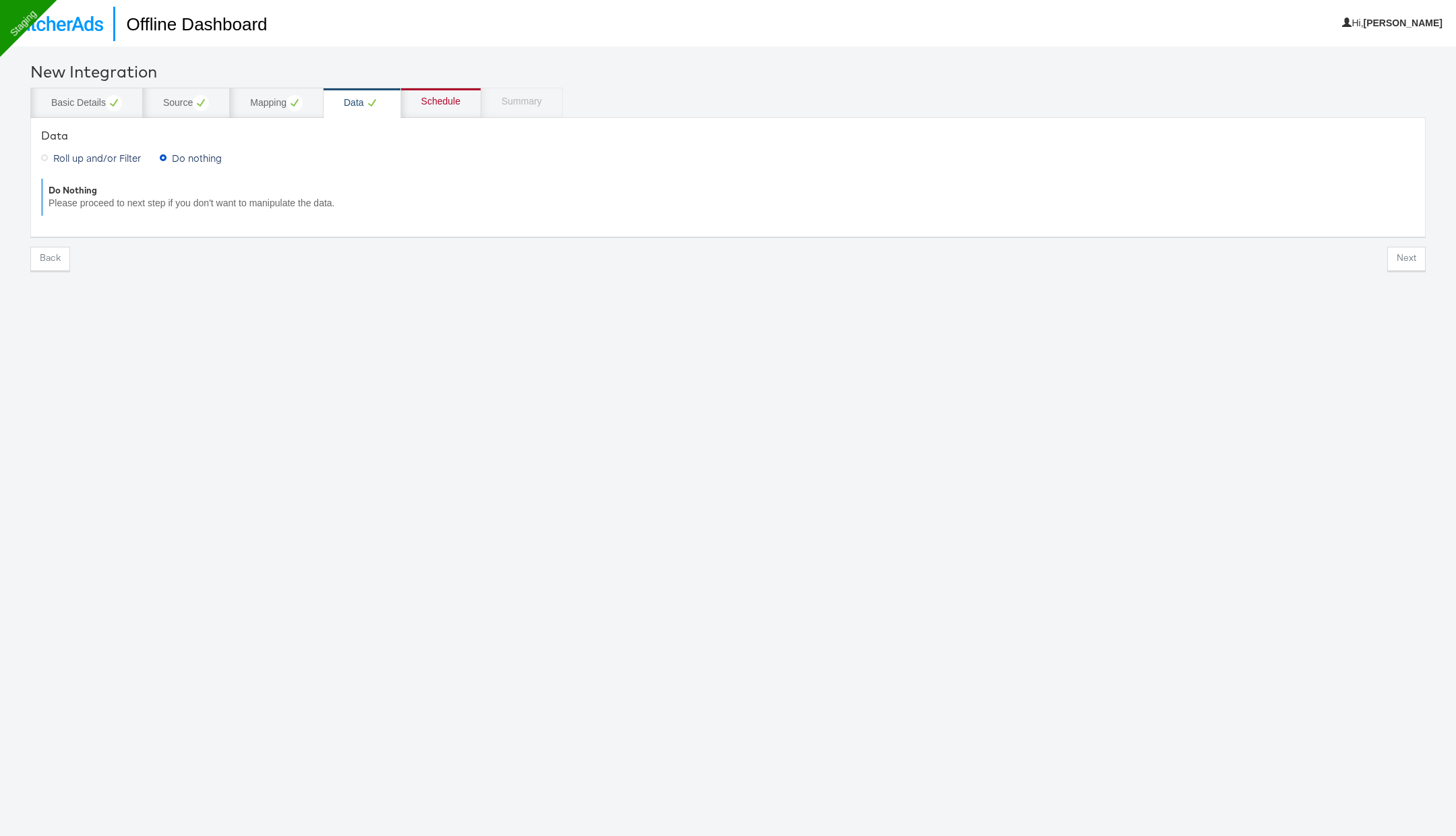
click at [462, 103] on div "Schedule" at bounding box center [441, 103] width 80 height 31
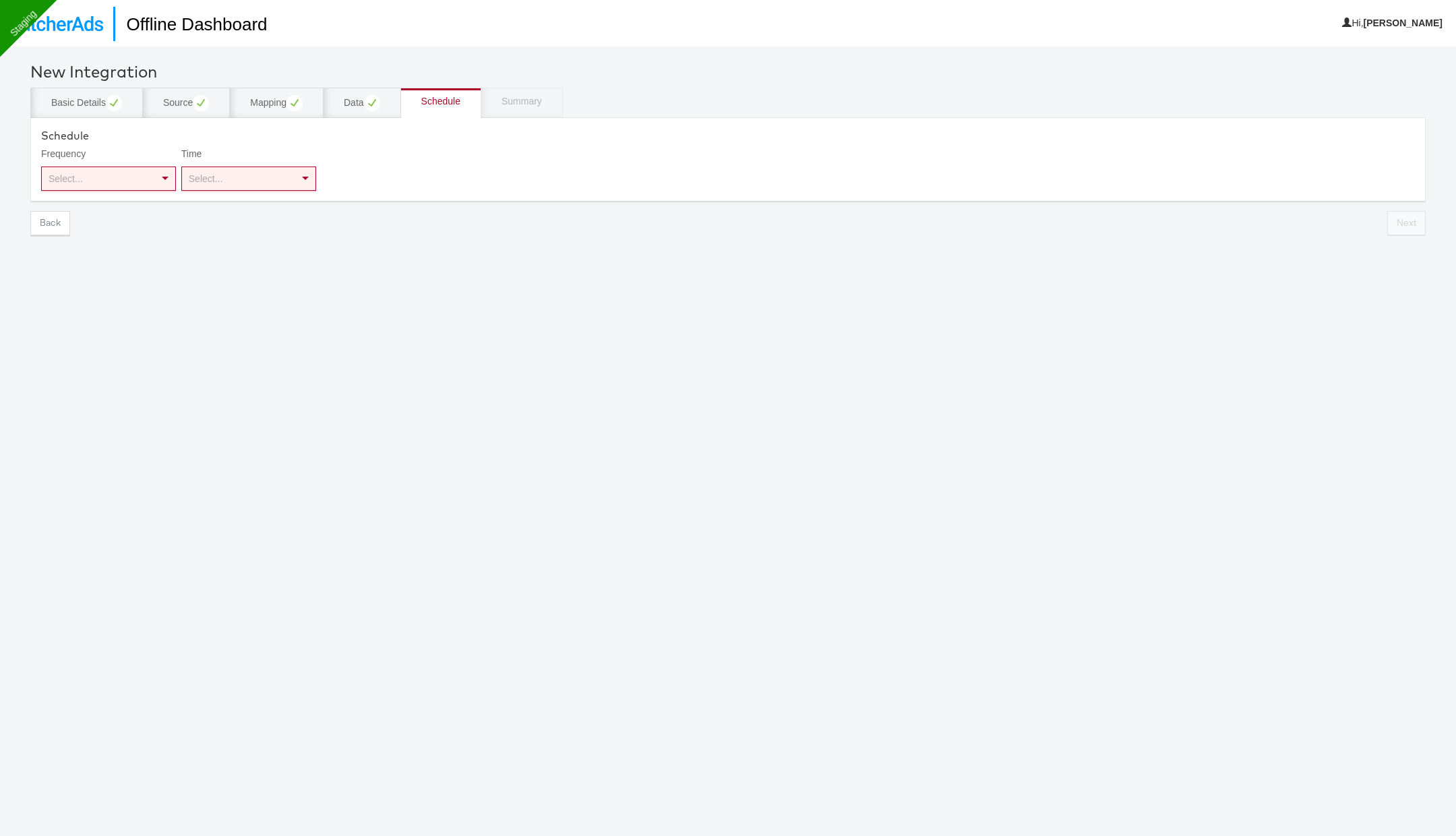
click at [149, 180] on div "Select..." at bounding box center [108, 178] width 133 height 23
click at [245, 183] on div "Select..." at bounding box center [249, 178] width 133 height 23
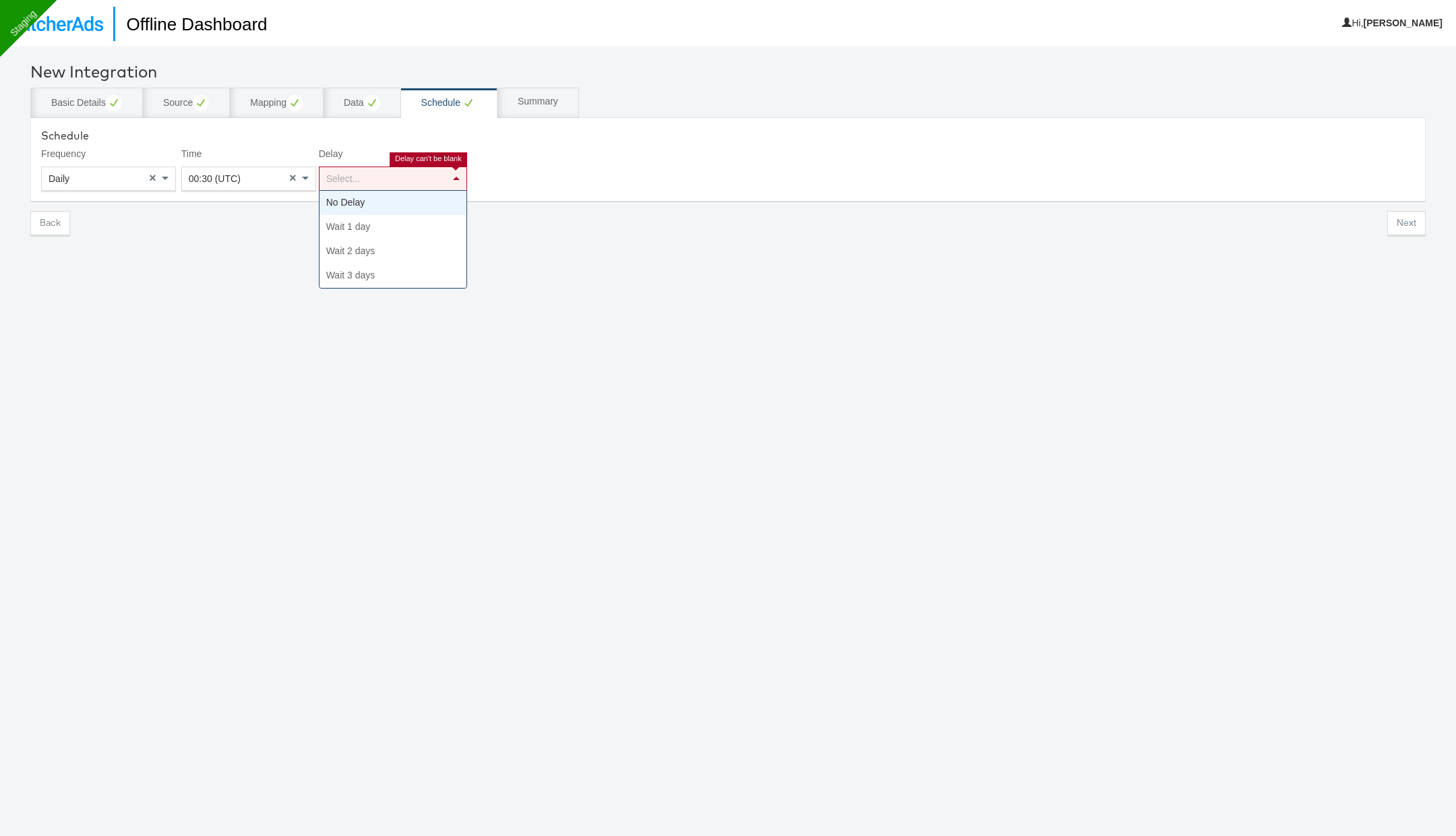
click at [376, 184] on div "Select..." at bounding box center [392, 178] width 147 height 23
click at [1409, 228] on button "Next" at bounding box center [1406, 223] width 38 height 24
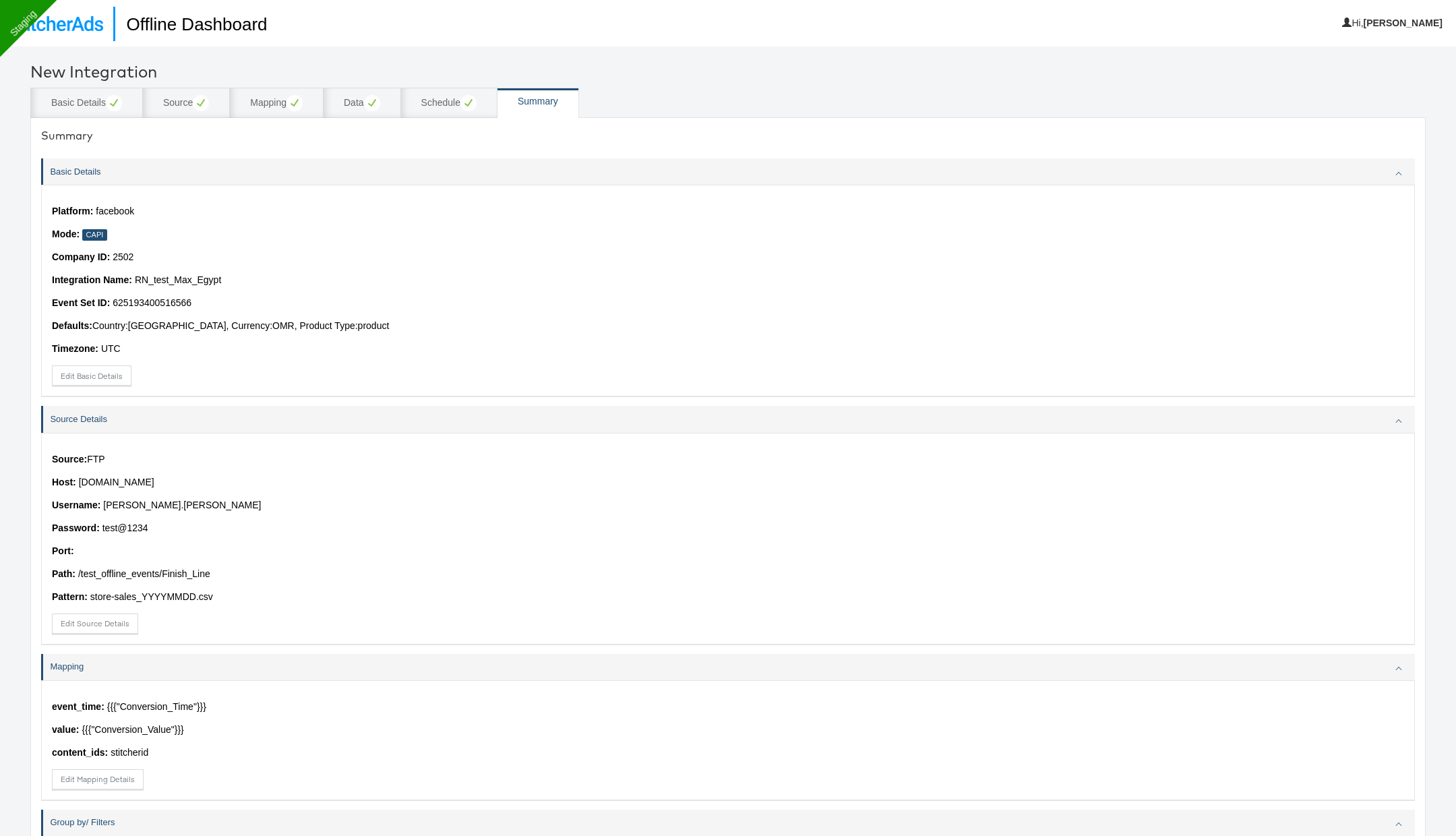
scroll to position [315, 0]
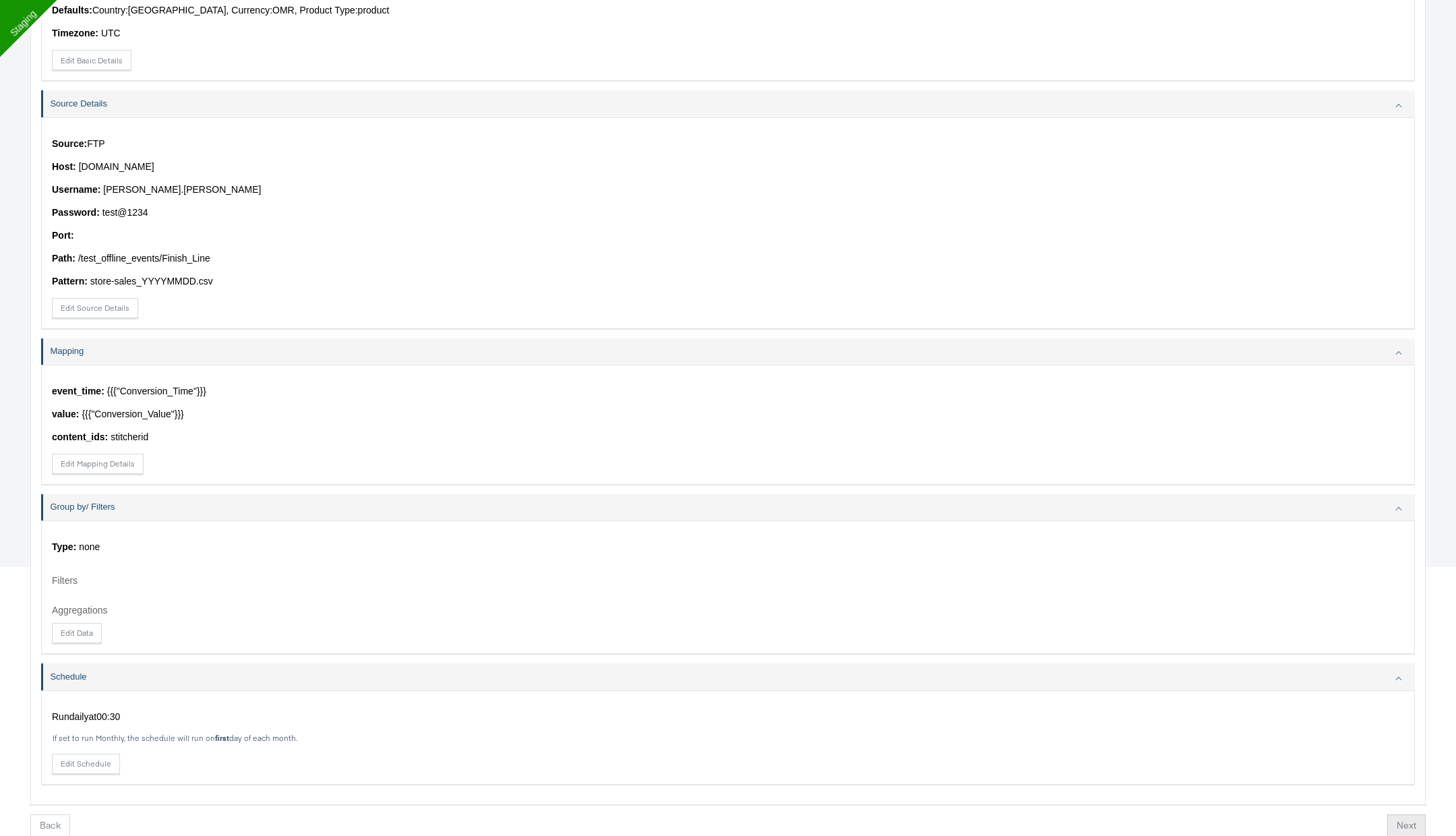
click at [1406, 831] on button "Next" at bounding box center [1406, 826] width 38 height 24
click at [1406, 816] on button "Finish" at bounding box center [1400, 826] width 44 height 24
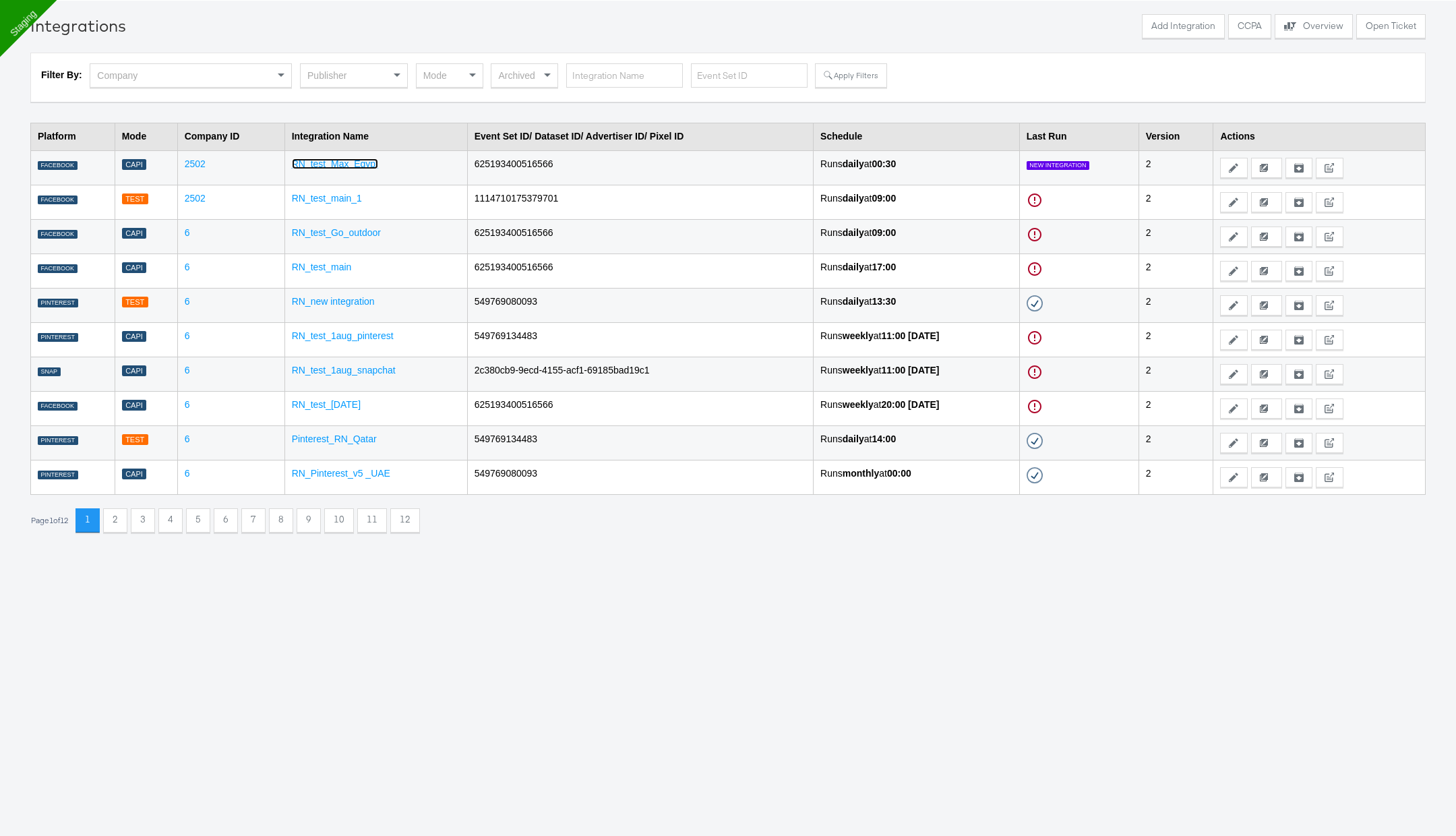
click at [347, 165] on link "RN_test_Max_Egypt" at bounding box center [335, 164] width 86 height 11
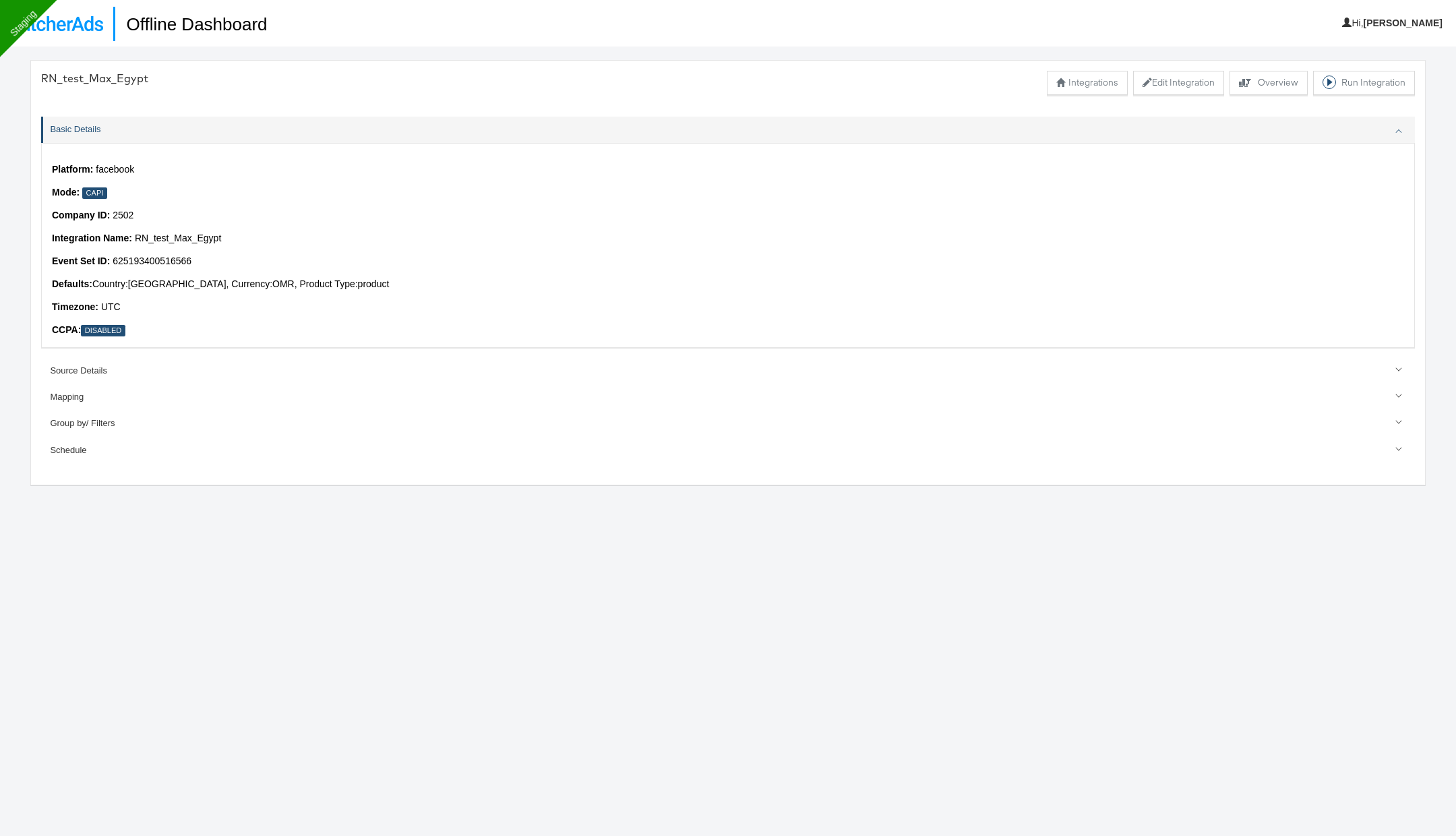
click at [56, 38] on nav "Offline Dashboard Hi, Rupali" at bounding box center [728, 23] width 1456 height 46
click at [82, 27] on img at bounding box center [56, 24] width 93 height 15
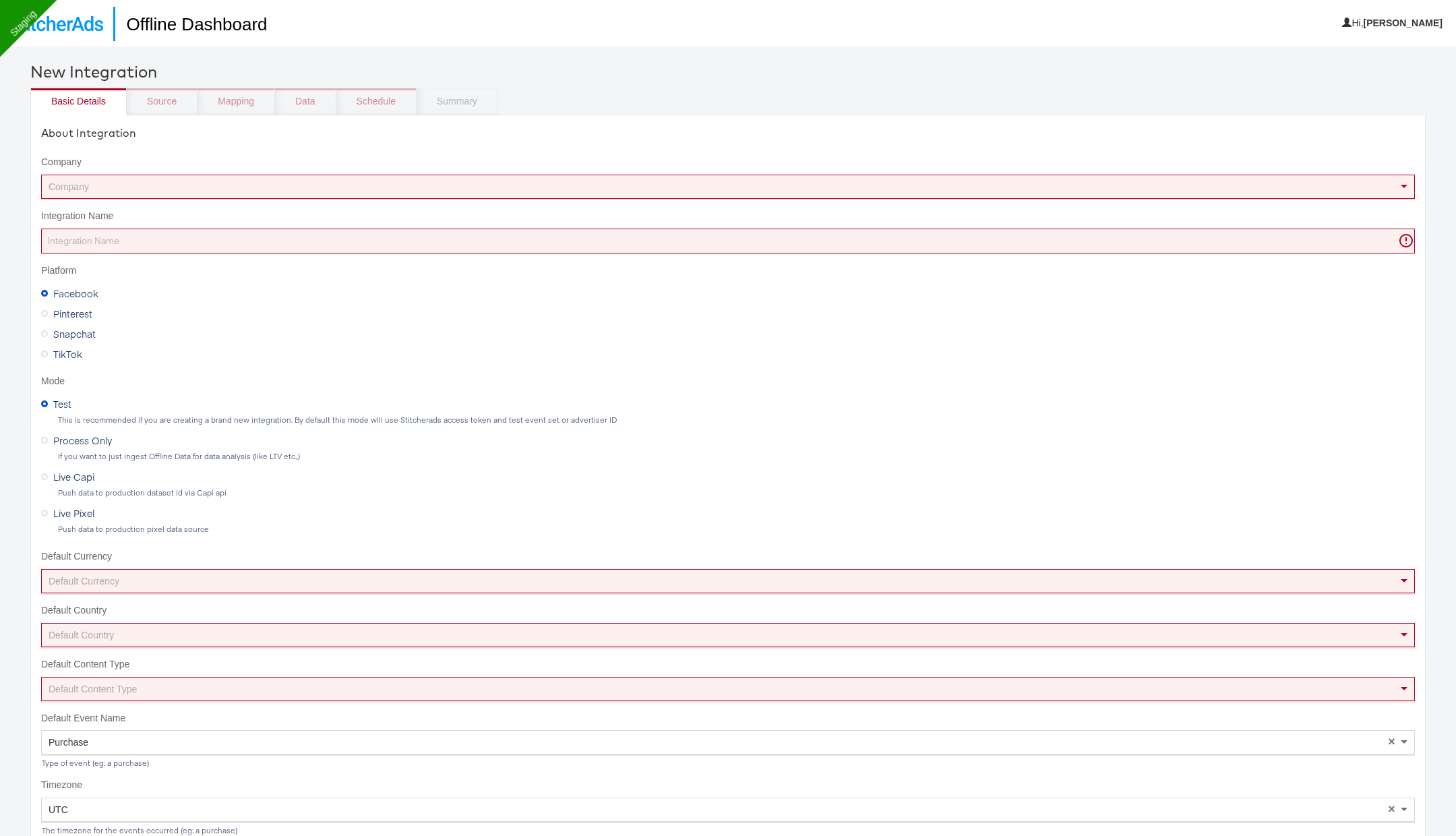
click at [79, 41] on nav "Offline Dashboard Hi, [GEOGRAPHIC_DATA]" at bounding box center [728, 23] width 1456 height 46
click at [82, 27] on img at bounding box center [56, 24] width 93 height 15
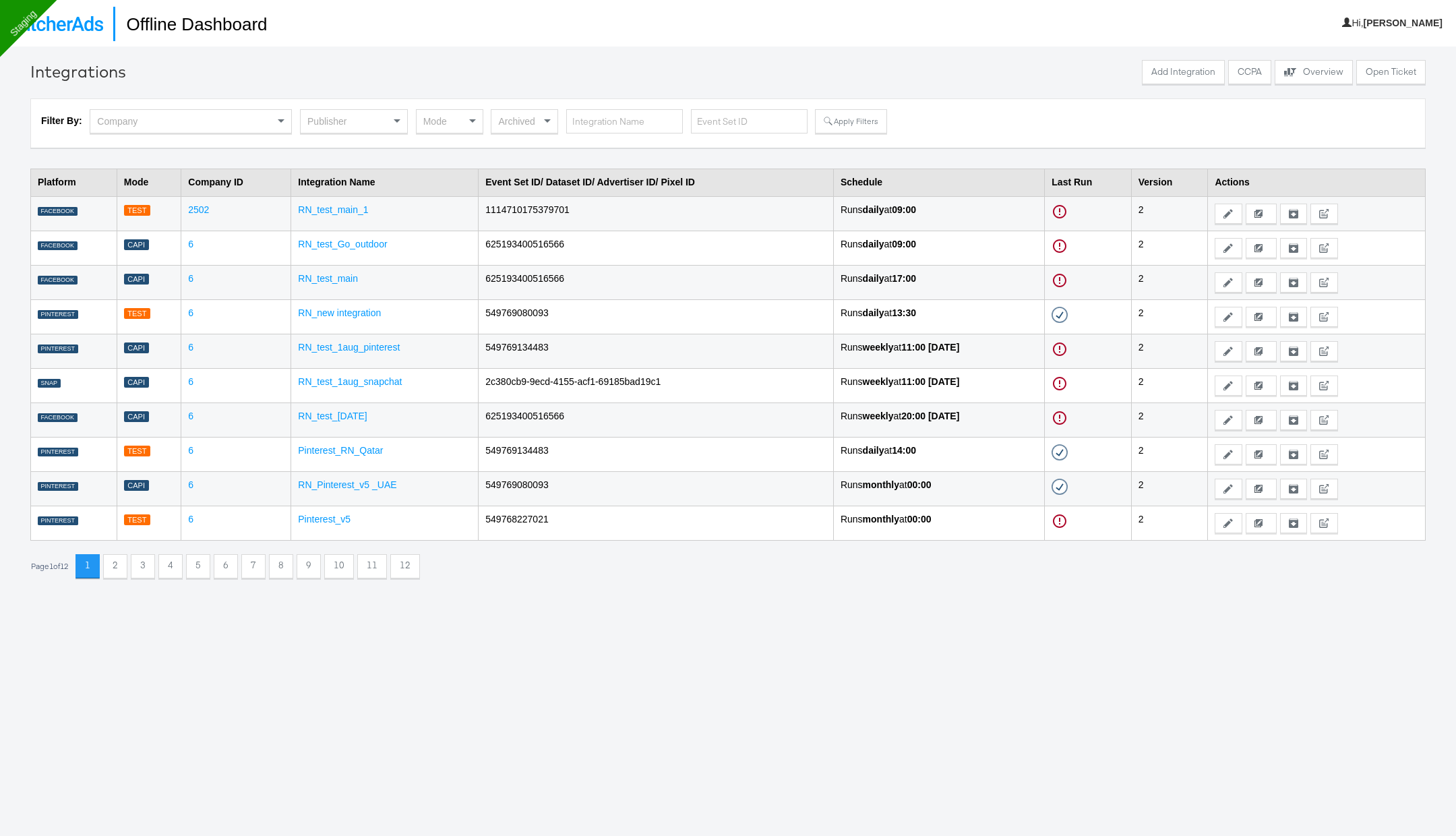
click at [362, 118] on div "Publisher" at bounding box center [354, 121] width 107 height 23
click at [628, 73] on div at bounding box center [634, 73] width 1009 height 27
click at [351, 122] on div "Publisher" at bounding box center [354, 121] width 107 height 23
click at [858, 127] on button "Apply Filters" at bounding box center [850, 121] width 71 height 24
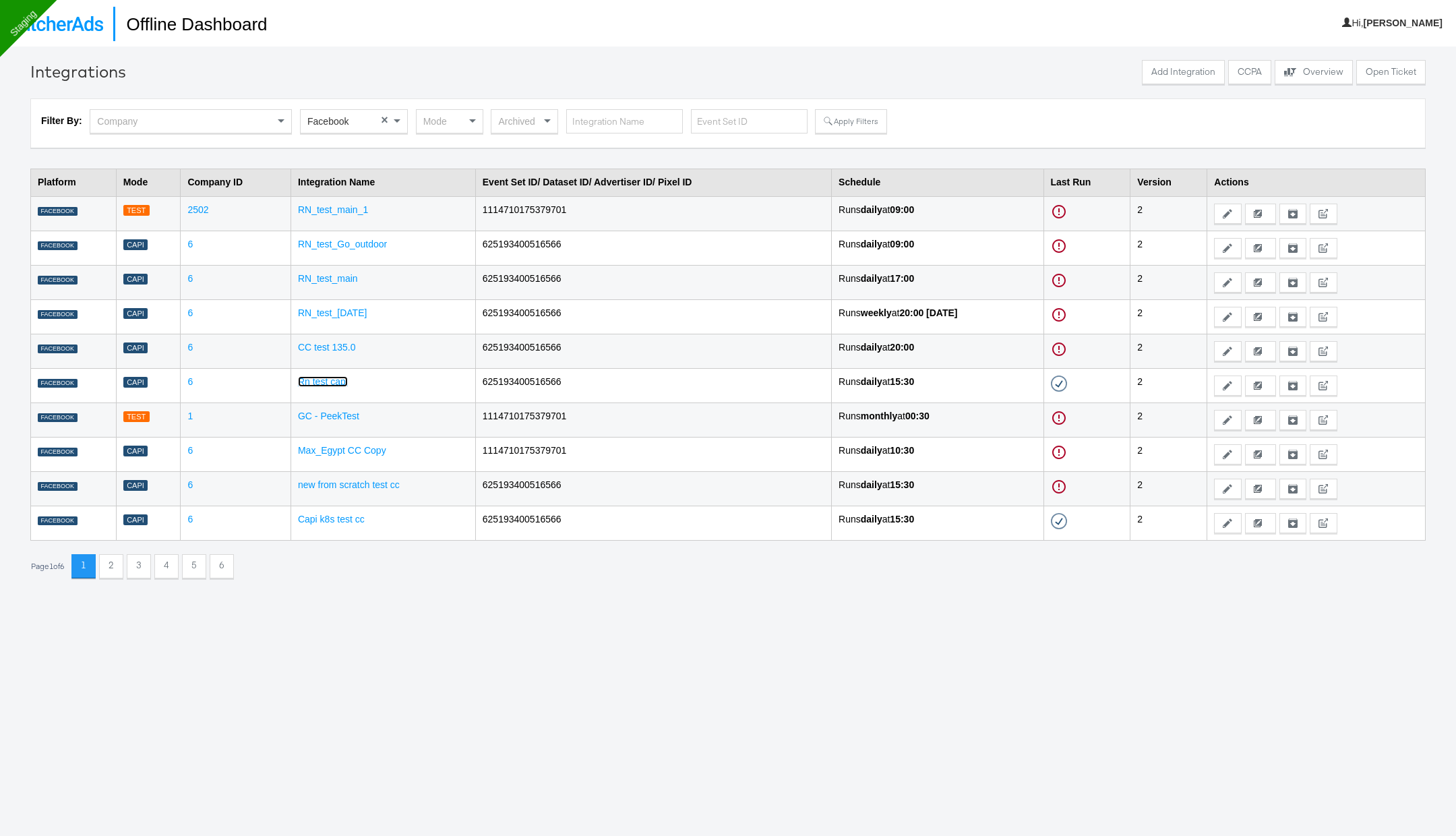
click at [326, 380] on link "Rn test capi" at bounding box center [323, 381] width 50 height 11
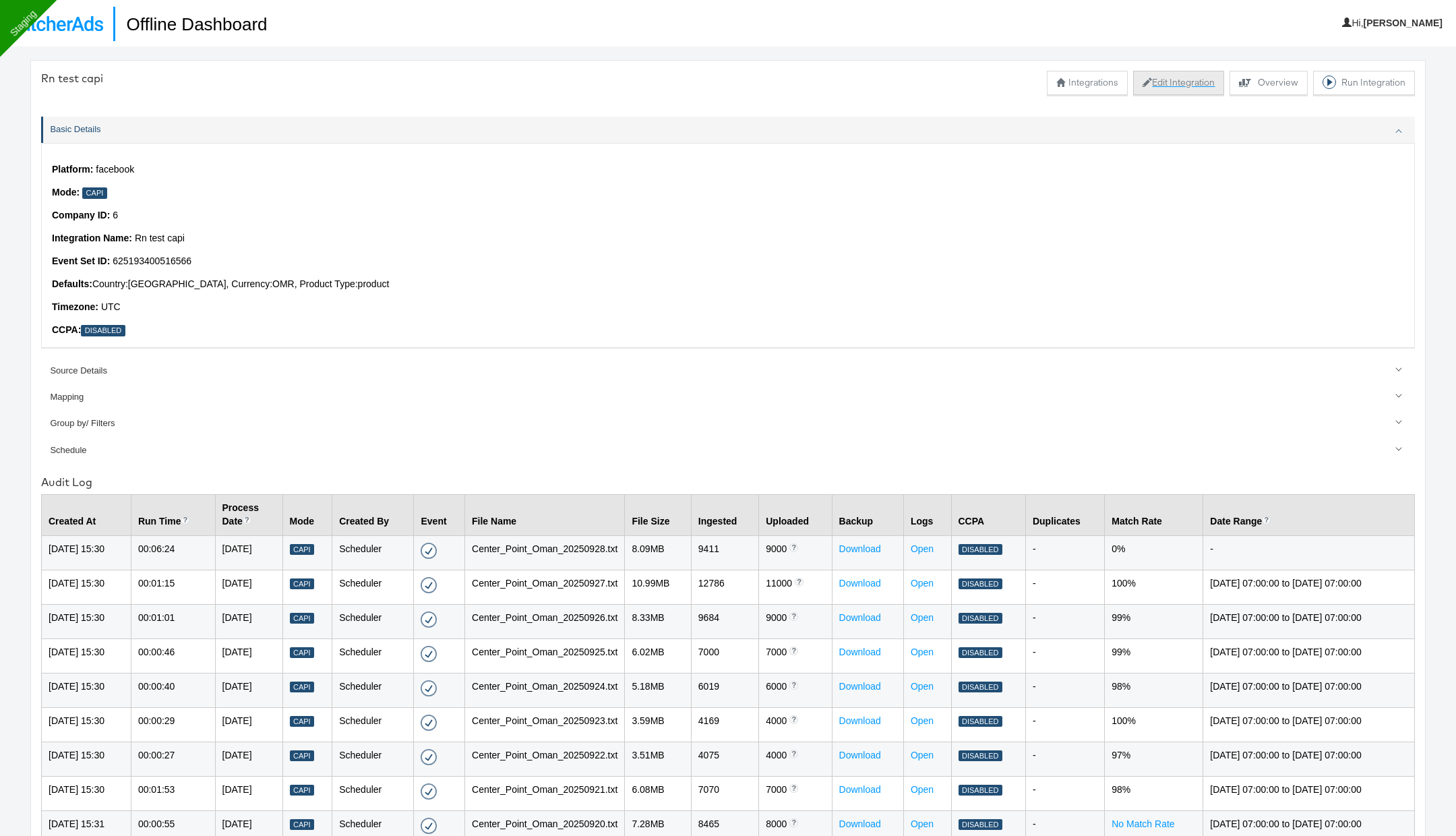
click at [1173, 82] on button "Edit Integration" at bounding box center [1178, 82] width 91 height 24
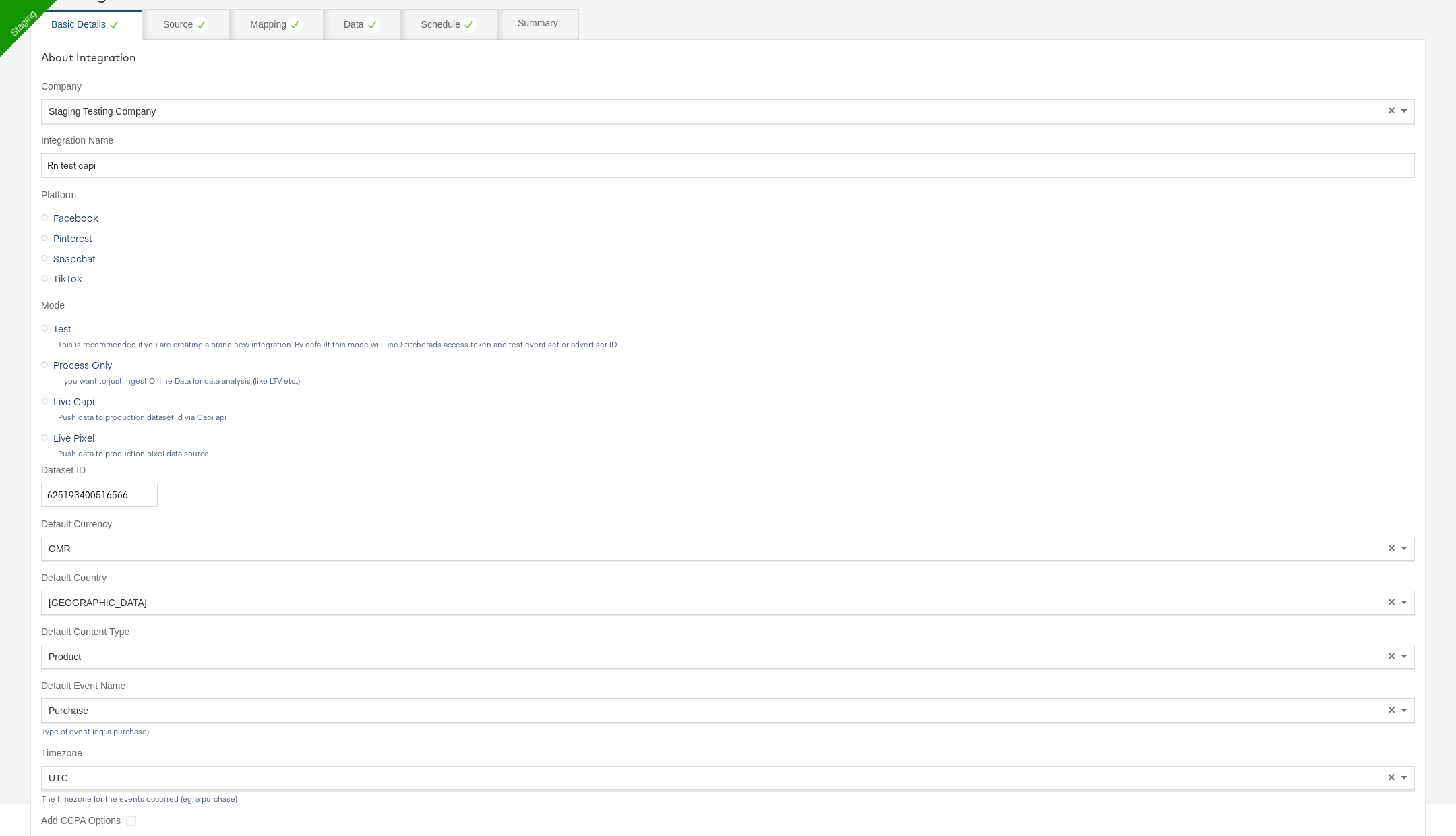
scroll to position [144, 0]
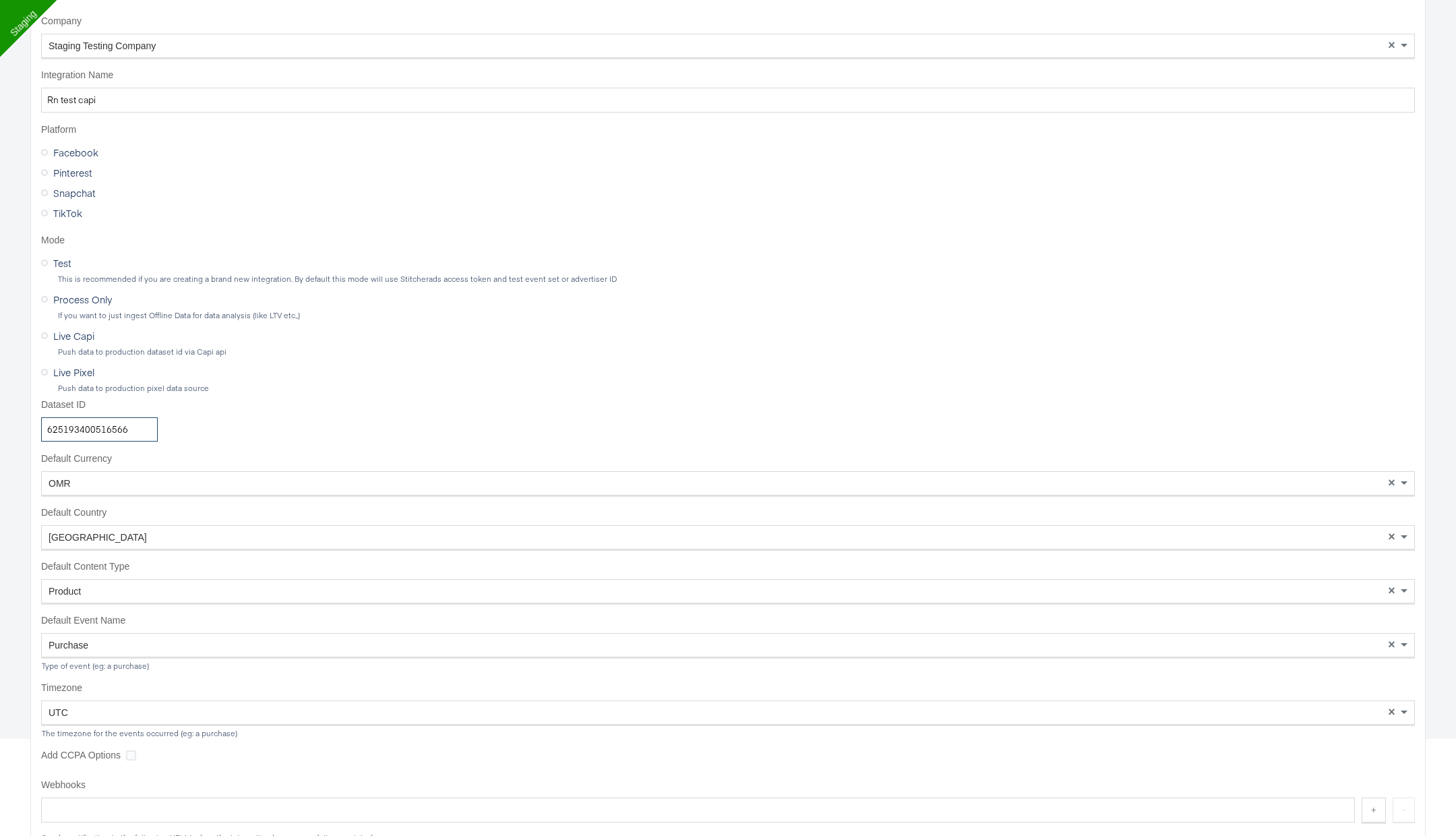
click at [112, 432] on input "625193400516566" at bounding box center [99, 430] width 117 height 25
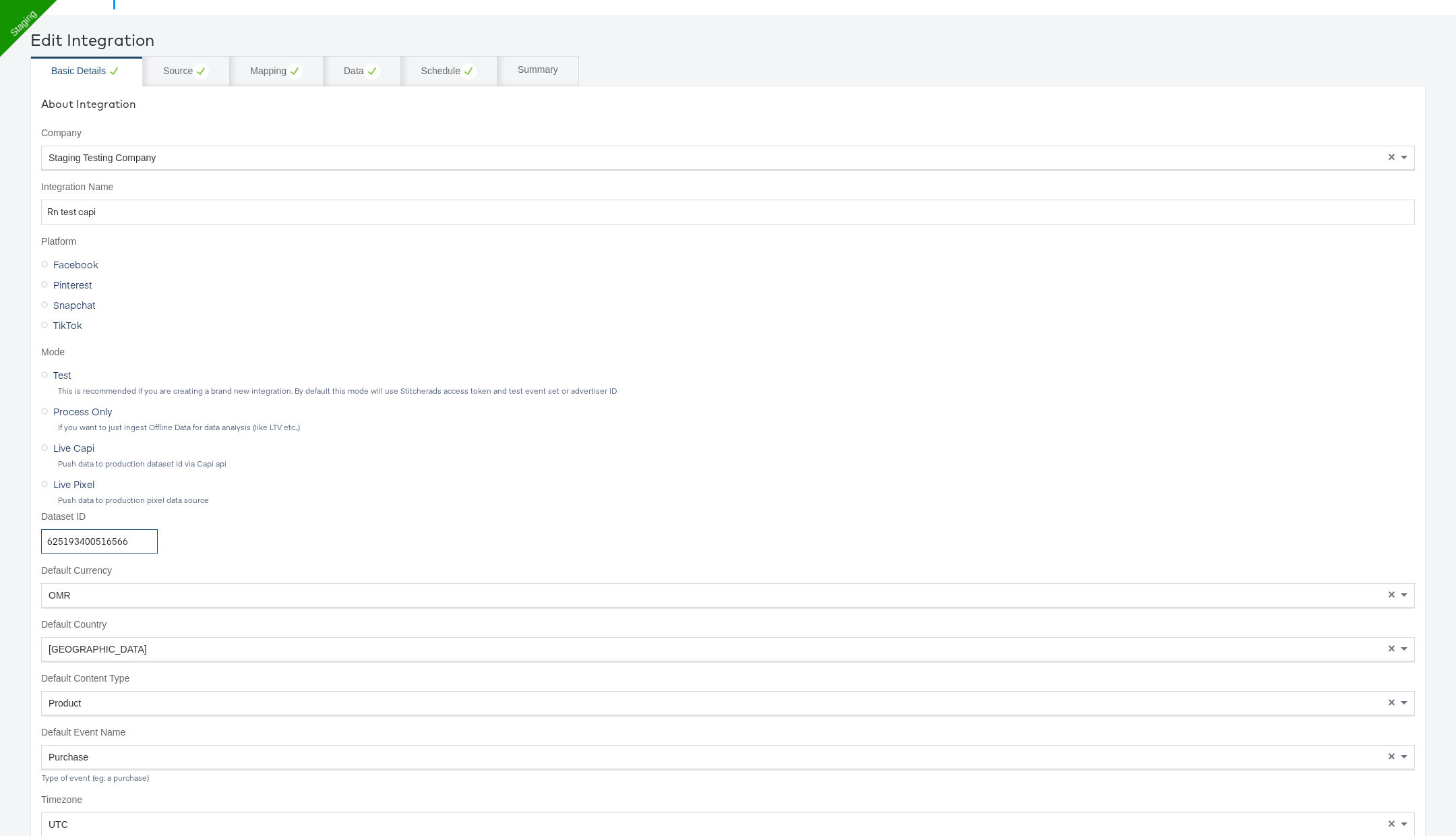
scroll to position [4, 0]
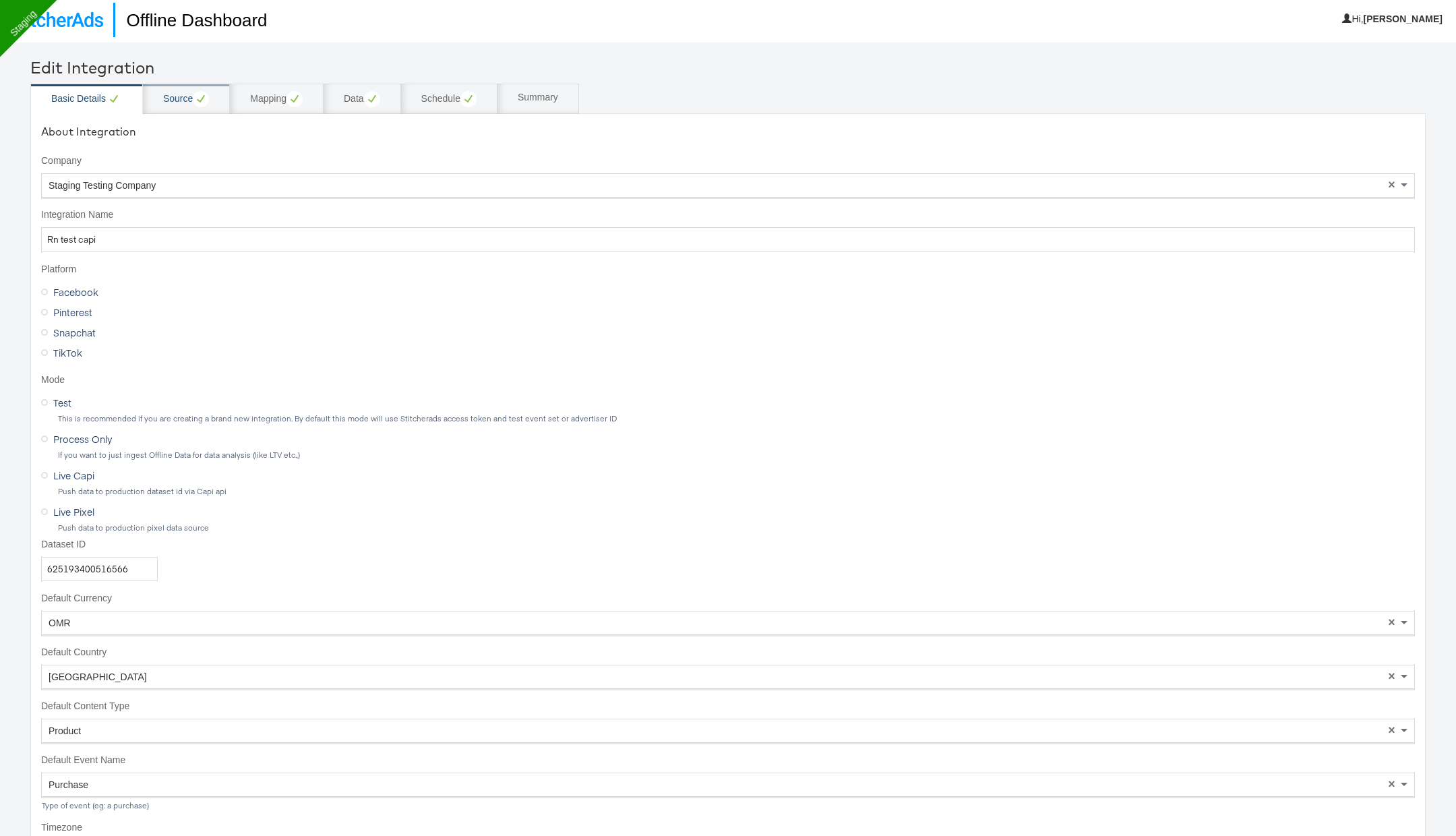
click at [190, 99] on div "Source" at bounding box center [186, 99] width 46 height 16
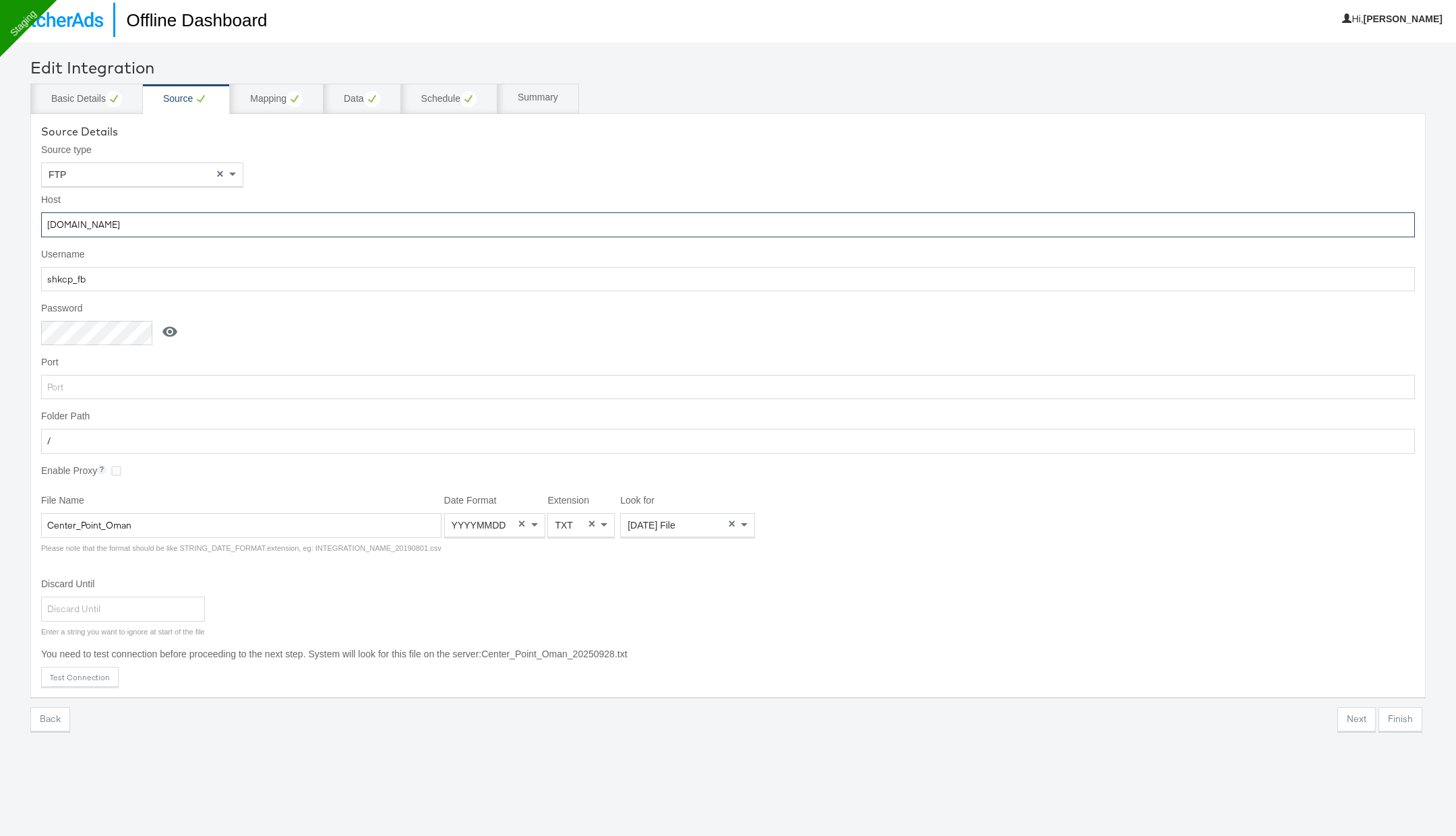
click at [147, 220] on input "ftp.wip.cplmg.com" at bounding box center [727, 225] width 1374 height 25
click at [140, 281] on input "shkcp_fb" at bounding box center [727, 279] width 1374 height 25
click at [170, 324] on icon at bounding box center [169, 331] width 16 height 16
click at [118, 324] on input "1R*u7Eh{" at bounding box center [99, 333] width 117 height 25
click at [231, 520] on input "Center_Point_Oman" at bounding box center [241, 526] width 400 height 25
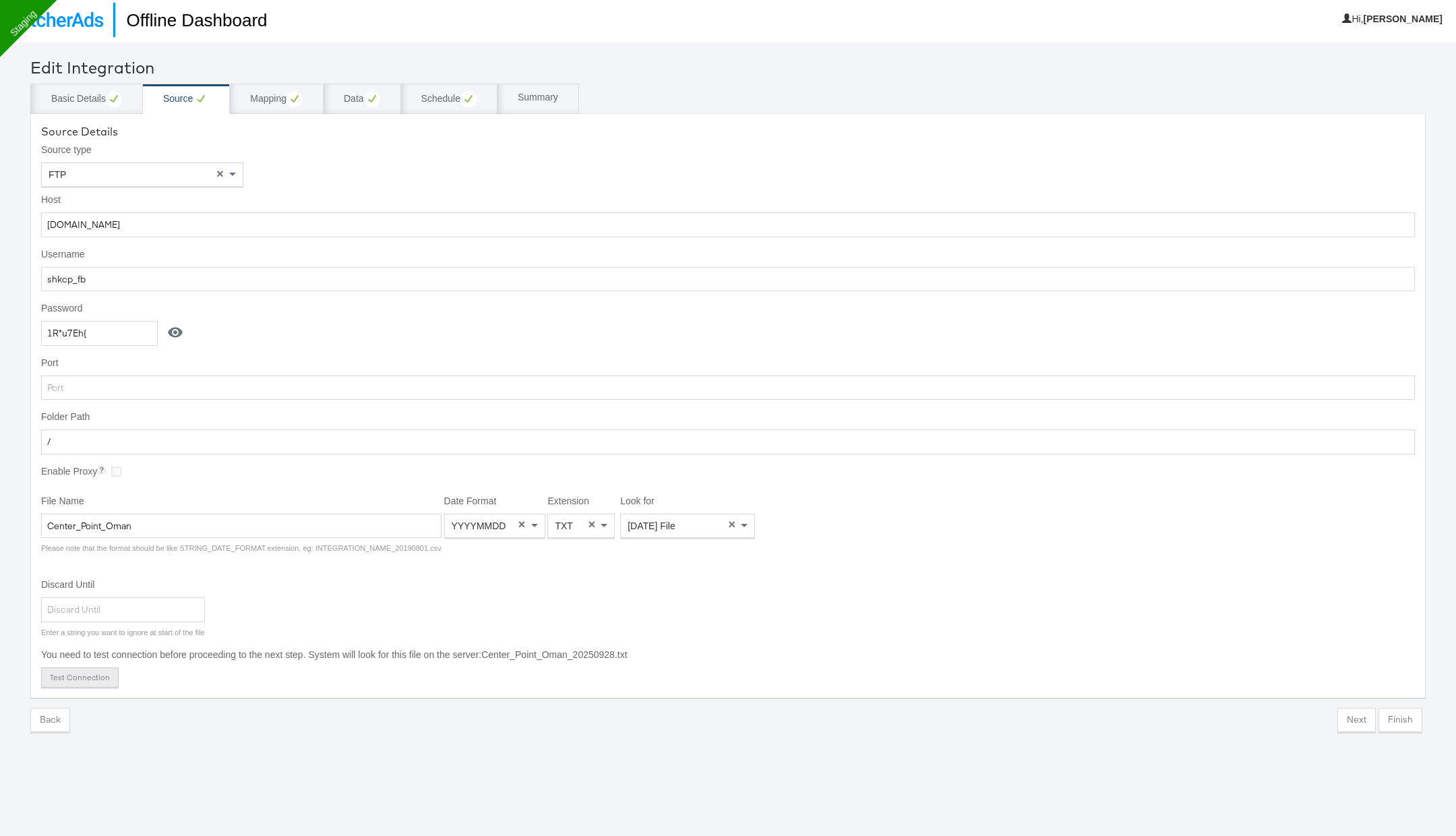
click at [93, 682] on button "Test Connection" at bounding box center [79, 678] width 78 height 20
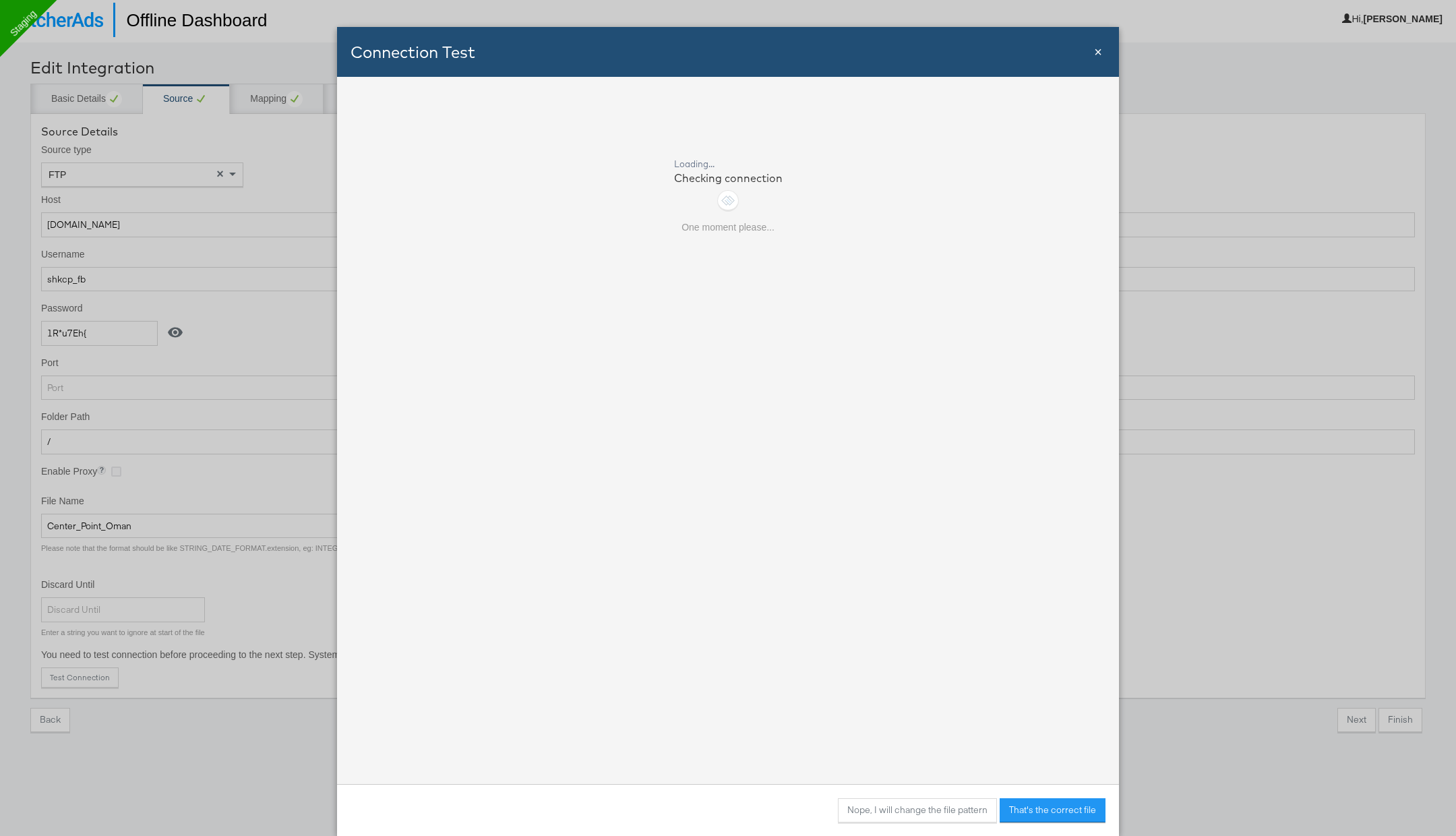
click at [1098, 55] on span "×" at bounding box center [1098, 52] width 8 height 15
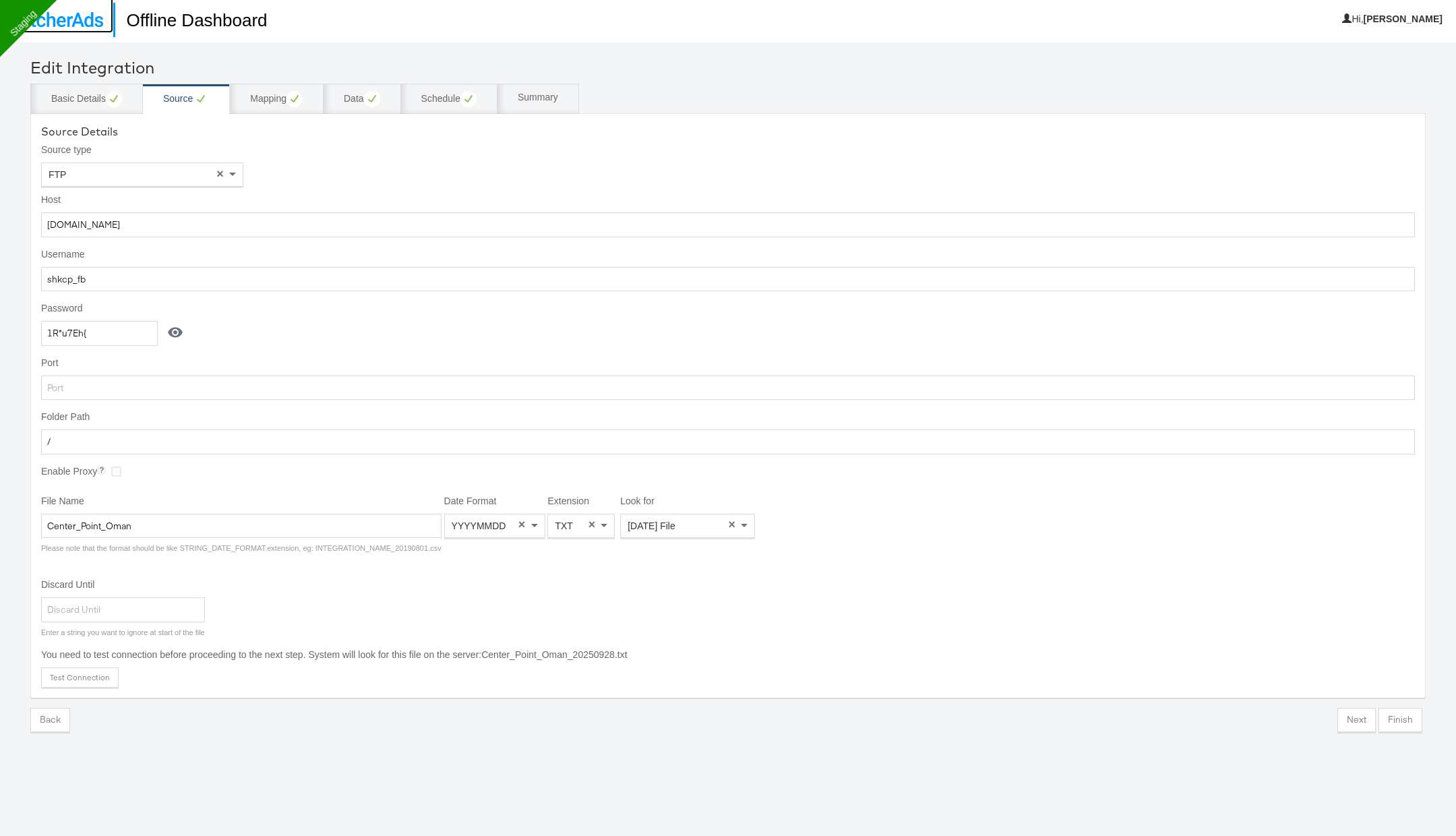
click at [86, 21] on img at bounding box center [56, 19] width 93 height 15
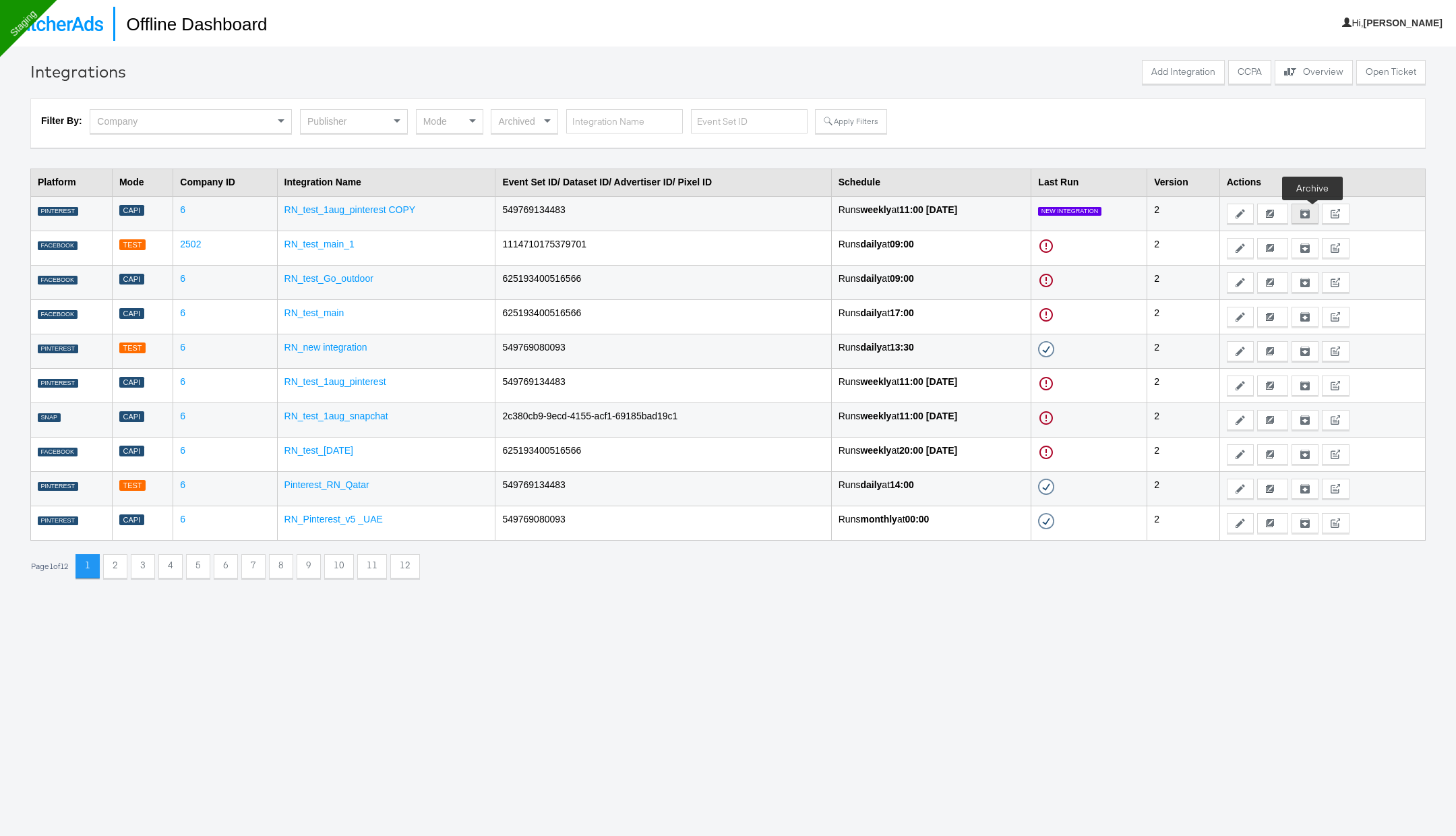
click at [1310, 213] on icon at bounding box center [1305, 213] width 9 height 9
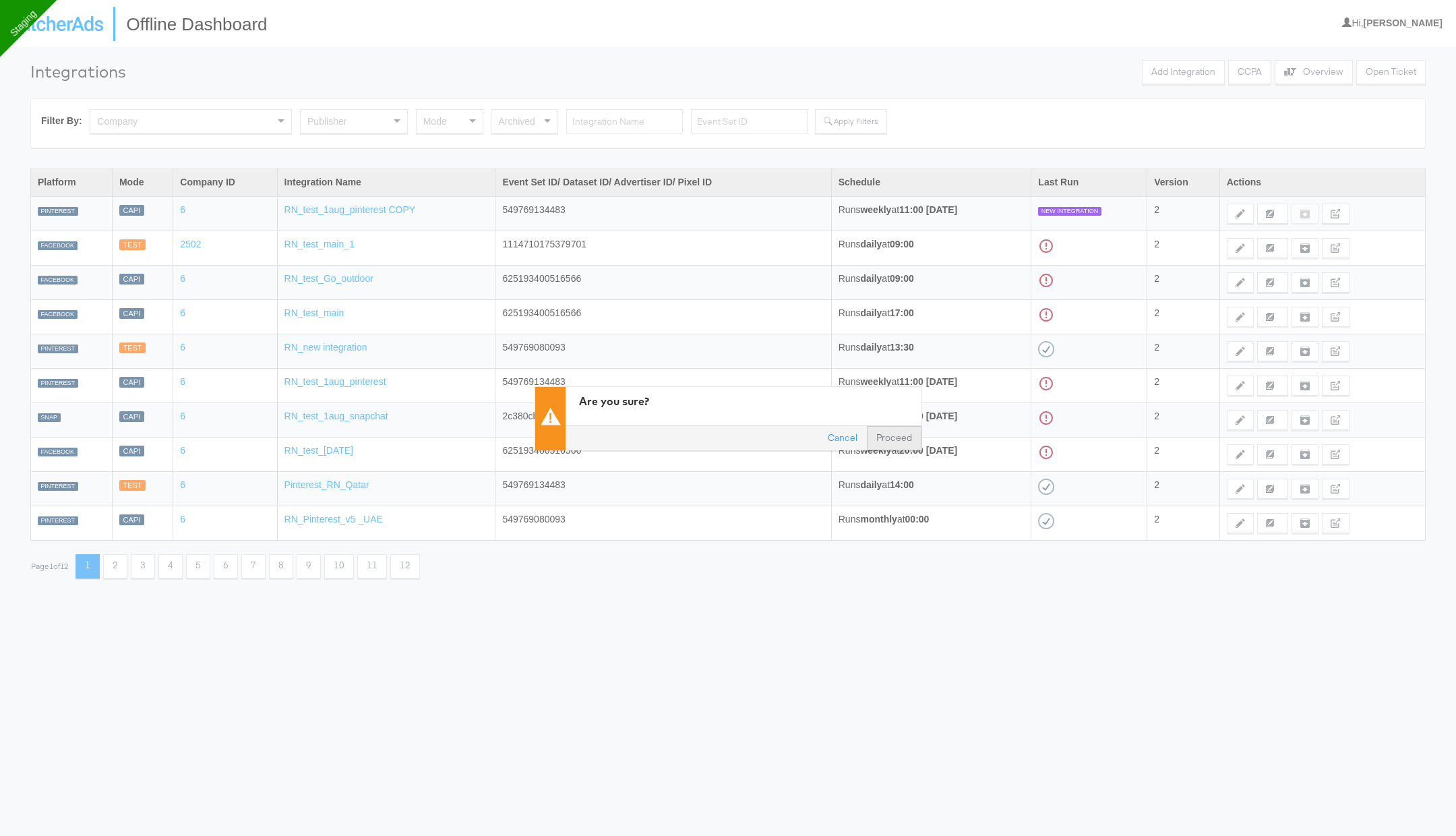
click at [894, 439] on button "Proceed" at bounding box center [894, 437] width 55 height 24
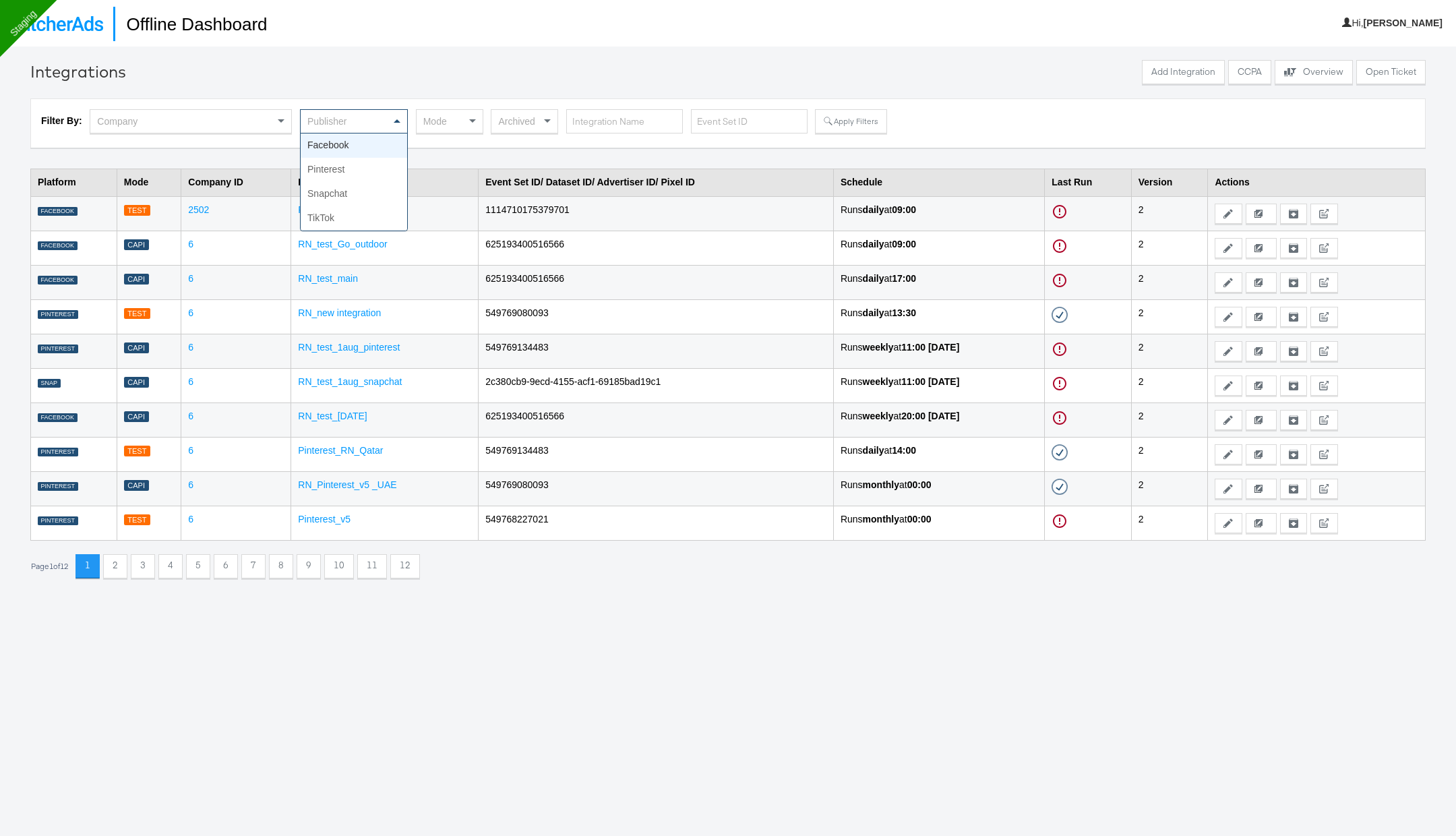
click at [357, 117] on div "Publisher" at bounding box center [354, 121] width 107 height 23
click at [444, 122] on div "Mode" at bounding box center [450, 121] width 66 height 23
click at [832, 133] on div "Filter By: Company Facebook × Process Only × Archived Apply Filters" at bounding box center [727, 123] width 1374 height 28
click at [845, 122] on button "Apply Filters" at bounding box center [850, 121] width 71 height 24
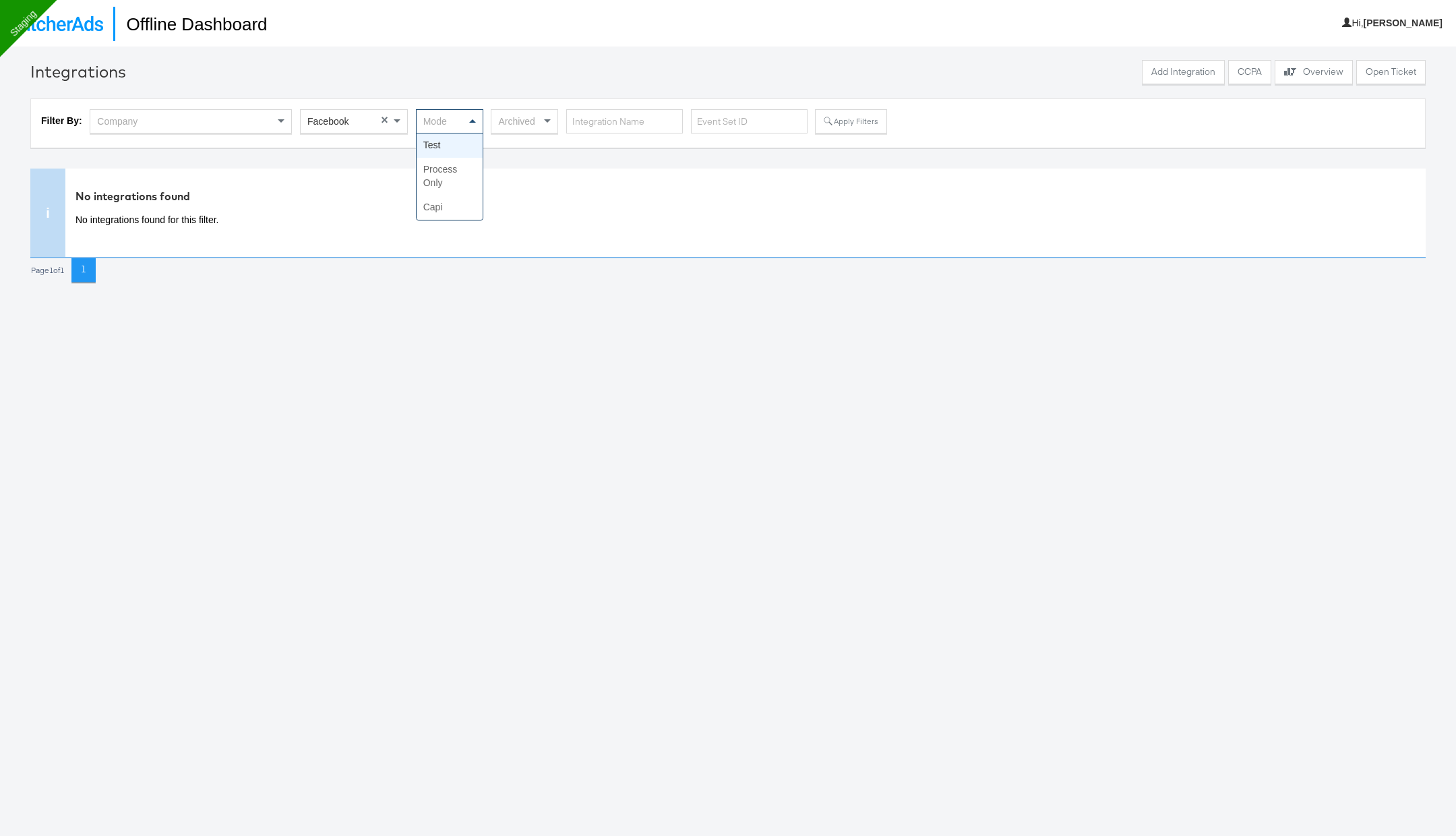
click at [462, 122] on div "Mode" at bounding box center [450, 121] width 66 height 23
click at [859, 123] on button "Apply Filters" at bounding box center [850, 121] width 71 height 24
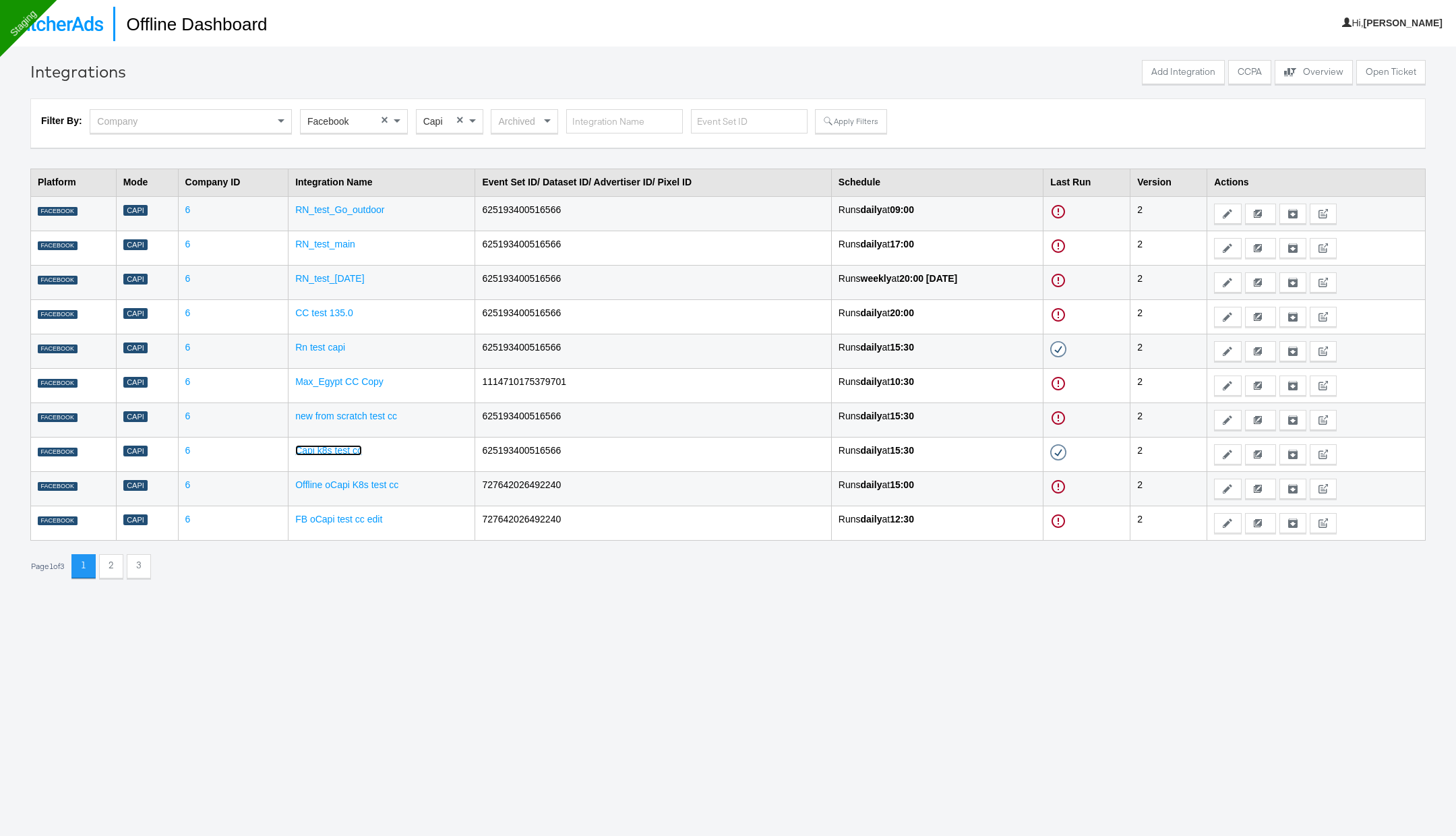
click at [328, 453] on link "Capi k8s test cc" at bounding box center [328, 450] width 67 height 11
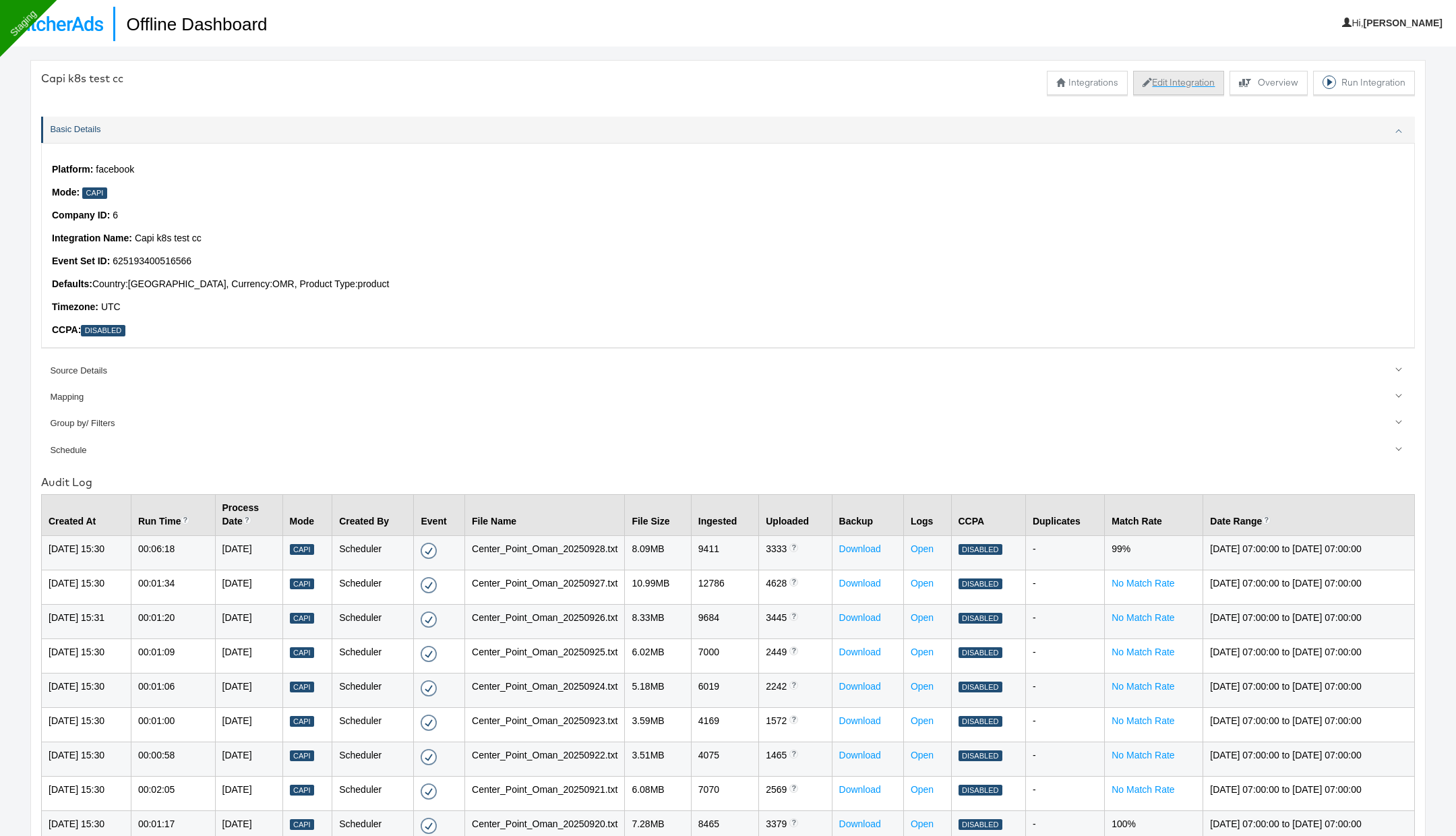
click at [1180, 80] on button "Edit Integration" at bounding box center [1178, 82] width 91 height 24
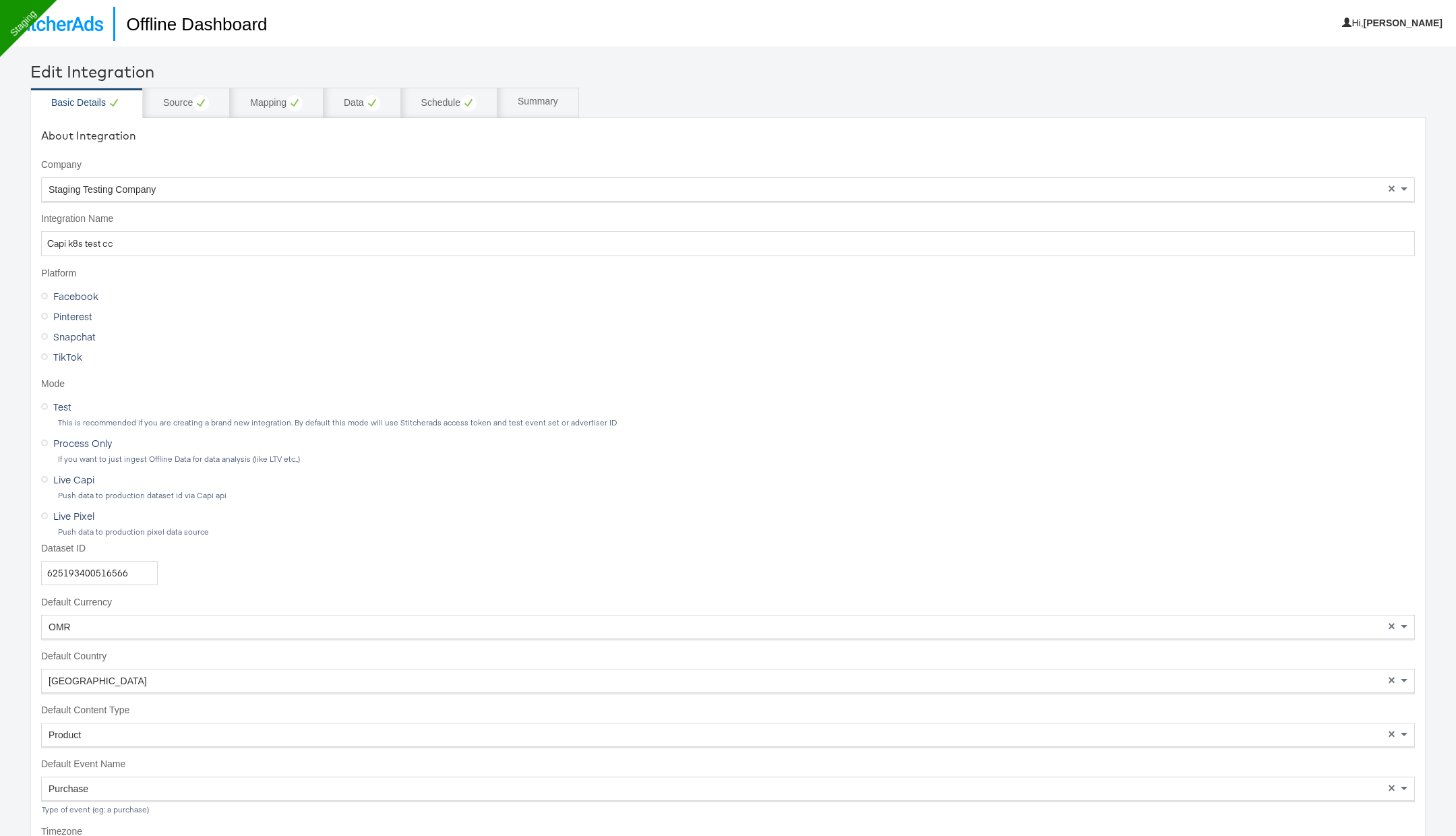
scroll to position [29, 0]
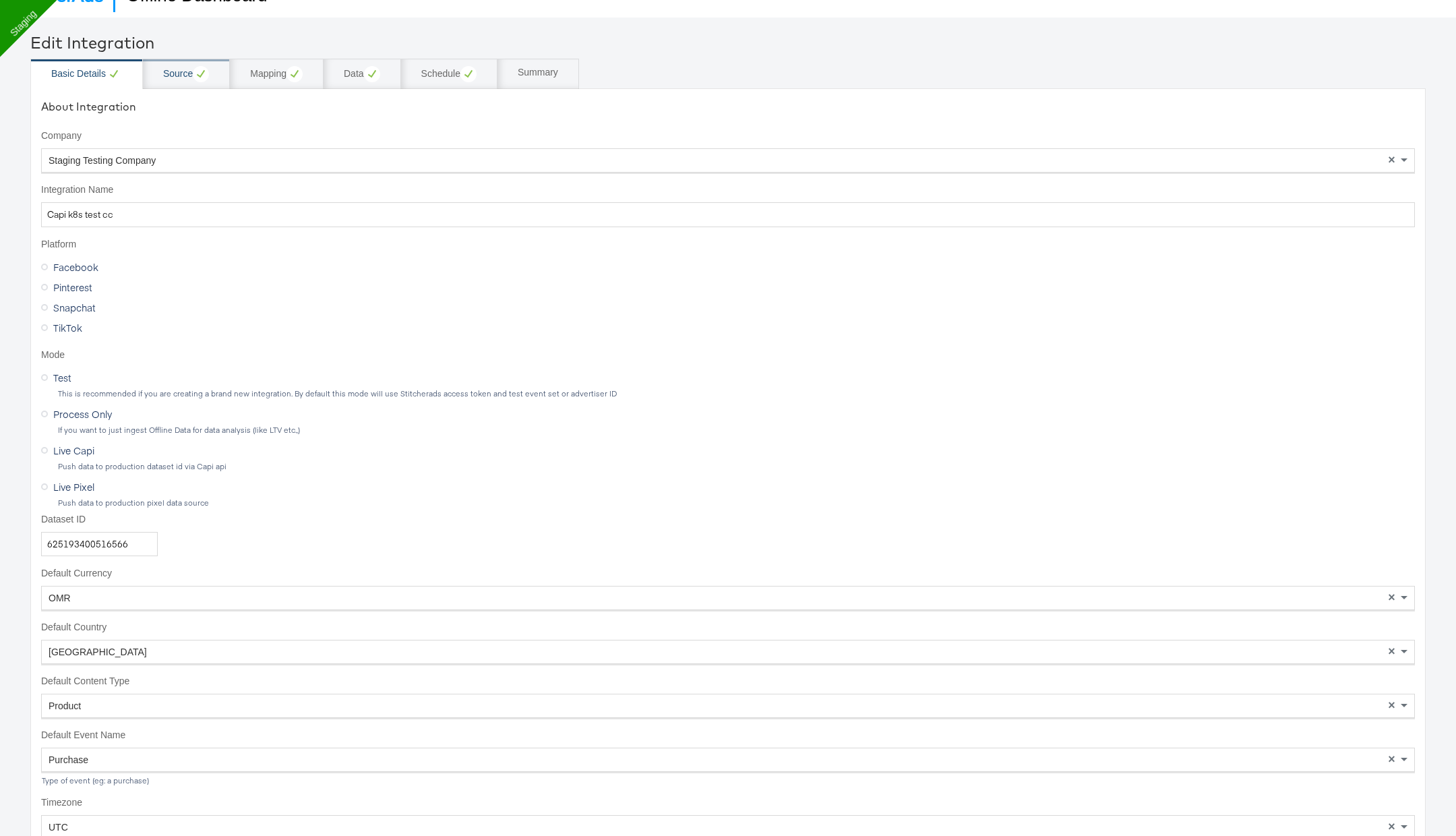
click at [189, 70] on div "Source" at bounding box center [186, 74] width 46 height 16
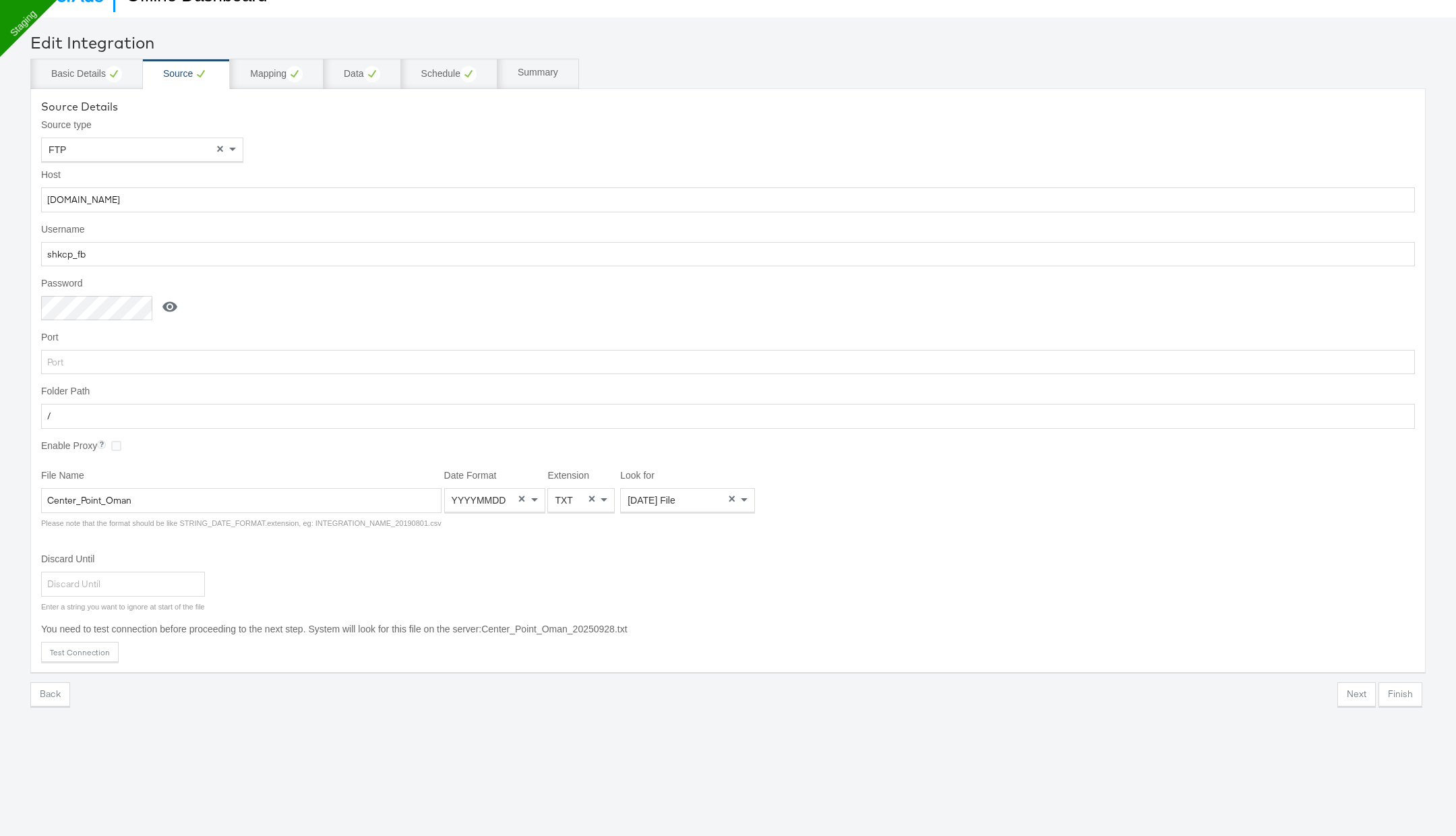
click at [173, 307] on icon at bounding box center [169, 307] width 16 height 16
click at [111, 311] on input "1R*u7Eh{" at bounding box center [99, 308] width 117 height 25
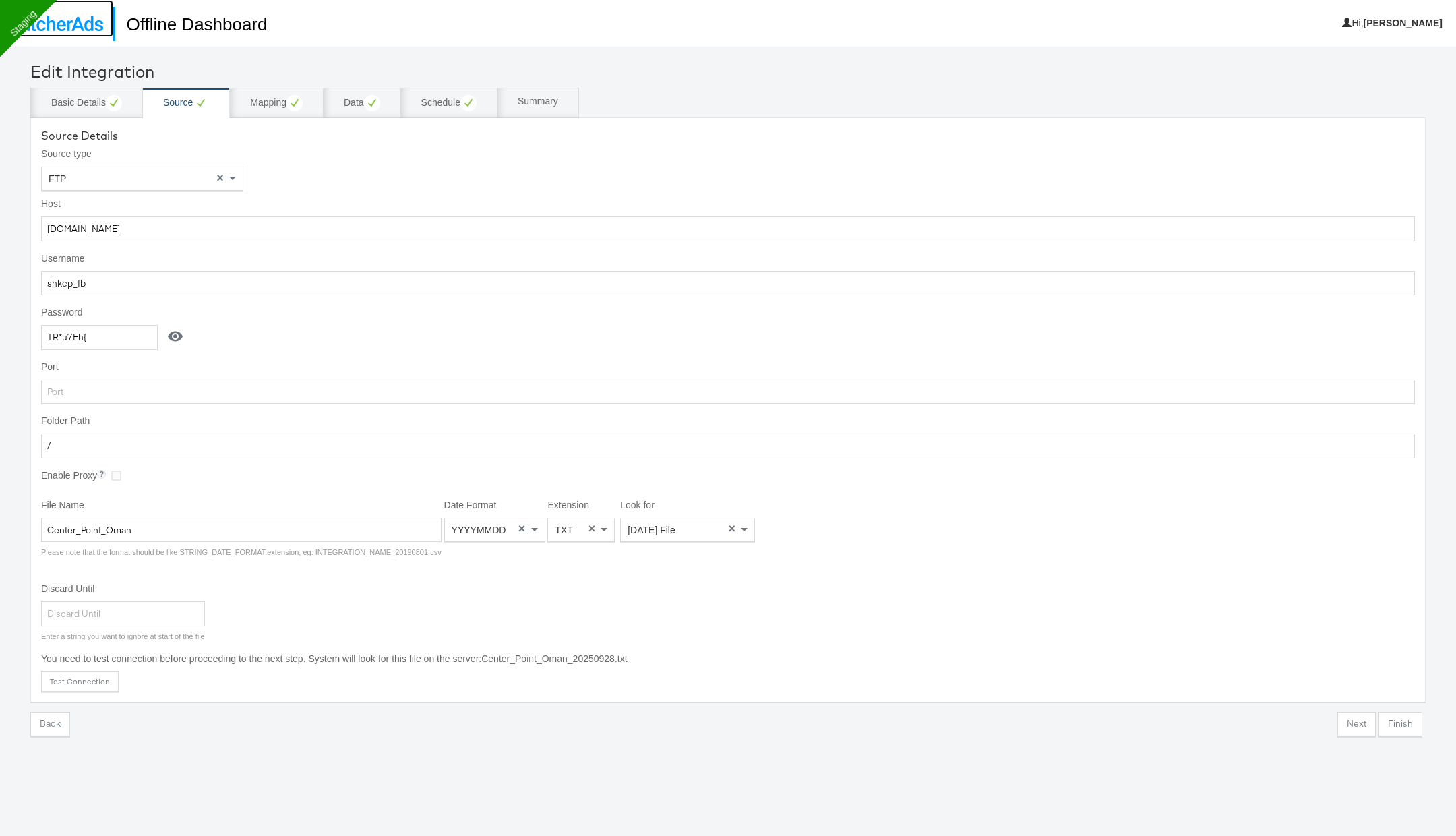
click at [79, 36] on link at bounding box center [56, 18] width 113 height 37
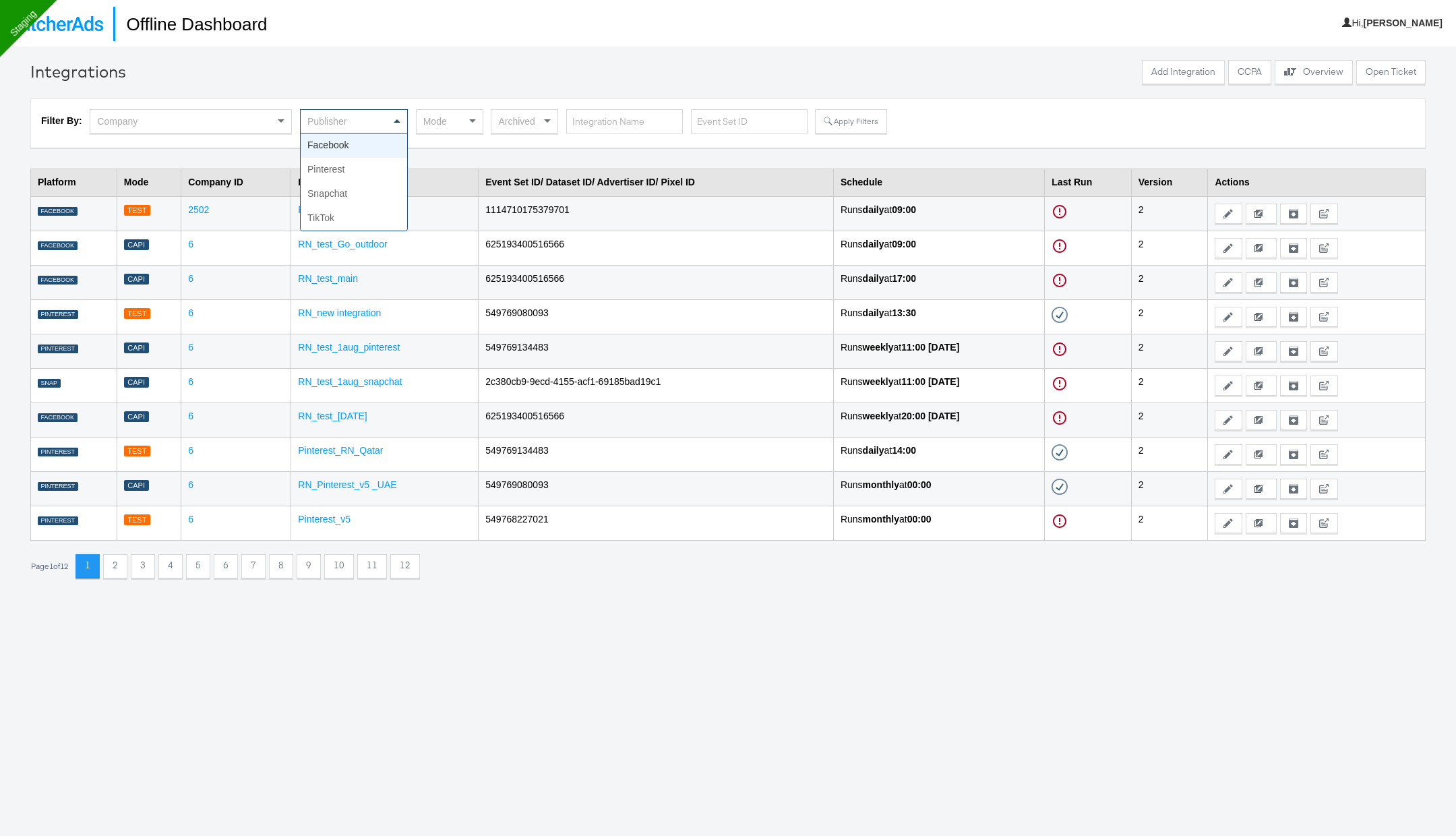
click at [369, 116] on div "Publisher" at bounding box center [354, 121] width 107 height 23
click at [839, 115] on button "Apply Filters" at bounding box center [850, 121] width 71 height 24
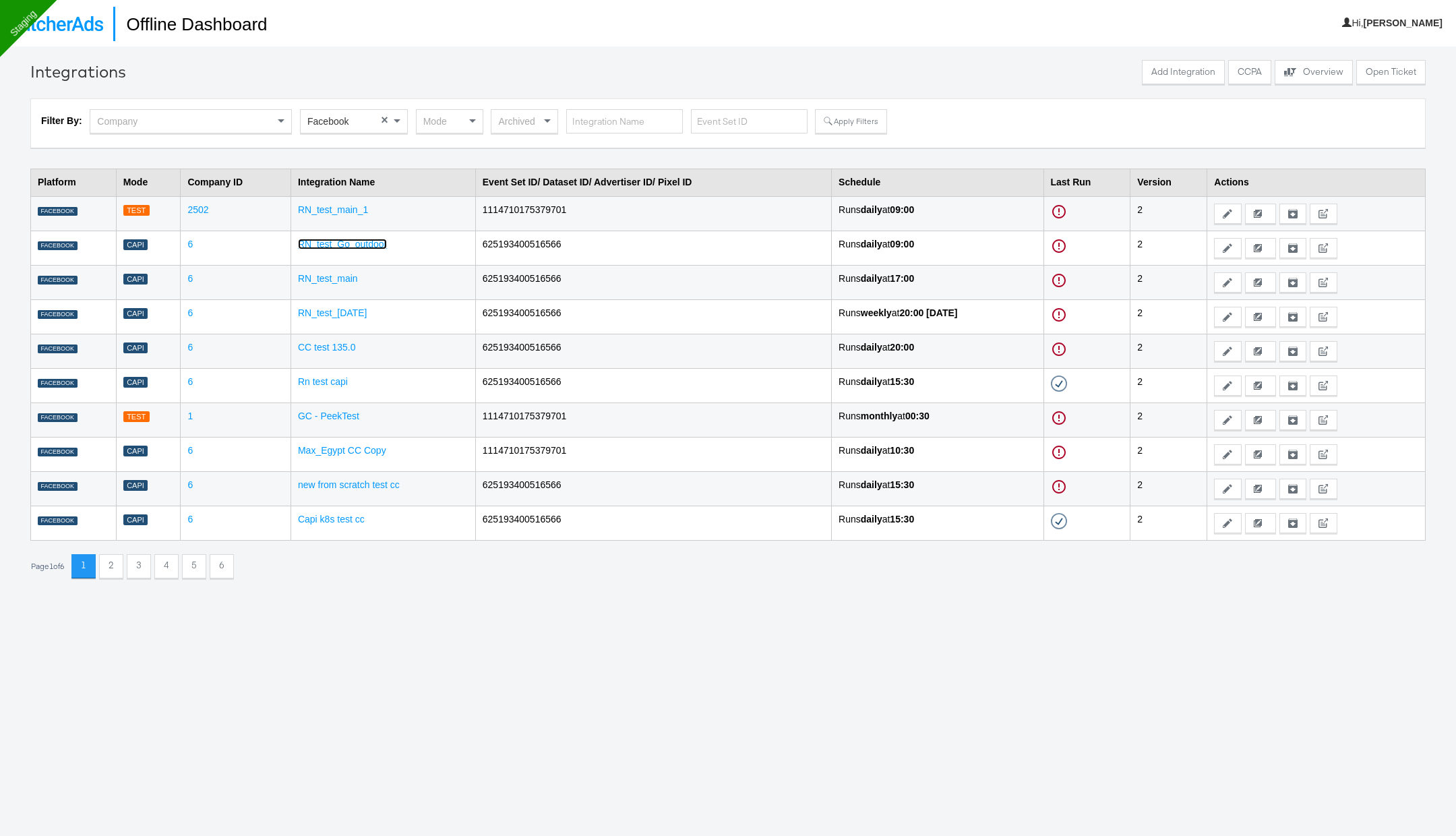
click at [346, 246] on link "RN_test_Go_outdoor" at bounding box center [342, 244] width 89 height 11
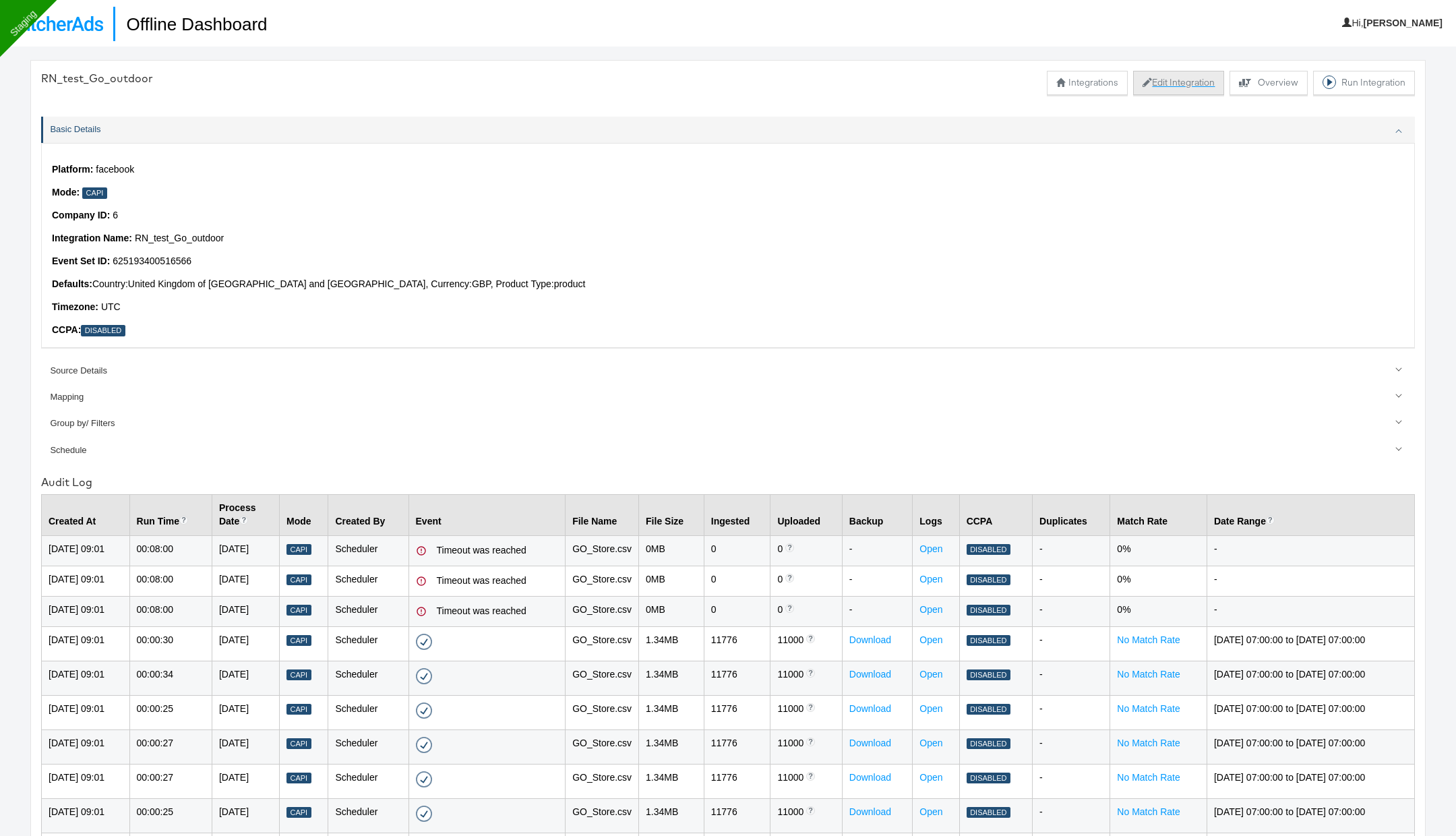
click at [1153, 91] on button "Edit Integration" at bounding box center [1178, 82] width 91 height 24
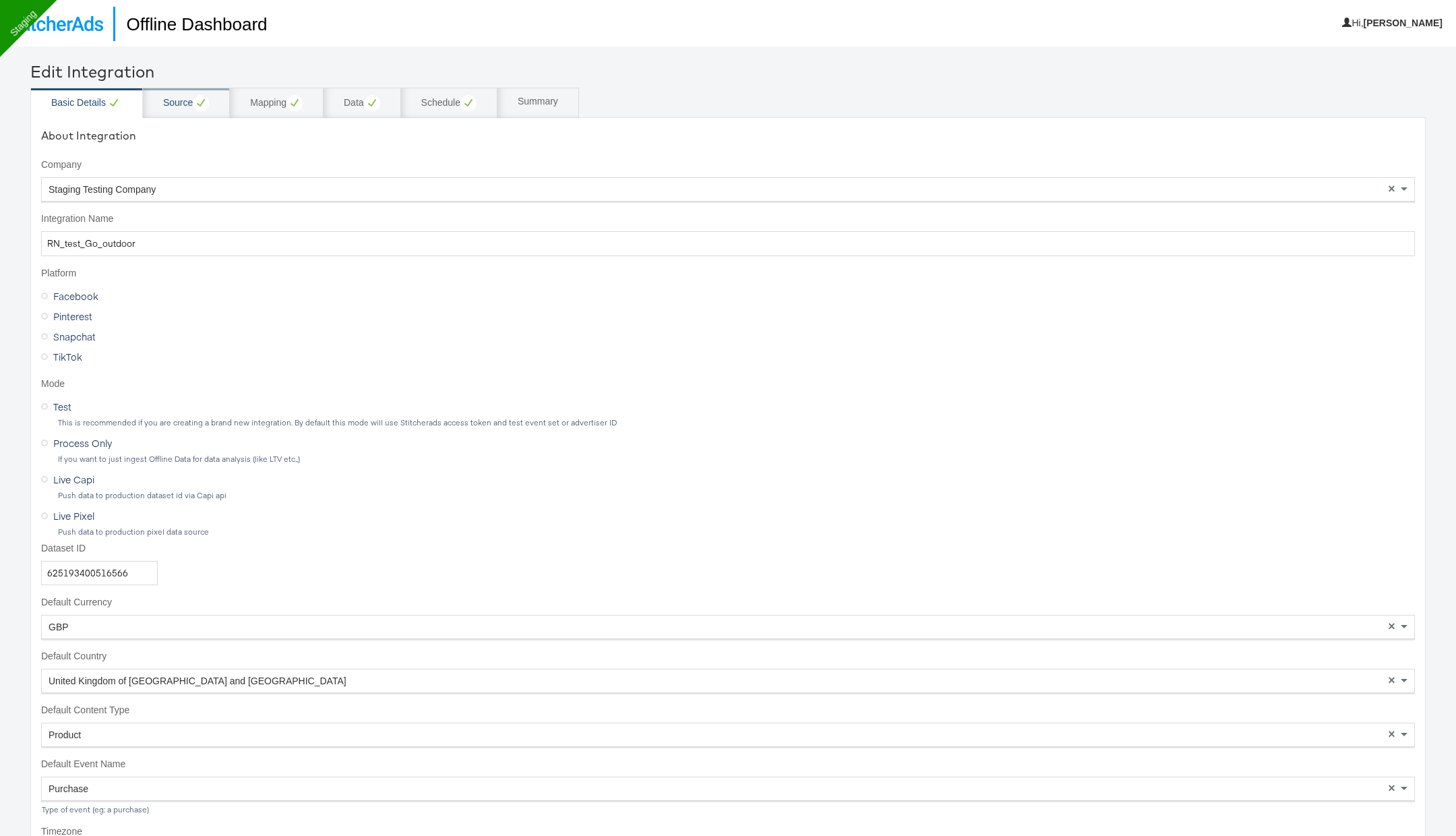
click at [180, 100] on div "Source" at bounding box center [186, 103] width 46 height 16
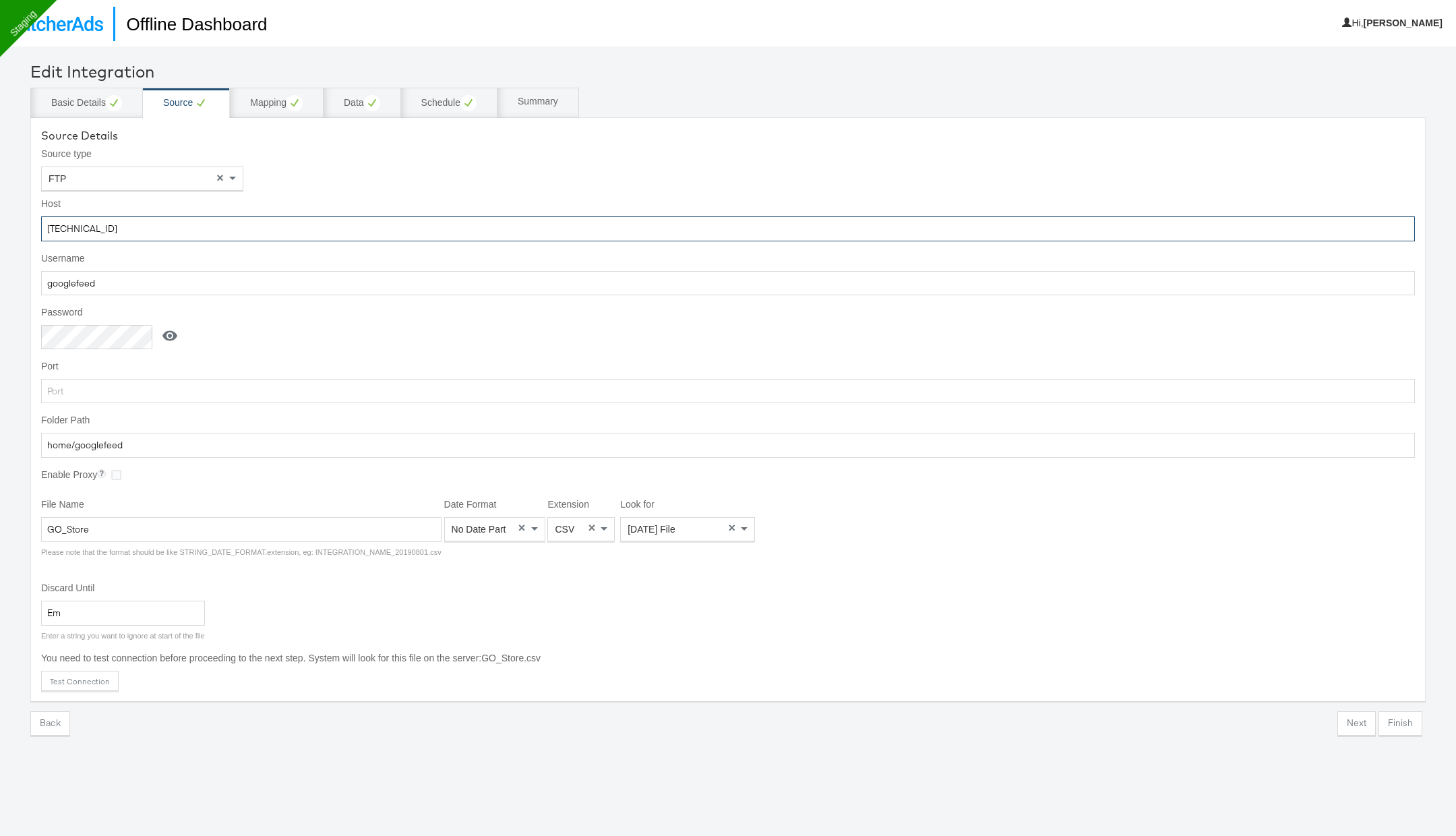
click at [151, 227] on input "[TECHNICAL_ID]" at bounding box center [727, 229] width 1374 height 25
click at [286, 293] on input "googlefeed" at bounding box center [727, 283] width 1374 height 25
paste input "[TECHNICAL_ID]"
type input "googlefeed"
click at [169, 335] on icon at bounding box center [169, 336] width 15 height 10
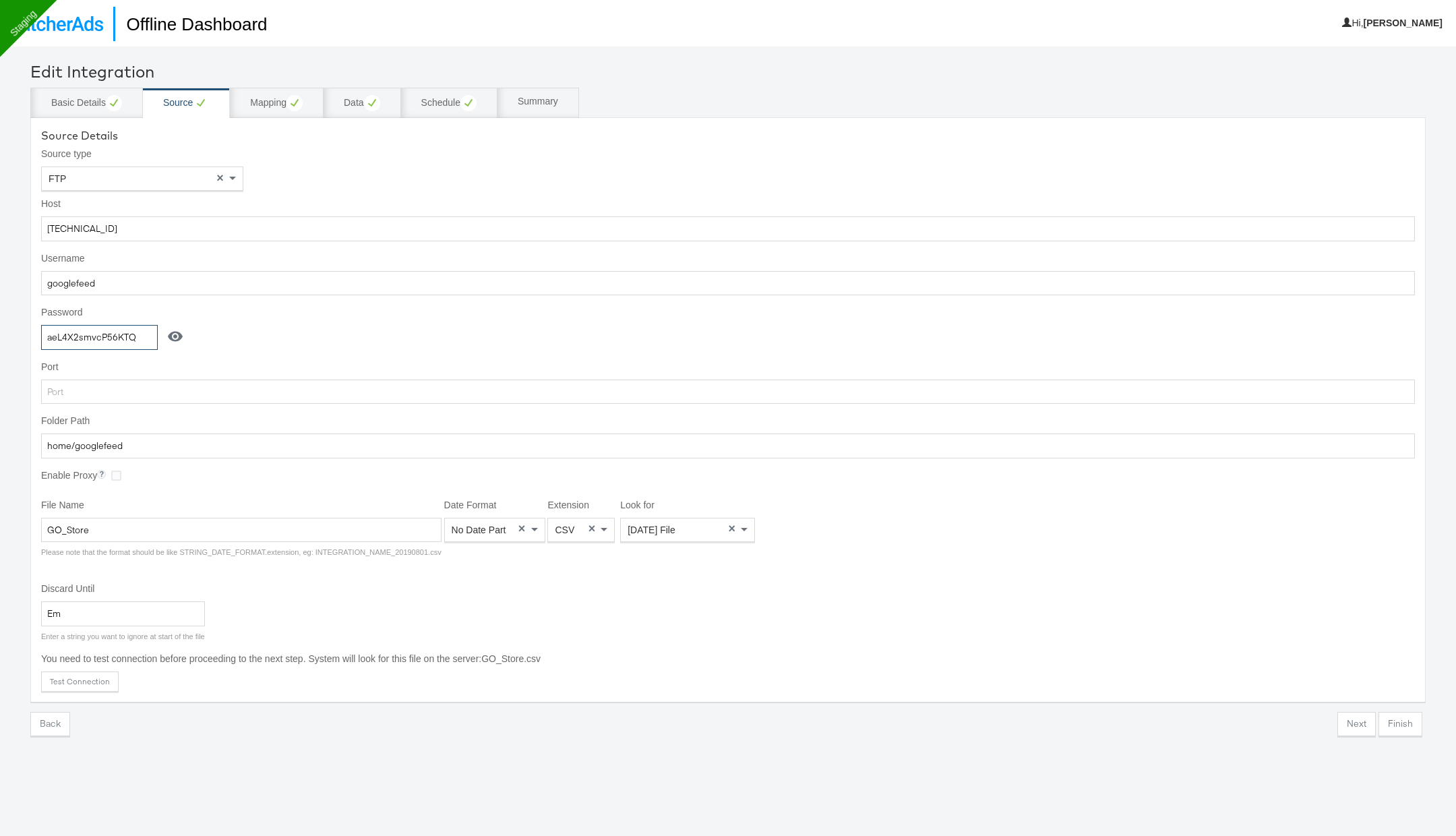
click at [119, 334] on input "aeL4X2smvcP56KTQ" at bounding box center [99, 337] width 117 height 25
click at [206, 440] on input "home/googlefeed" at bounding box center [727, 446] width 1374 height 25
click at [194, 522] on input "GO_Store" at bounding box center [241, 530] width 400 height 25
click at [107, 112] on div "Basic Details" at bounding box center [86, 103] width 112 height 31
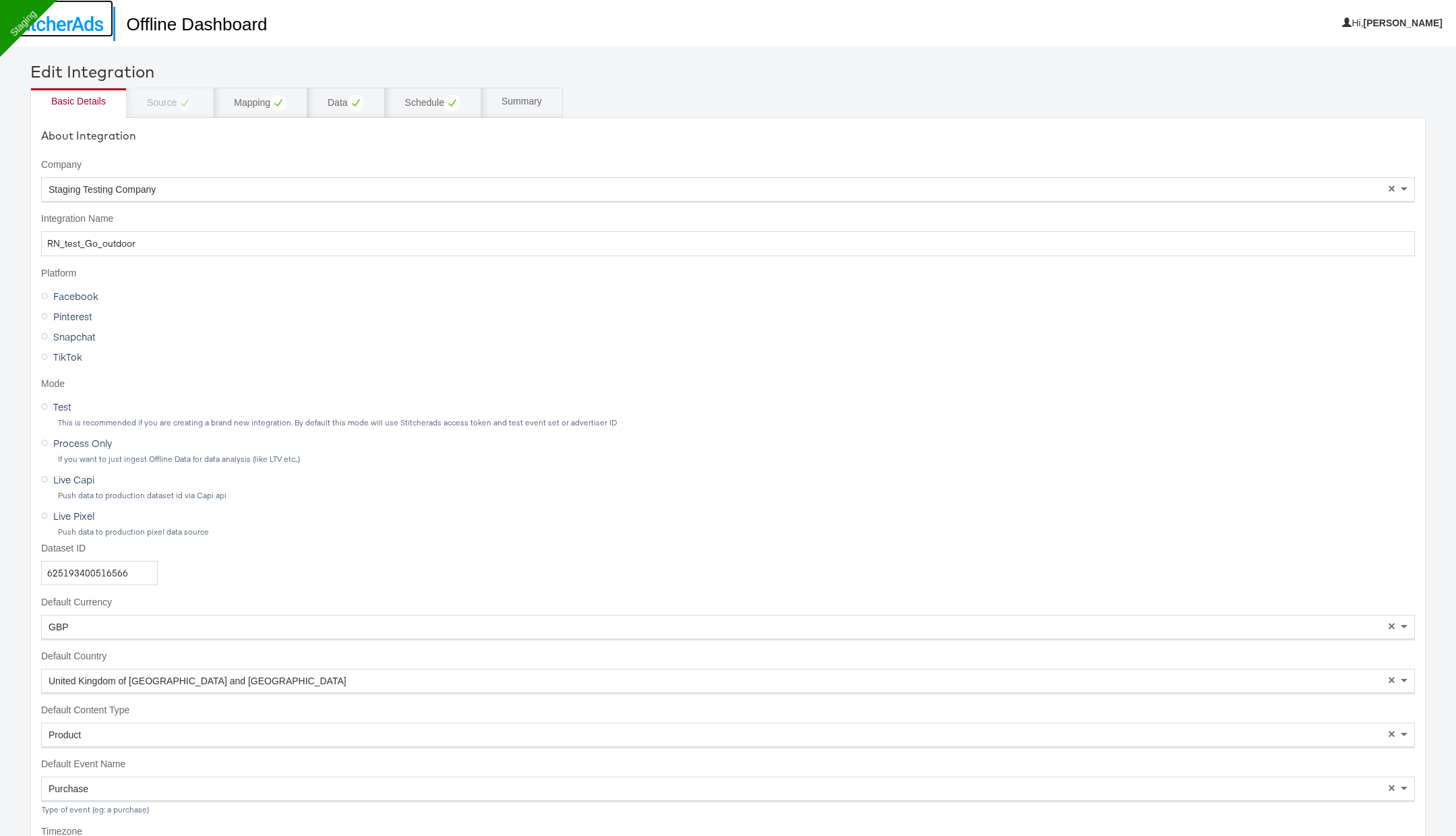
click at [78, 23] on img at bounding box center [56, 24] width 93 height 15
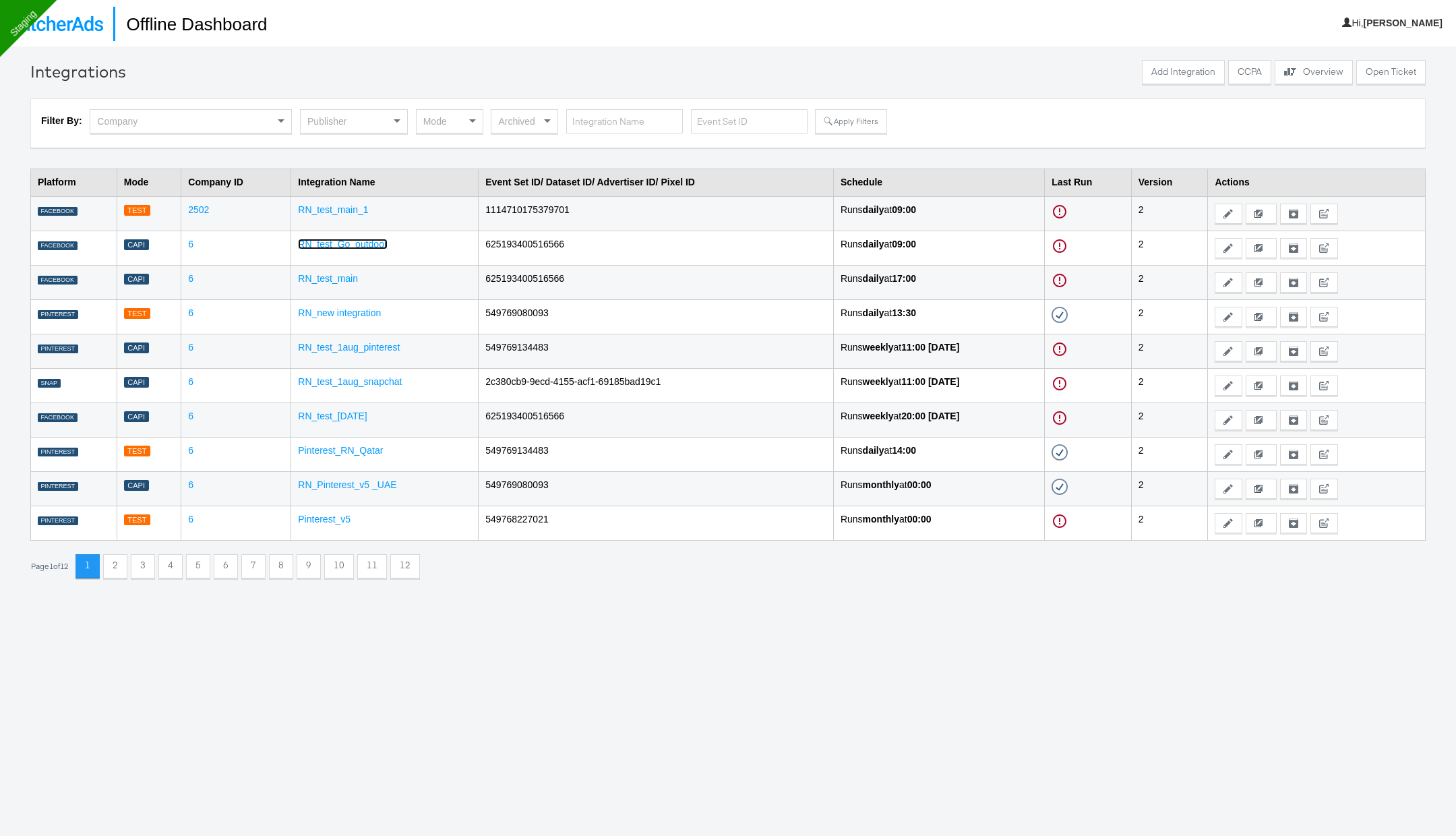
click at [366, 242] on link "RN_test_Go_outdoor" at bounding box center [342, 244] width 89 height 11
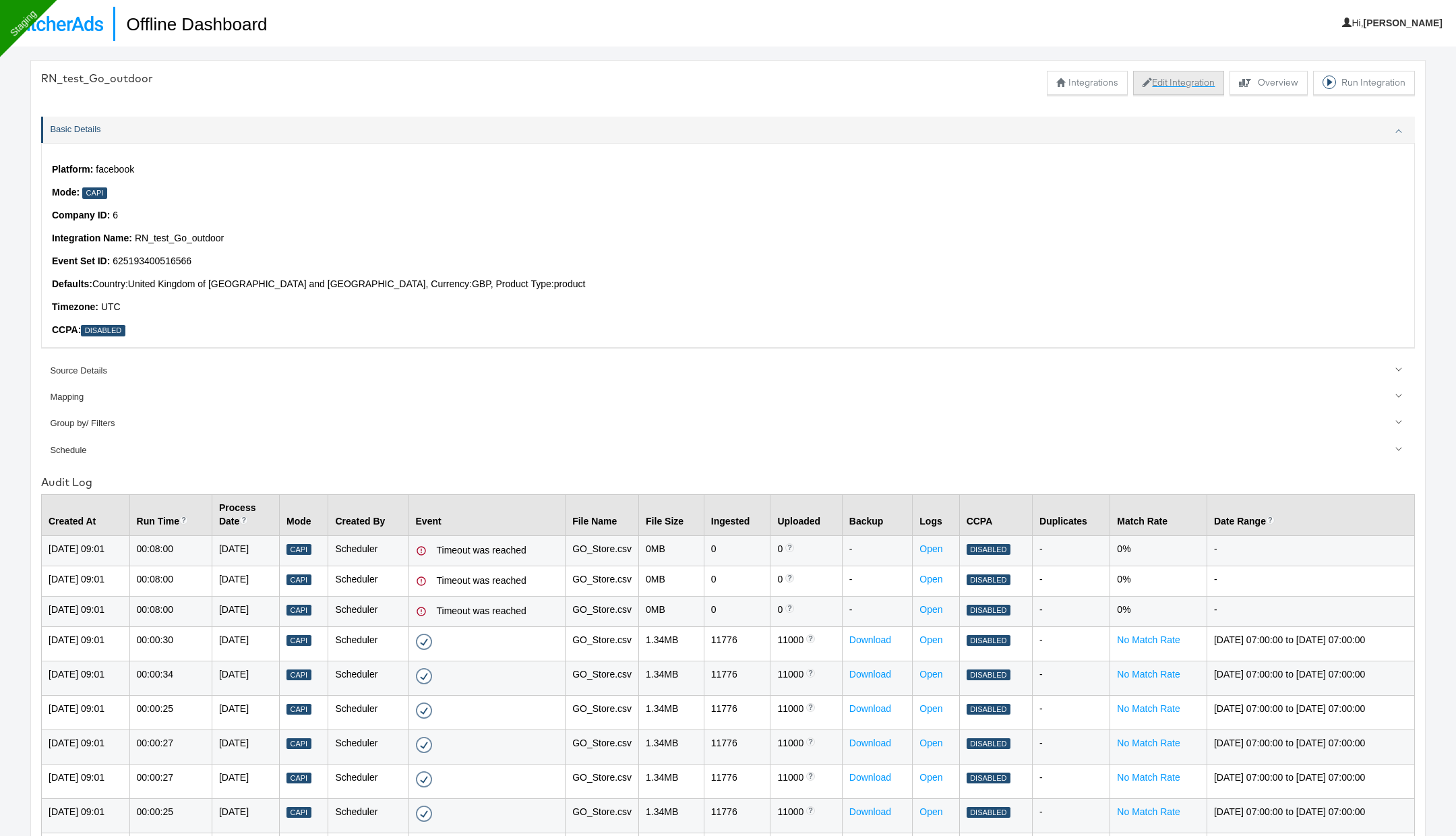
click at [1191, 82] on button "Edit Integration" at bounding box center [1178, 82] width 91 height 24
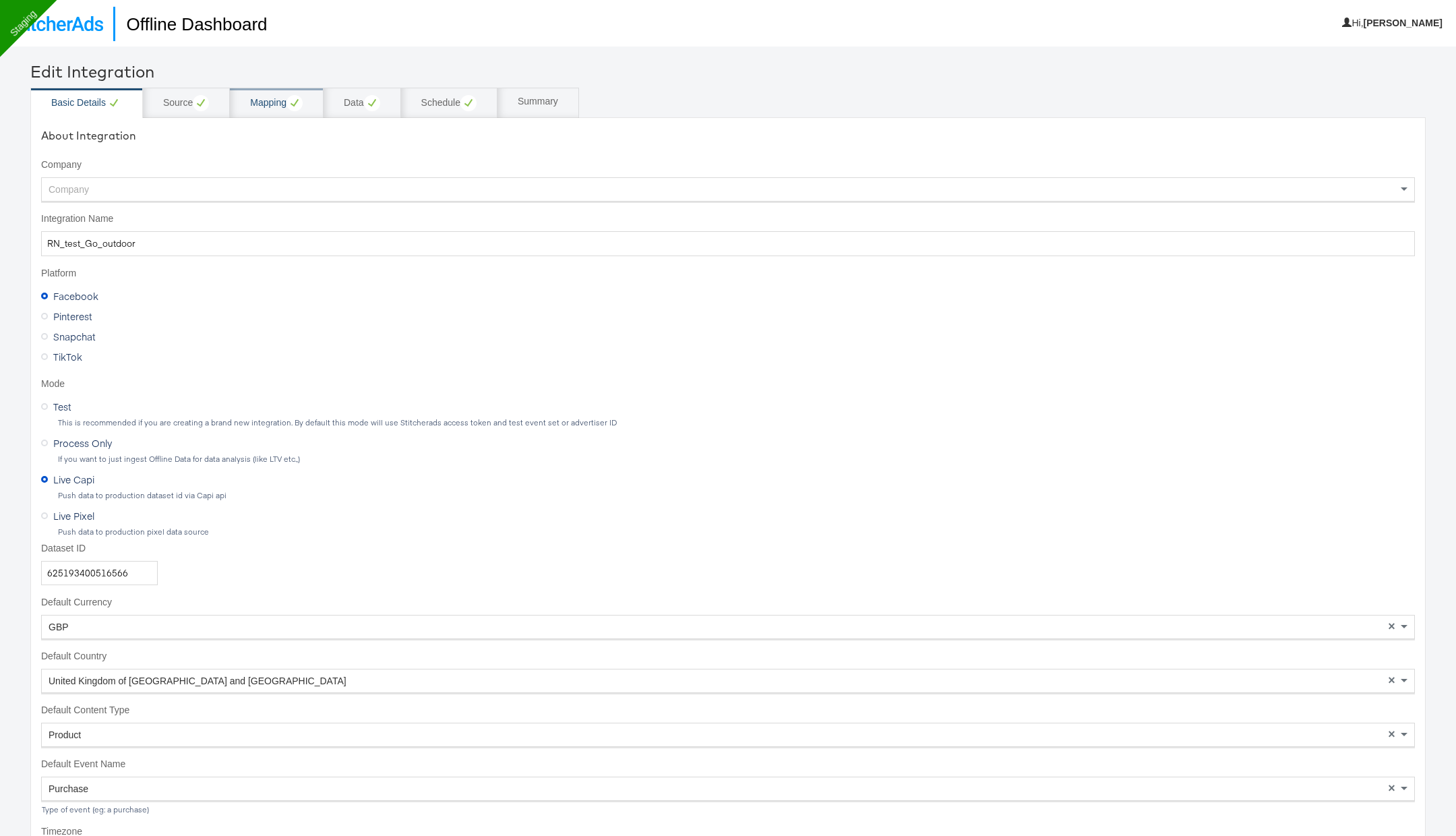
click at [278, 107] on div "Mapping" at bounding box center [276, 103] width 53 height 16
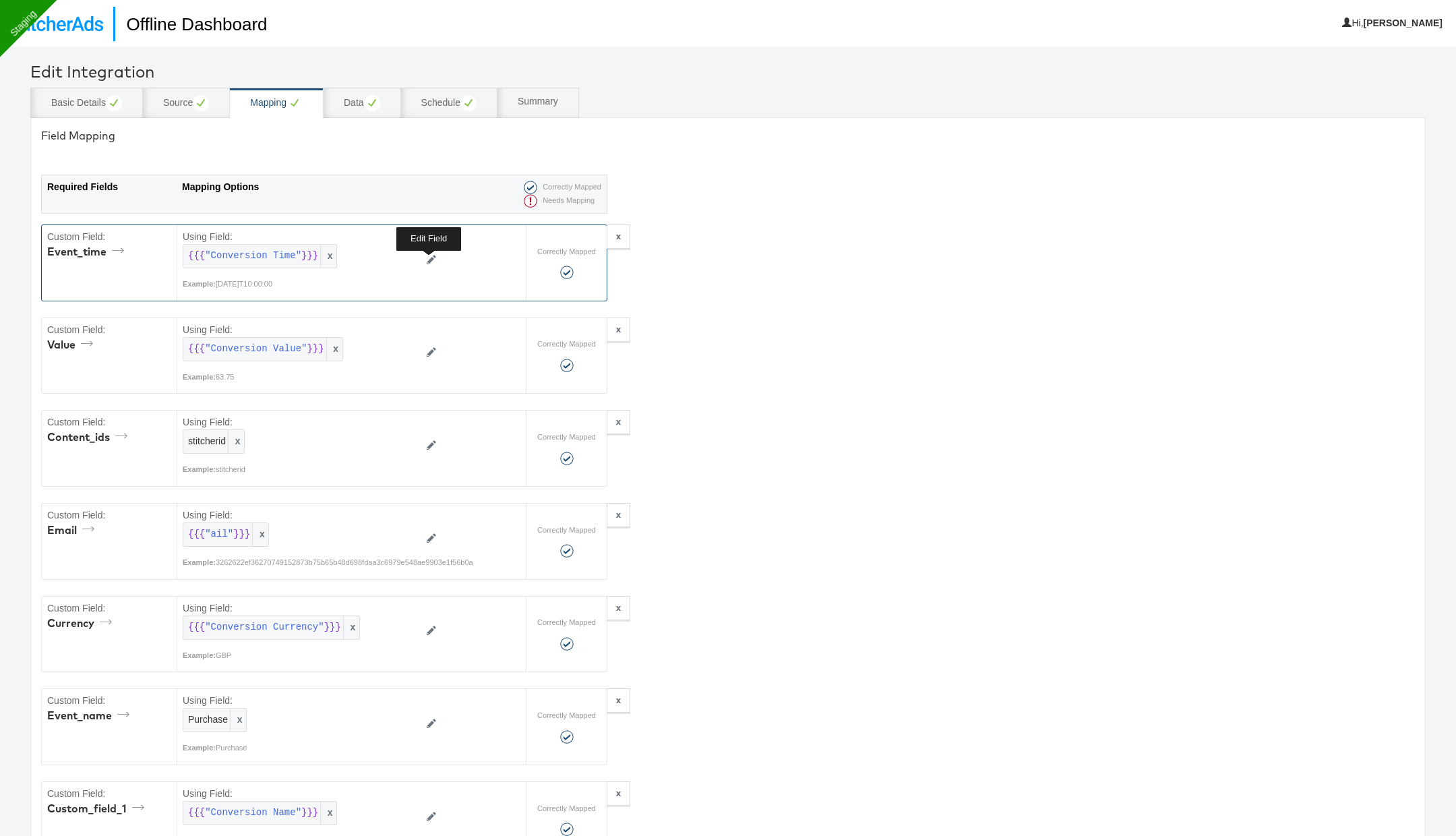
click at [427, 261] on icon at bounding box center [431, 260] width 9 height 9
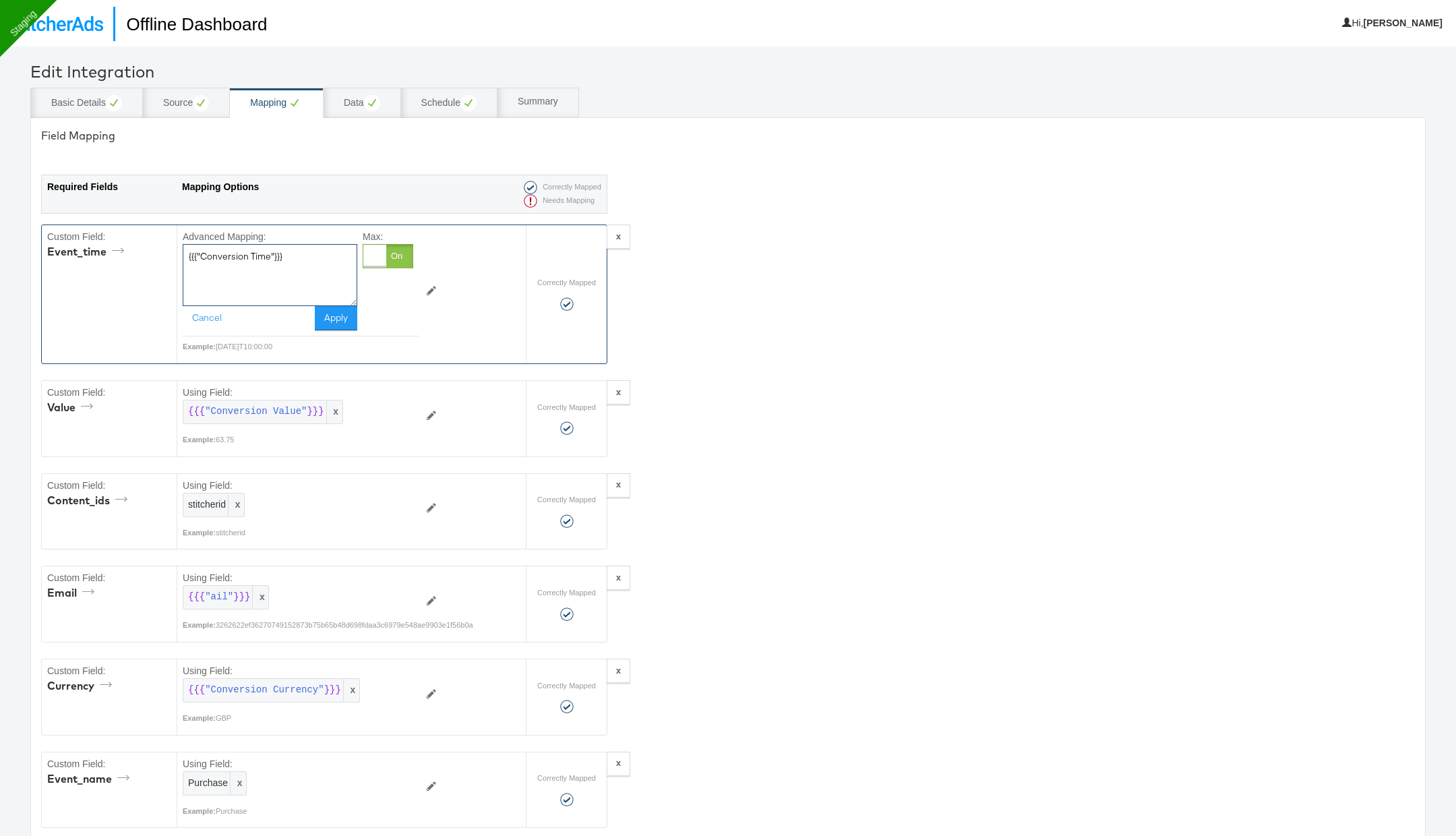
click at [234, 266] on textarea "{{{"Conversion Time"}}}" at bounding box center [270, 274] width 175 height 62
click at [427, 416] on icon at bounding box center [431, 415] width 9 height 9
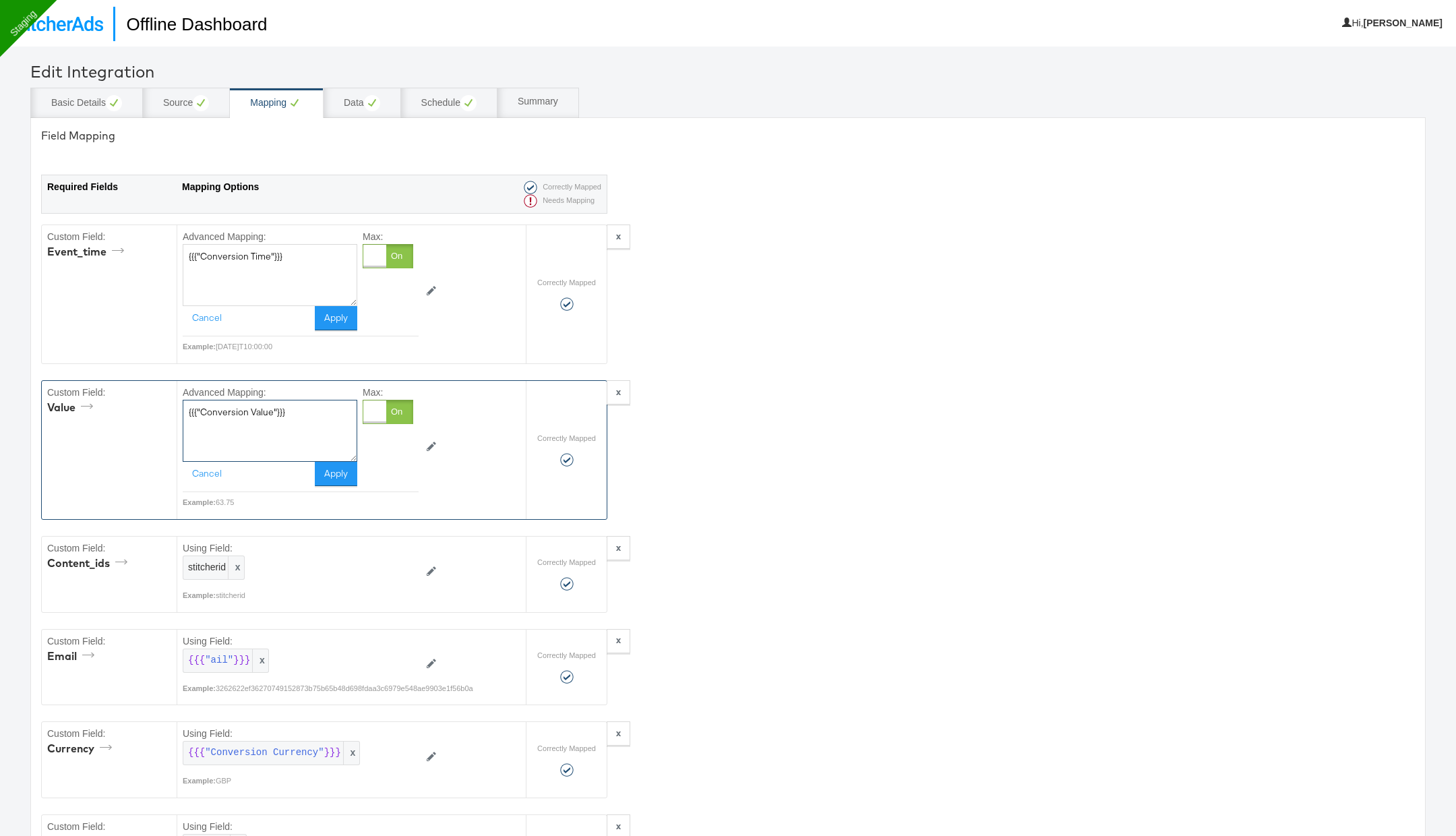
click at [315, 410] on textarea "{{{"Conversion Value"}}}" at bounding box center [270, 431] width 175 height 62
click at [429, 566] on icon at bounding box center [431, 571] width 9 height 9
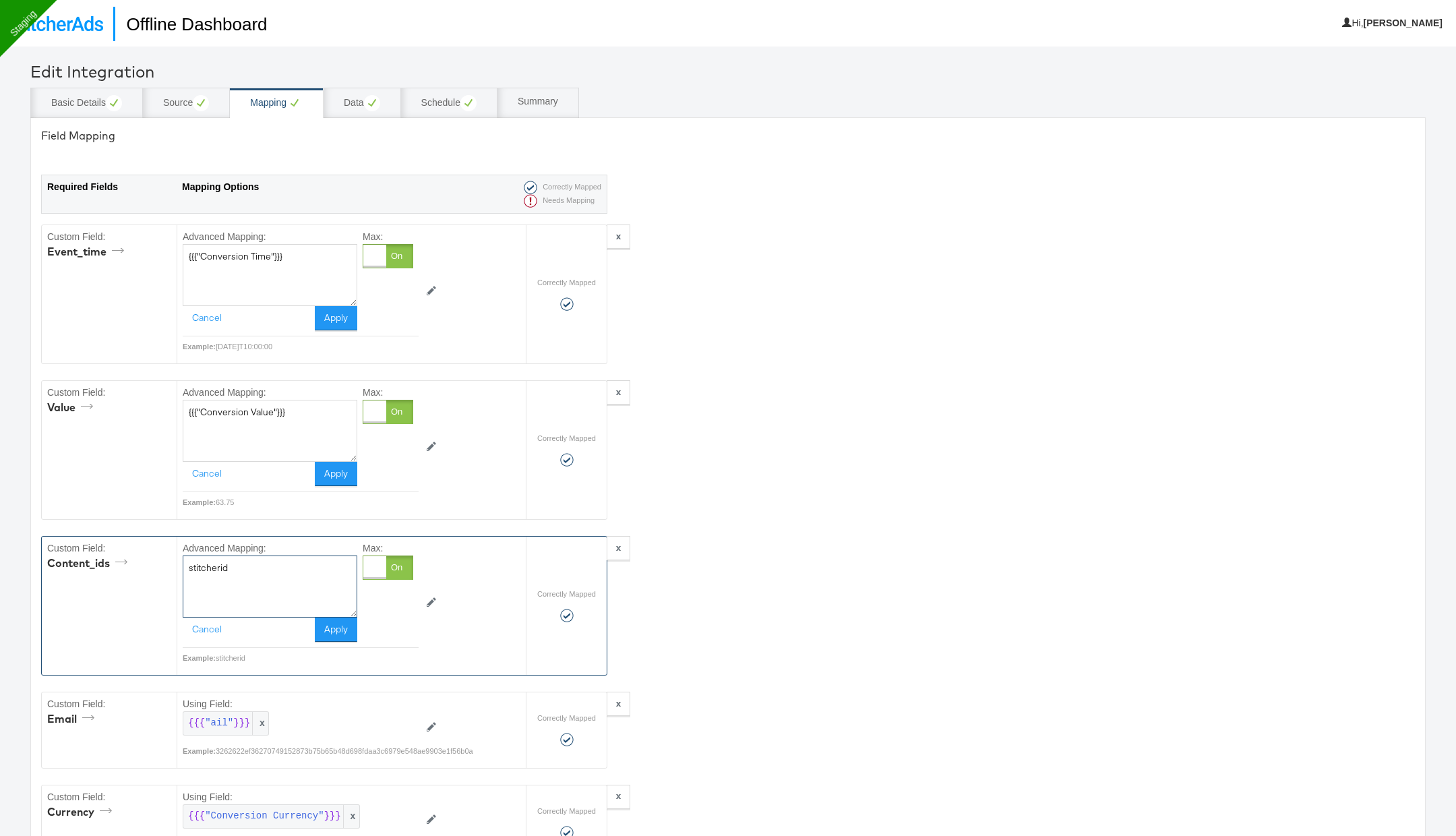
click at [285, 586] on textarea "stitcherid" at bounding box center [270, 586] width 175 height 62
click at [95, 21] on img at bounding box center [56, 24] width 93 height 15
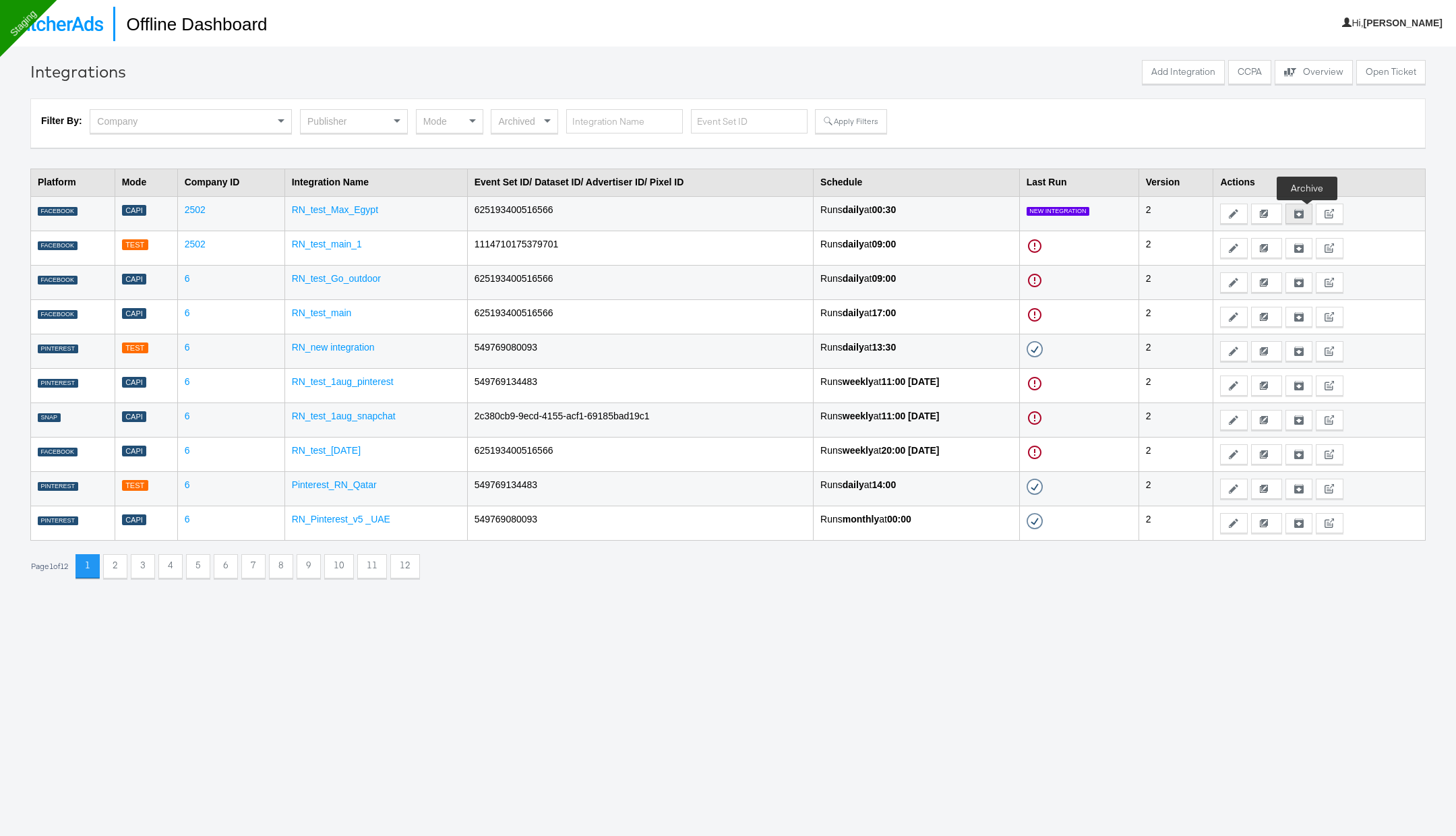
click at [1304, 216] on icon at bounding box center [1299, 213] width 9 height 9
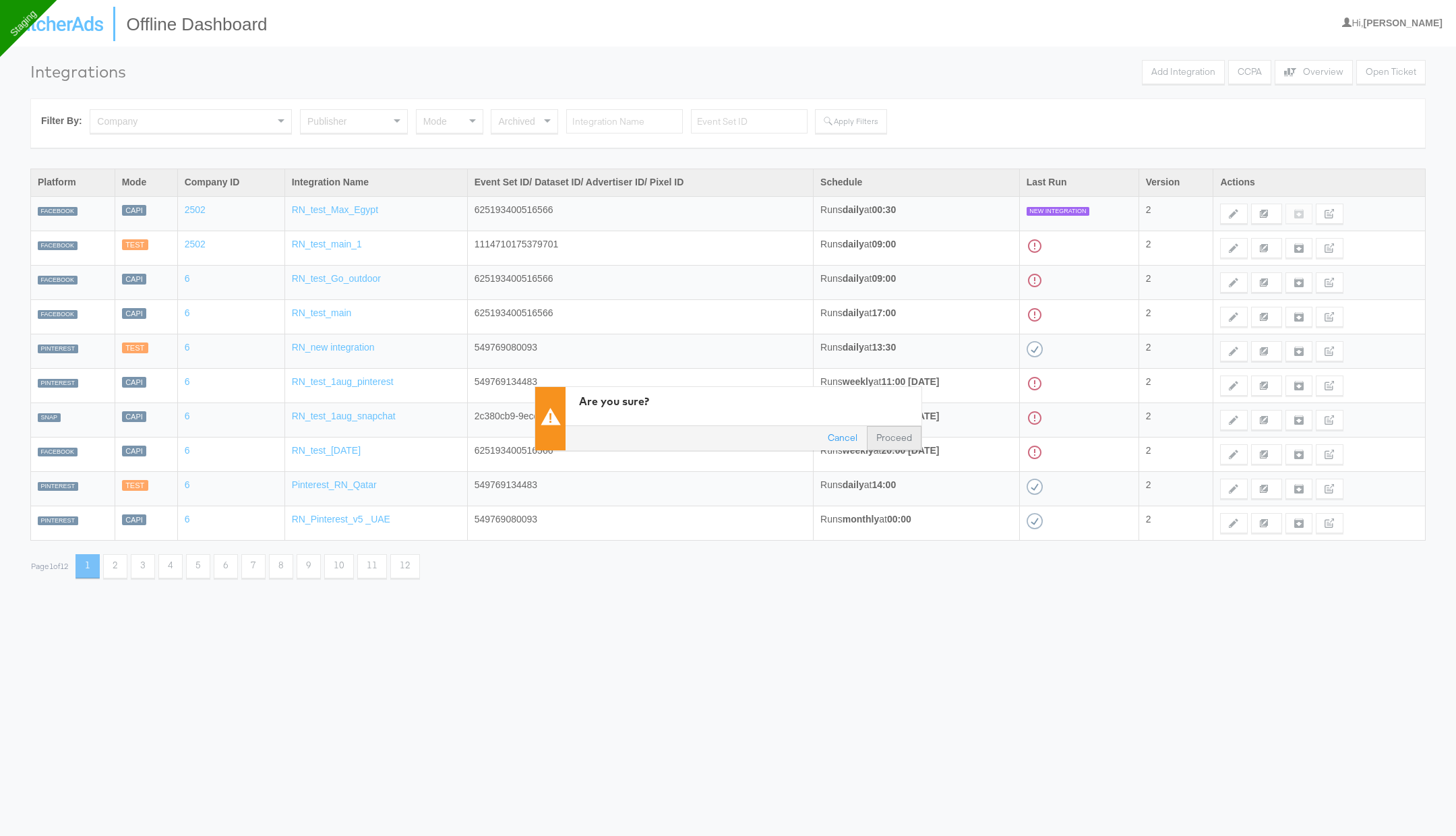
click at [897, 440] on button "Proceed" at bounding box center [894, 437] width 55 height 24
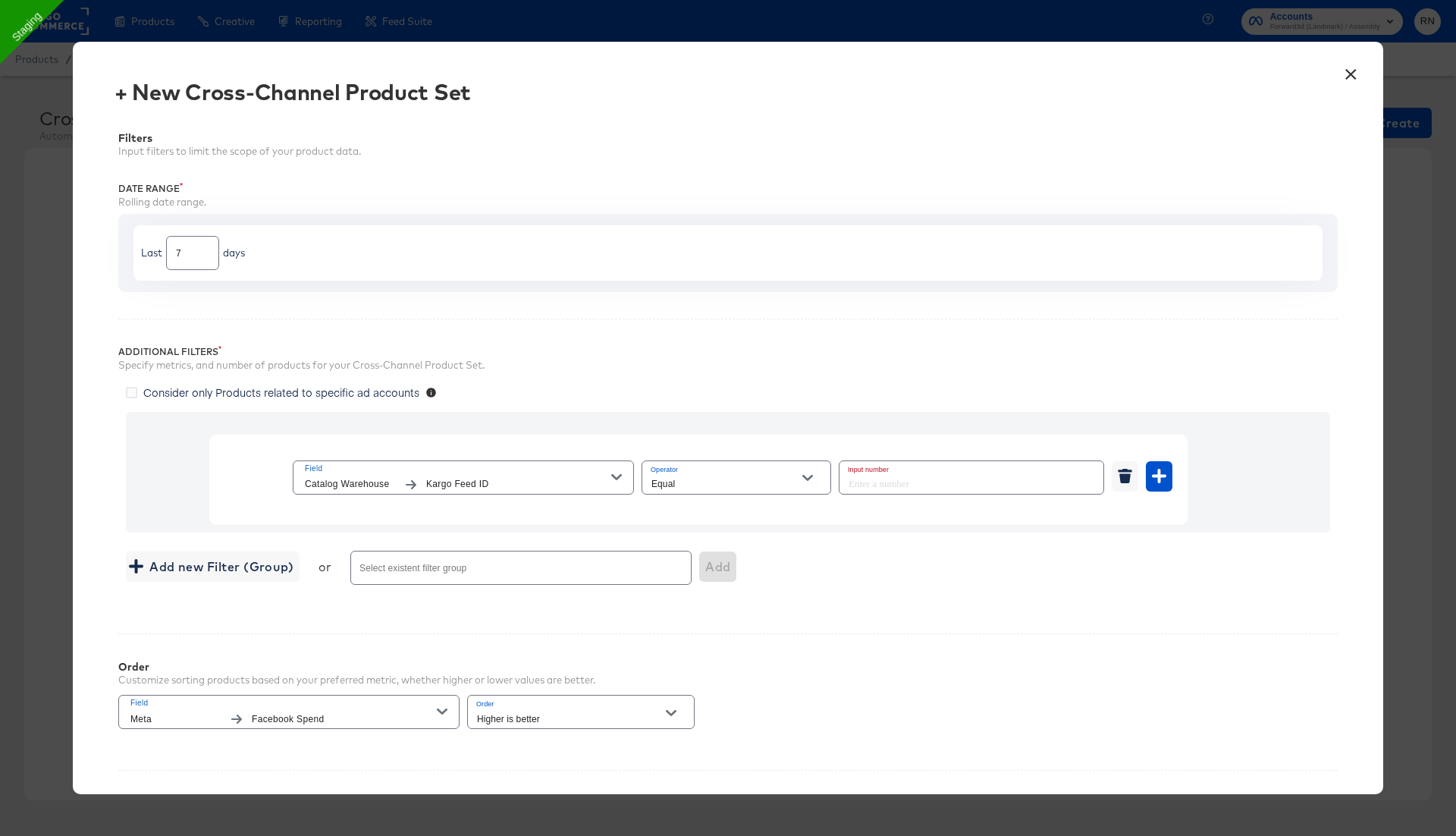
click at [1348, 67] on button "×" at bounding box center [1350, 70] width 27 height 27
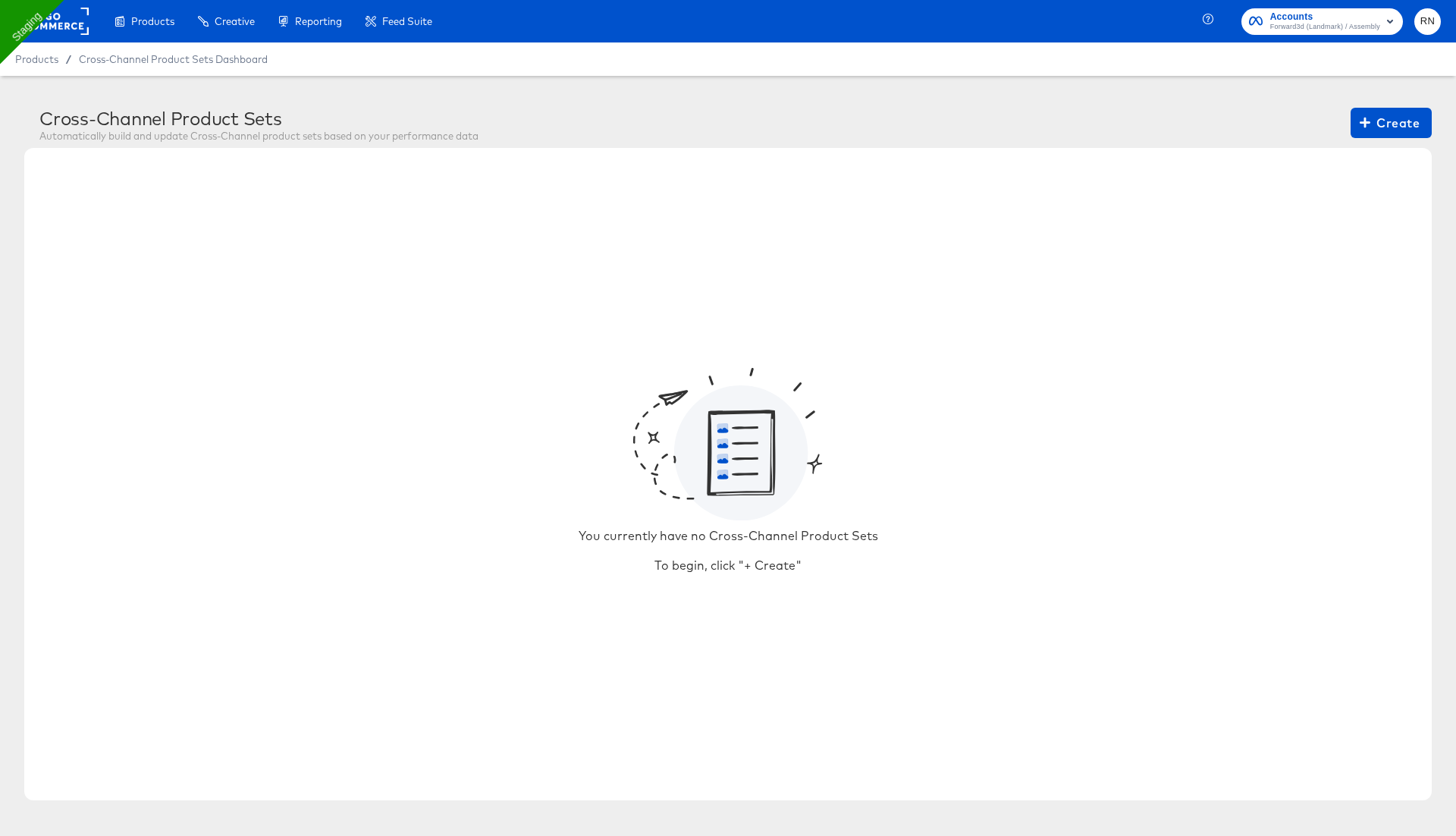
click at [64, 13] on rect at bounding box center [53, 21] width 70 height 27
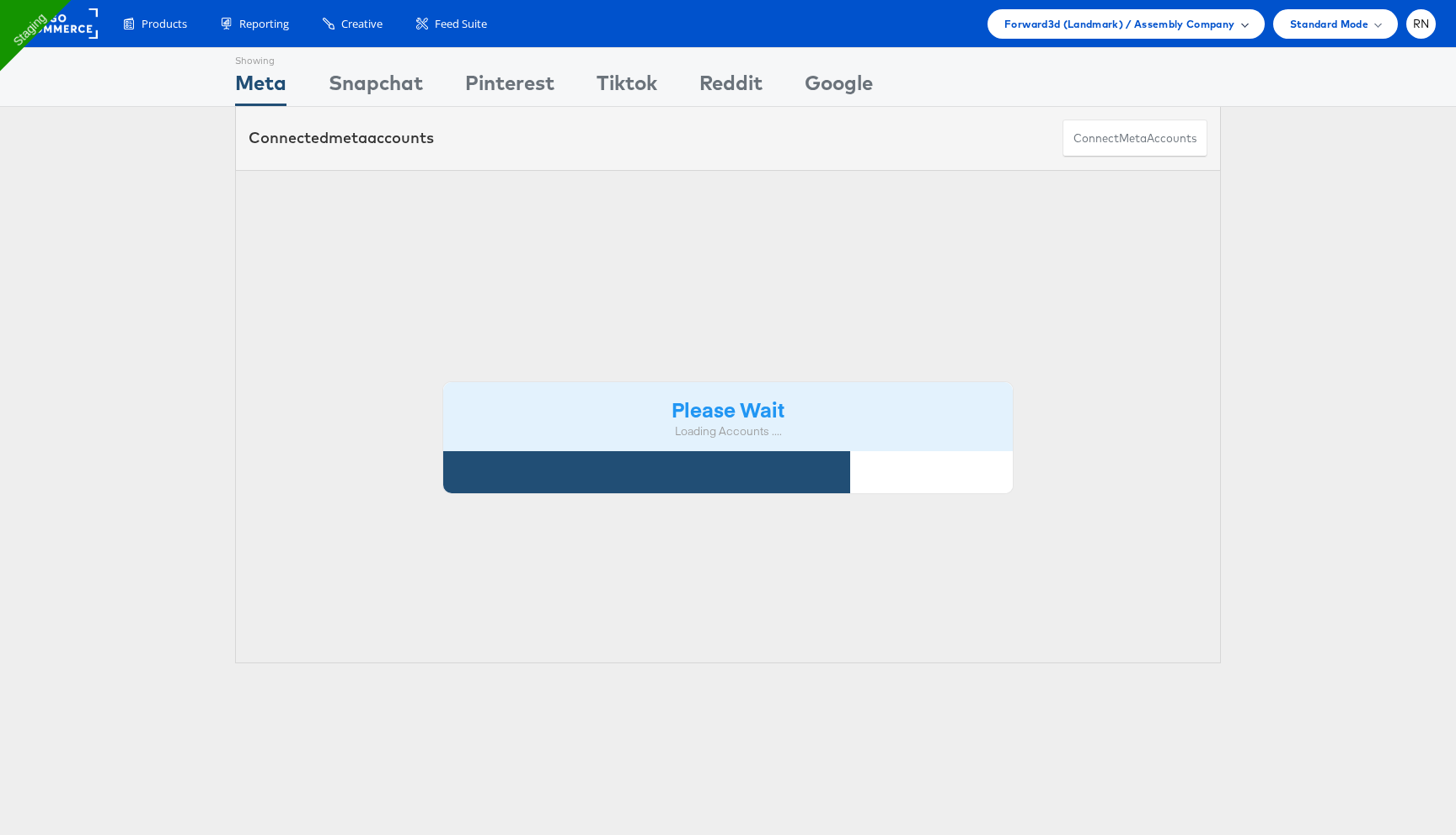
click at [1134, 29] on span "Forward3d (Landmark) / Assembly Company" at bounding box center [1119, 24] width 230 height 18
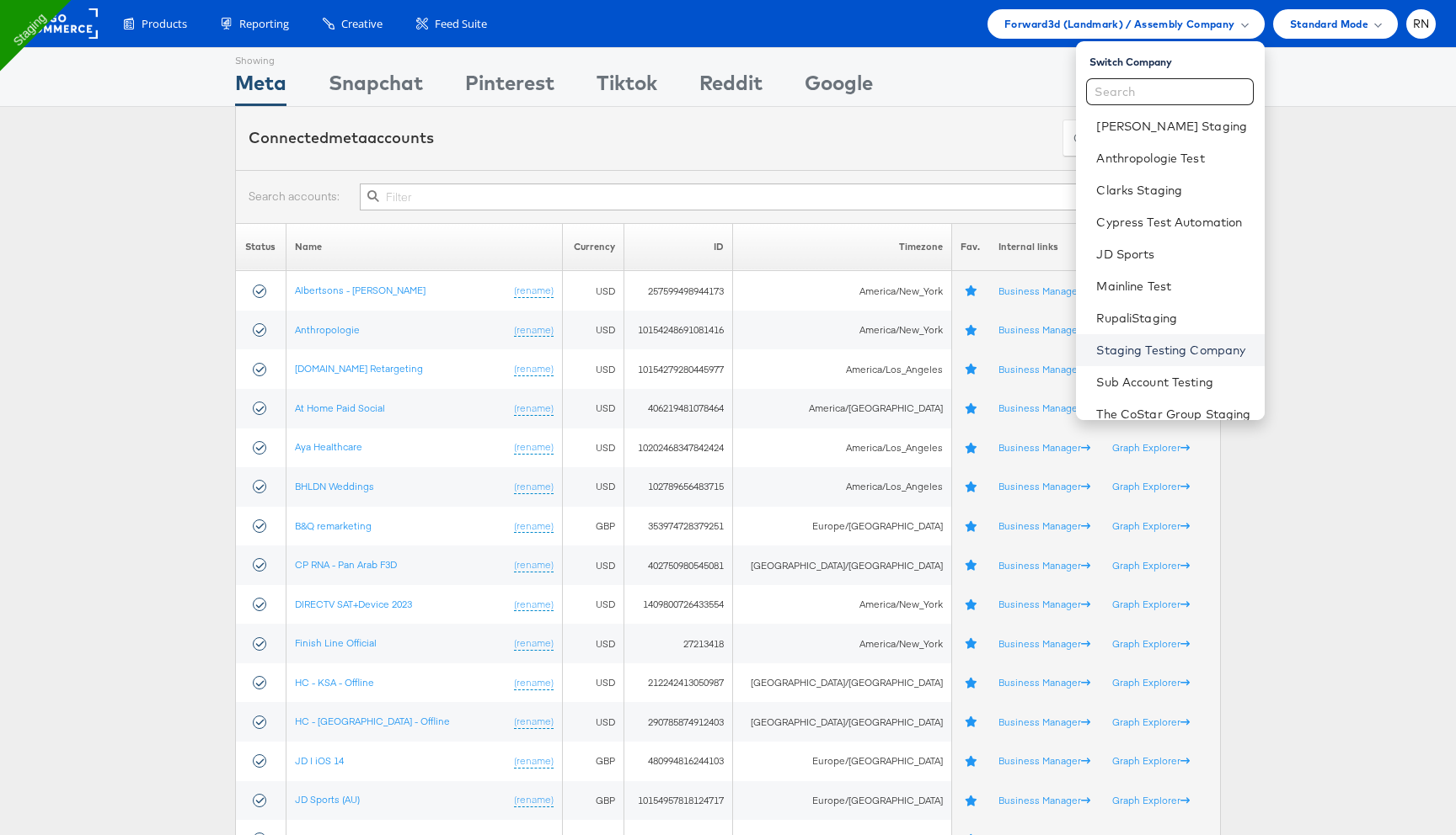
click at [1151, 357] on link "Staging Testing Company" at bounding box center [1173, 350] width 154 height 17
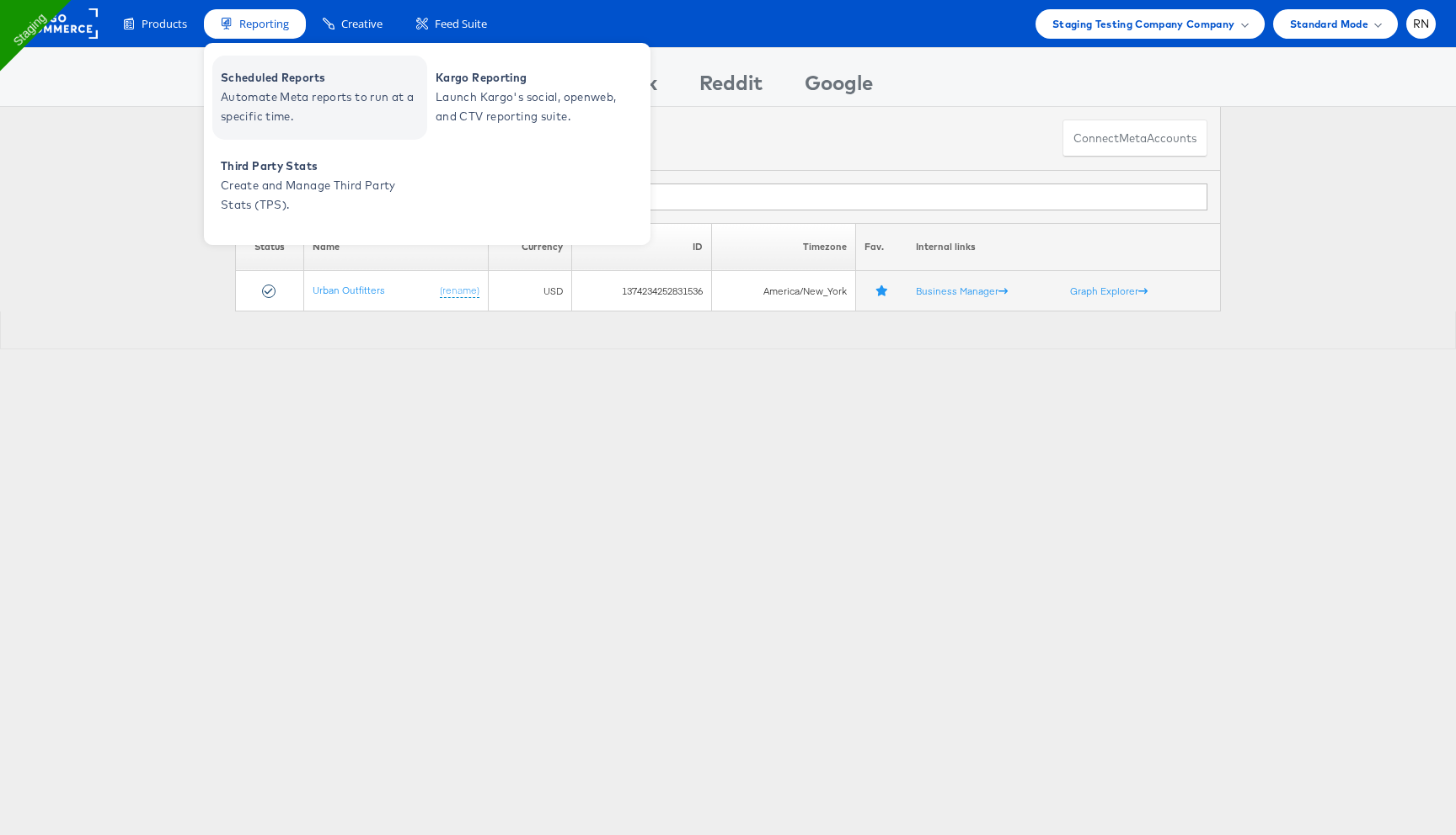
type input "1374234252831536"
click at [279, 78] on span "Scheduled Reports" at bounding box center [322, 78] width 202 height 20
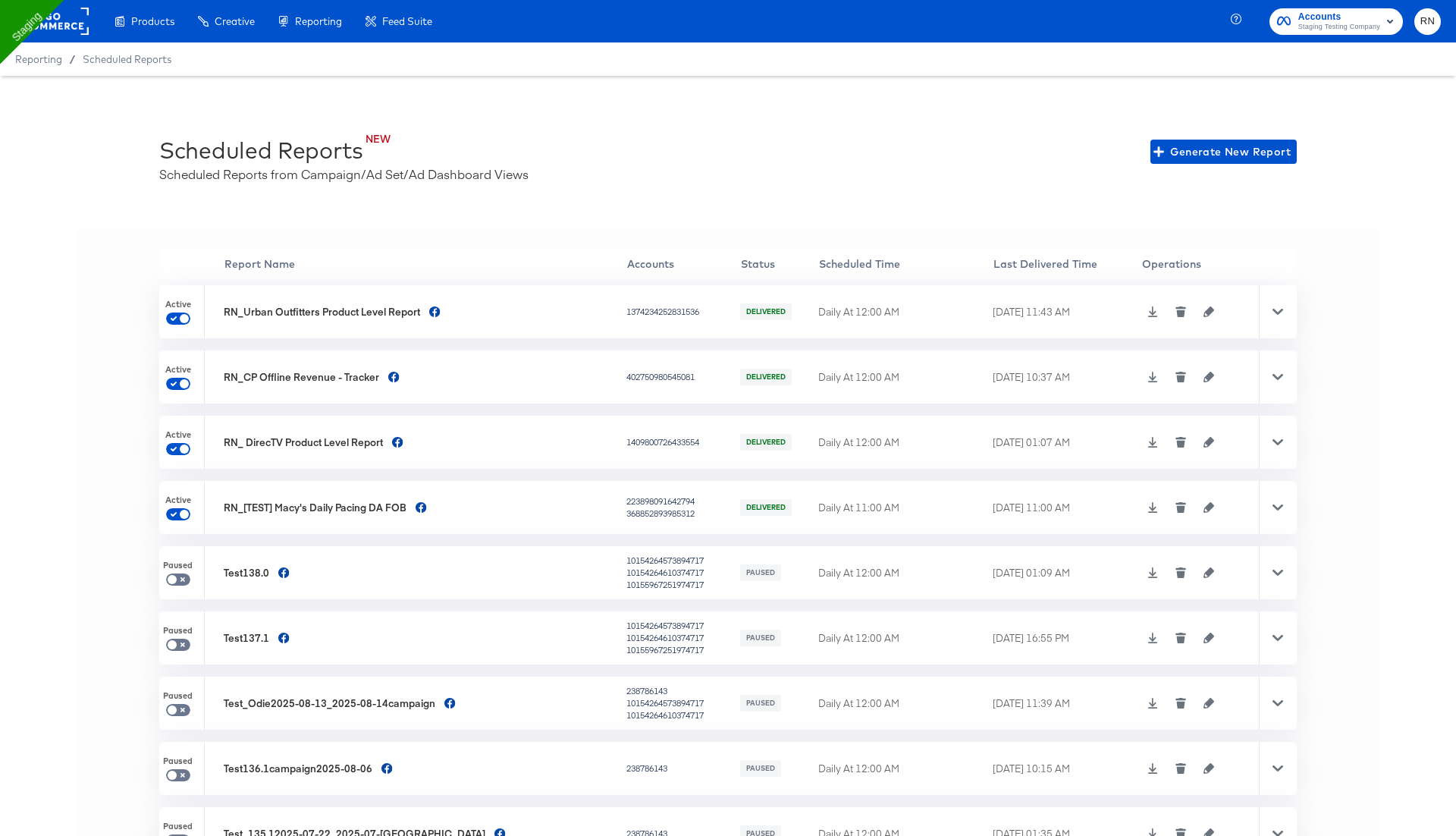
click at [80, 31] on rect at bounding box center [53, 21] width 70 height 27
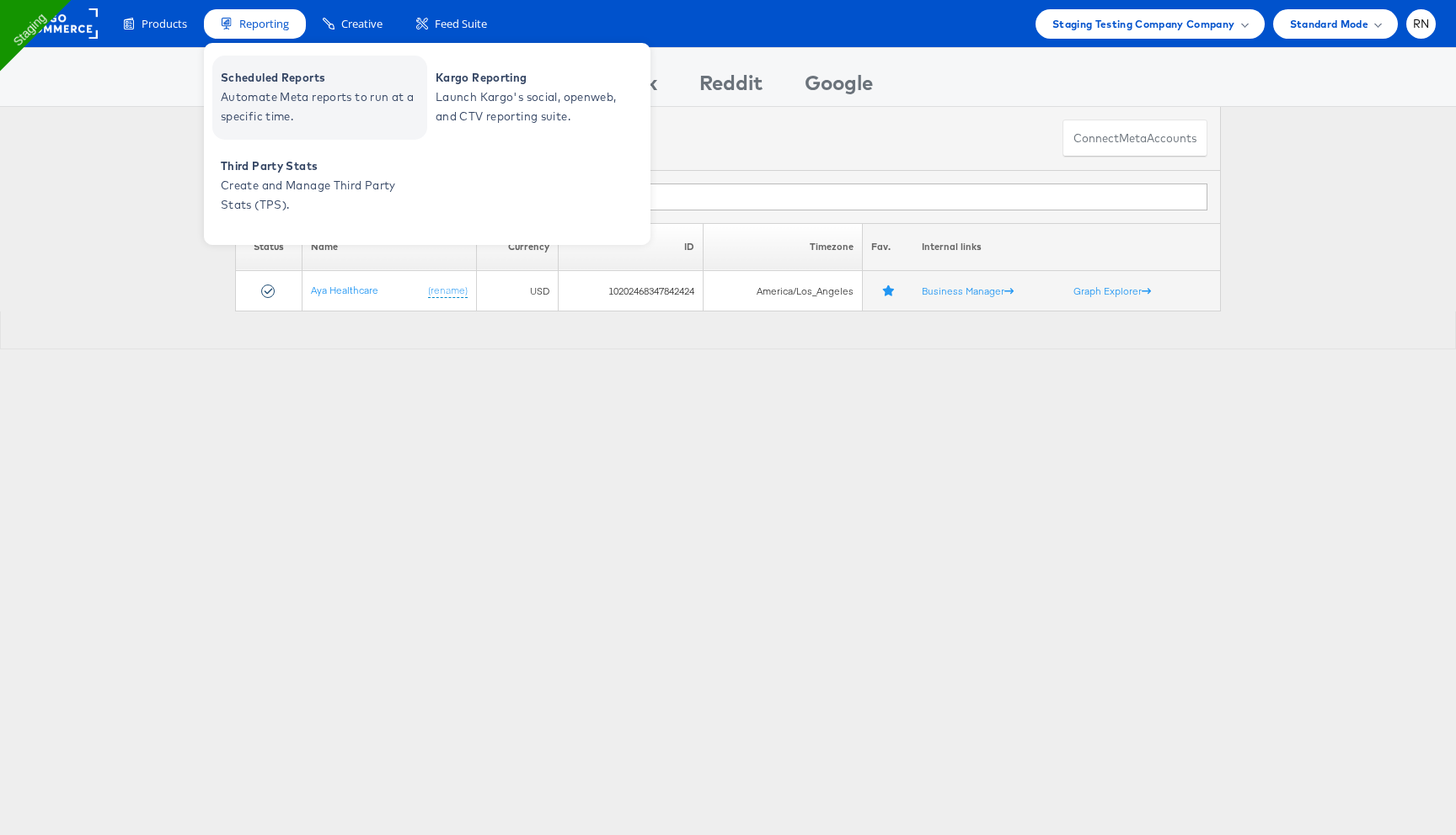
type input "10202468347842424"
click at [274, 101] on span "Automate Meta reports to run at a specific time." at bounding box center [322, 107] width 202 height 39
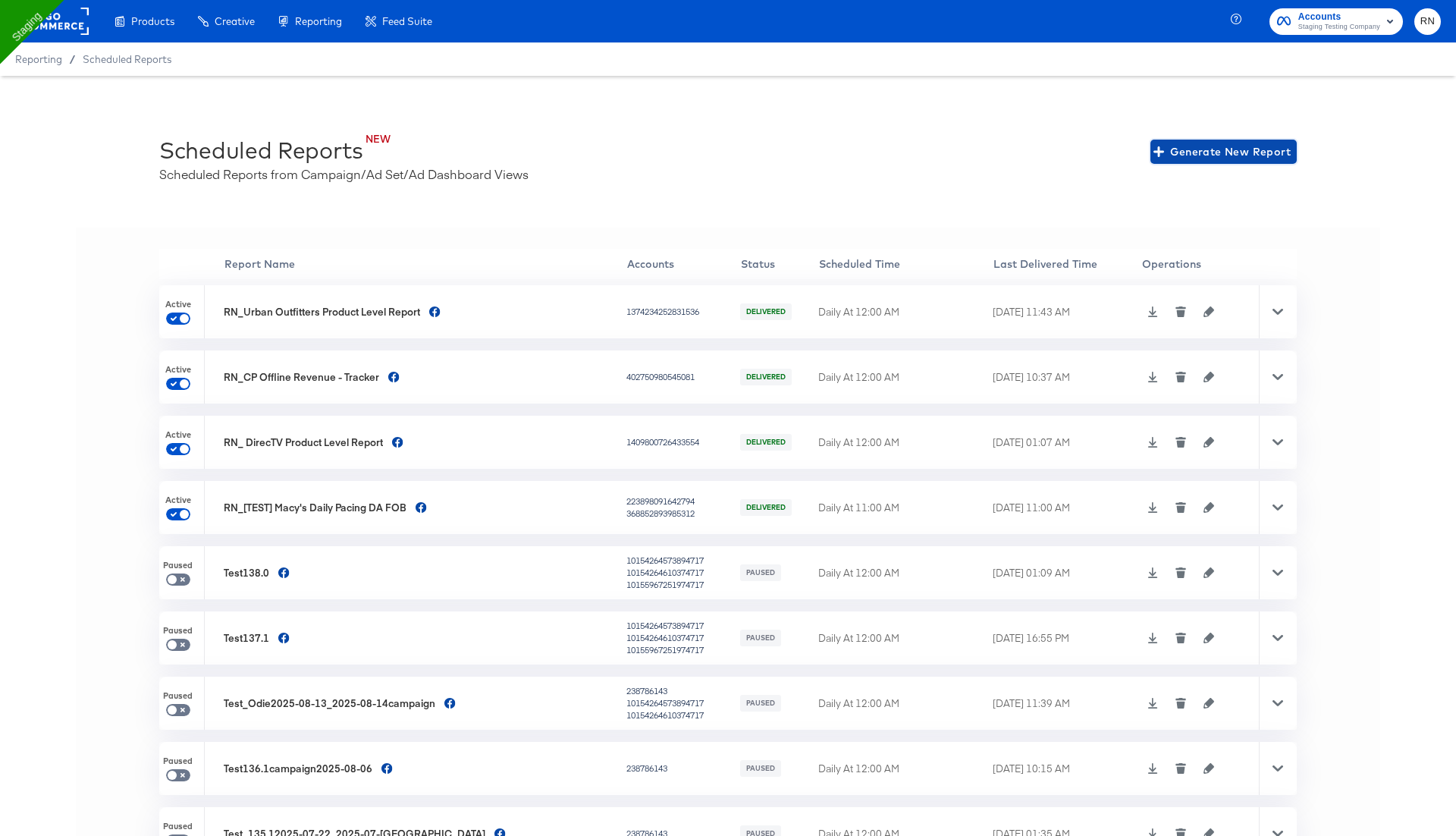
click at [1207, 147] on span "Generate New Report" at bounding box center [1223, 152] width 134 height 19
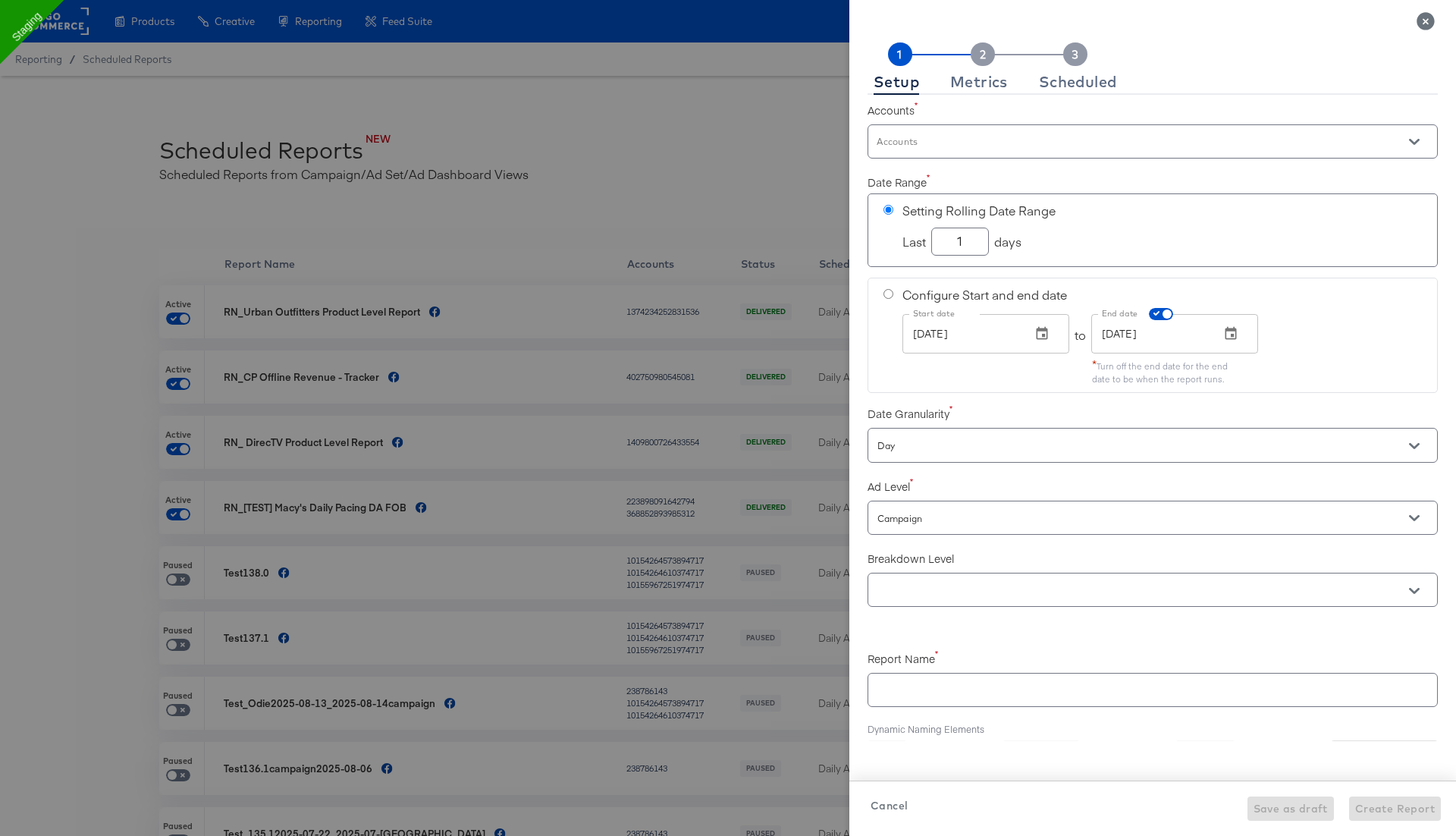
click at [1006, 139] on input "Accounts" at bounding box center [1131, 148] width 514 height 18
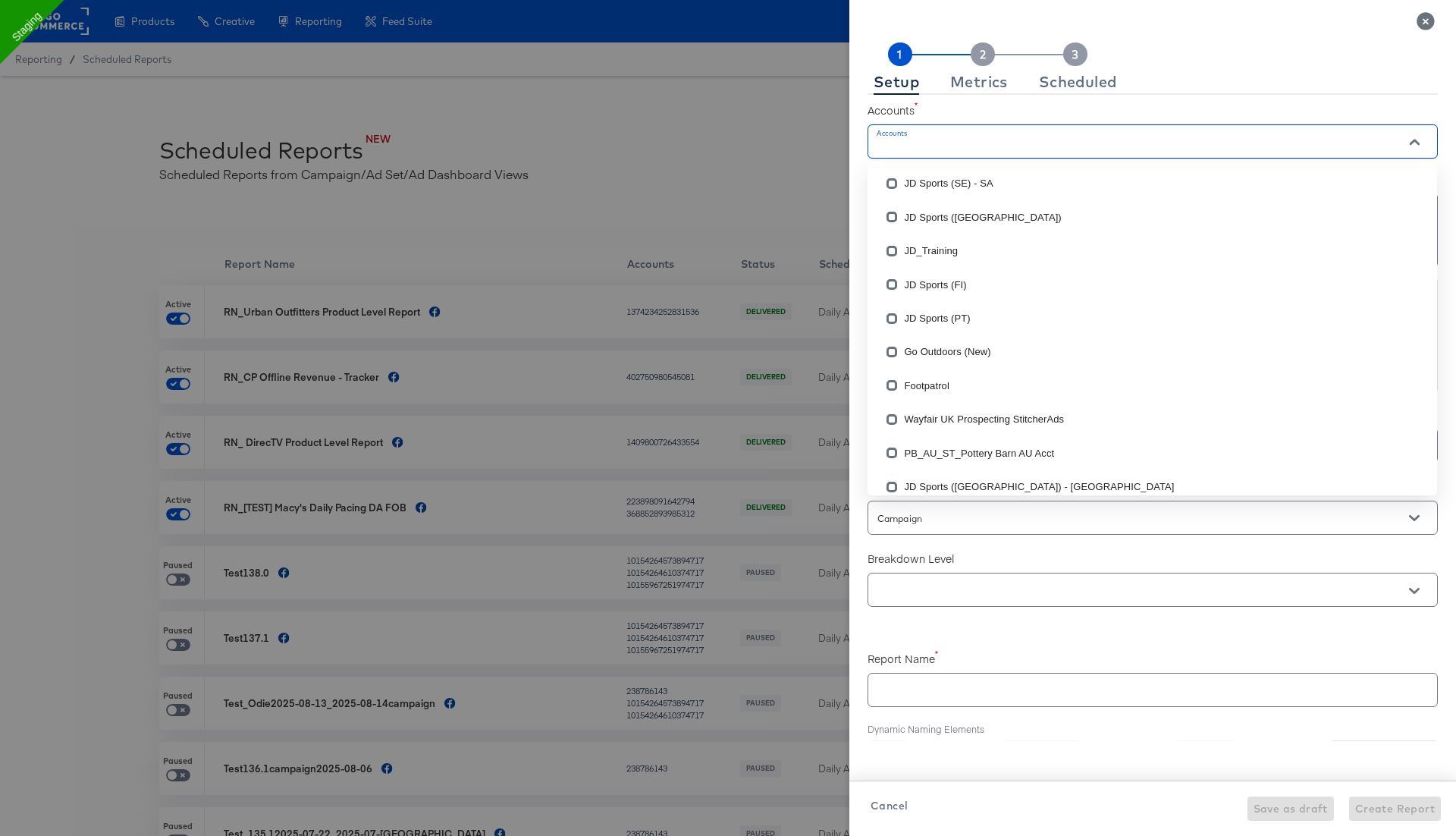
checkbox input "true"
paste input "10202468347842424"
type input "10202468347842424"
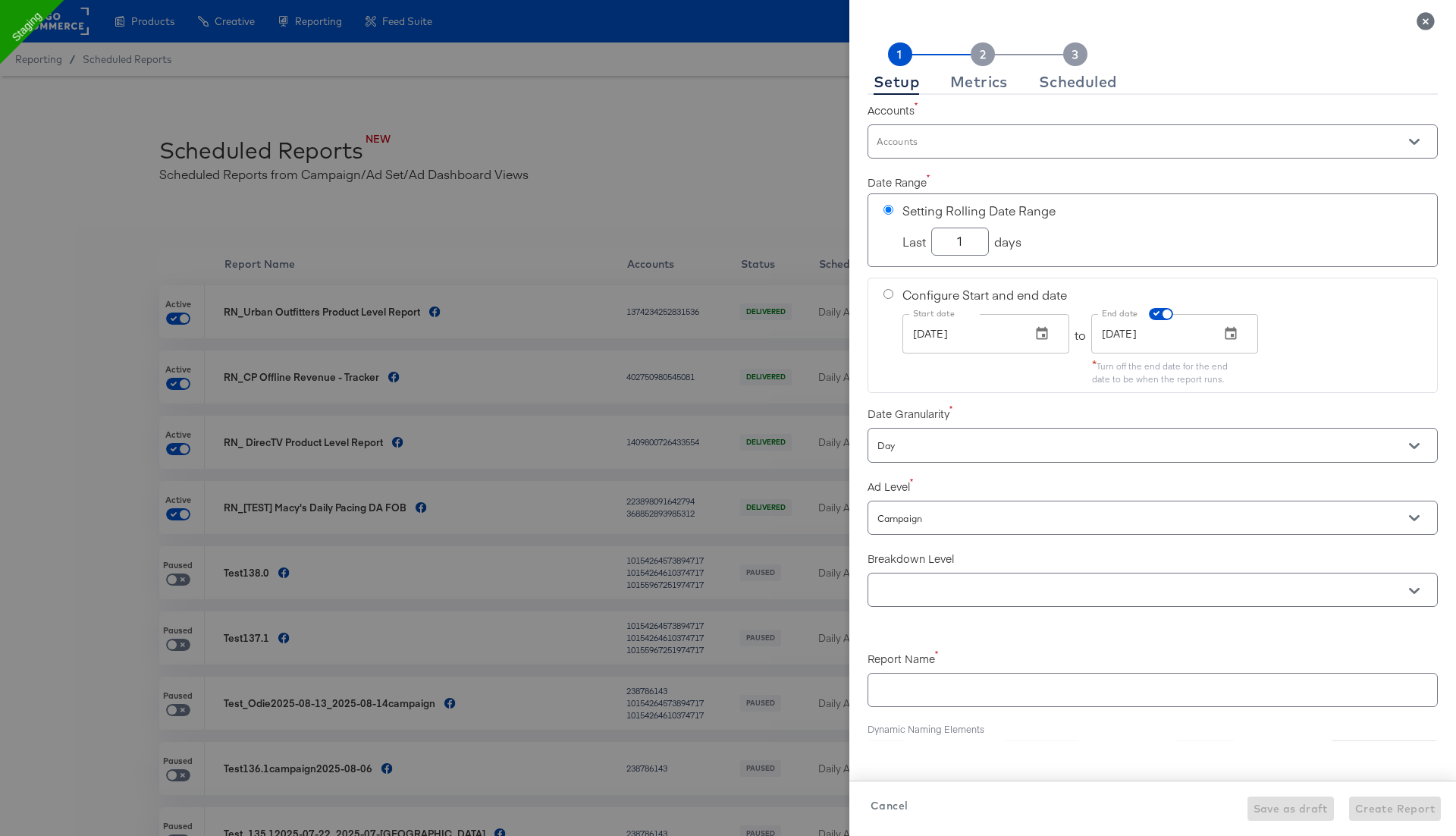
checkbox input "true"
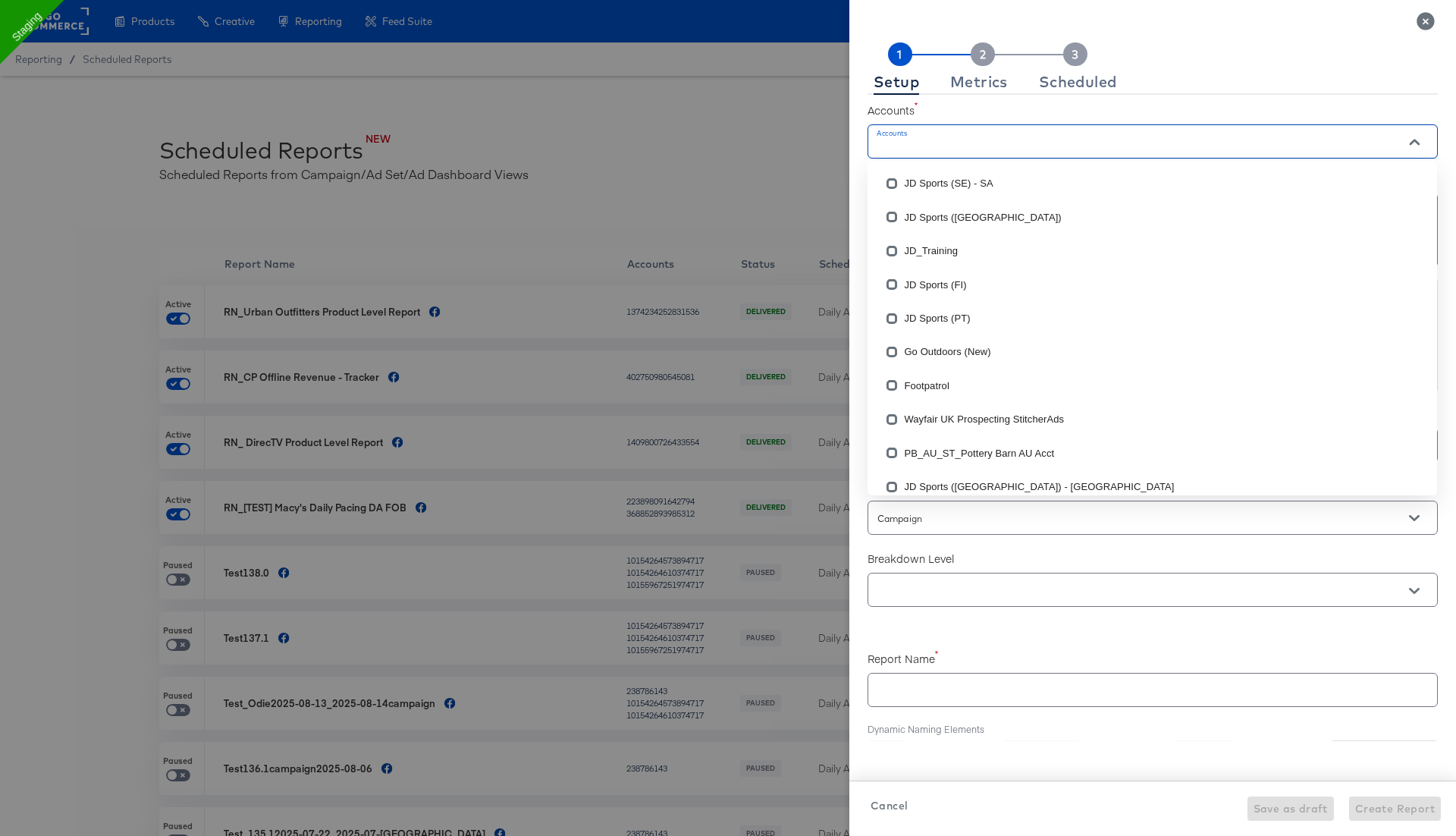
click at [919, 147] on input "Accounts" at bounding box center [1131, 148] width 514 height 18
type input "ay"
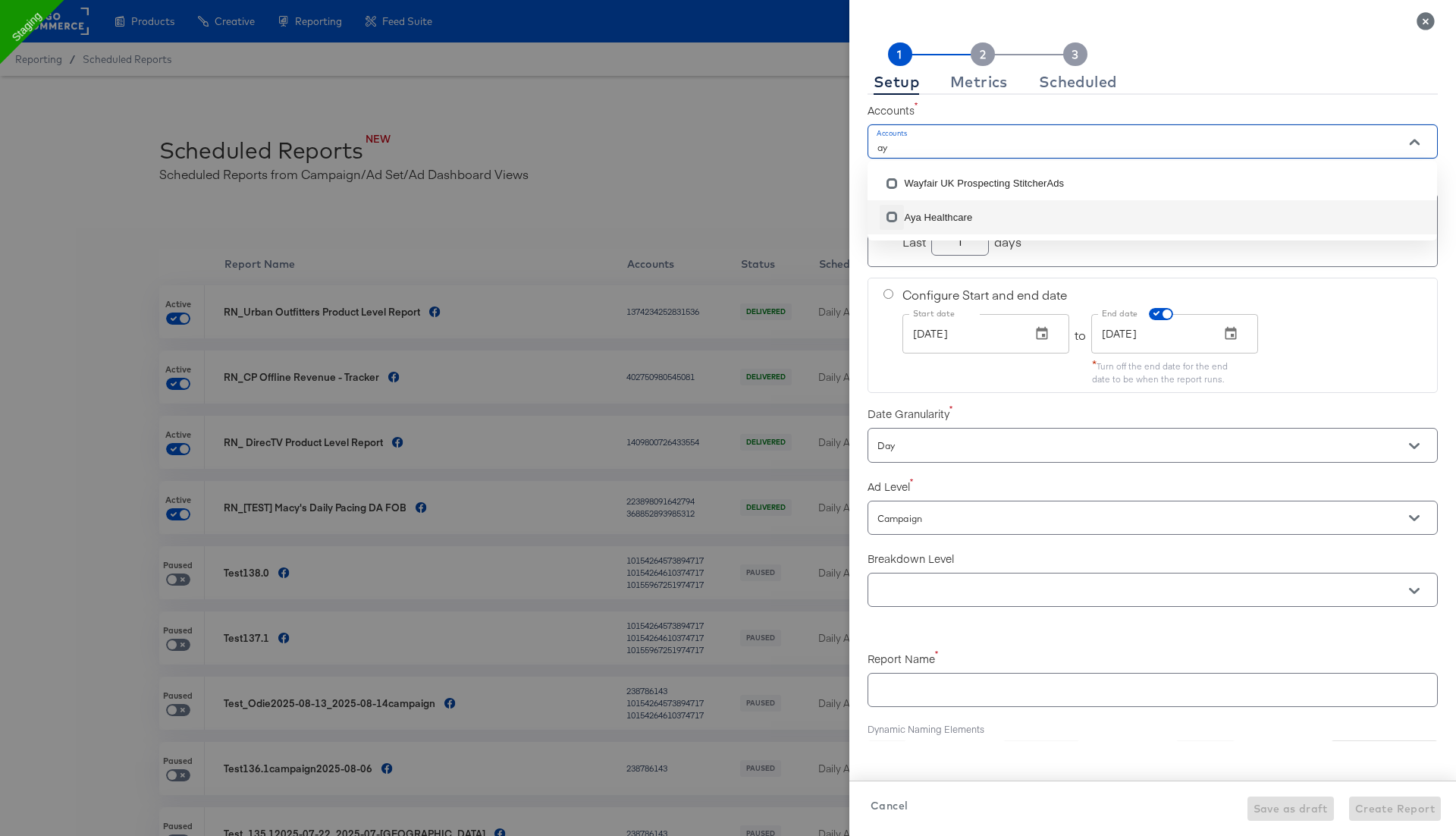
click at [894, 222] on input "checkbox" at bounding box center [891, 219] width 24 height 24
checkbox input "false"
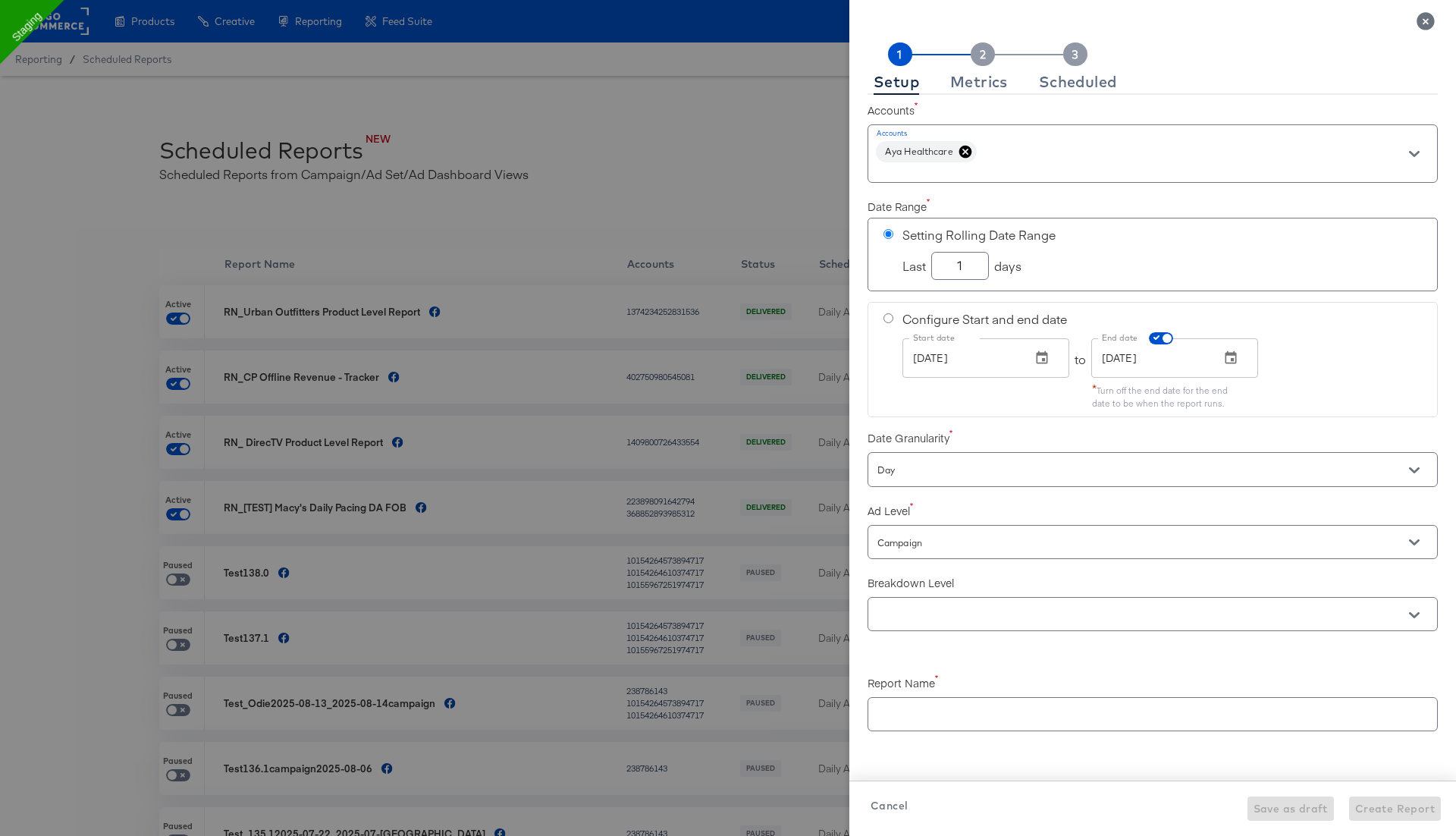
click at [1036, 107] on label "Accounts" at bounding box center [1152, 109] width 570 height 15
drag, startPoint x: 969, startPoint y: 262, endPoint x: 958, endPoint y: 262, distance: 11.0
click at [958, 262] on input "1" at bounding box center [960, 260] width 56 height 26
checkbox input "true"
type input "3"
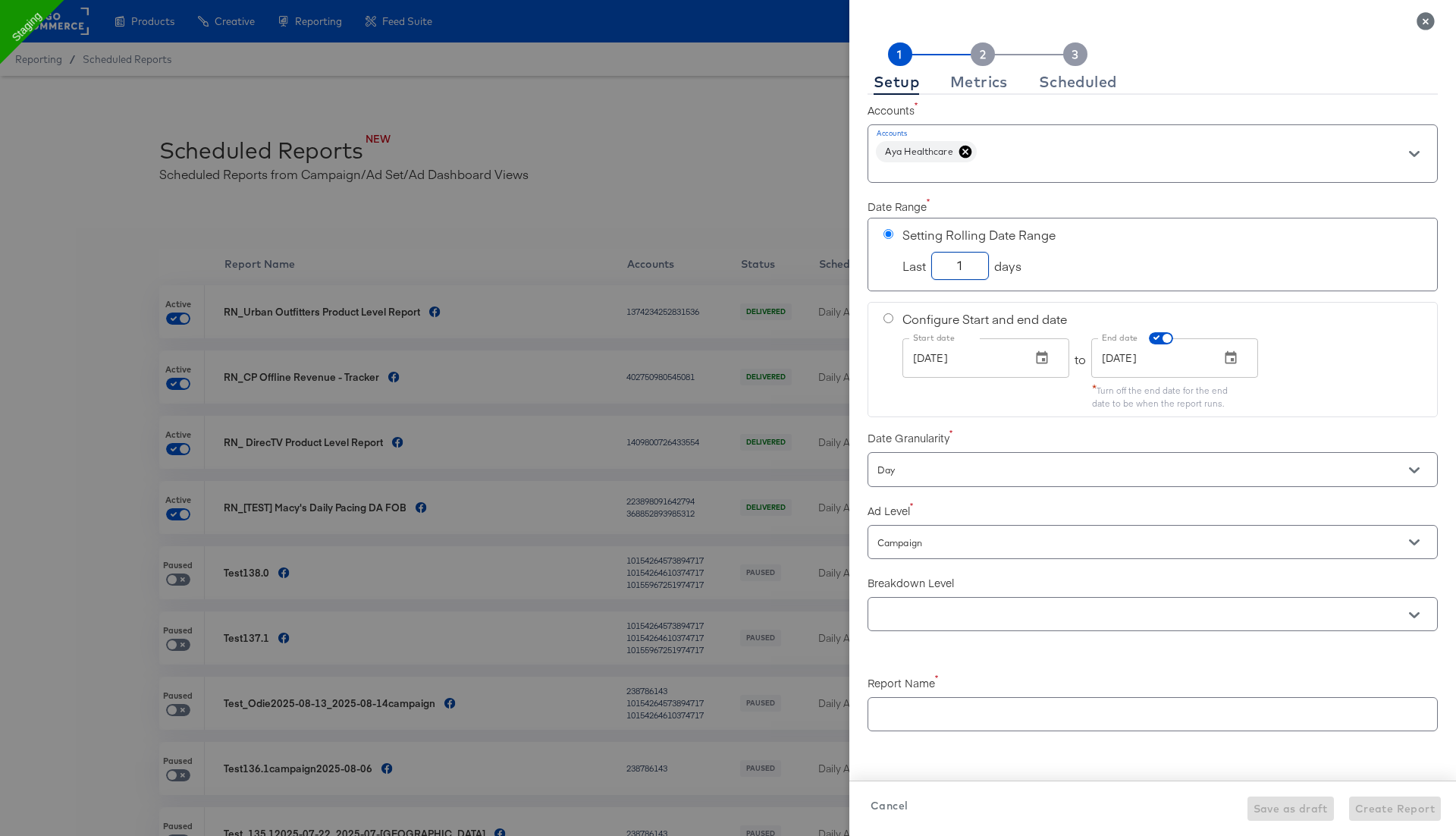
checkbox input "true"
type input "30"
checkbox input "true"
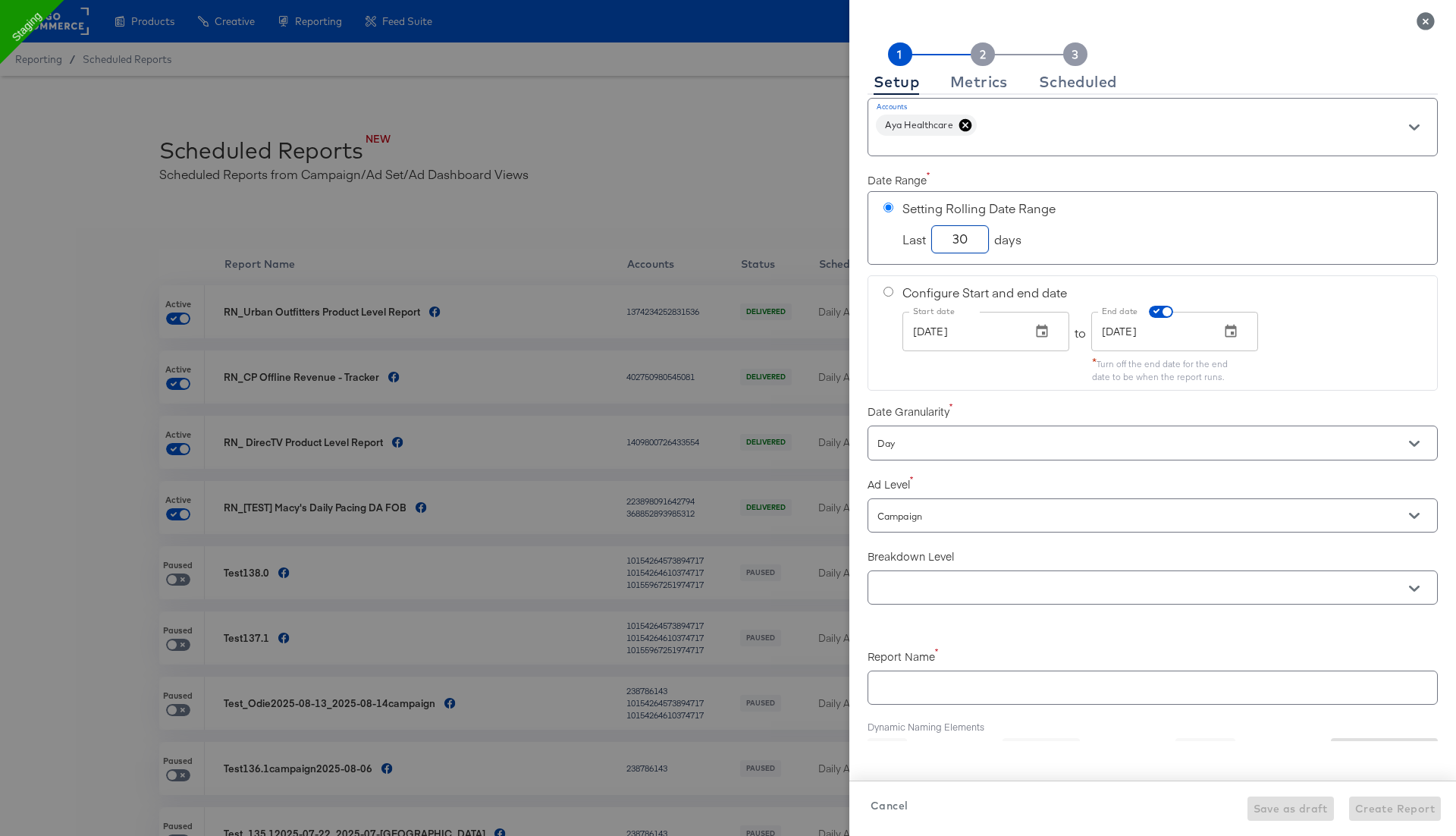
scroll to position [111, 0]
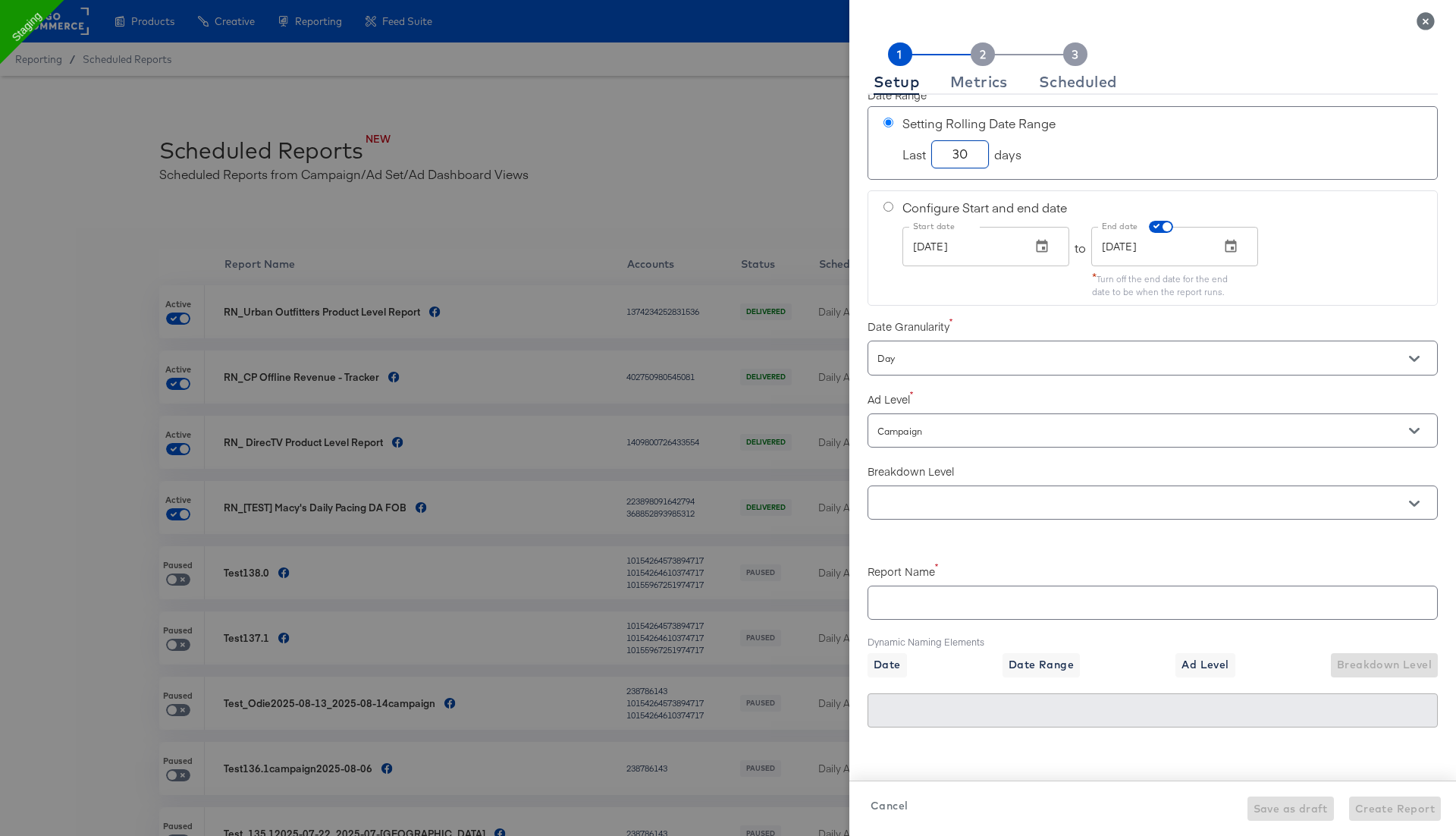
type input "30"
click at [935, 355] on input "Day" at bounding box center [1131, 358] width 514 height 18
click at [922, 450] on li "Total" at bounding box center [1152, 440] width 569 height 24
checkbox input "true"
type input "Total"
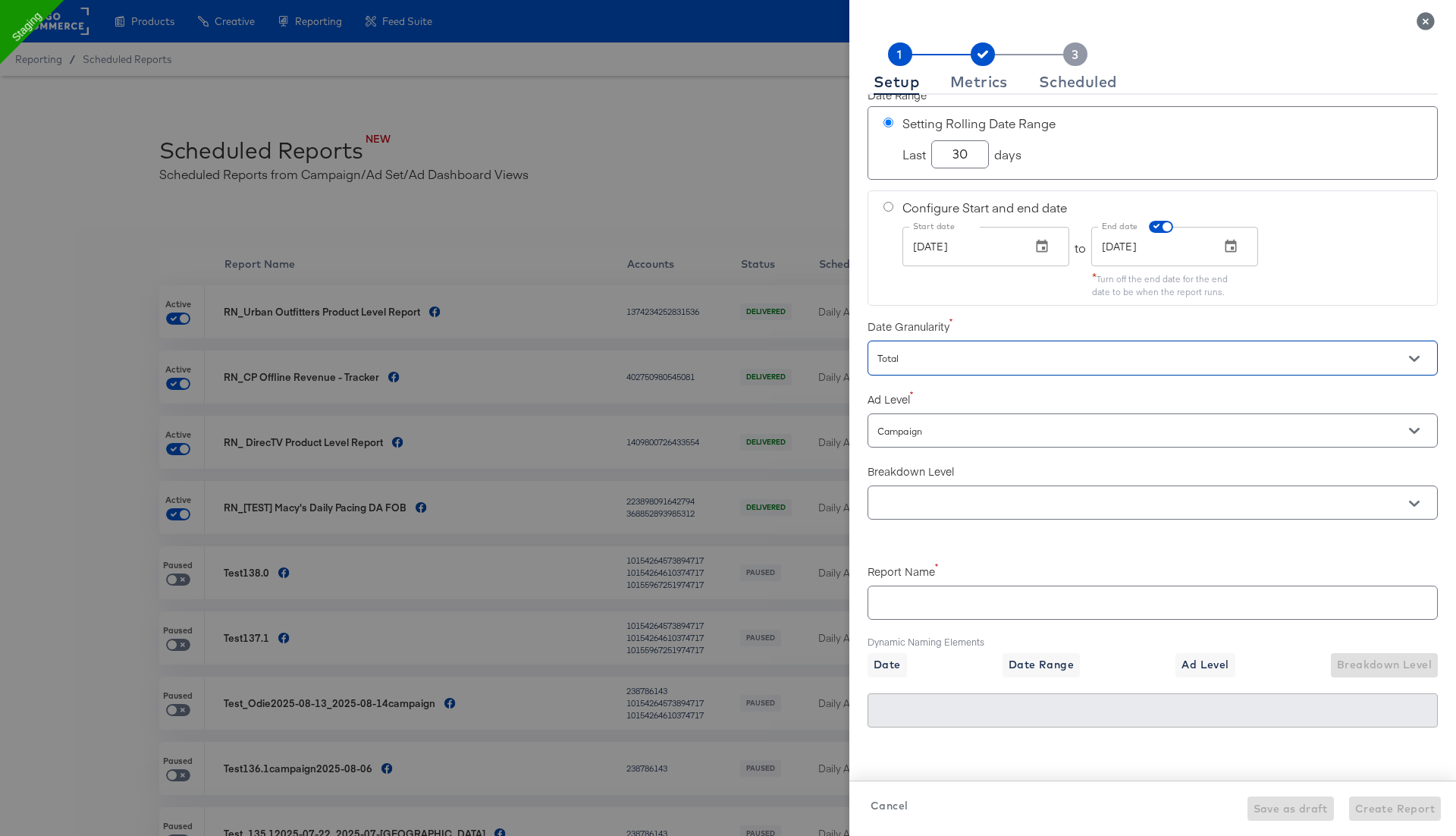
click at [935, 438] on div "Campaign" at bounding box center [1152, 430] width 570 height 34
click at [950, 437] on div "Campaign" at bounding box center [1152, 430] width 570 height 34
click at [1000, 431] on input "Campaign" at bounding box center [1131, 432] width 514 height 18
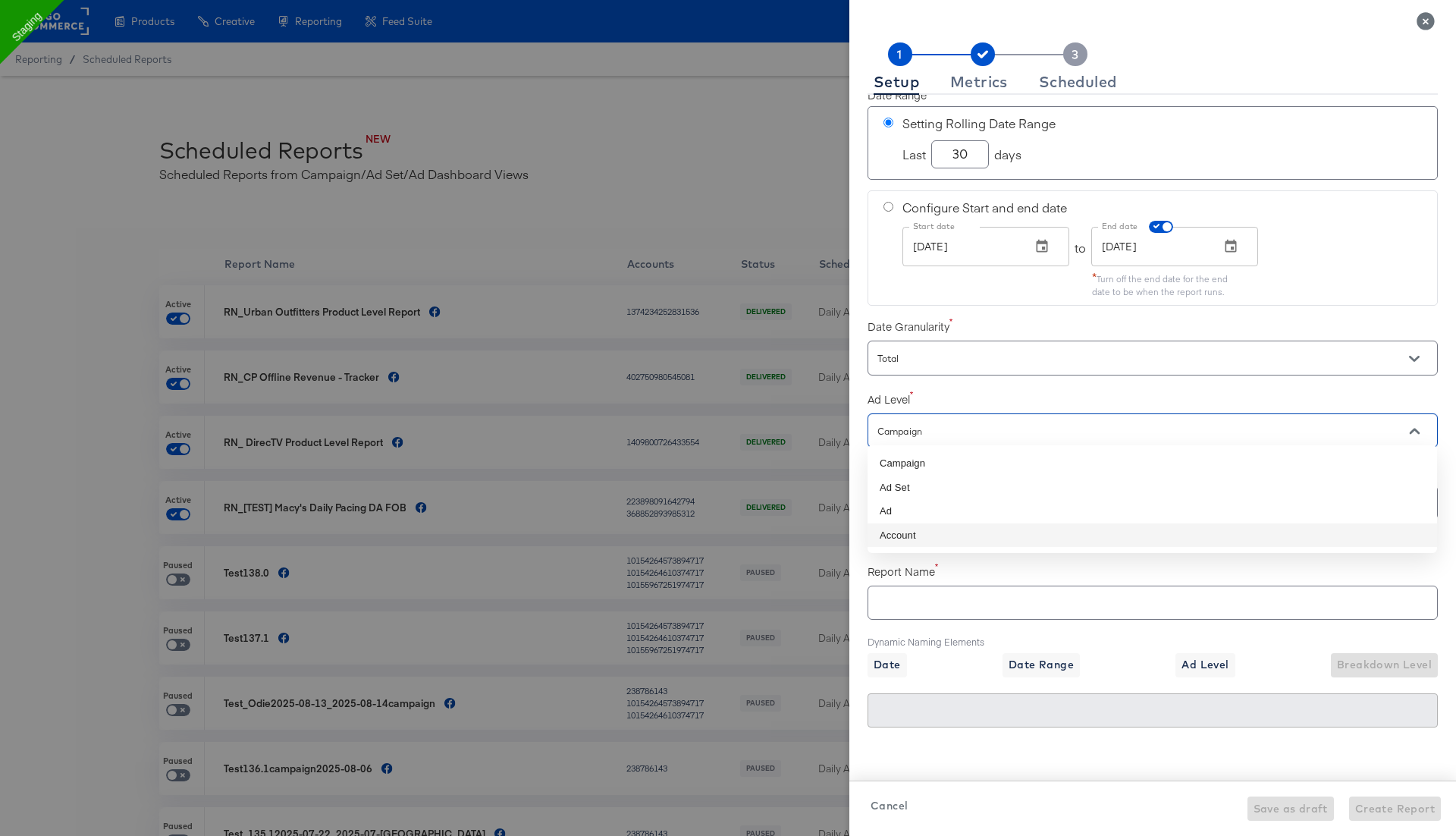
click at [932, 539] on li "Account" at bounding box center [1152, 535] width 569 height 24
checkbox input "true"
type input "Account"
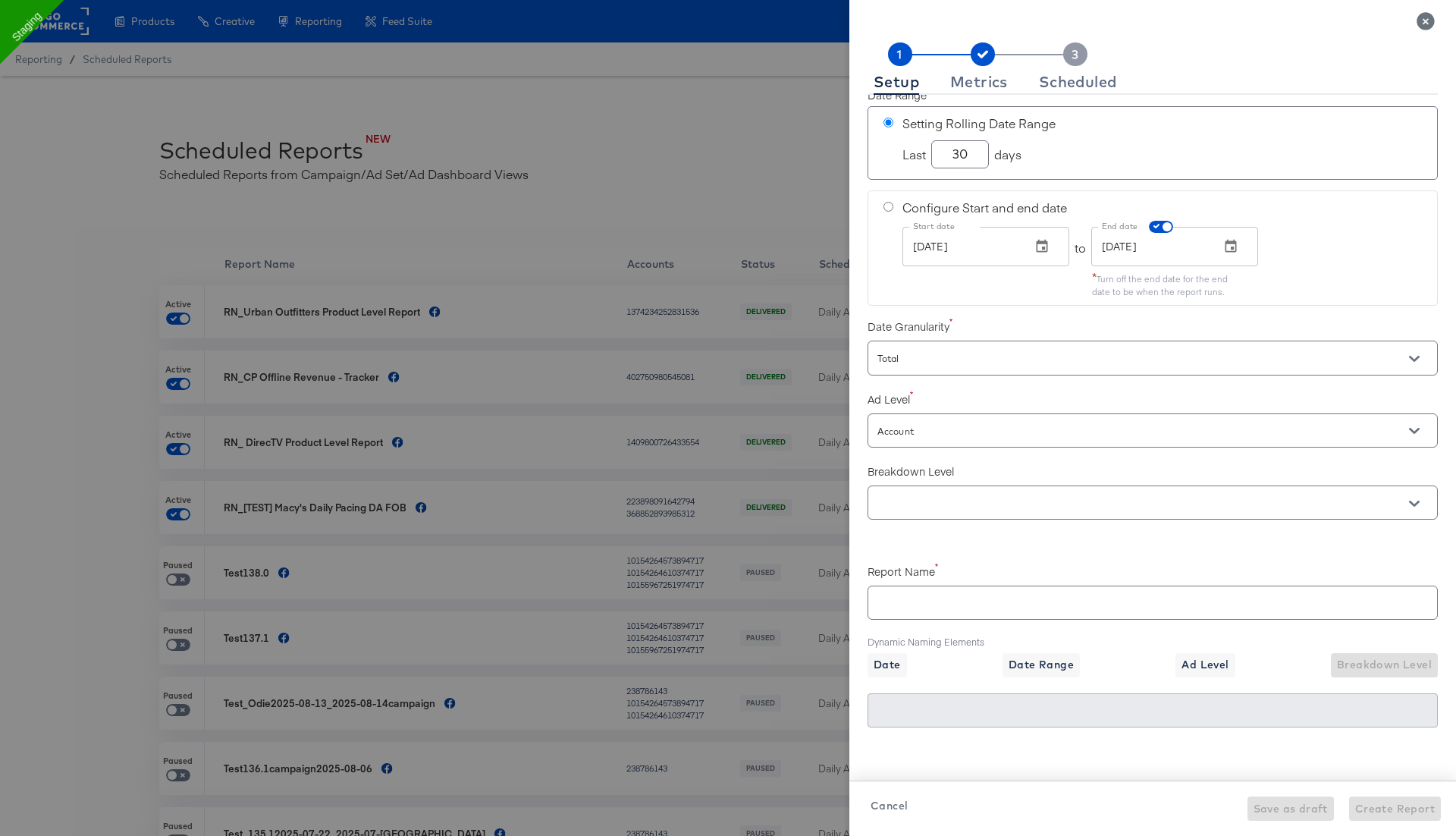
checkbox input "true"
click at [930, 502] on input "text" at bounding box center [1131, 503] width 514 height 18
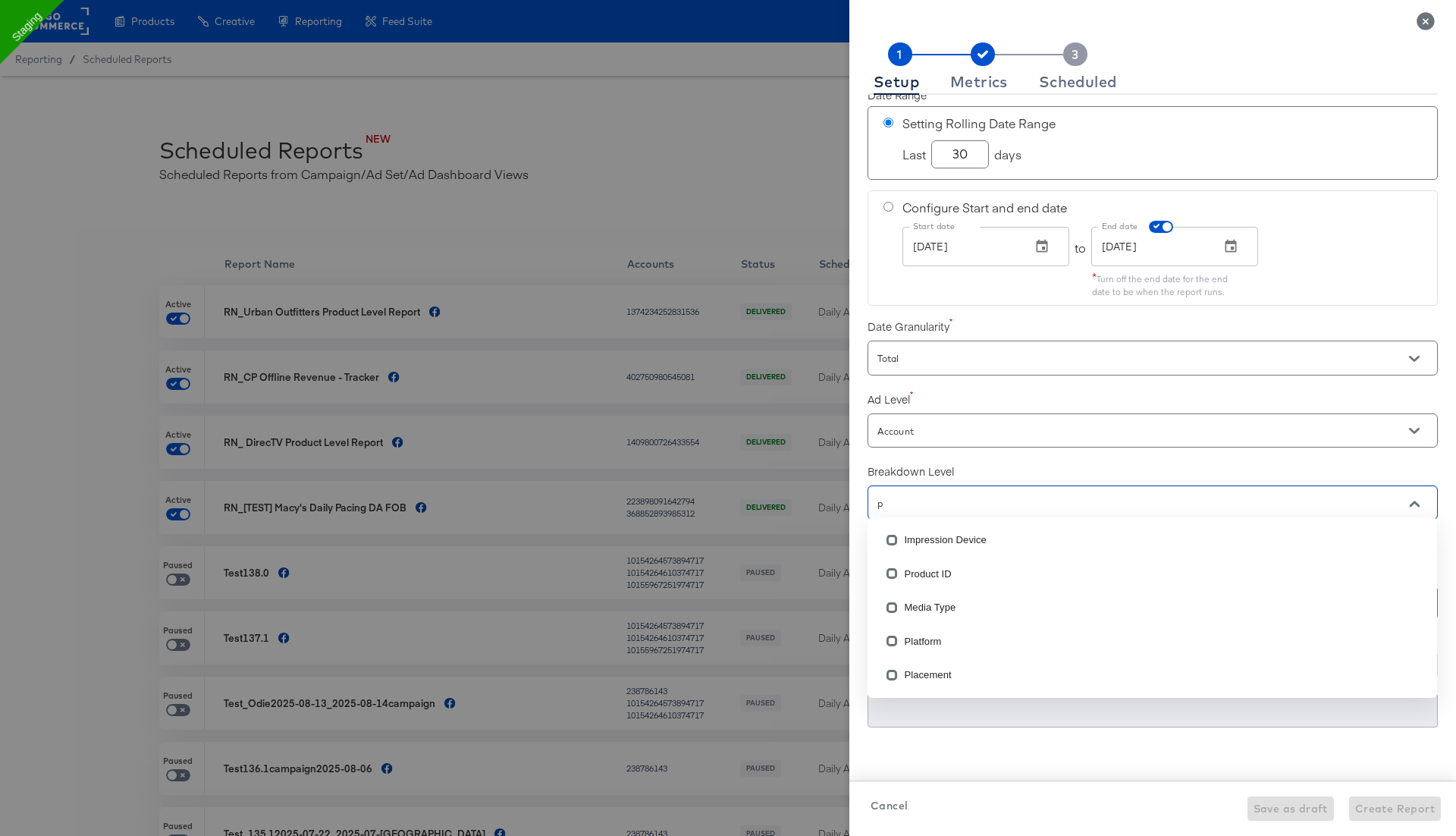
type input "pr"
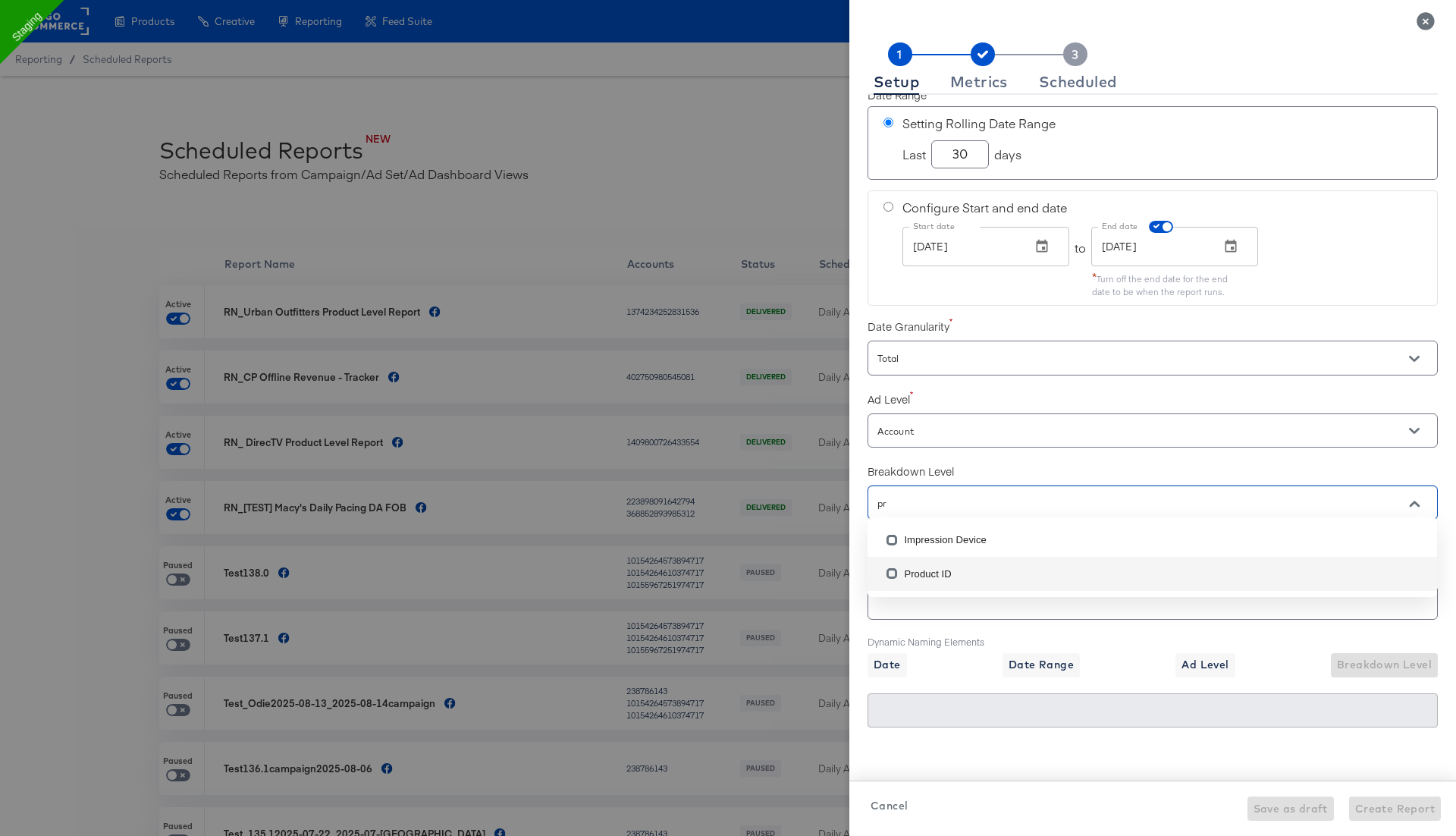
click at [925, 566] on li "Product ID" at bounding box center [1152, 574] width 569 height 34
checkbox input "true"
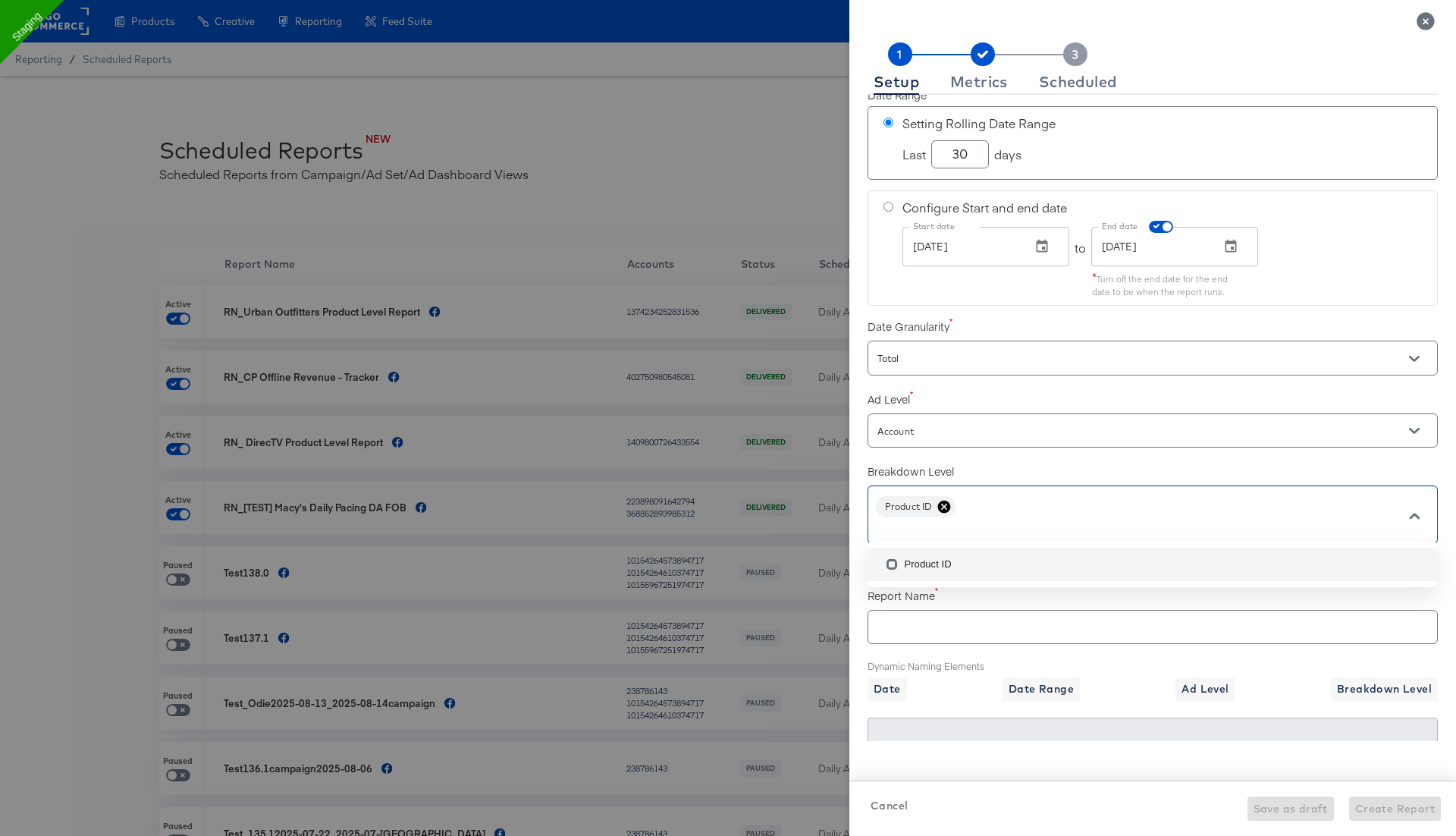
click at [957, 652] on div "Dynamic Naming Elements Date Date Range Ad Level Breakdown Level" at bounding box center [1152, 676] width 570 height 49
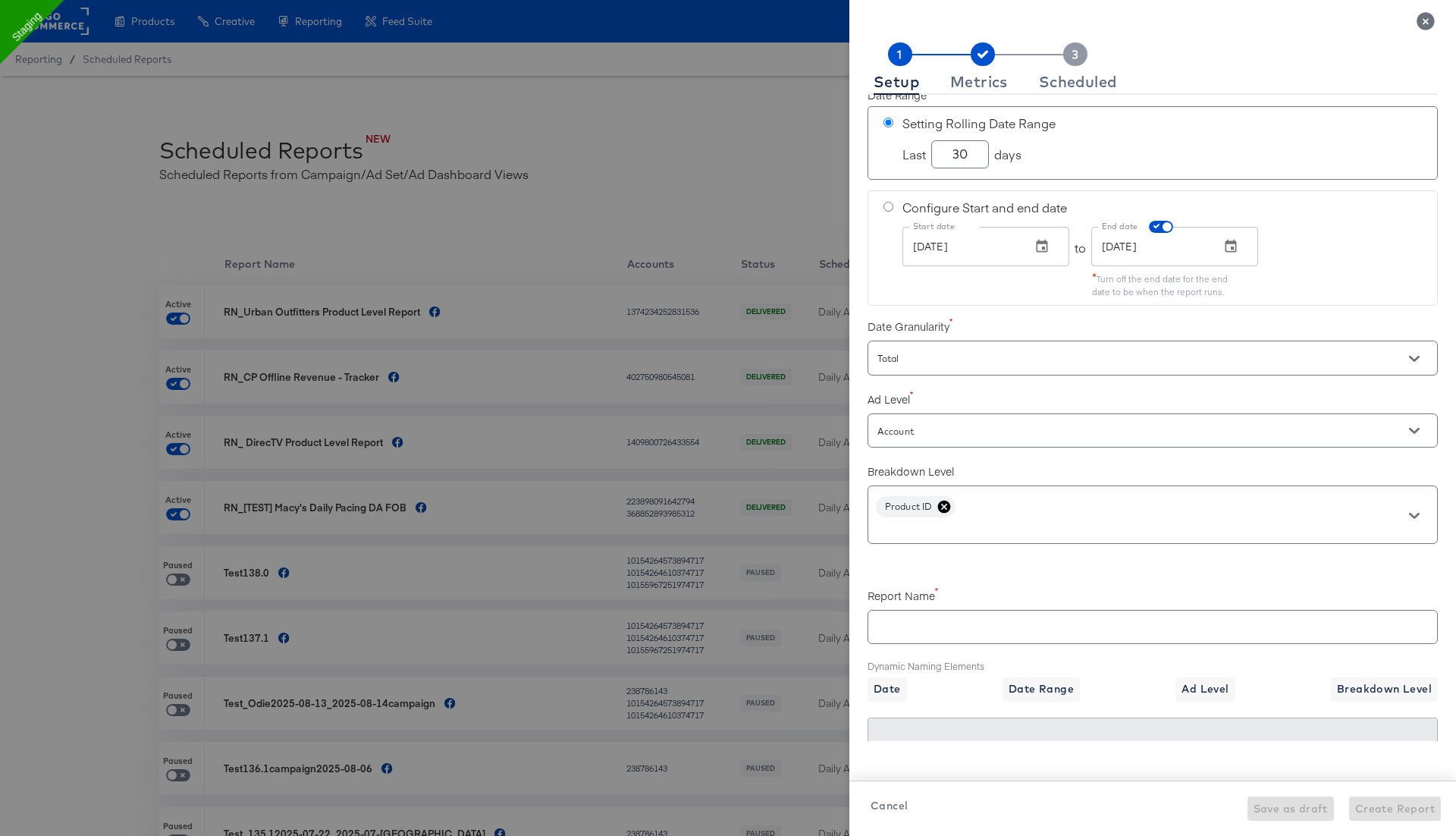
click at [900, 616] on input "text" at bounding box center [1152, 621] width 568 height 33
checkbox input "true"
type input "R"
checkbox input "true"
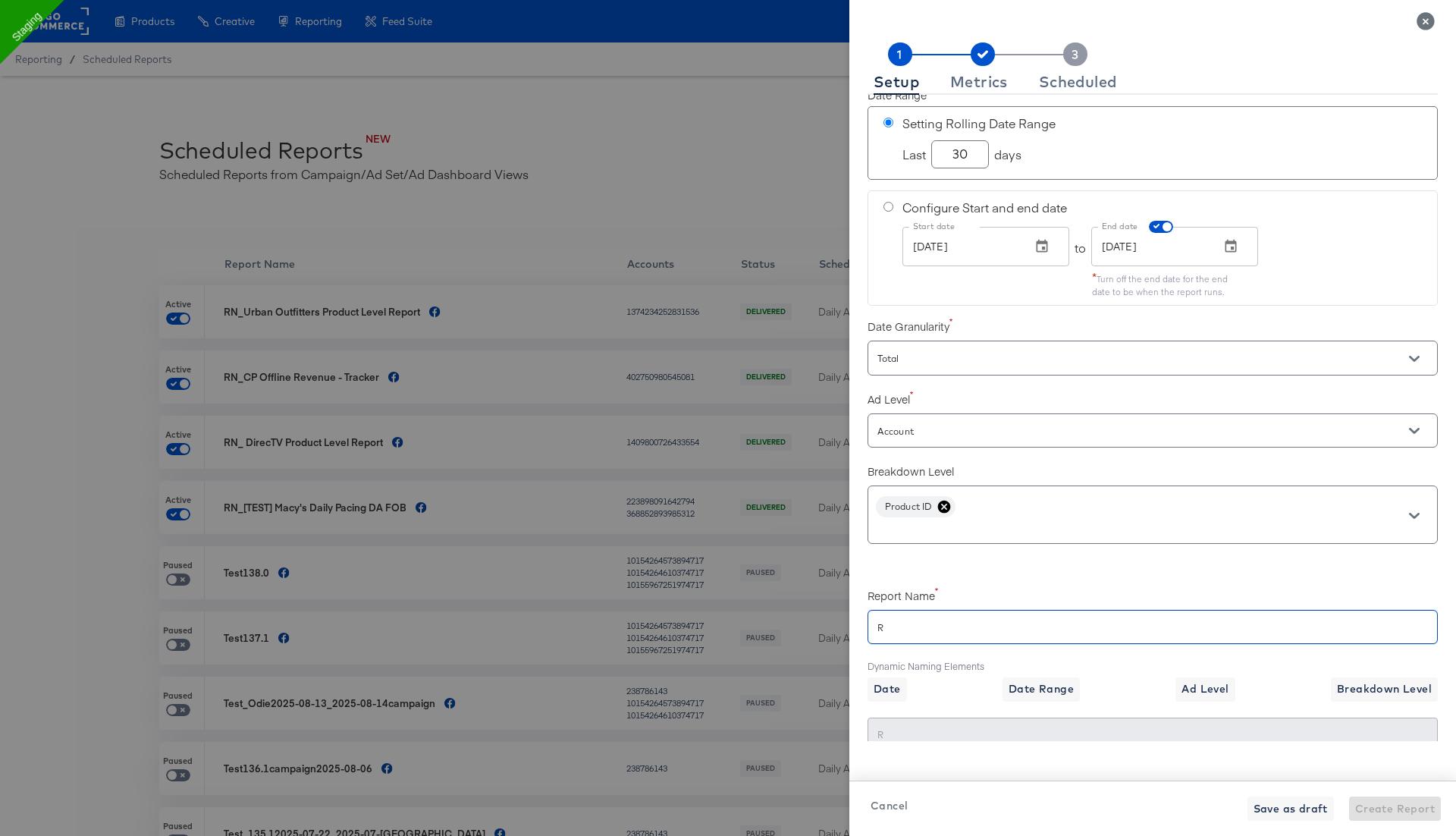
type input "Rn"
checkbox input "true"
type input "Rn_"
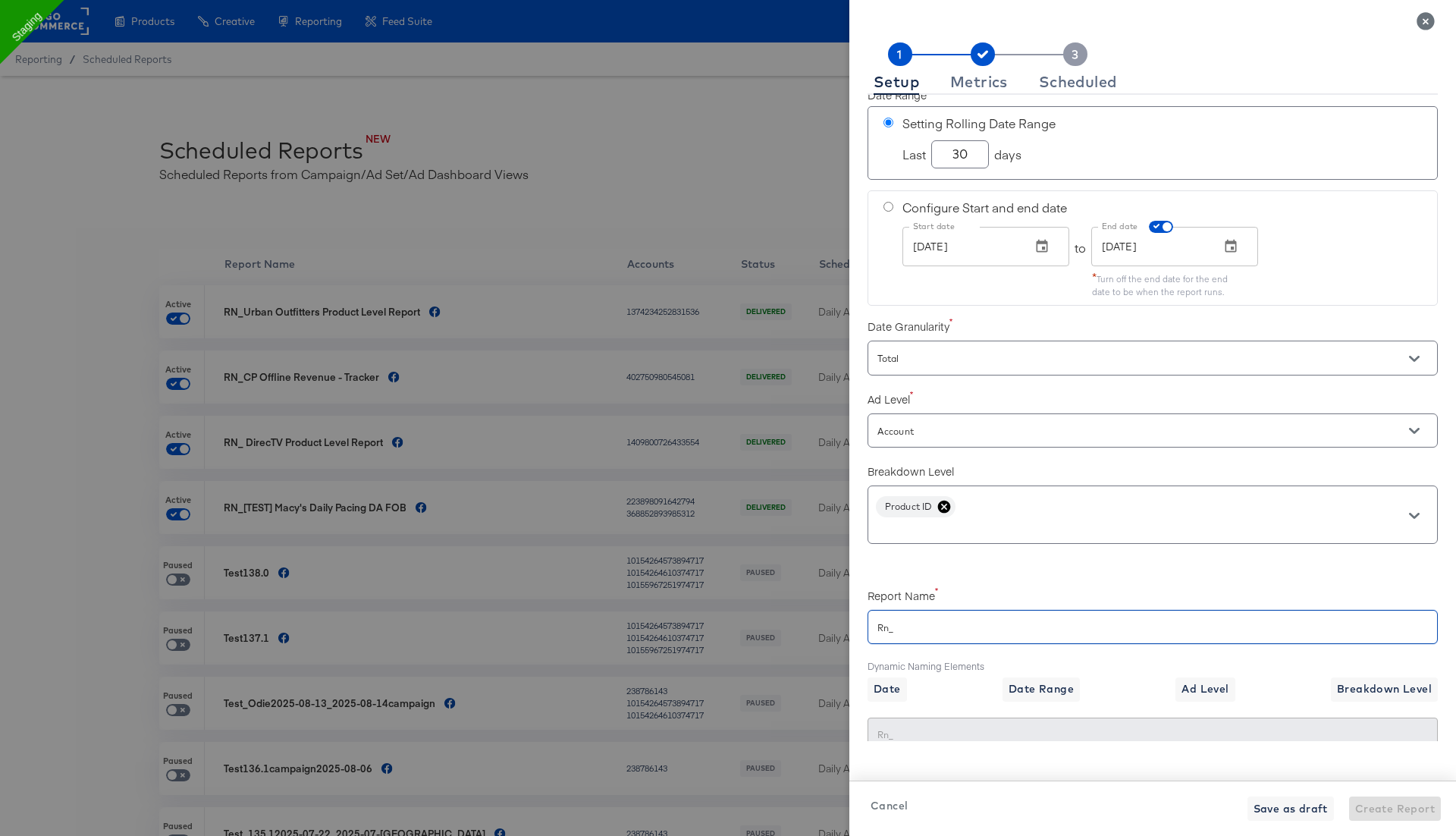
paste input "Aya Healthcare Top Job Titles CTR"
checkbox input "true"
type input "Rn_Aya Healthcare Top Job Titles CTR"
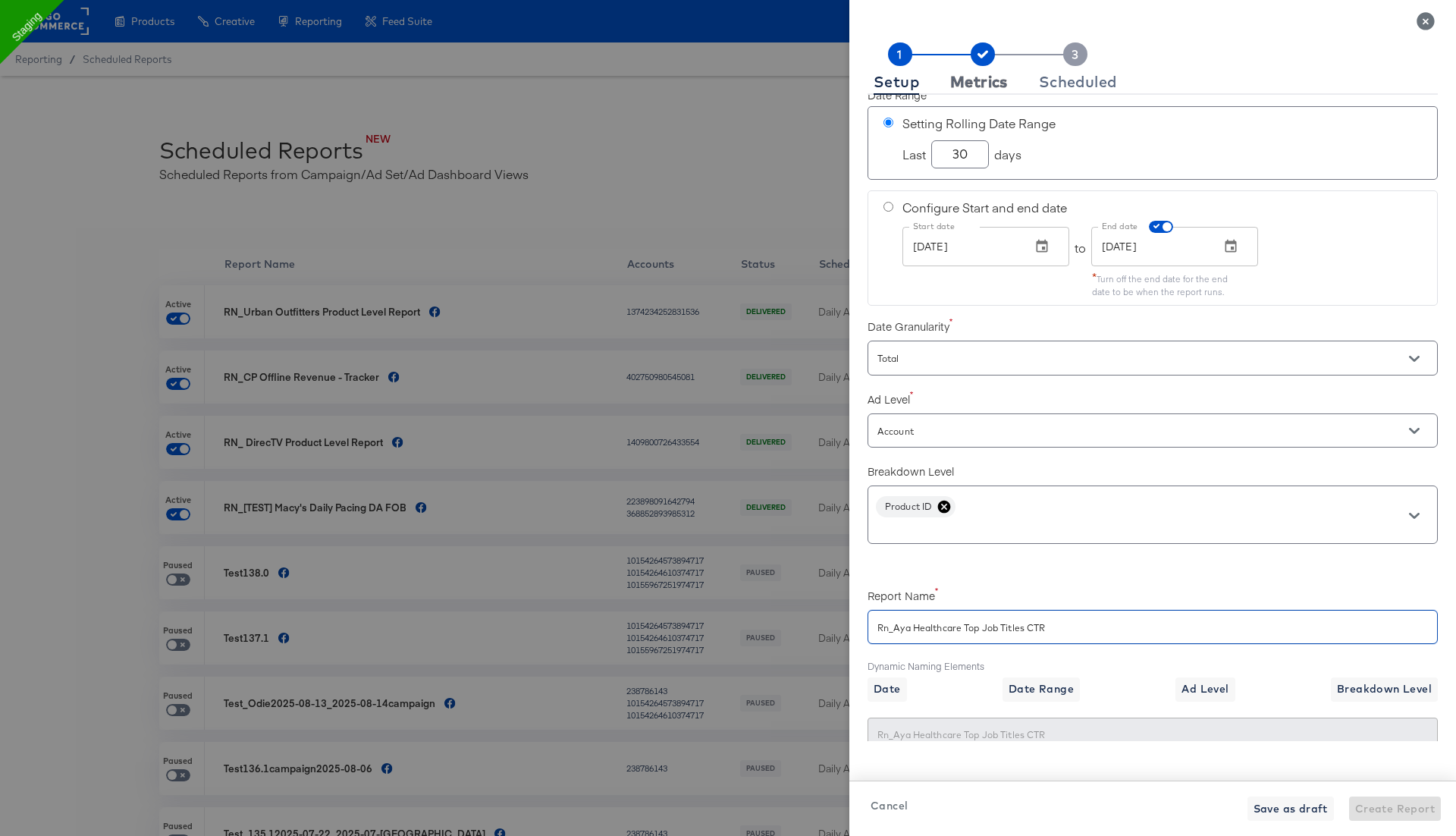
click at [993, 86] on div "Metrics" at bounding box center [979, 82] width 57 height 12
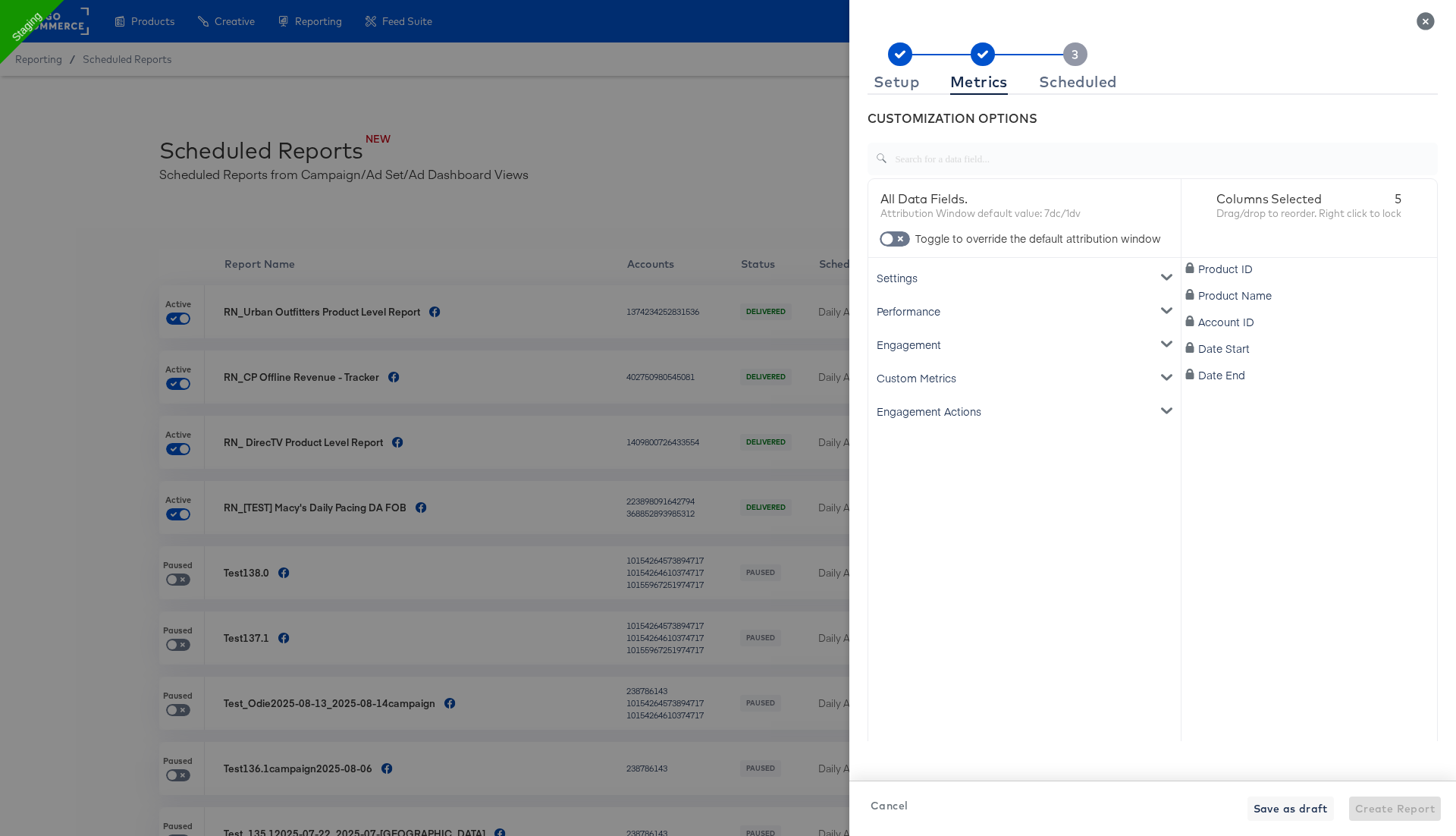
click at [904, 273] on div "Settings" at bounding box center [1024, 278] width 306 height 34
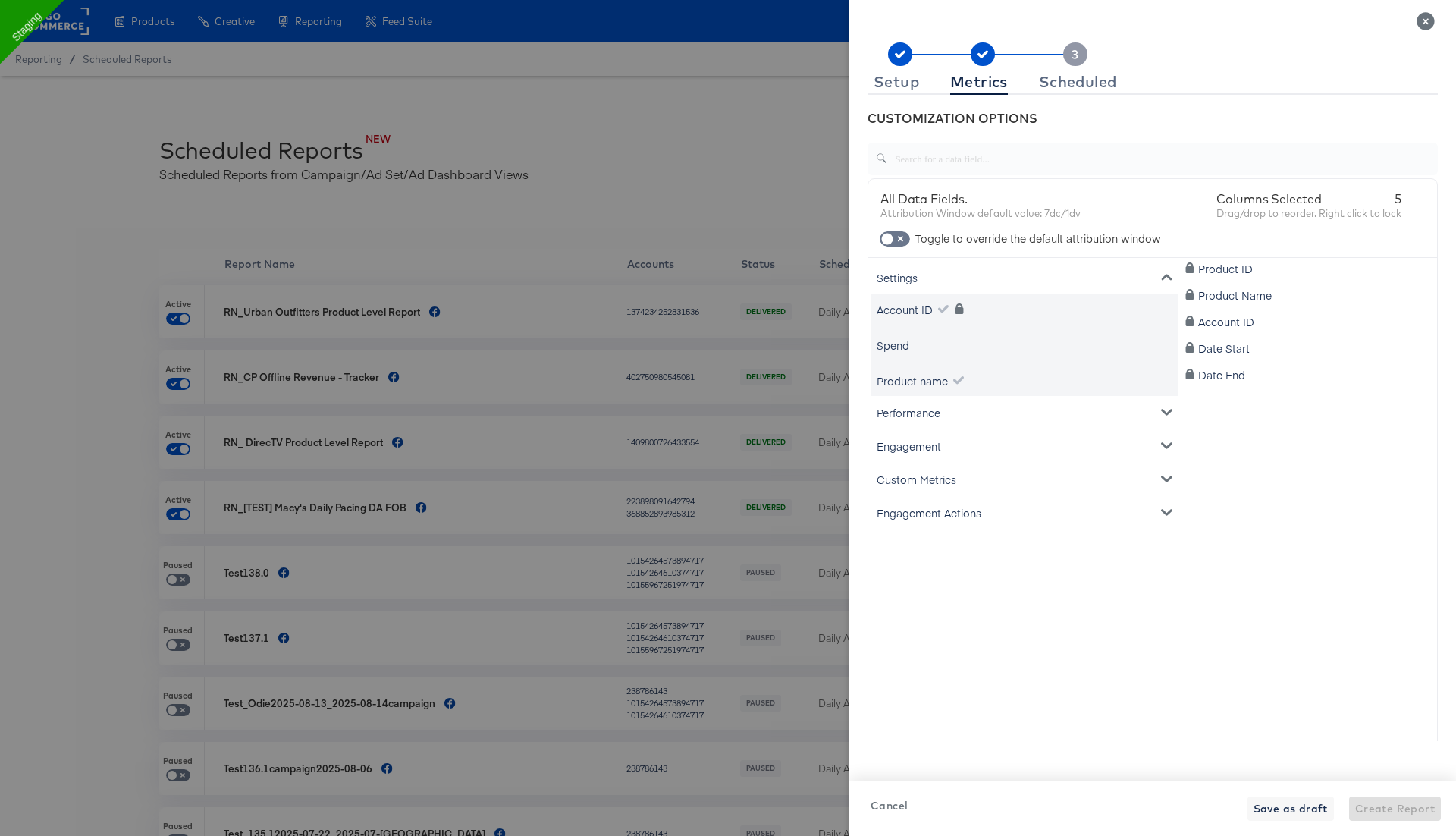
click at [897, 412] on div "Performance" at bounding box center [1024, 413] width 306 height 34
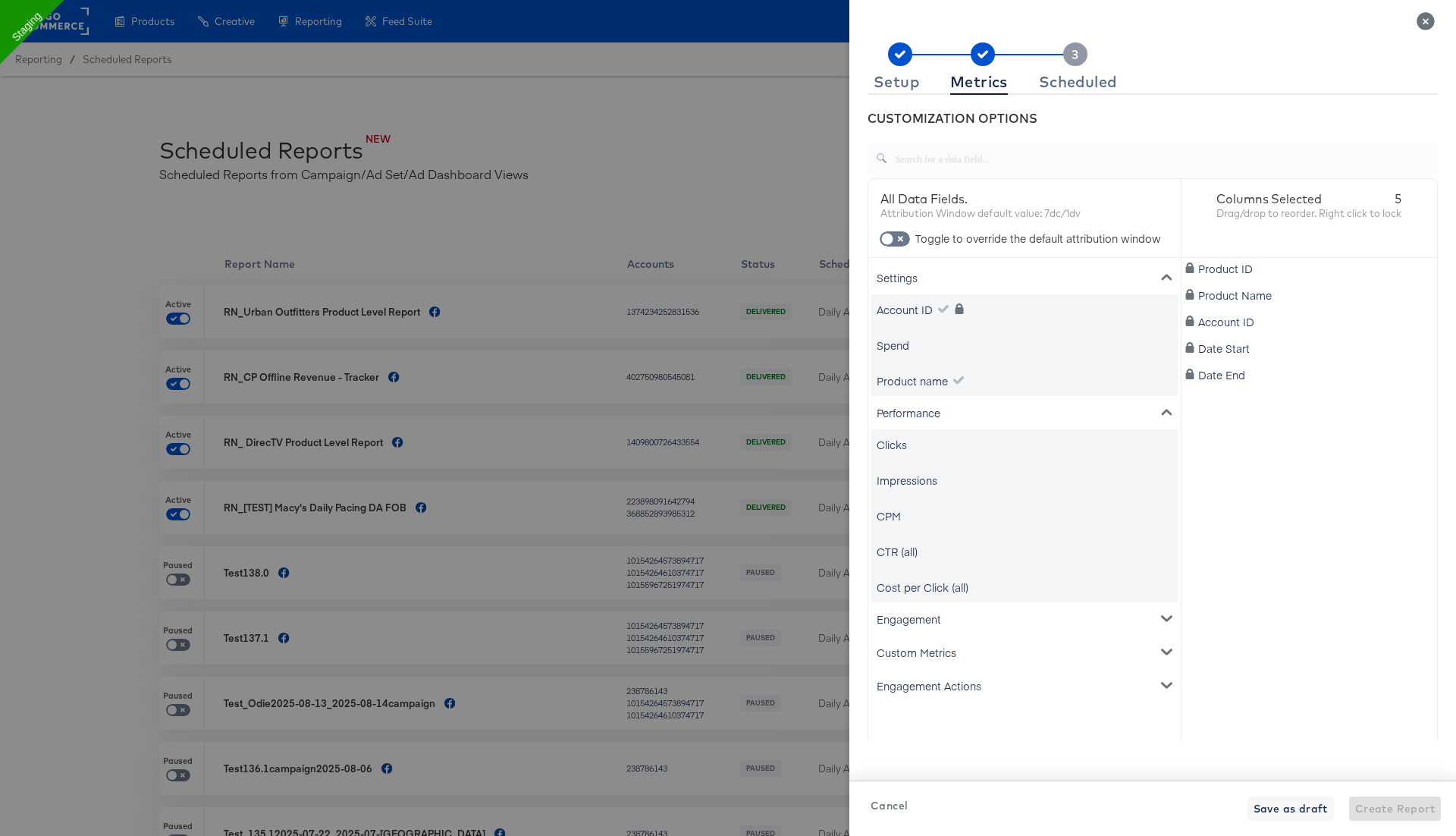
click at [895, 445] on div "Clicks" at bounding box center [891, 444] width 30 height 15
click at [897, 552] on div "CTR (all)" at bounding box center [897, 551] width 41 height 15
click at [1084, 84] on div "Scheduled" at bounding box center [1077, 82] width 79 height 12
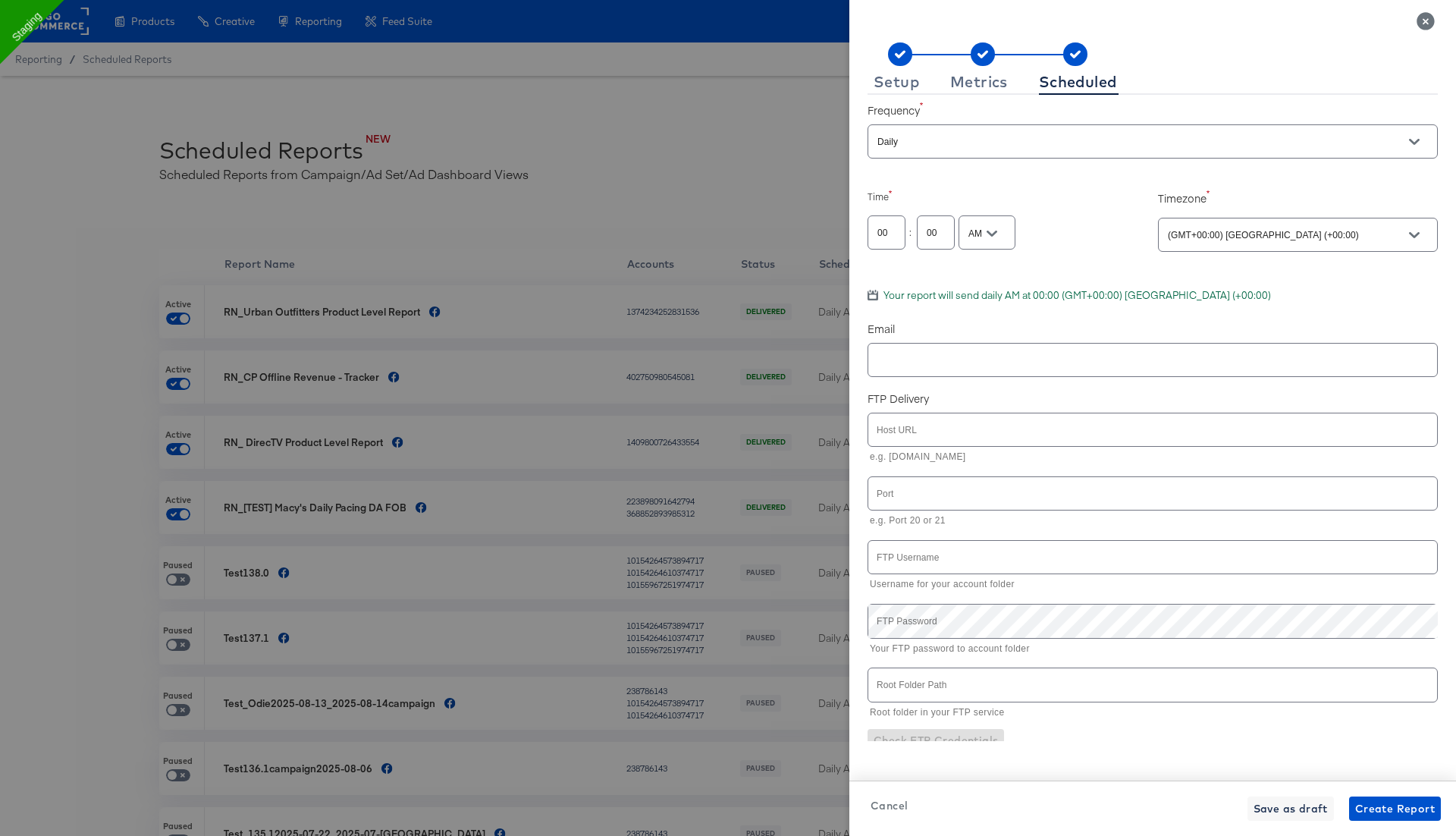
click at [936, 347] on div at bounding box center [1152, 359] width 570 height 34
type input "[PERSON_NAME][EMAIL_ADDRESS][PERSON_NAME][DOMAIN_NAME]"
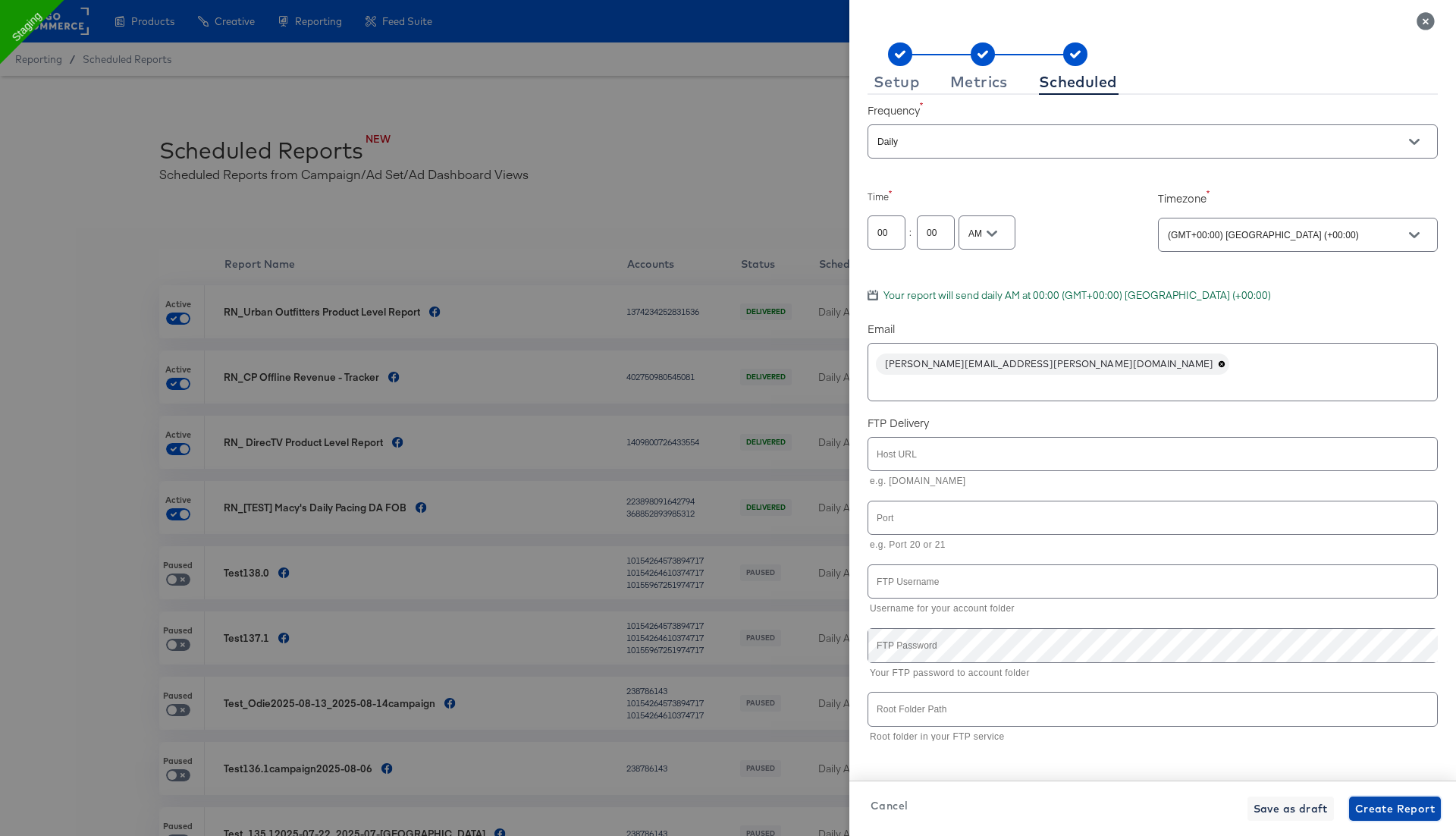
click at [1375, 808] on span "Create Report" at bounding box center [1395, 809] width 79 height 19
checkbox input "true"
checkbox input "false"
checkbox input "true"
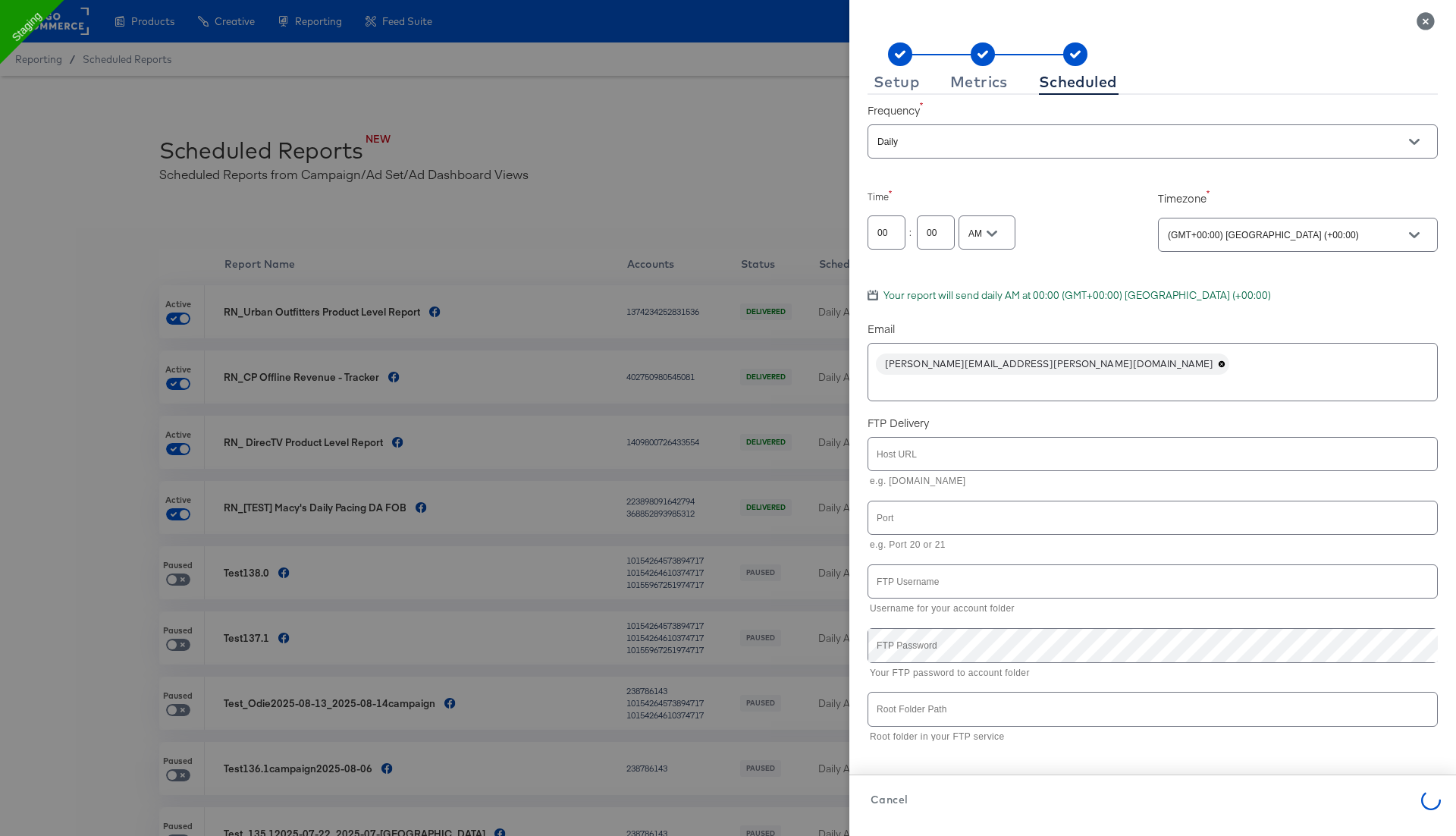
checkbox input "false"
checkbox input "true"
checkbox input "false"
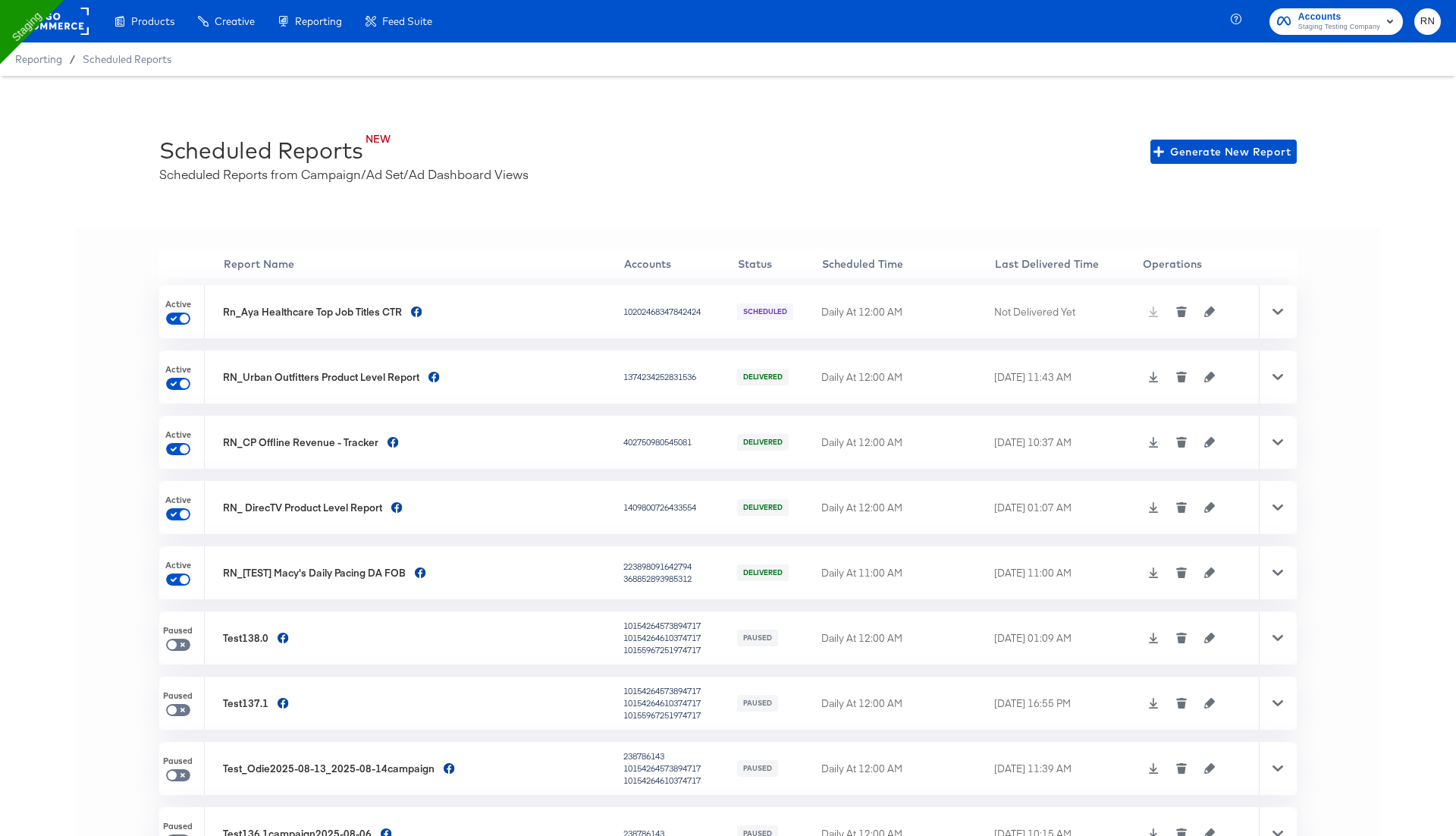
click at [1285, 312] on div at bounding box center [1277, 312] width 38 height 53
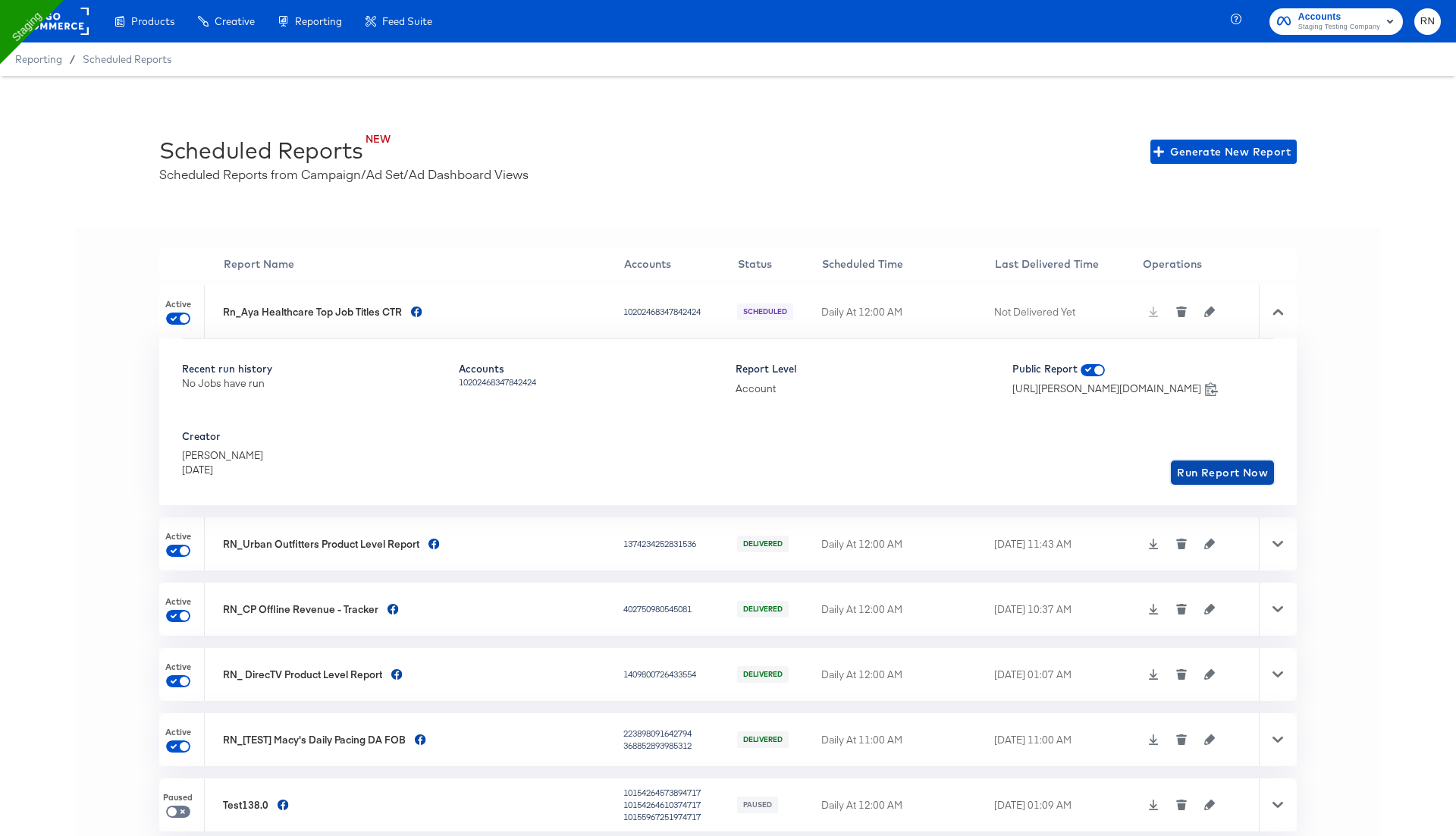
click at [1226, 472] on span "Run Report Now" at bounding box center [1222, 472] width 91 height 19
